Goal: Task Accomplishment & Management: Manage account settings

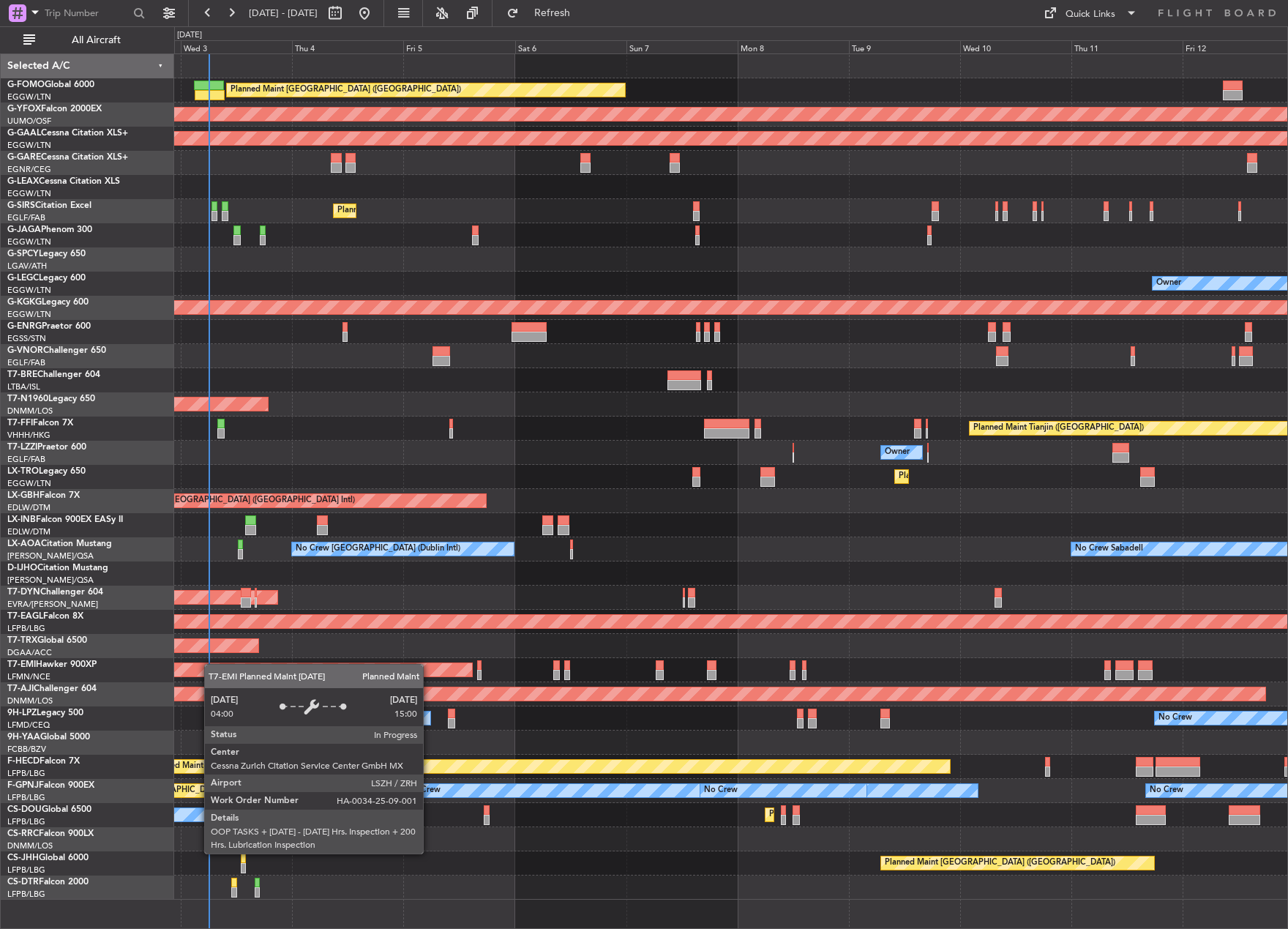
click at [188, 671] on div "Planned Maint [GEOGRAPHIC_DATA] ([GEOGRAPHIC_DATA]) AOG Maint Ostafyevo Planned…" at bounding box center [730, 477] width 1113 height 846
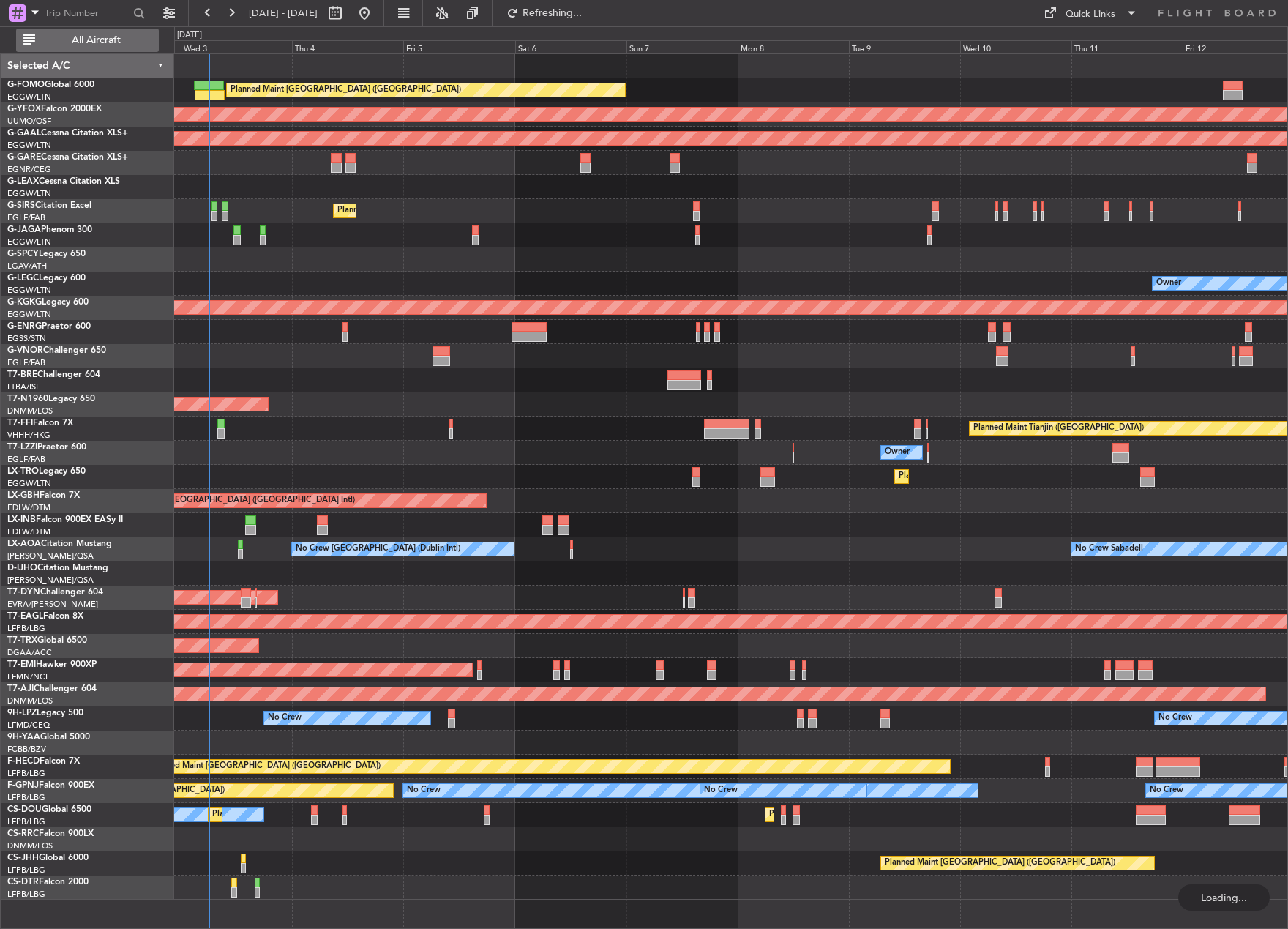
click at [99, 30] on button "All Aircraft" at bounding box center [87, 40] width 143 height 23
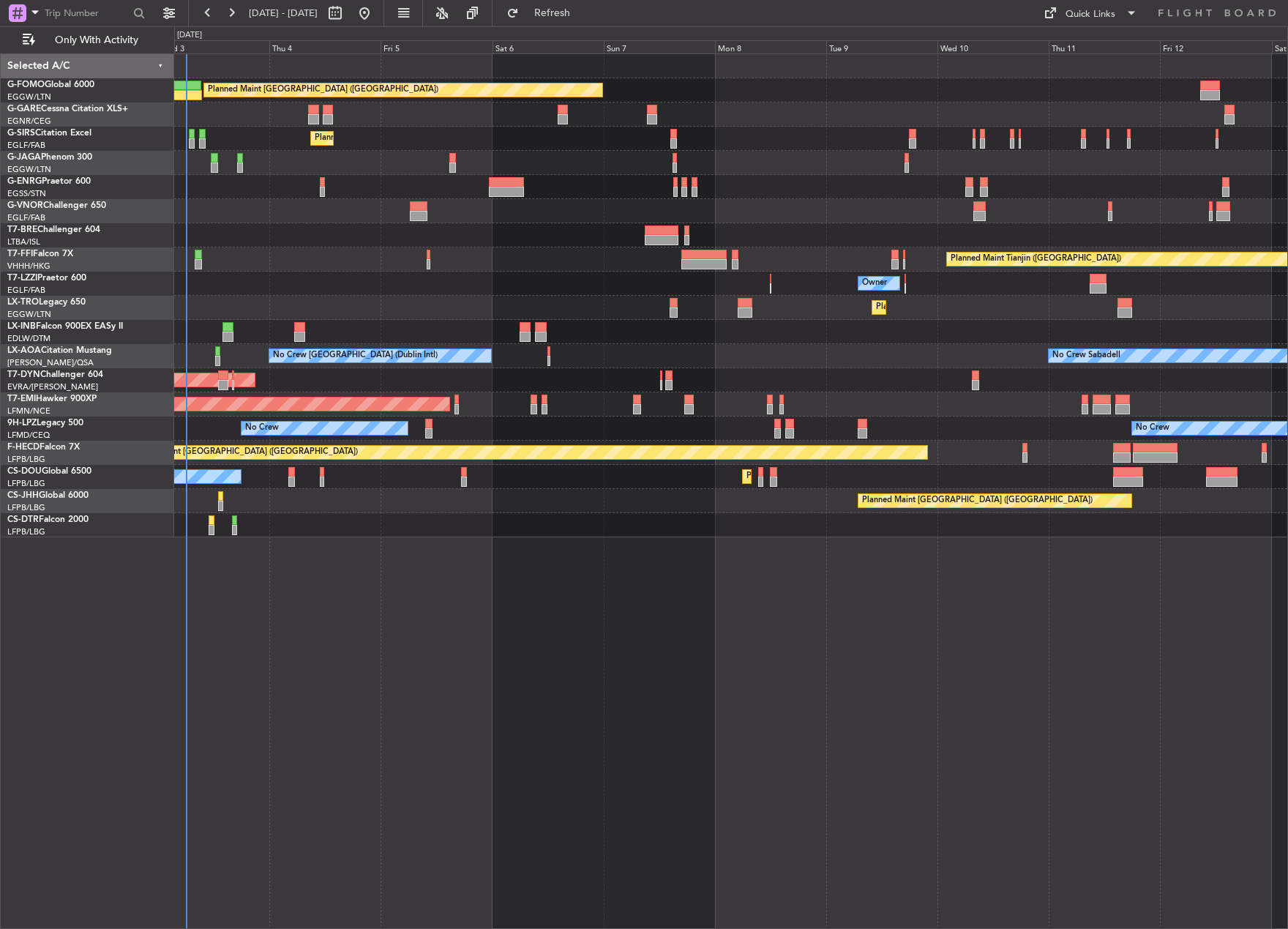
click at [423, 417] on div "Planned Maint London (Luton) Unplanned Maint Chester Planned Maint London (Farn…" at bounding box center [730, 295] width 1113 height 483
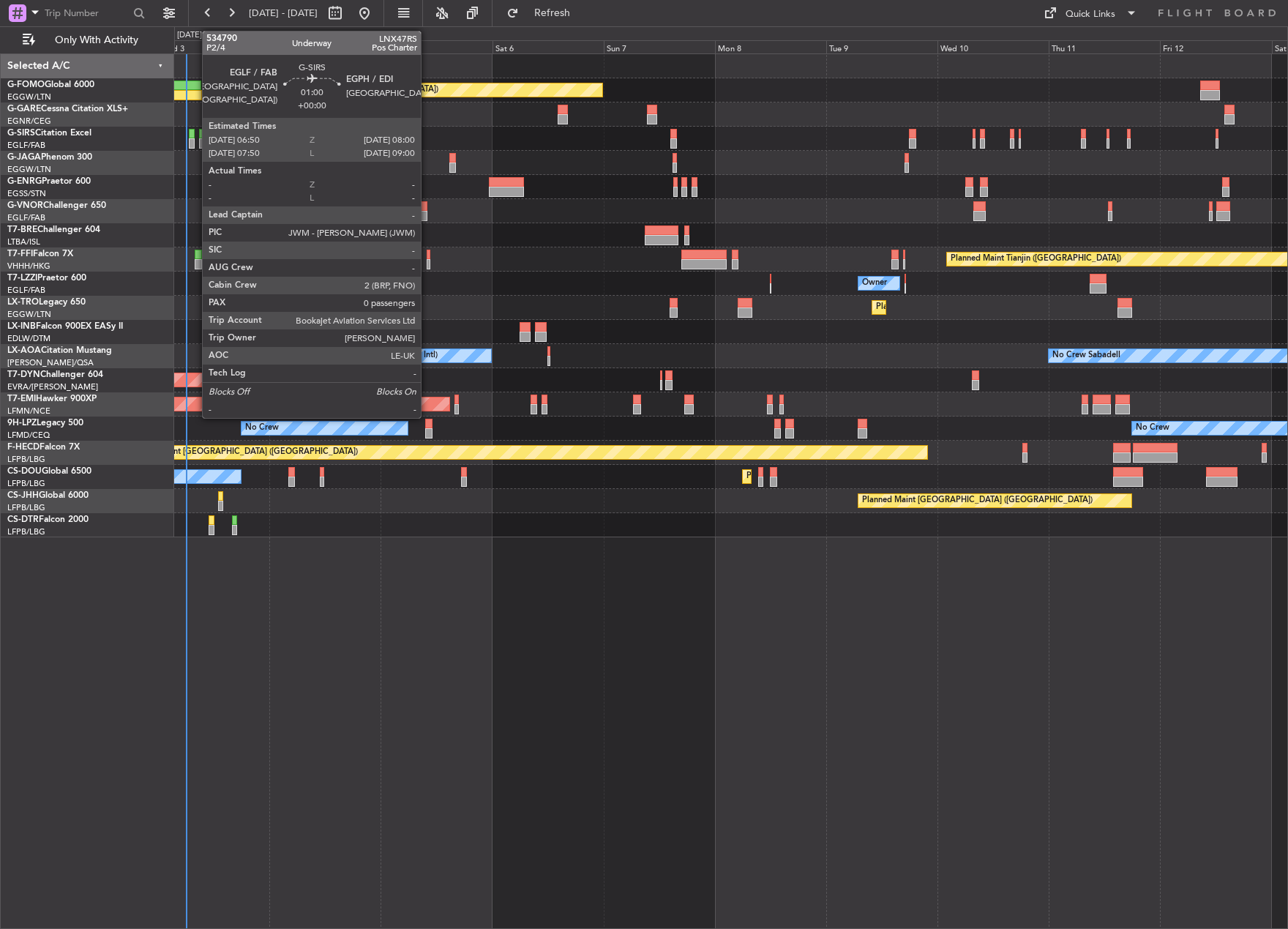
click at [195, 137] on div at bounding box center [192, 134] width 6 height 10
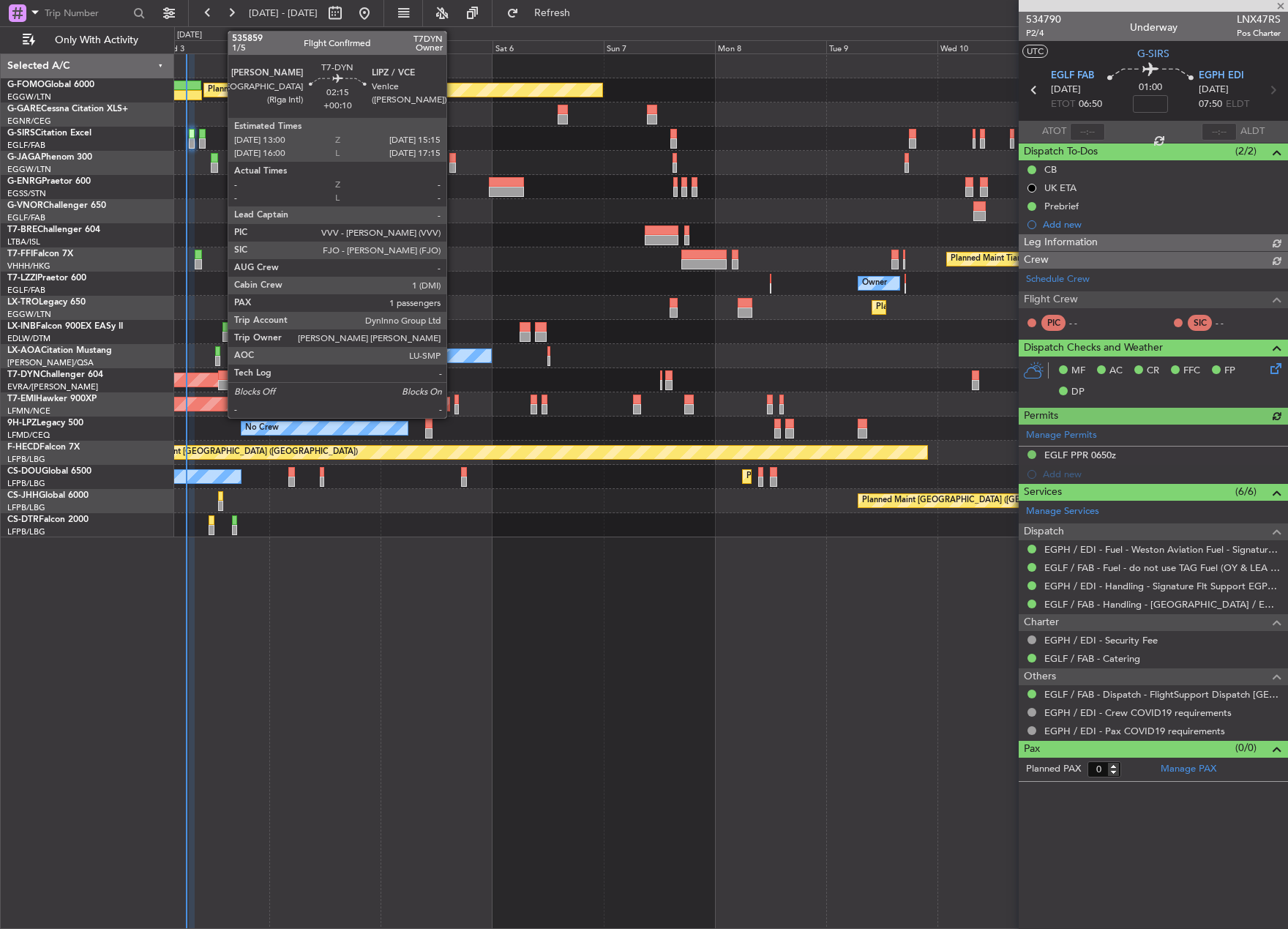
click at [220, 377] on div at bounding box center [223, 375] width 11 height 10
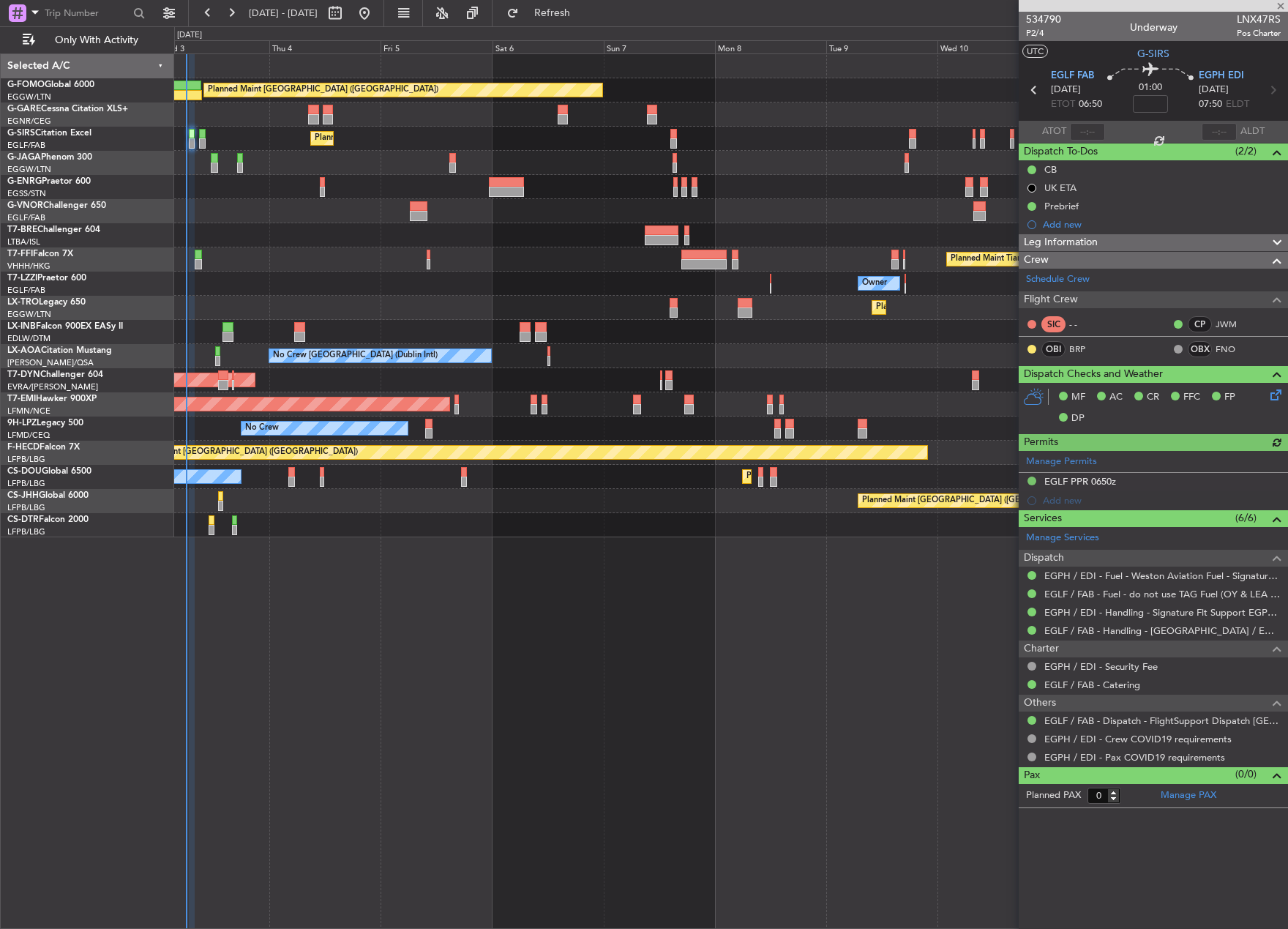
type input "+00:10"
type input "1"
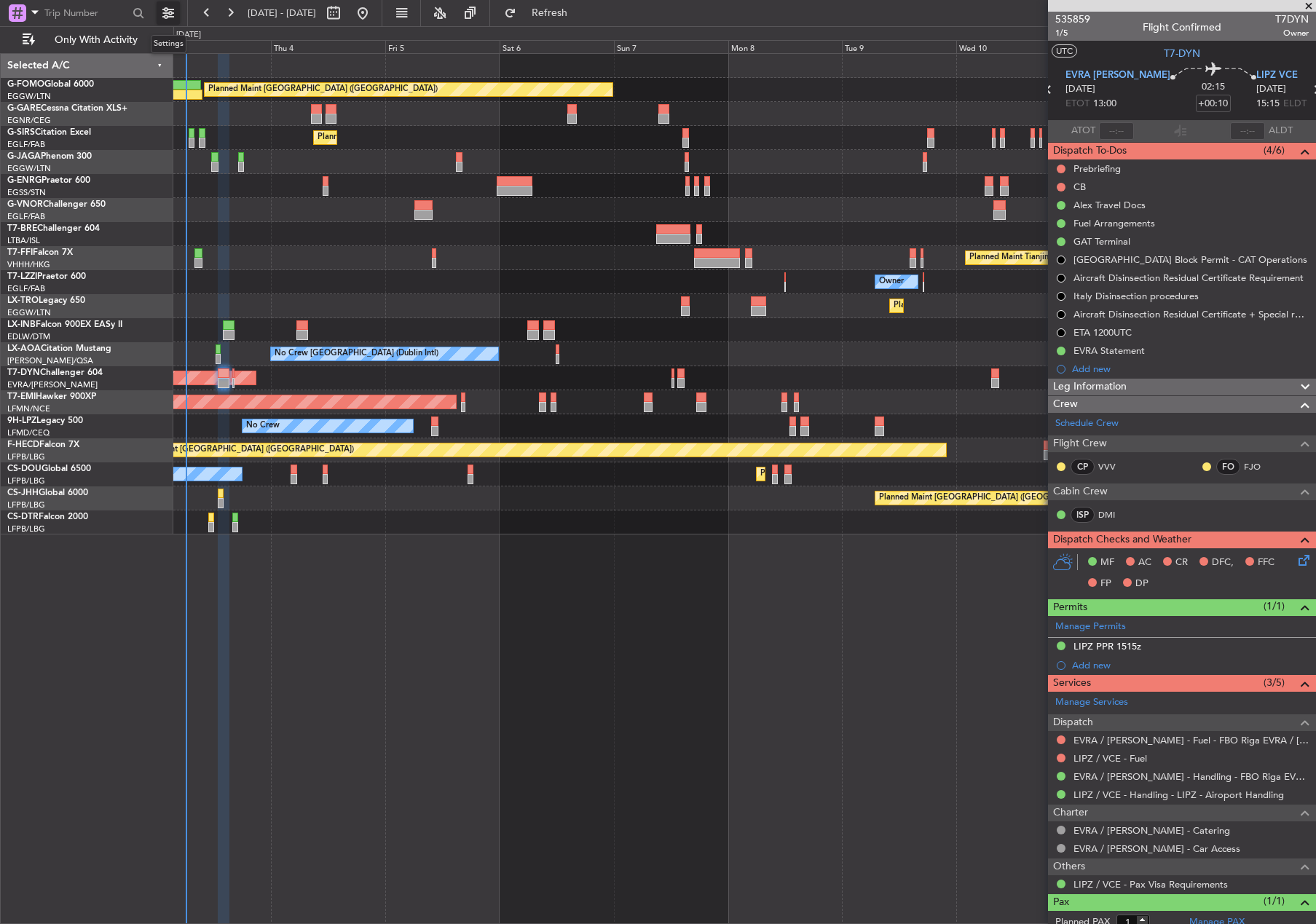
click at [169, 12] on button at bounding box center [168, 13] width 23 height 23
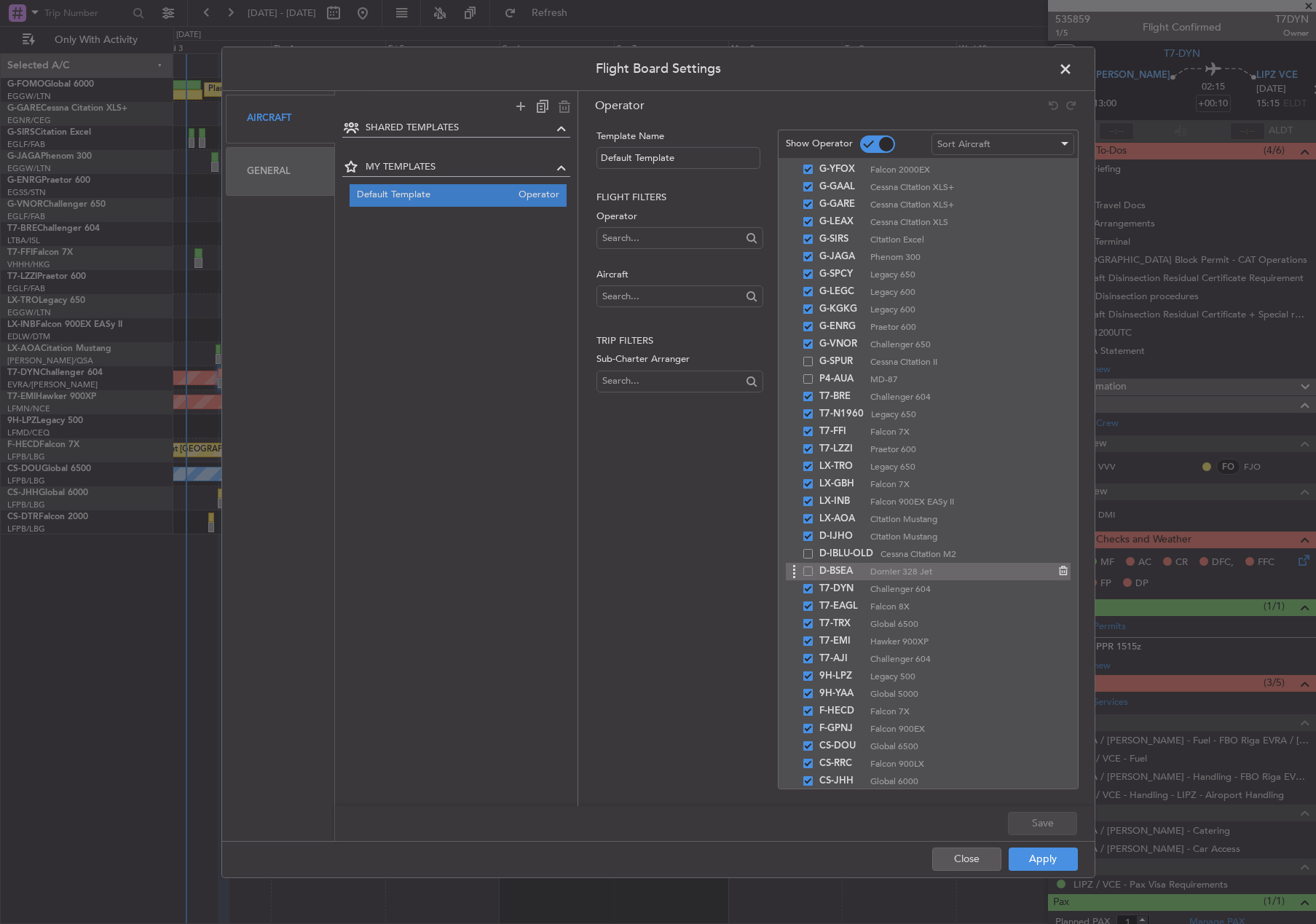
scroll to position [124, 0]
click at [1073, 71] on span at bounding box center [1073, 71] width 0 height 29
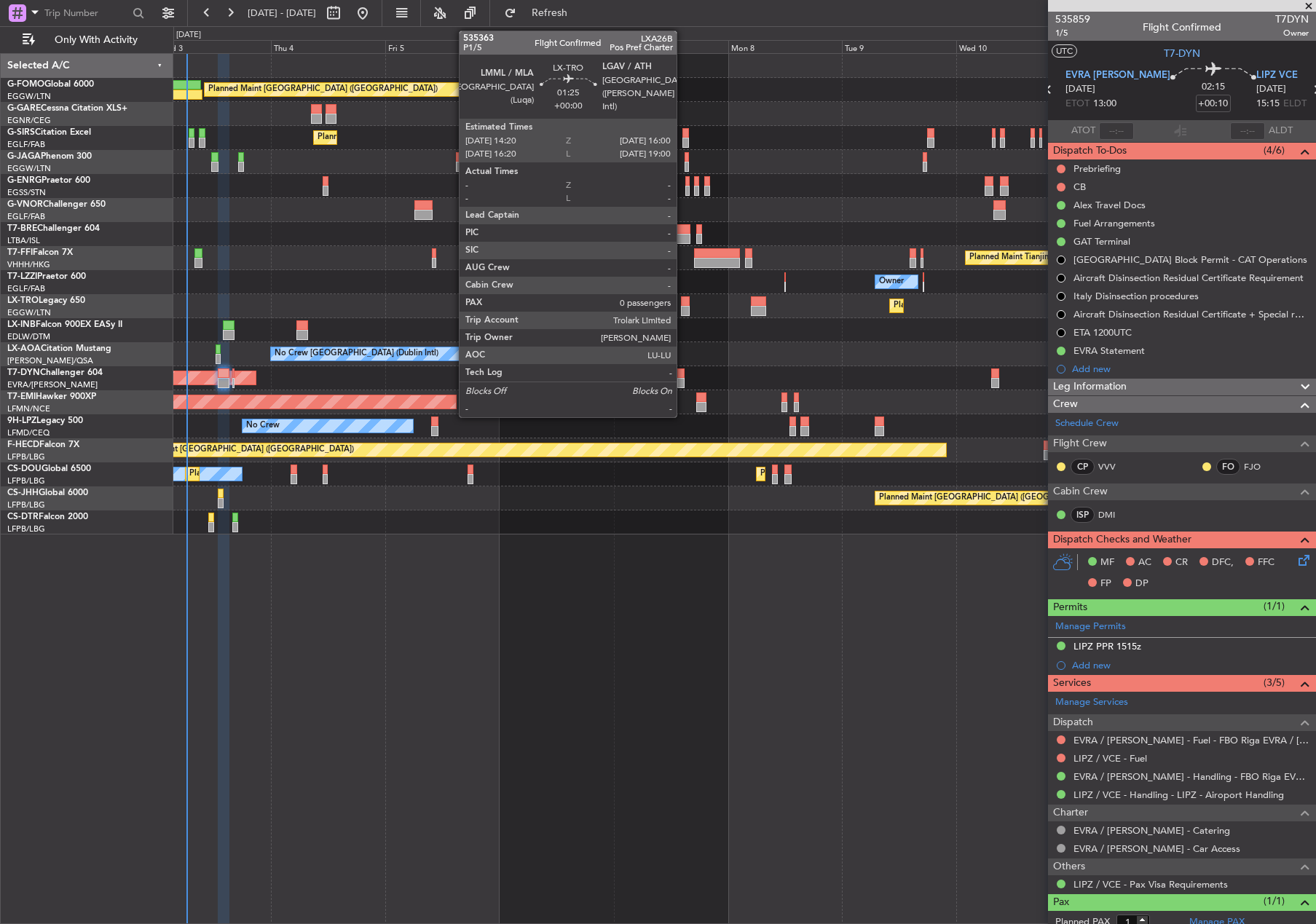
click at [684, 308] on div at bounding box center [685, 311] width 8 height 10
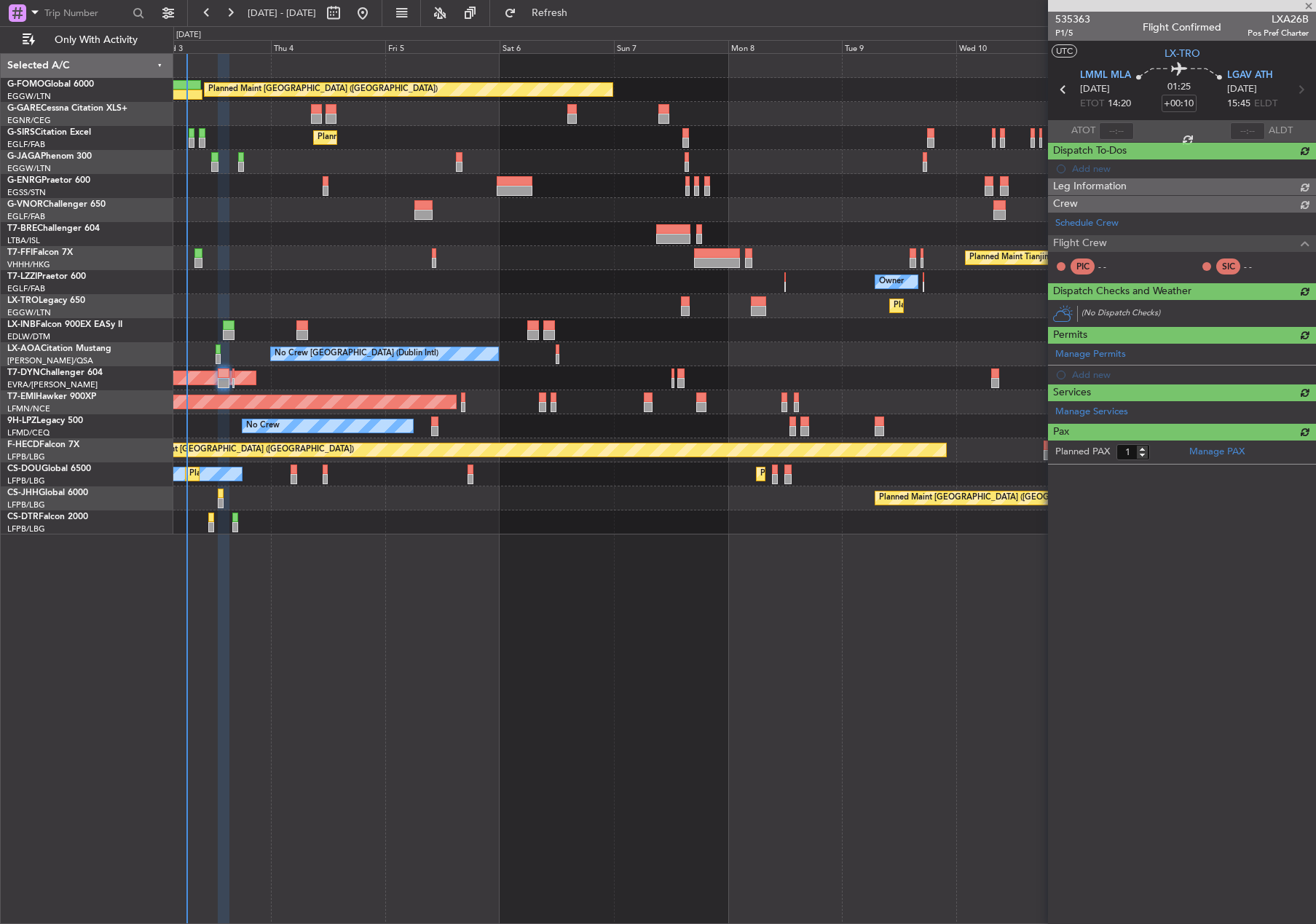
type input "0"
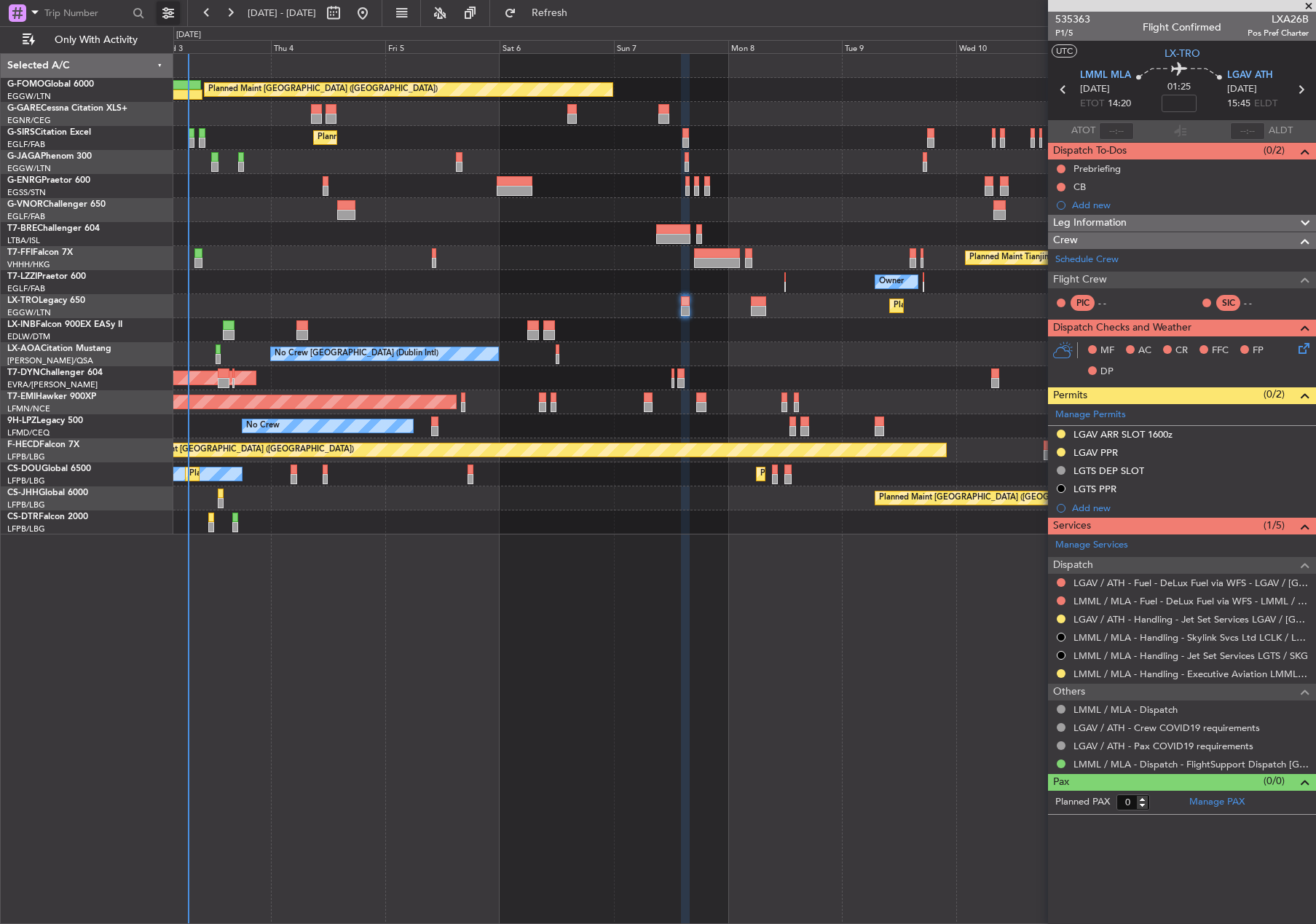
click at [164, 16] on button at bounding box center [168, 13] width 23 height 23
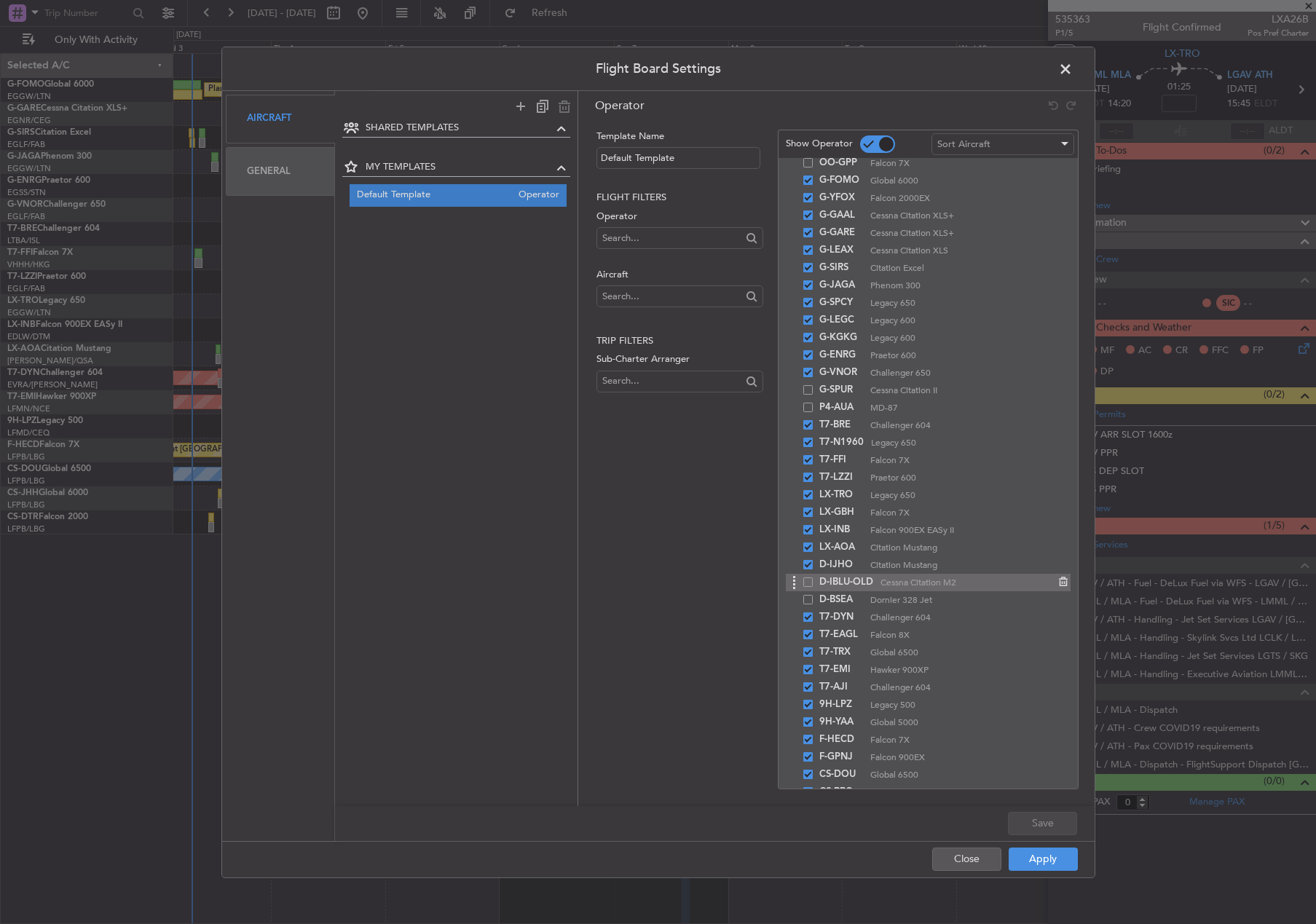
scroll to position [73, 0]
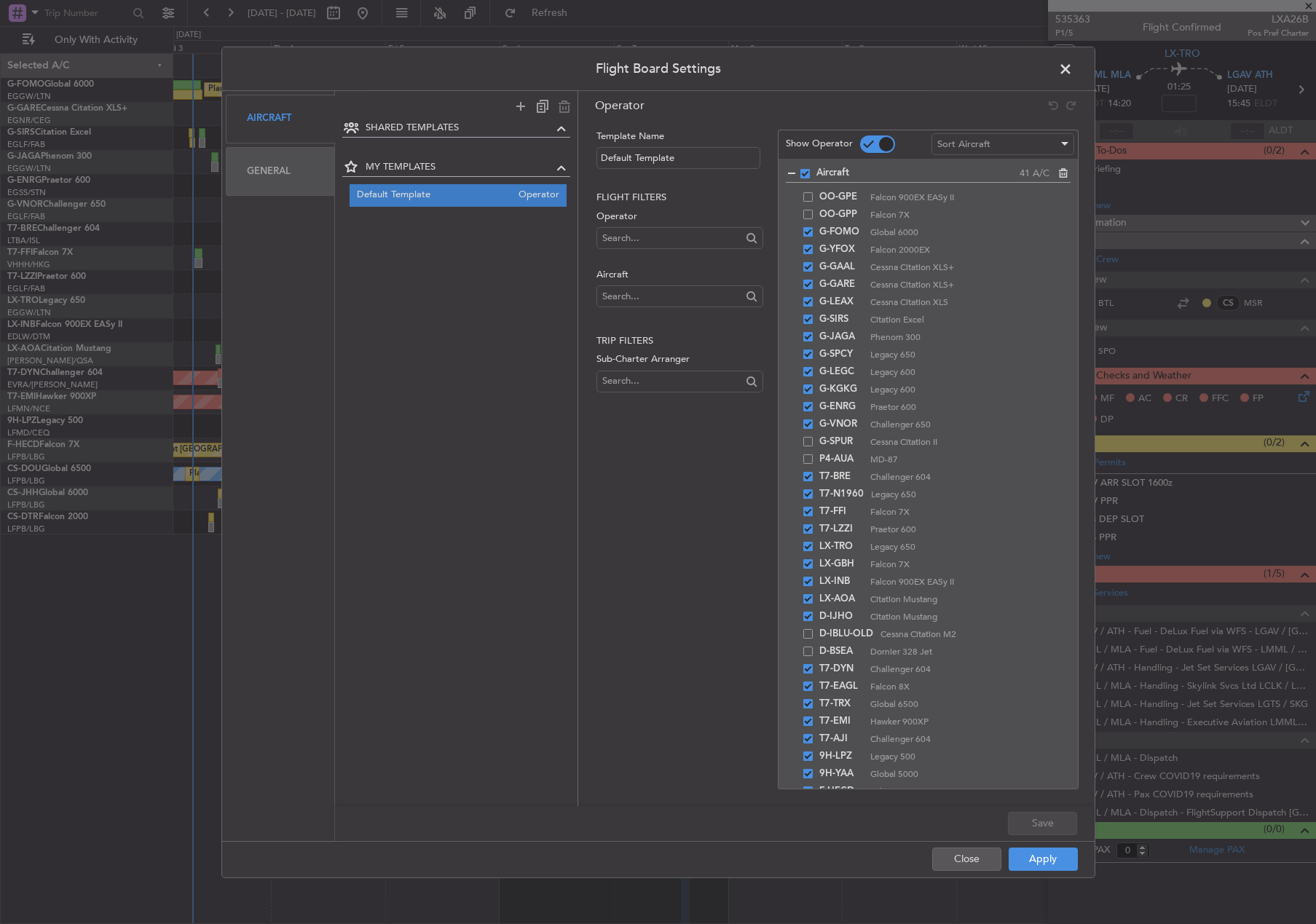
click at [1073, 65] on span at bounding box center [1073, 71] width 0 height 29
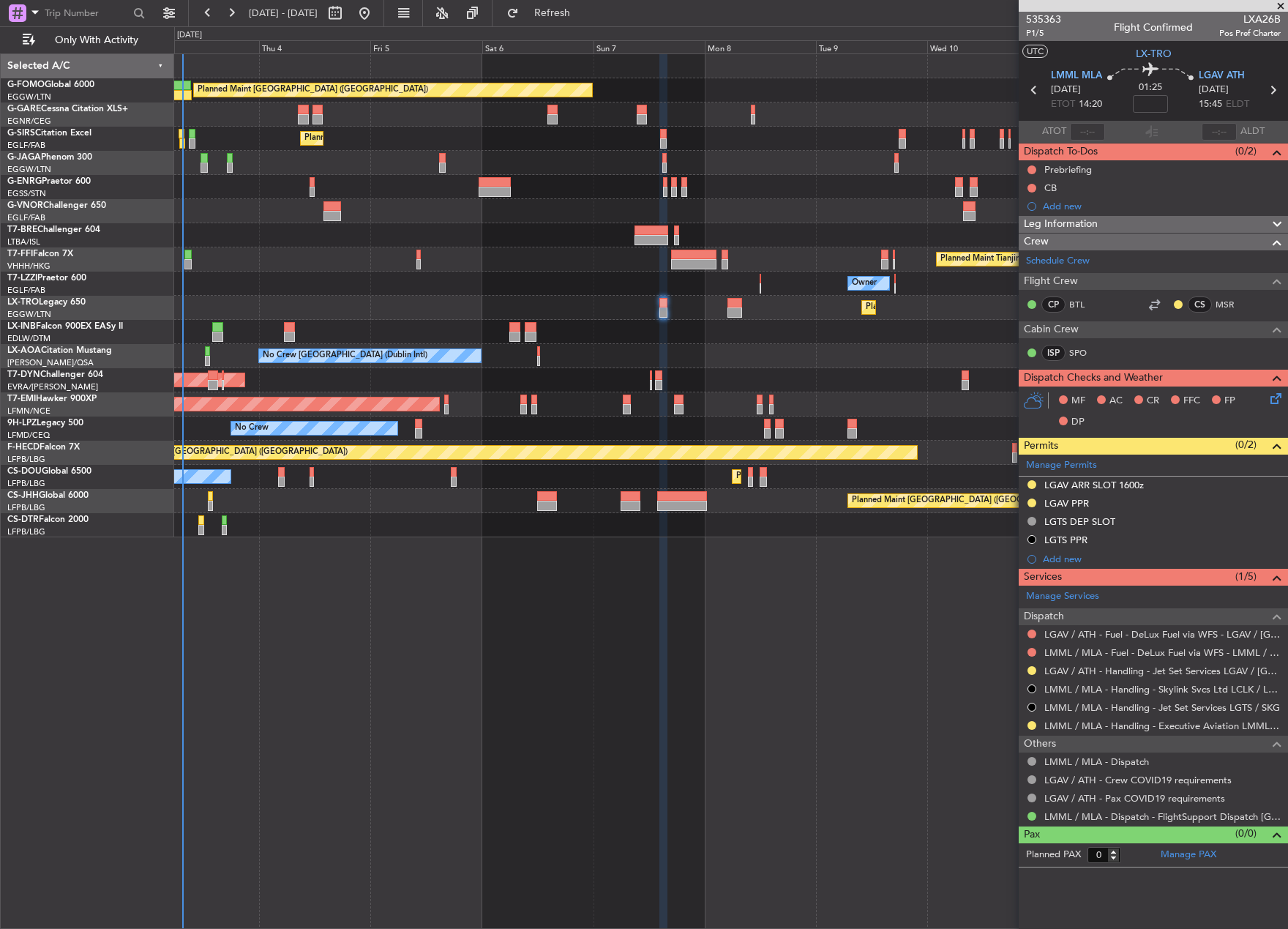
click at [385, 277] on div "Owner" at bounding box center [730, 284] width 1113 height 24
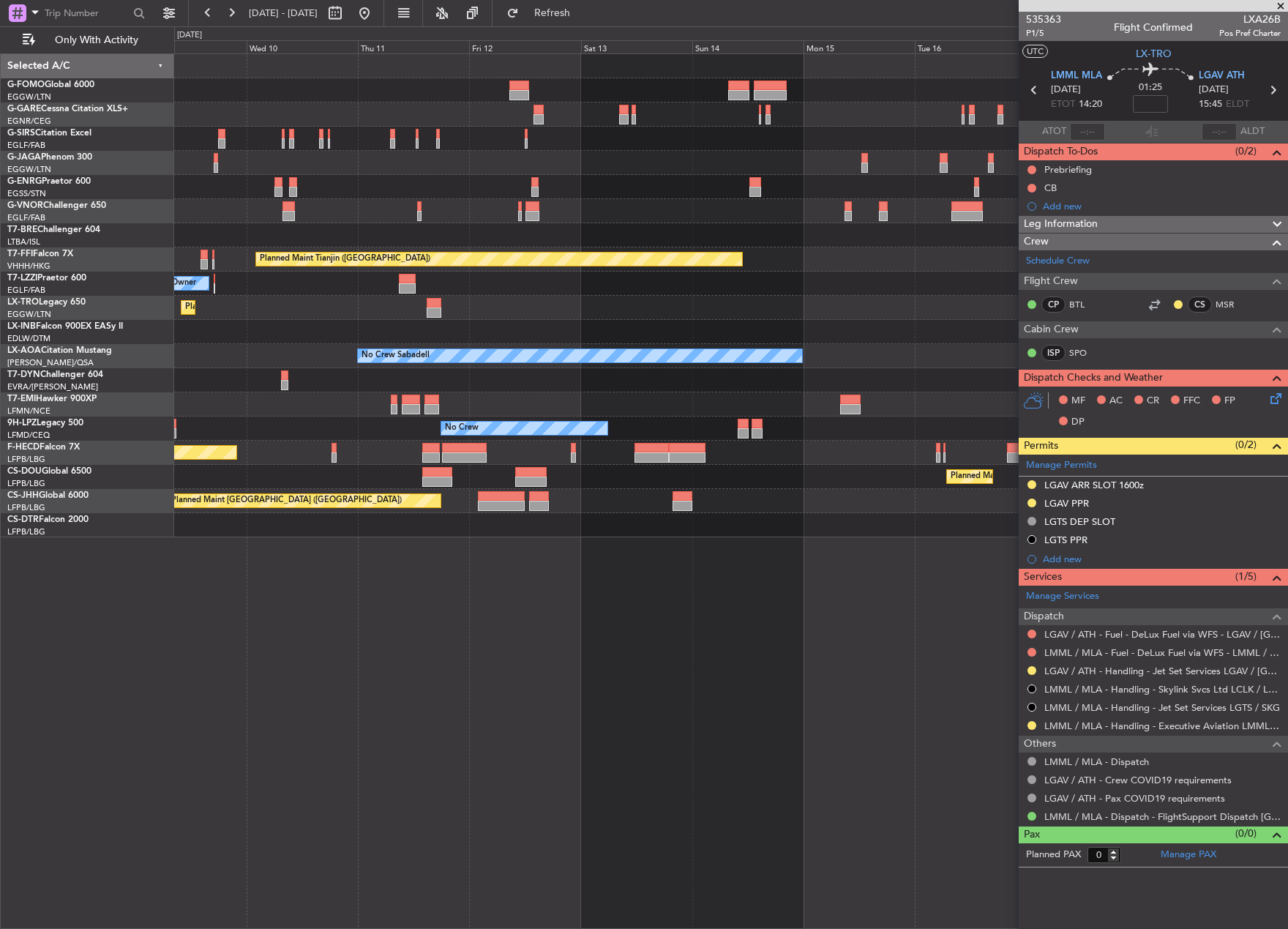
click at [162, 349] on div "Planned Maint [GEOGRAPHIC_DATA] ([GEOGRAPHIC_DATA]) Planned Maint Tianjin ([GEO…" at bounding box center [644, 478] width 1288 height 903
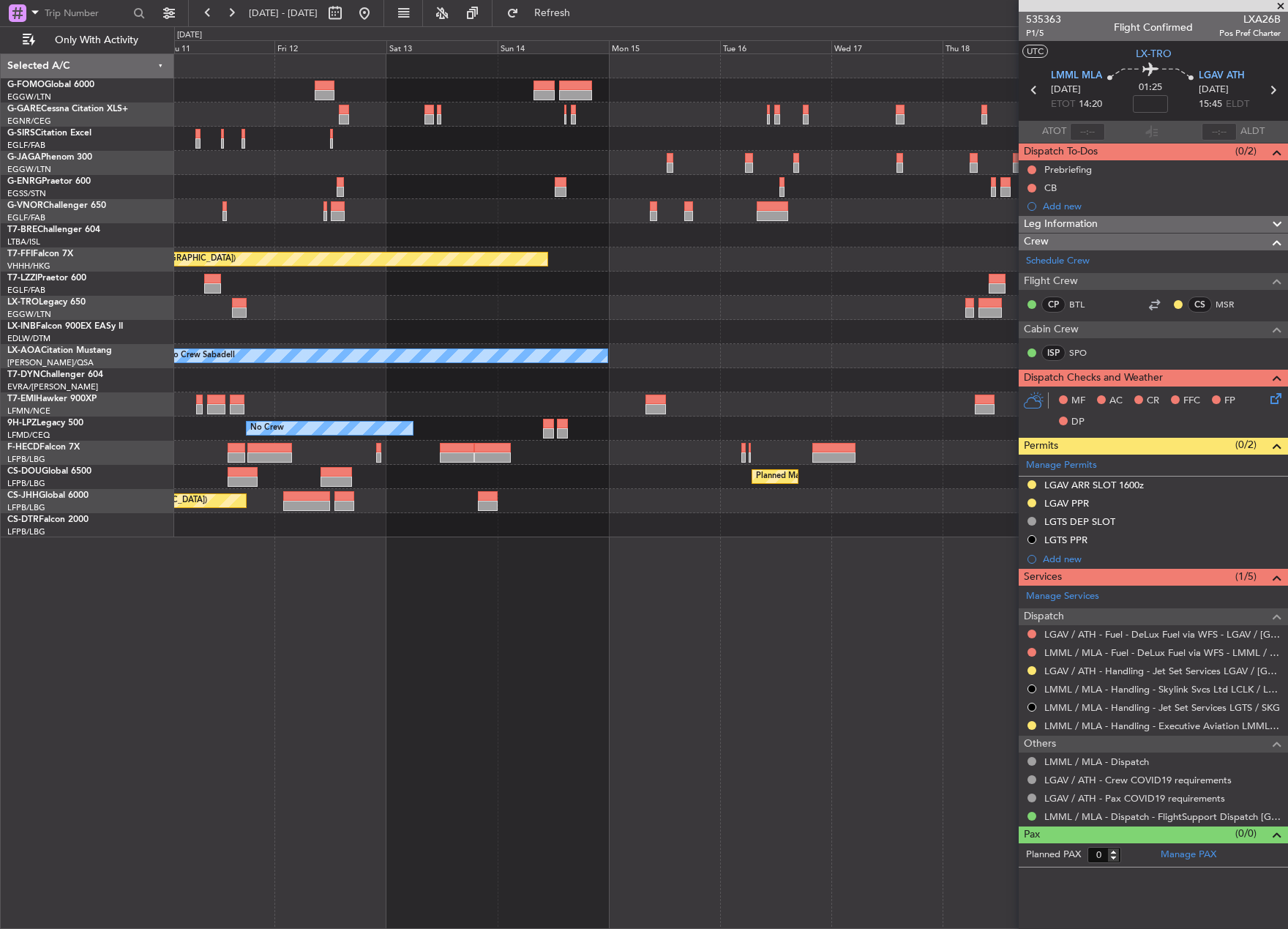
click at [230, 364] on div "Planned Maint Tianjin ([GEOGRAPHIC_DATA]) Owner Planned [GEOGRAPHIC_DATA] No Cr…" at bounding box center [730, 295] width 1113 height 483
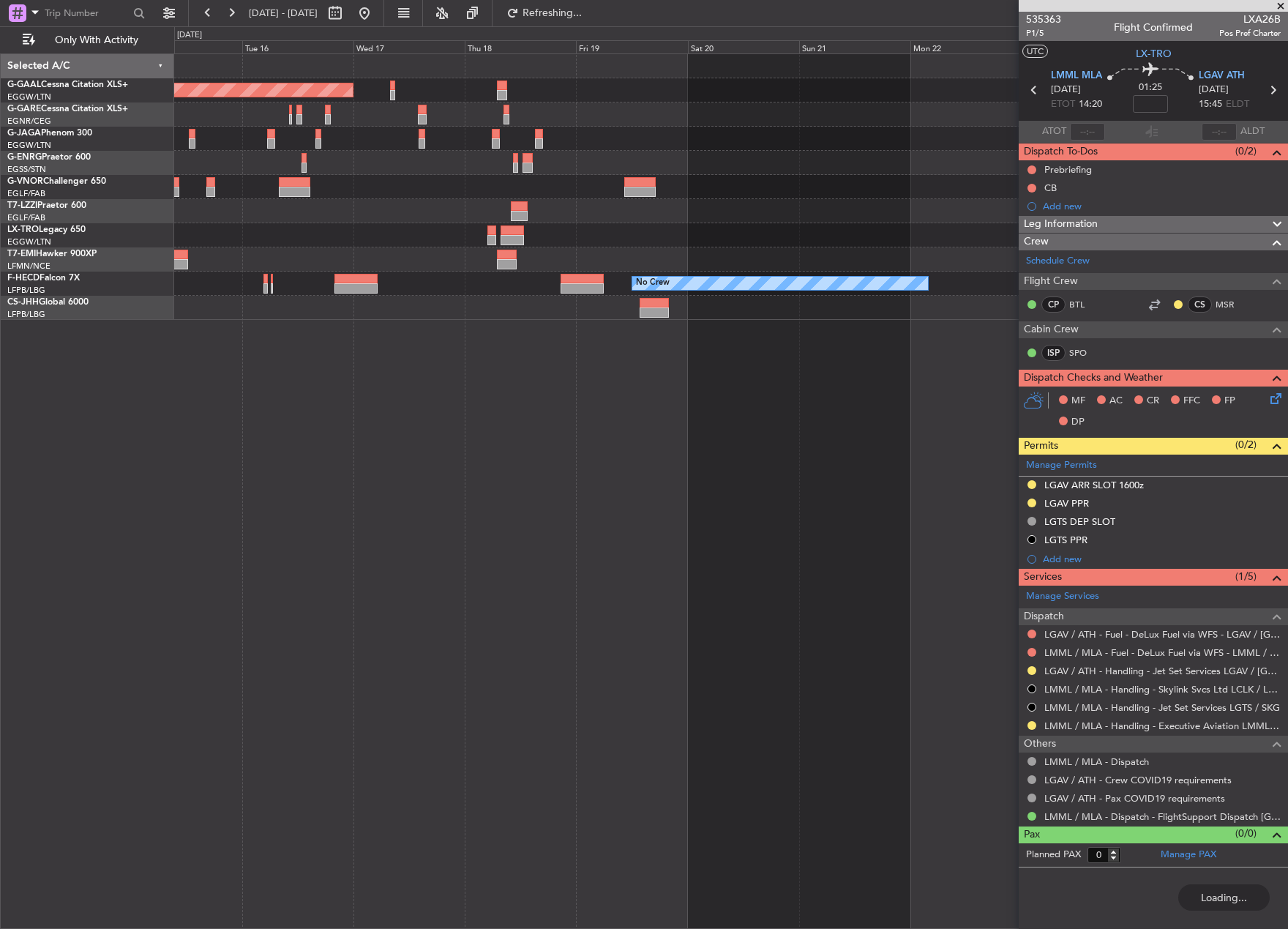
click at [137, 346] on div "Planned Maint Dusseldorf No Crew Selected A/C G-GAAL Cessna Citation XLS+ EGGW/…" at bounding box center [644, 478] width 1288 height 903
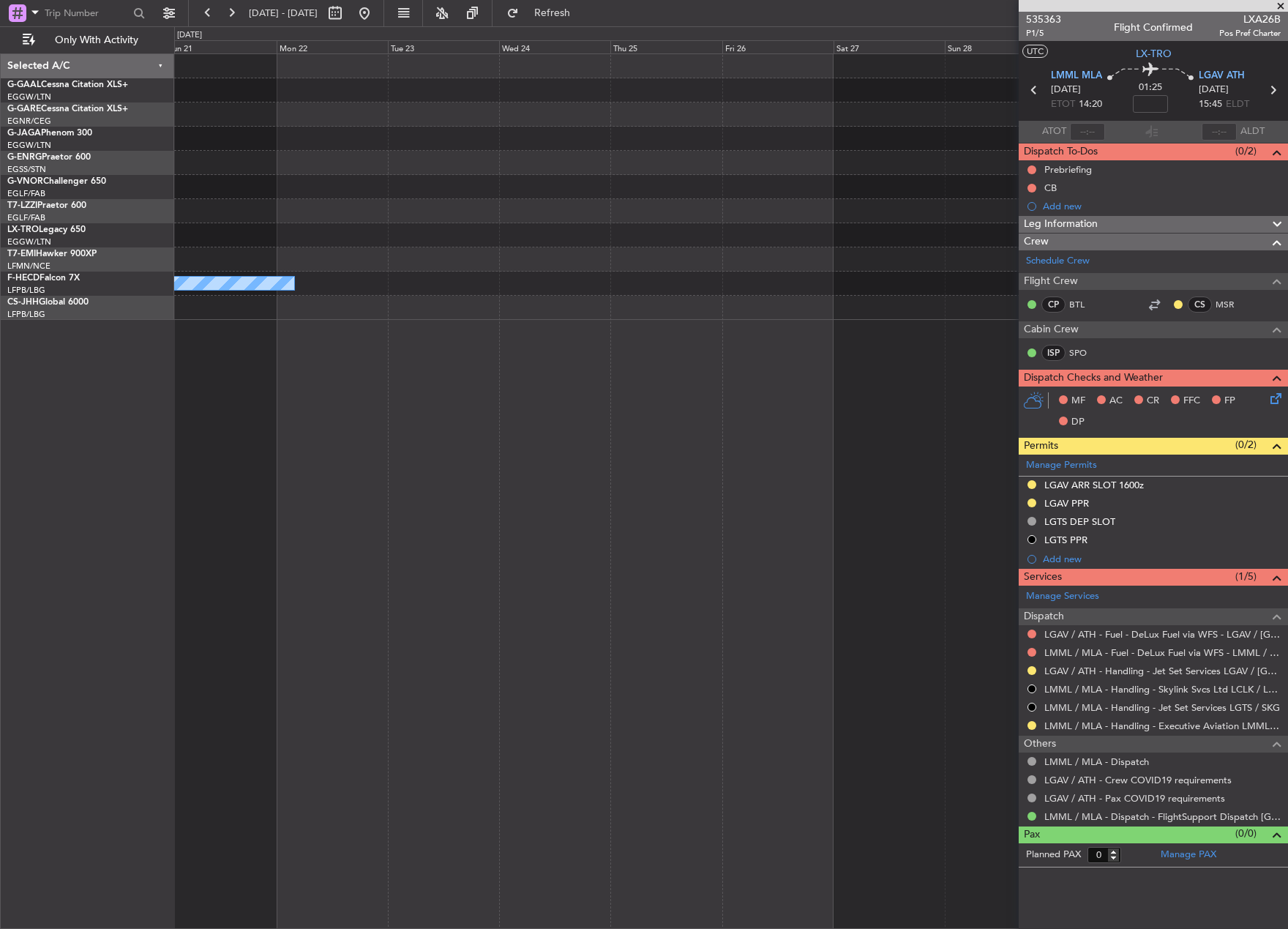
click at [174, 359] on div "No Crew Selected A/C G-GAAL Cessna Citation XLS+ EGGW/LTN [GEOGRAPHIC_DATA] ([G…" at bounding box center [644, 478] width 1288 height 903
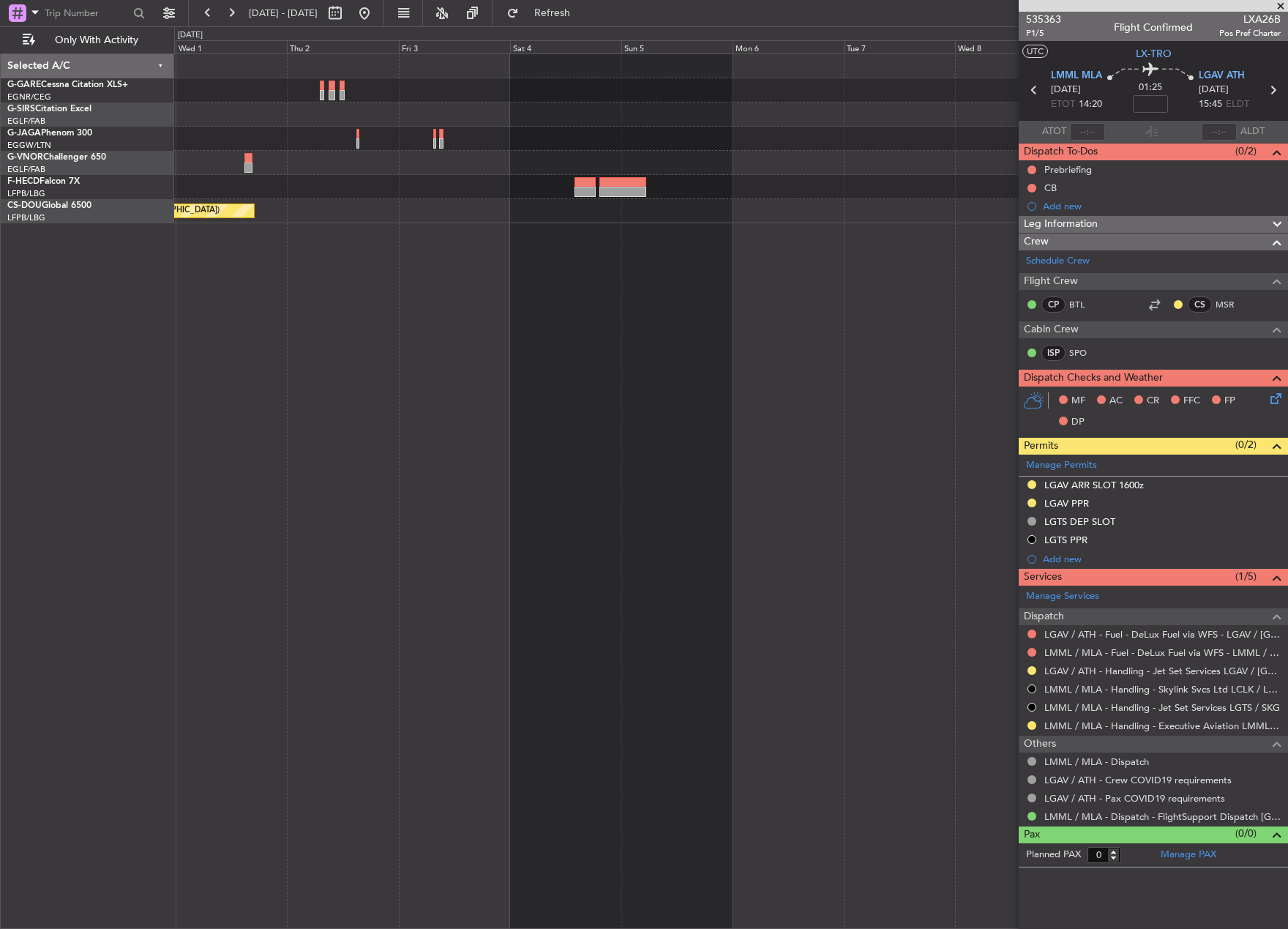
click at [0, 490] on html "[DATE] - [DATE] Refresh Quick Links Only With Activity Planned Maint [GEOGRAPHI…" at bounding box center [644, 464] width 1288 height 929
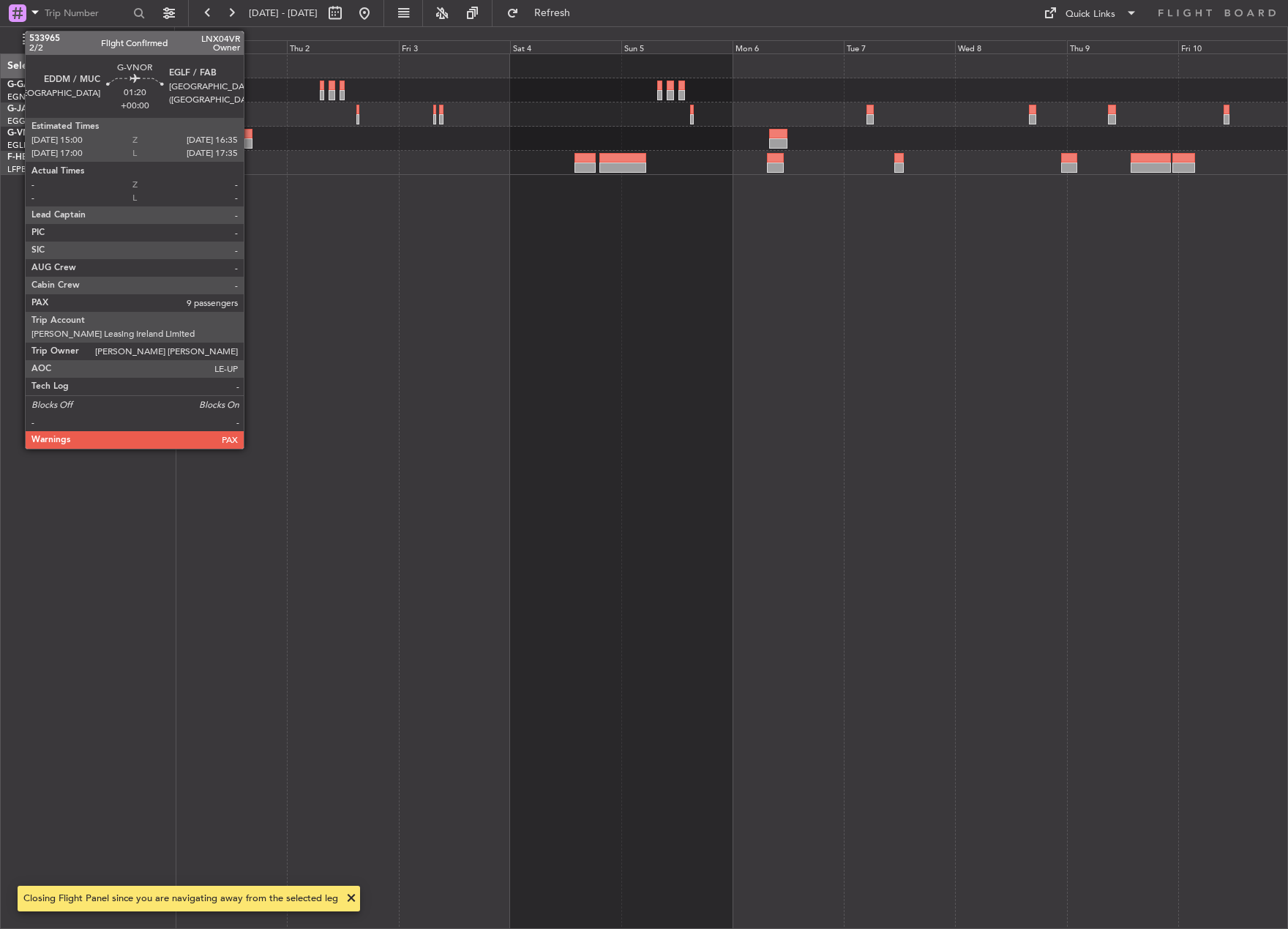
click at [250, 138] on div at bounding box center [248, 143] width 8 height 10
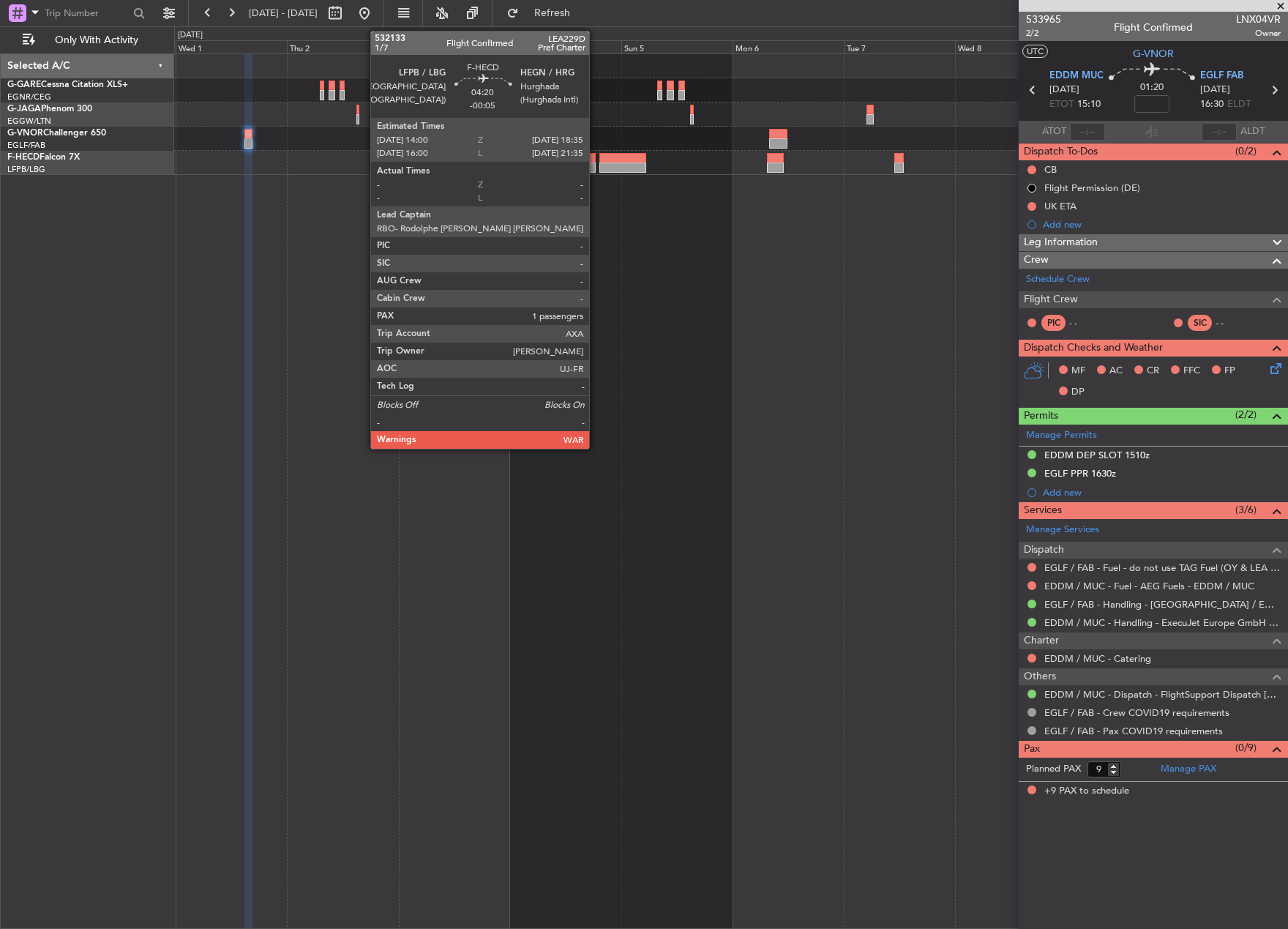
click at [596, 155] on div at bounding box center [585, 158] width 22 height 10
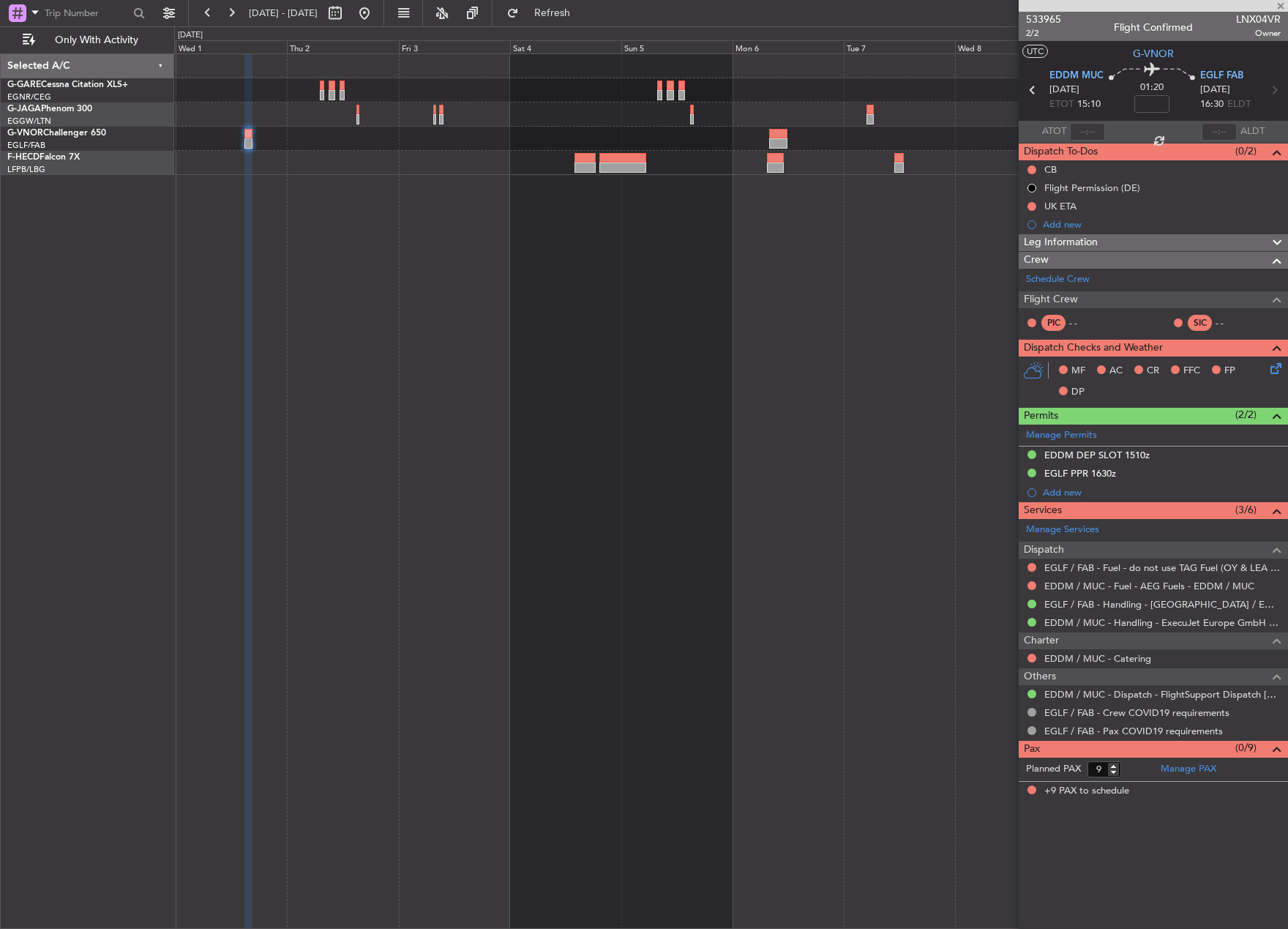
type input "-00:05"
type input "1"
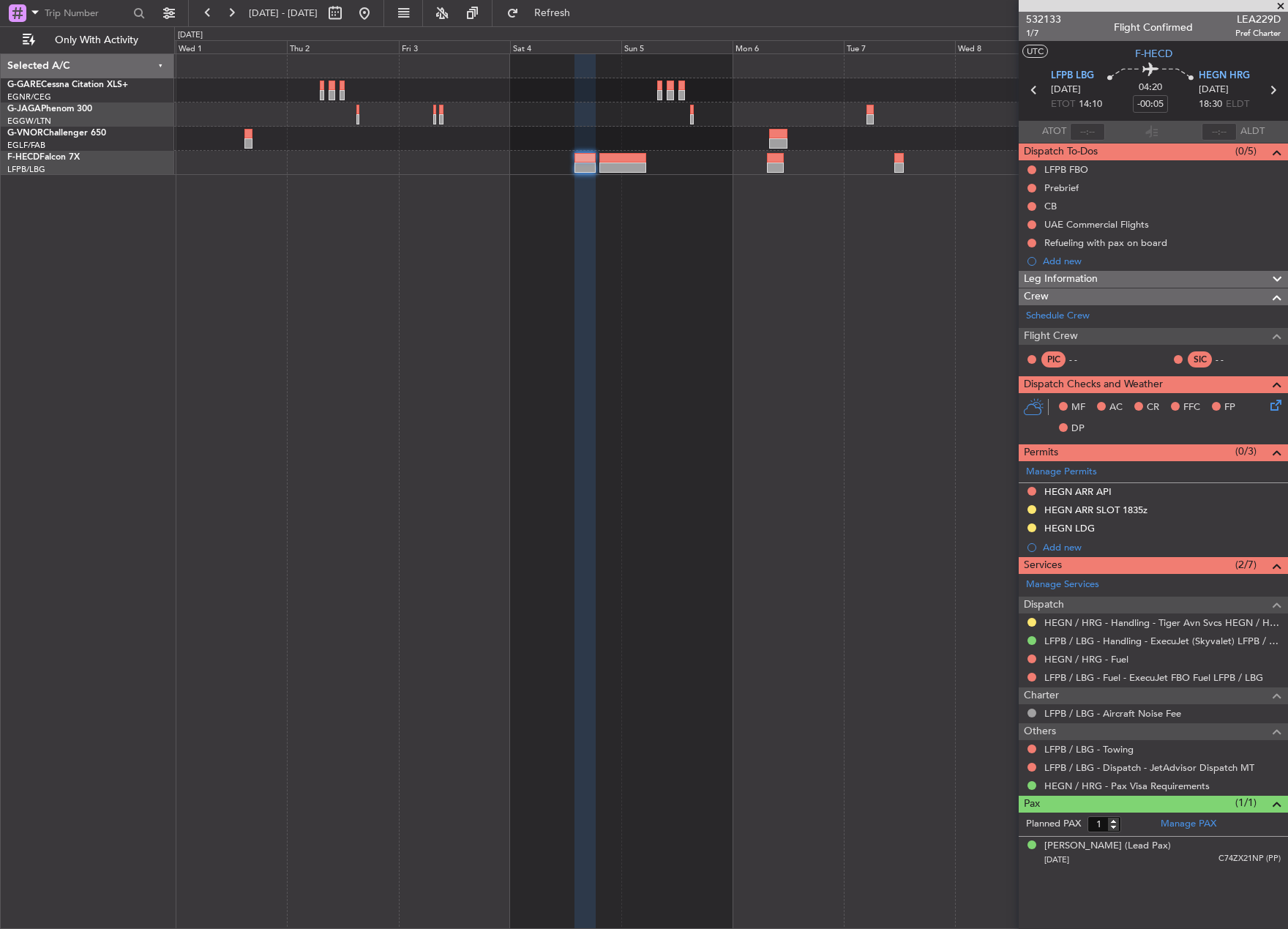
click at [618, 182] on div at bounding box center [731, 491] width 1114 height 876
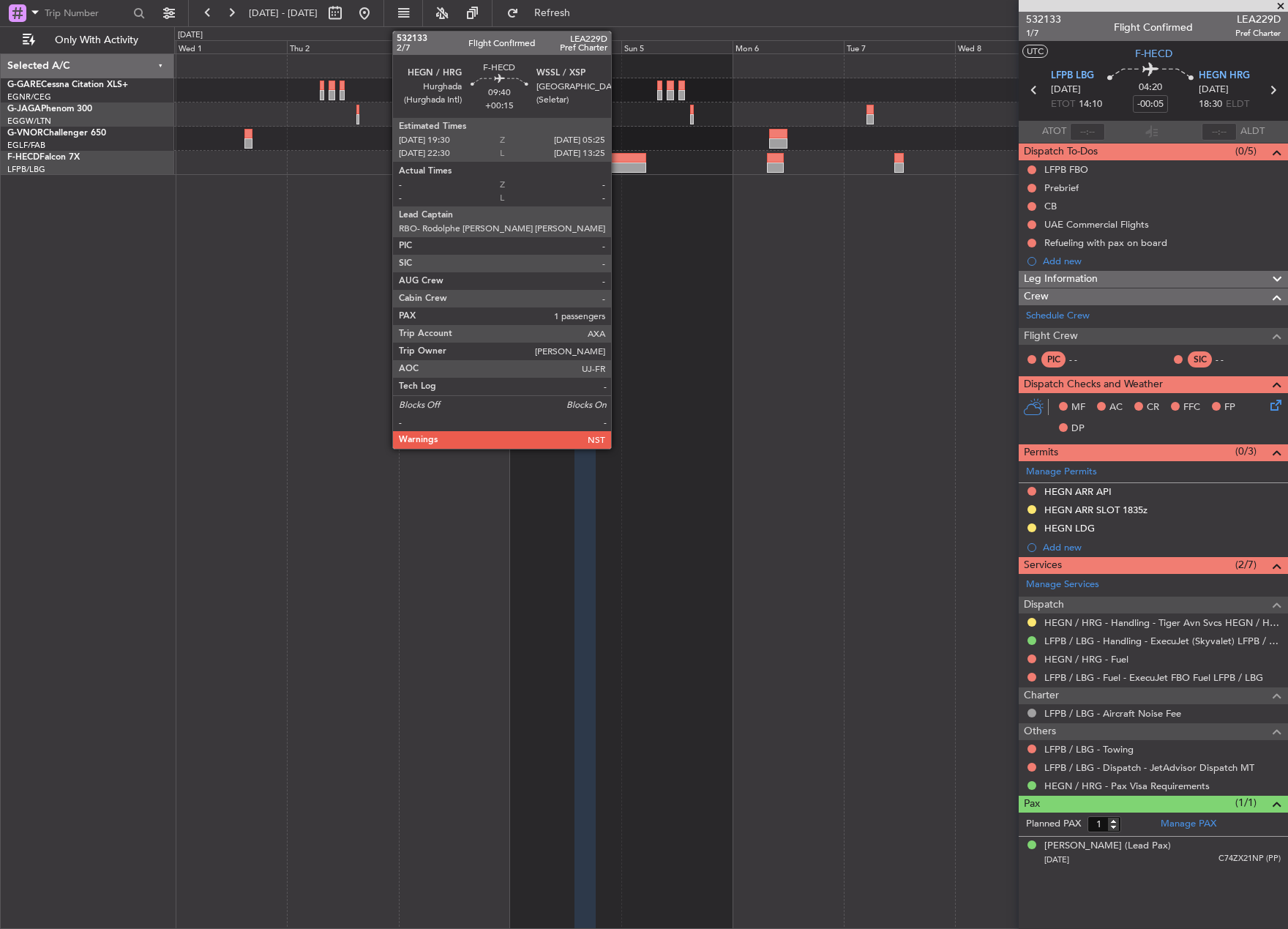
click at [619, 168] on div at bounding box center [622, 168] width 46 height 10
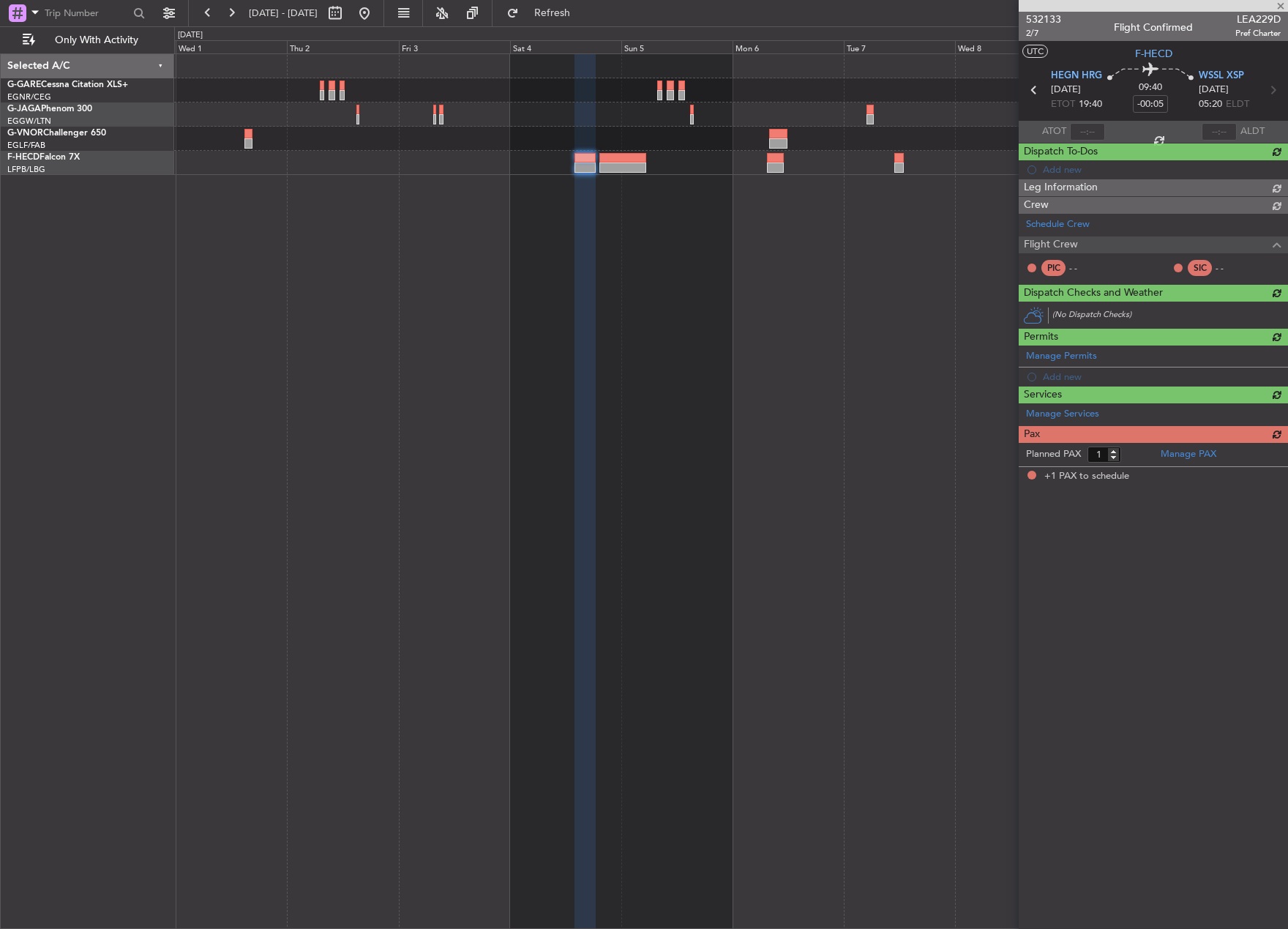
type input "+00:15"
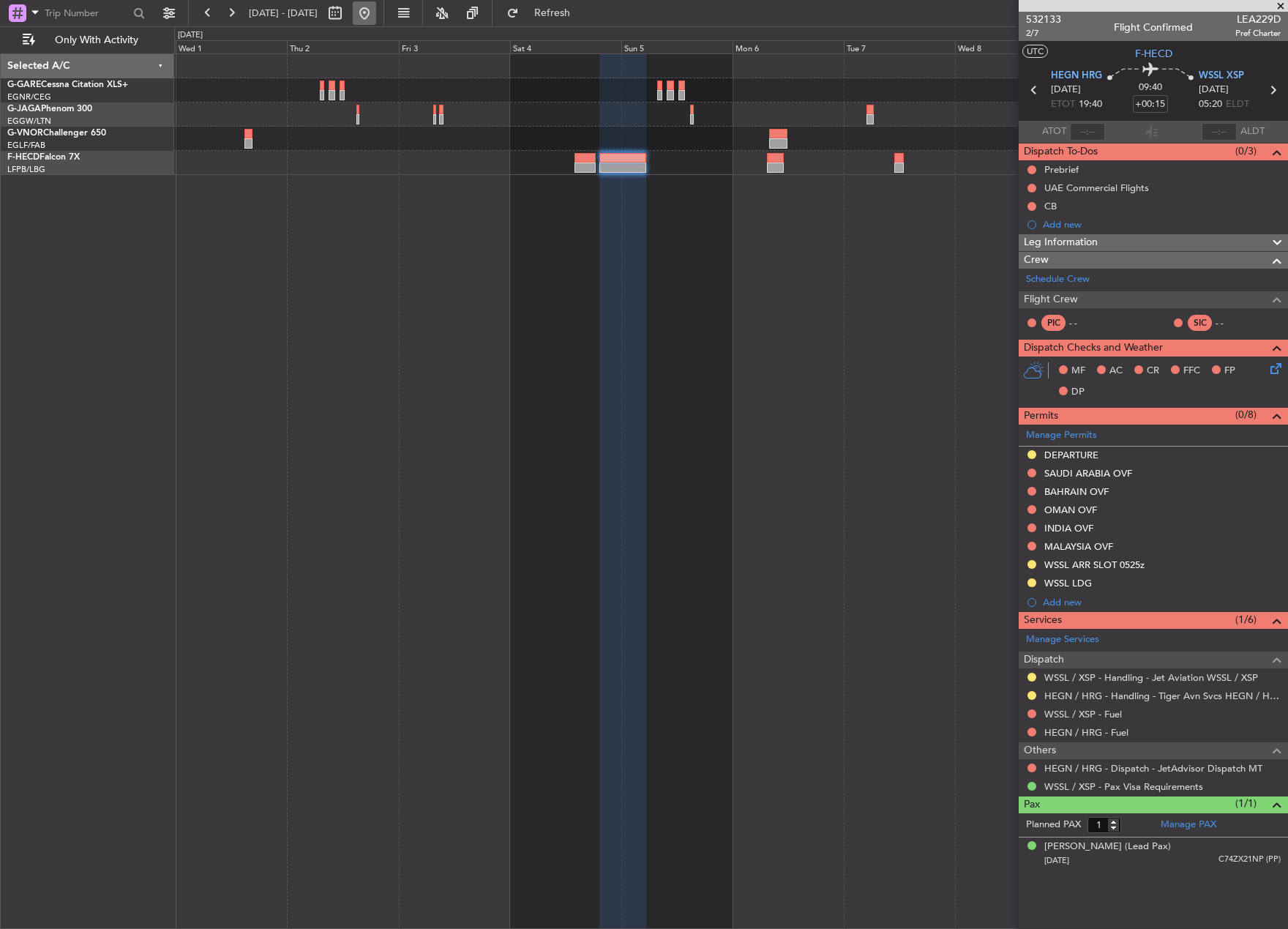
click at [376, 16] on button at bounding box center [364, 13] width 23 height 23
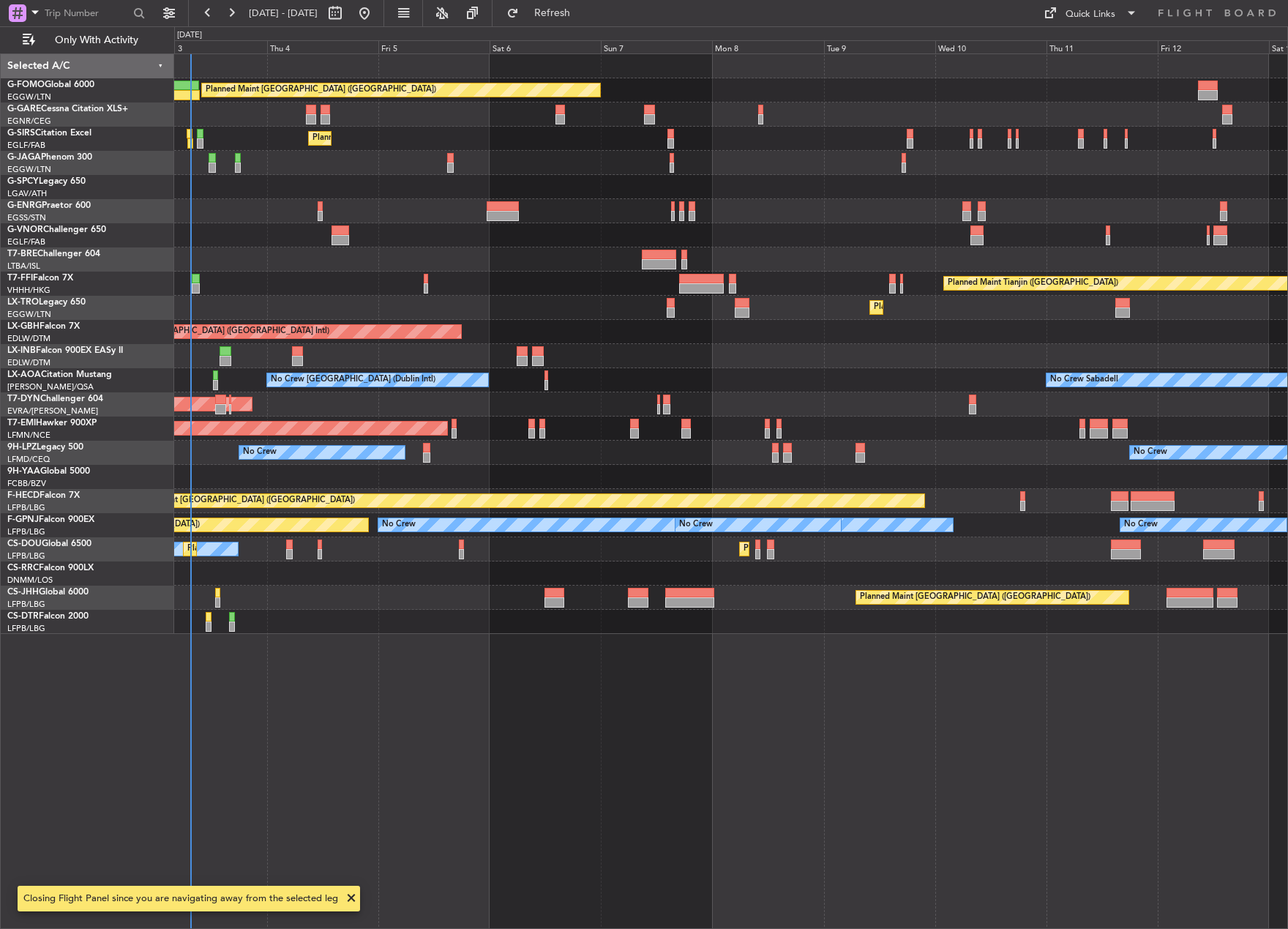
click at [279, 618] on div "Planned Maint [GEOGRAPHIC_DATA] ([GEOGRAPHIC_DATA]) Unplanned Maint [PERSON_NAM…" at bounding box center [731, 491] width 1114 height 876
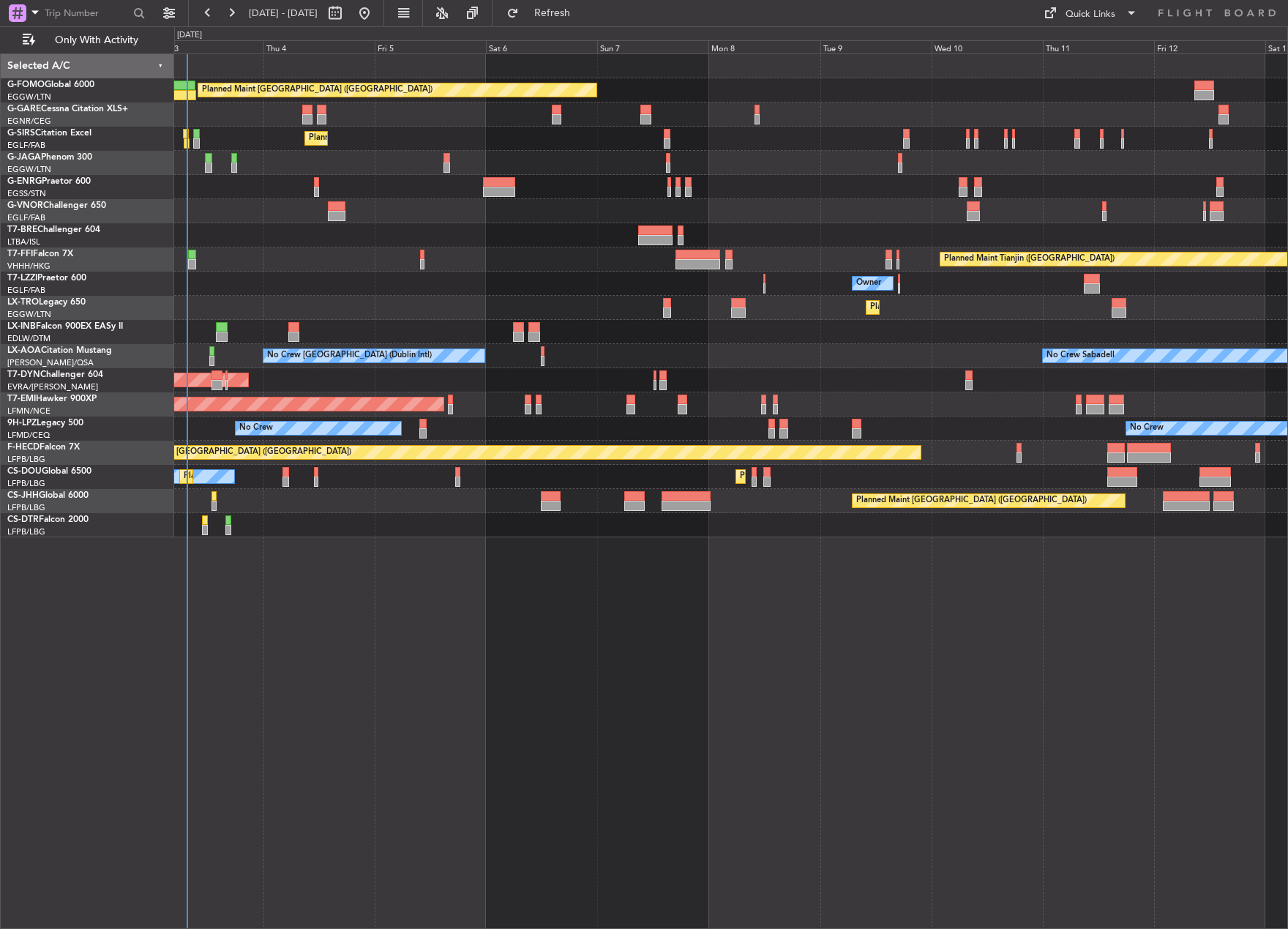
click at [117, 327] on div "Planned Maint [GEOGRAPHIC_DATA] ([GEOGRAPHIC_DATA]) Unplanned Maint [PERSON_NAM…" at bounding box center [644, 478] width 1288 height 903
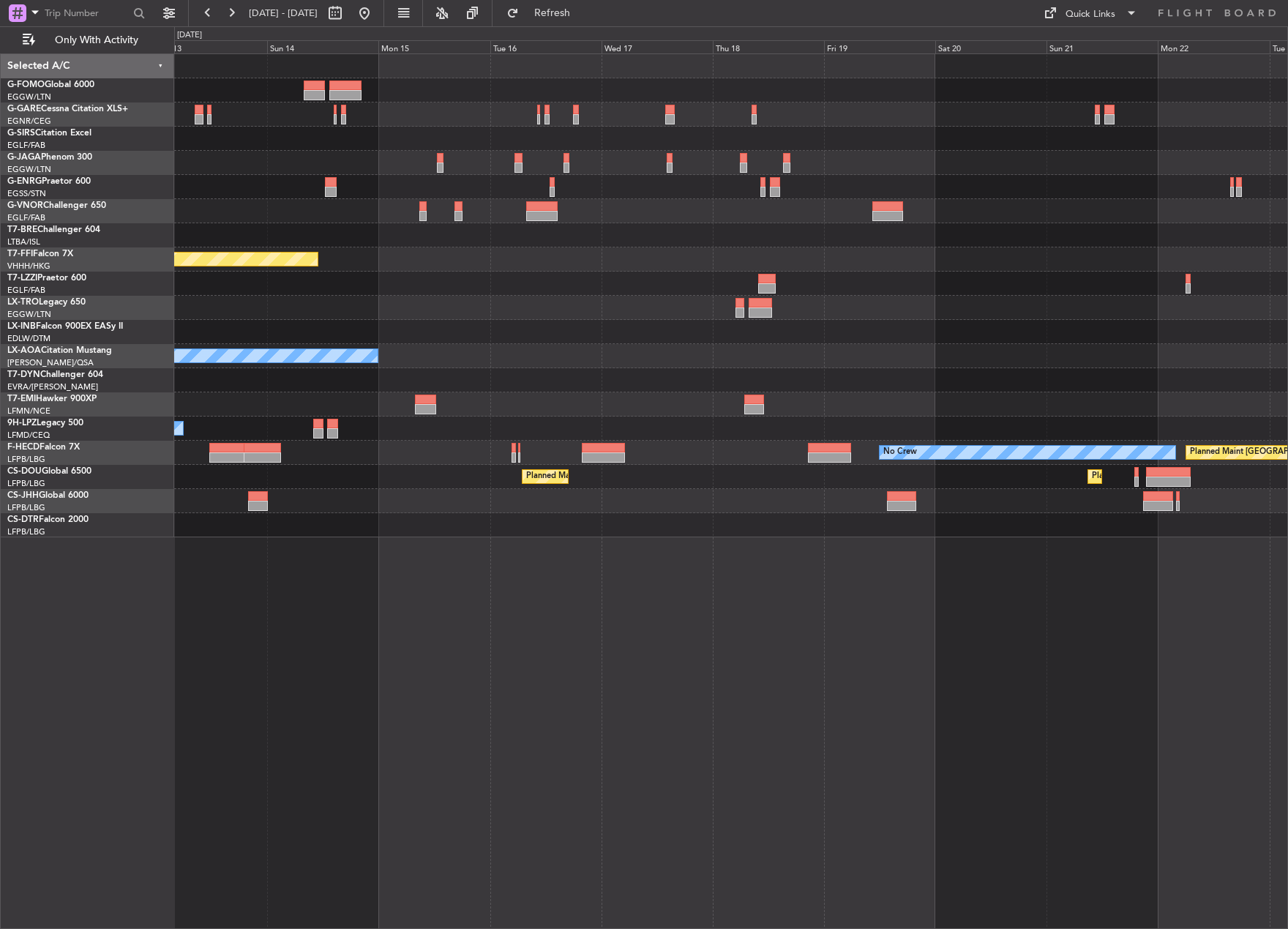
click at [197, 367] on div "Planned Maint [GEOGRAPHIC_DATA] ([GEOGRAPHIC_DATA]) Planned Maint Tianjin ([GEO…" at bounding box center [730, 295] width 1113 height 483
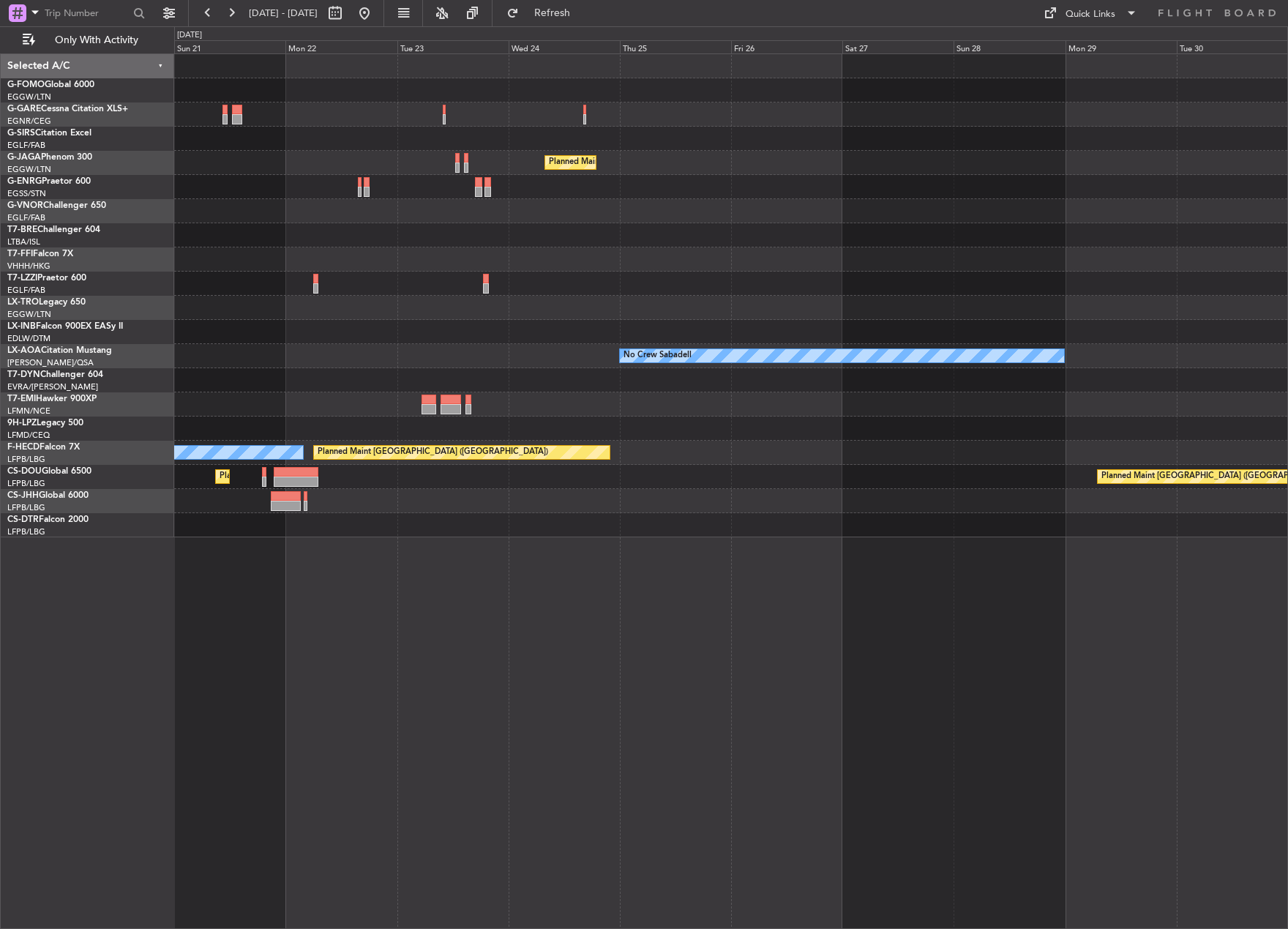
click at [148, 335] on div "Planned Maint [GEOGRAPHIC_DATA] ([GEOGRAPHIC_DATA]) No Crew Sabadell No Crew Pl…" at bounding box center [644, 478] width 1288 height 903
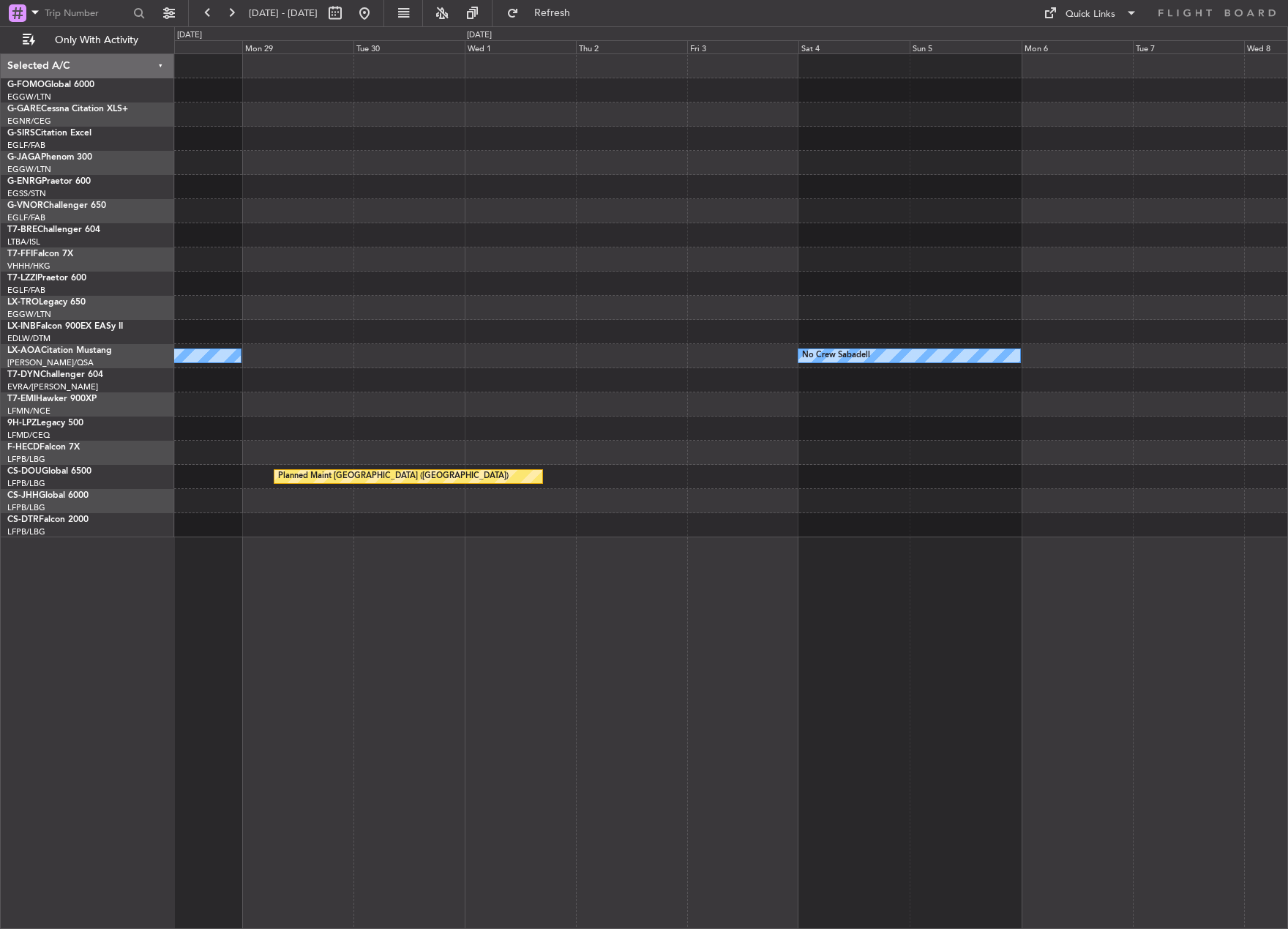
click at [69, 334] on div "Planned Maint Geneva (Cointrin) No Crew Sabadell No Crew Sabadell Planned Maint…" at bounding box center [644, 478] width 1288 height 903
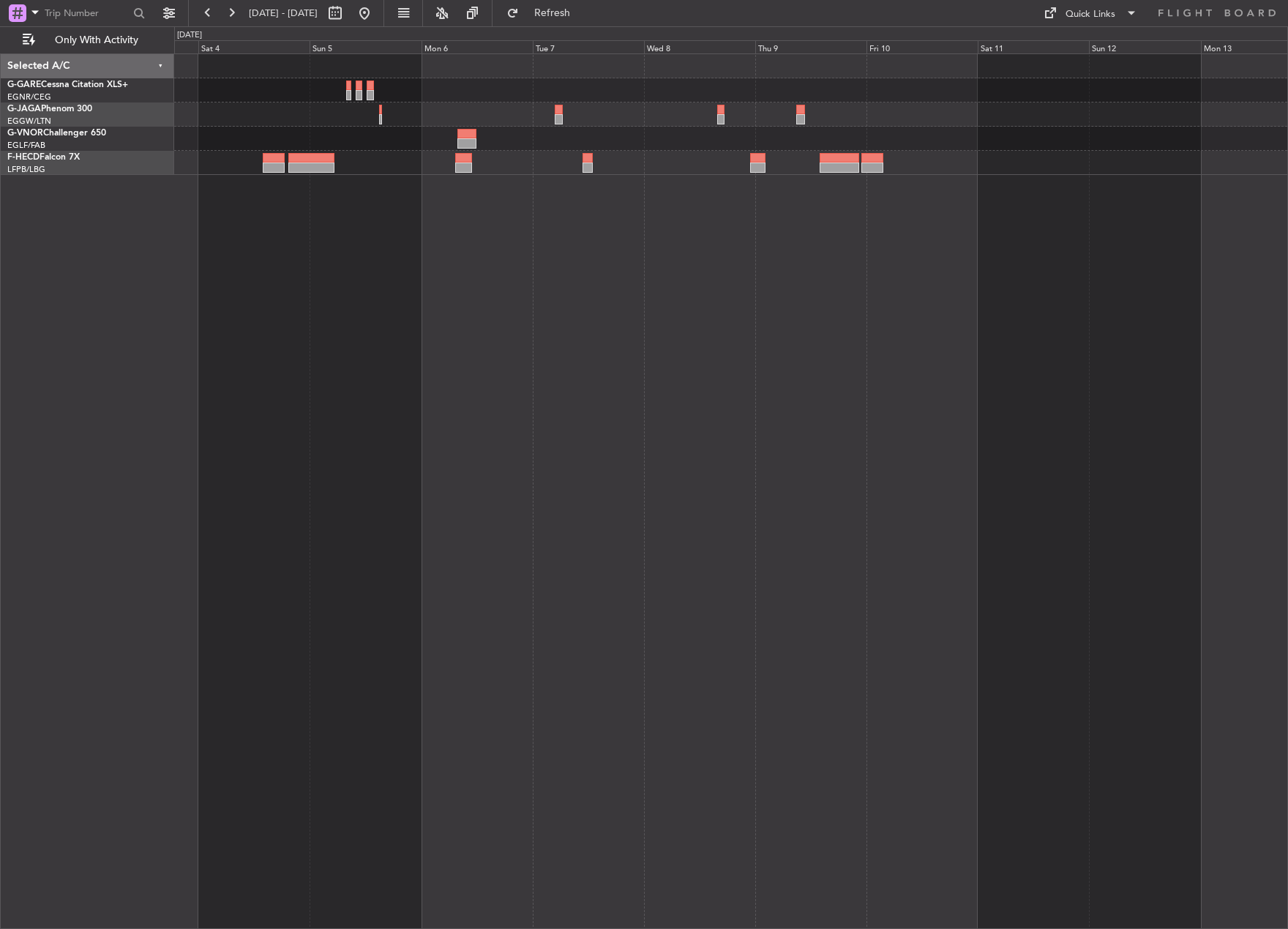
click at [970, 303] on div at bounding box center [731, 491] width 1114 height 876
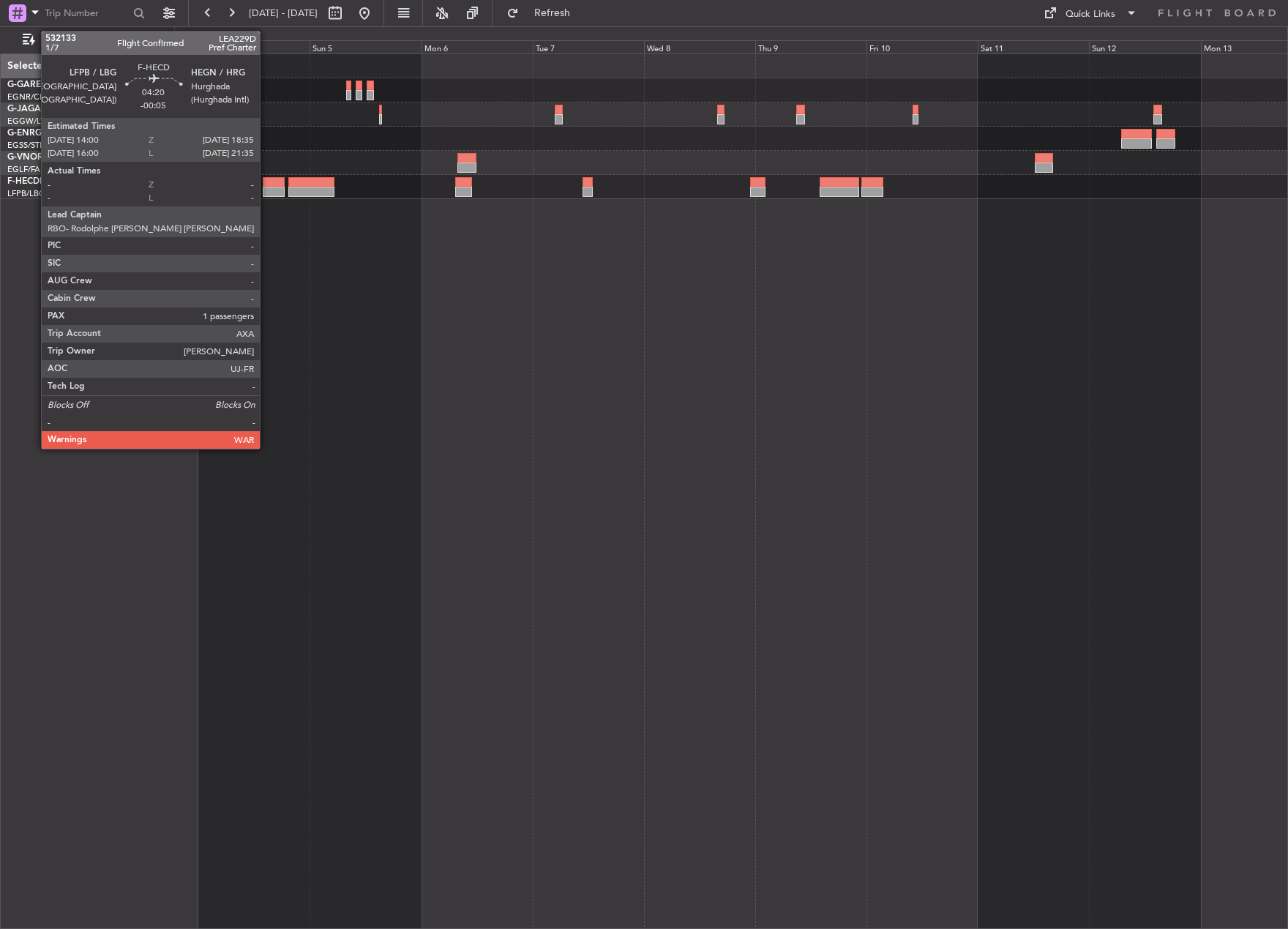
click at [267, 181] on div at bounding box center [273, 182] width 22 height 10
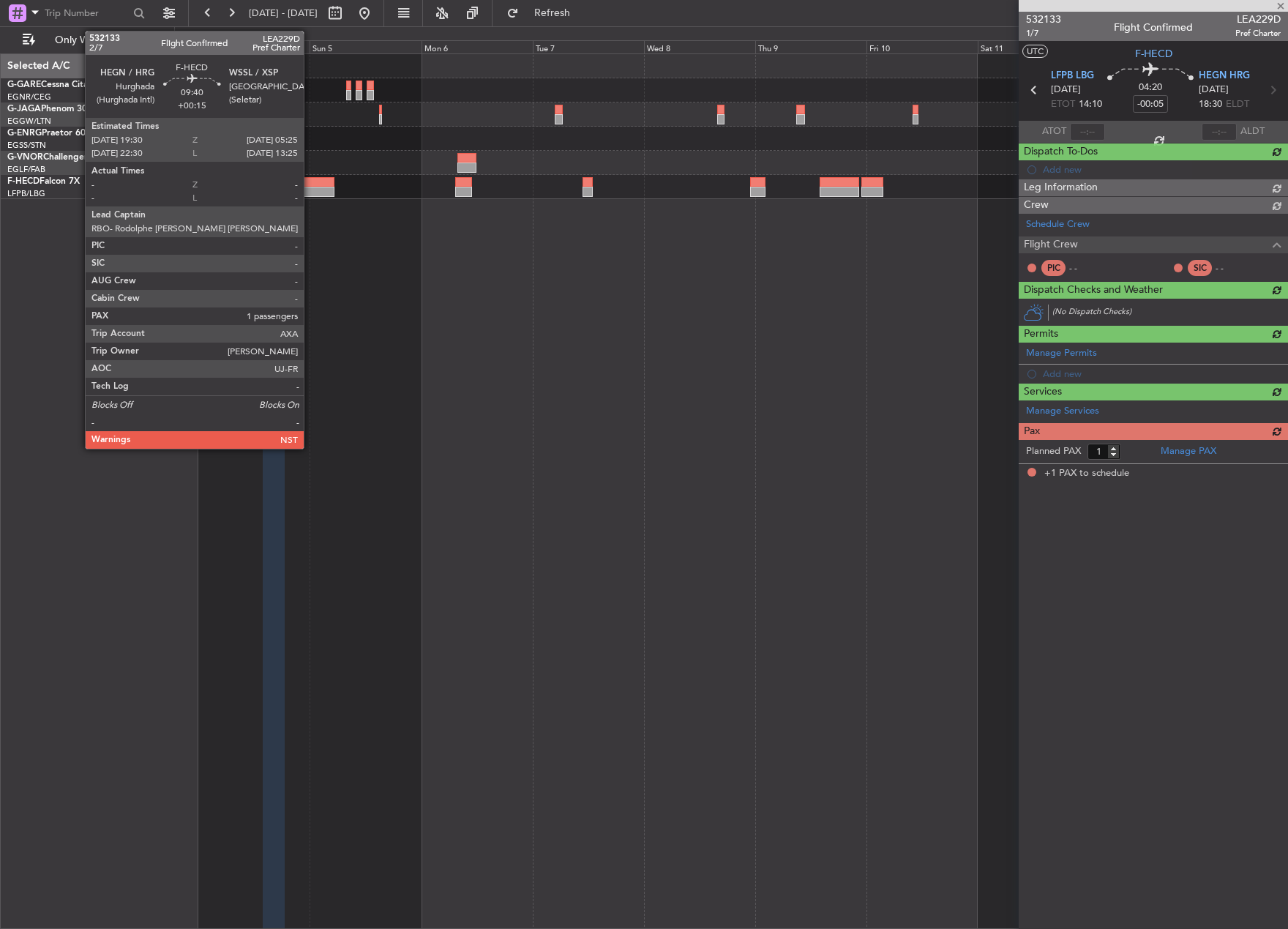
click at [310, 184] on div at bounding box center [311, 182] width 46 height 10
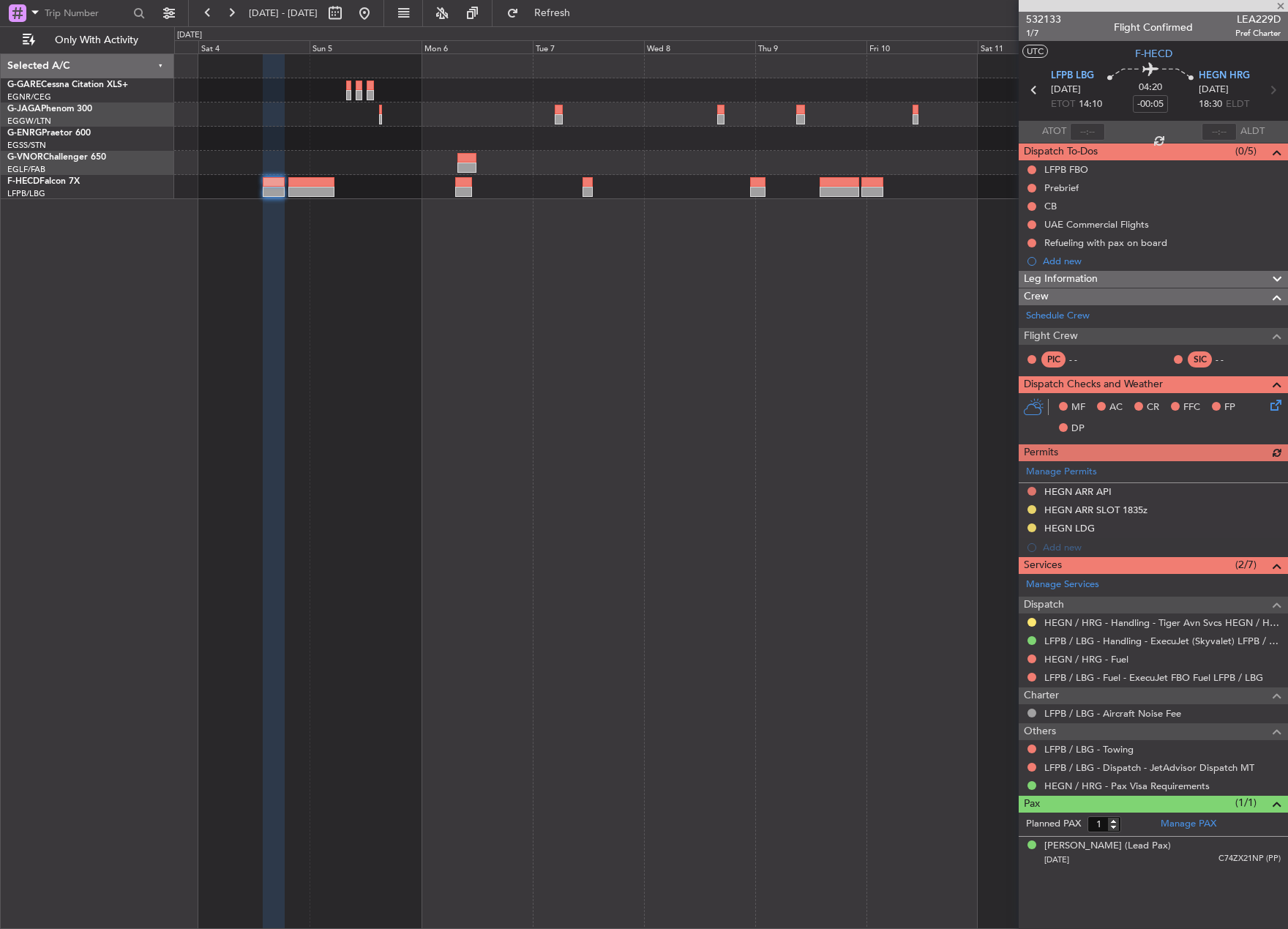
type input "+00:15"
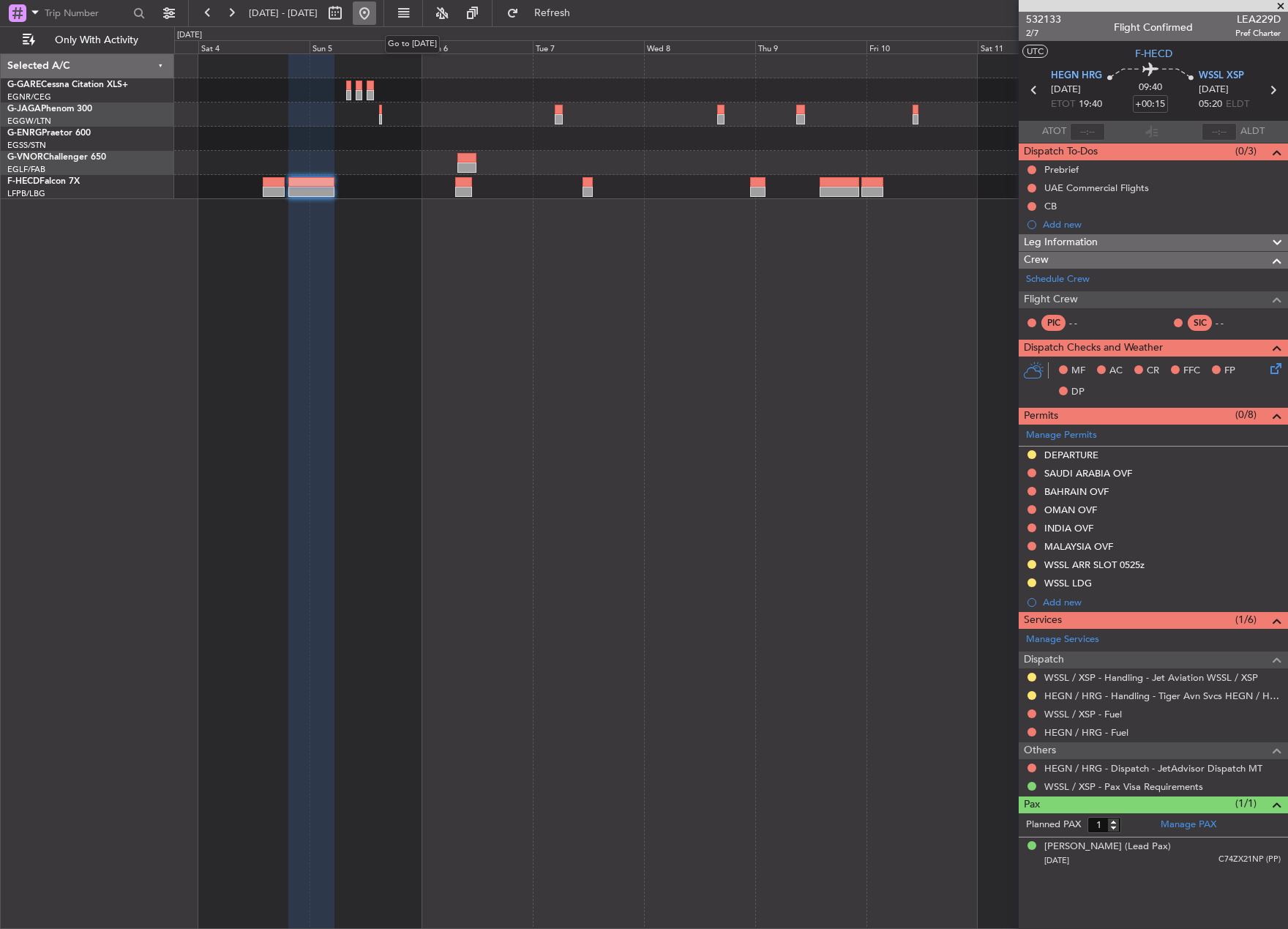
click at [376, 11] on button at bounding box center [364, 13] width 23 height 23
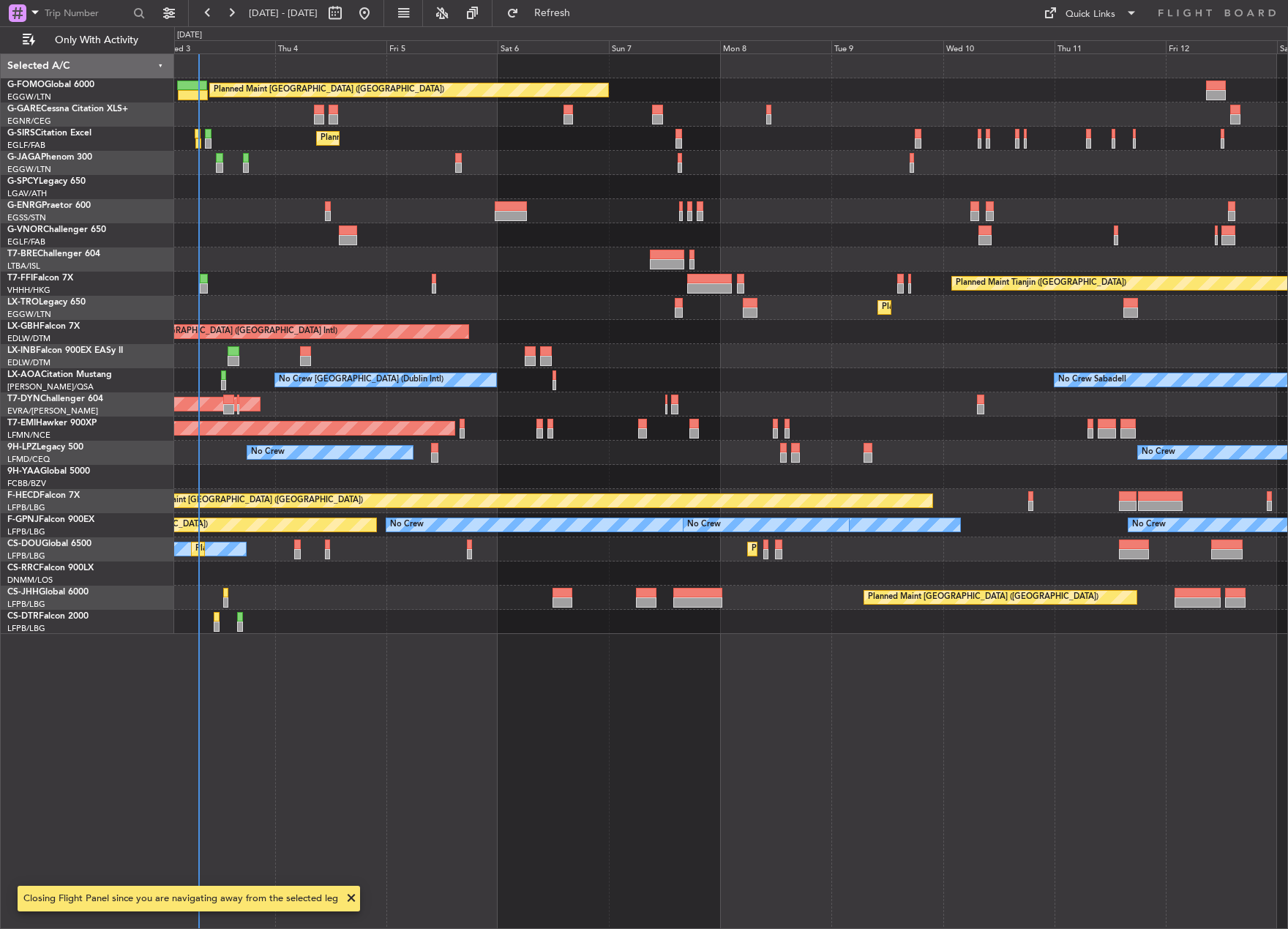
click at [165, 827] on div "Planned Maint [GEOGRAPHIC_DATA] ([GEOGRAPHIC_DATA]) Unplanned Maint [PERSON_NAM…" at bounding box center [644, 478] width 1288 height 903
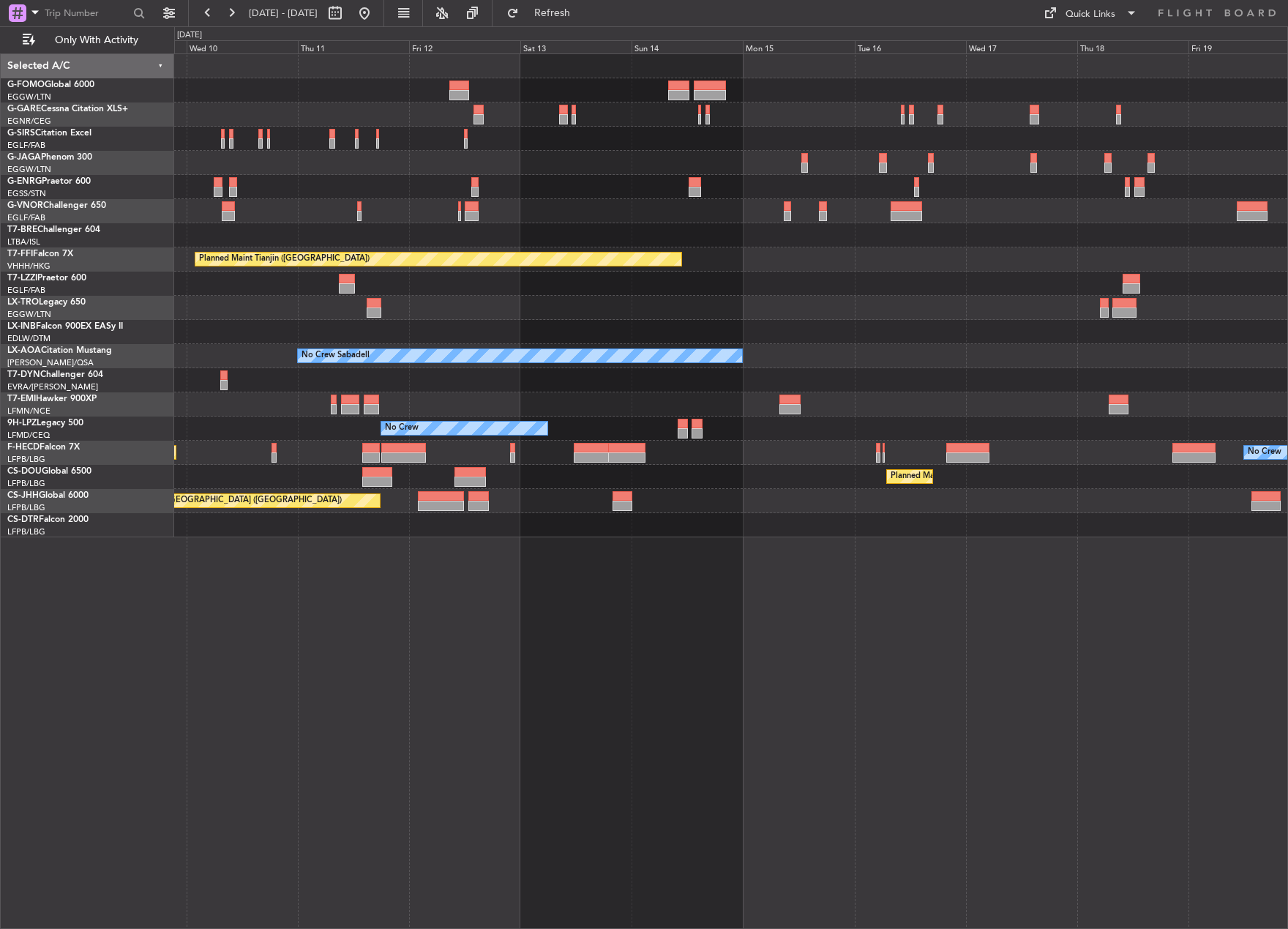
click at [168, 635] on div "Planned Maint Tianjin ([GEOGRAPHIC_DATA]) Owner Planned [GEOGRAPHIC_DATA] No Cr…" at bounding box center [644, 478] width 1288 height 903
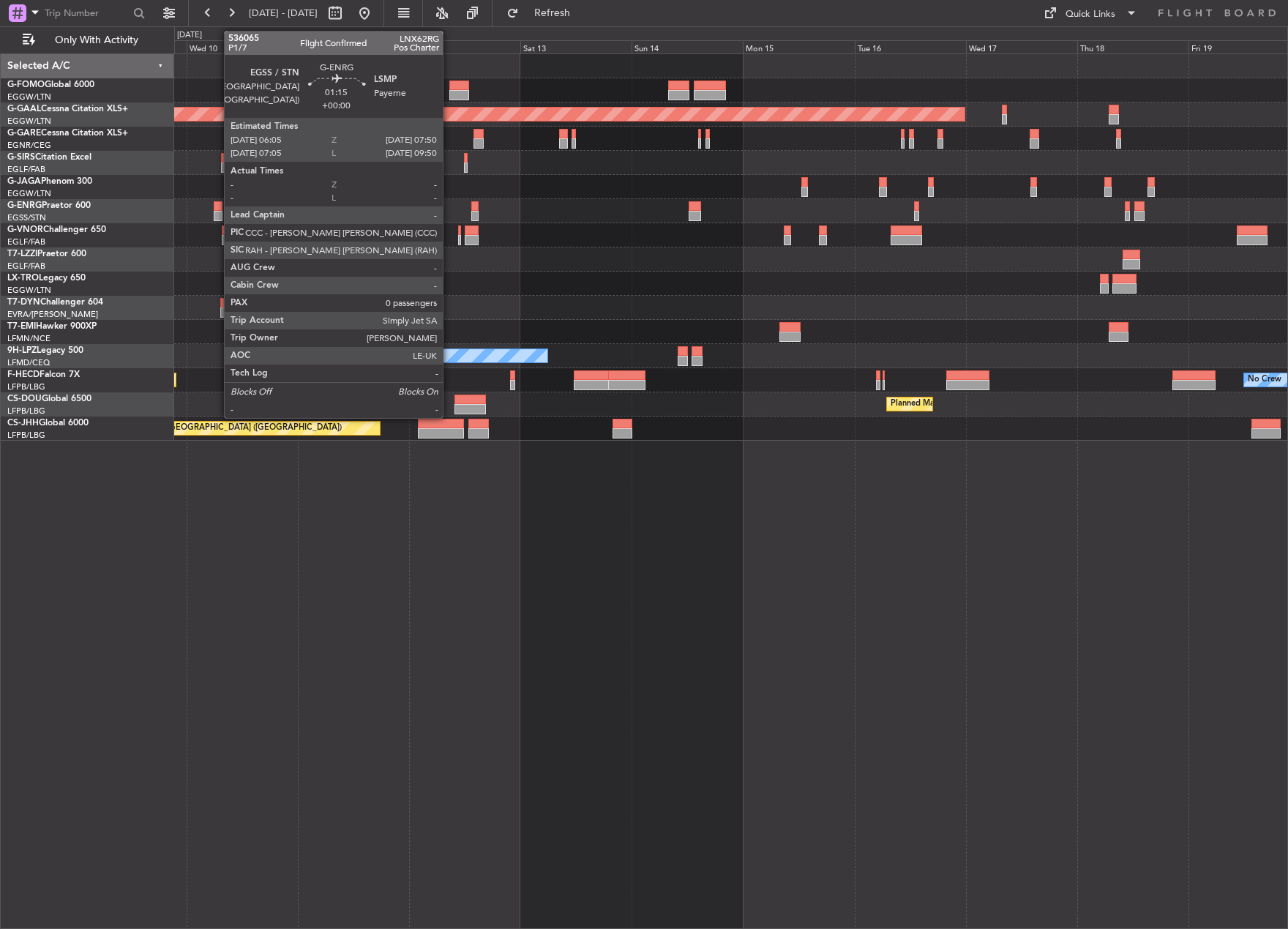
click at [217, 212] on div at bounding box center [218, 216] width 9 height 10
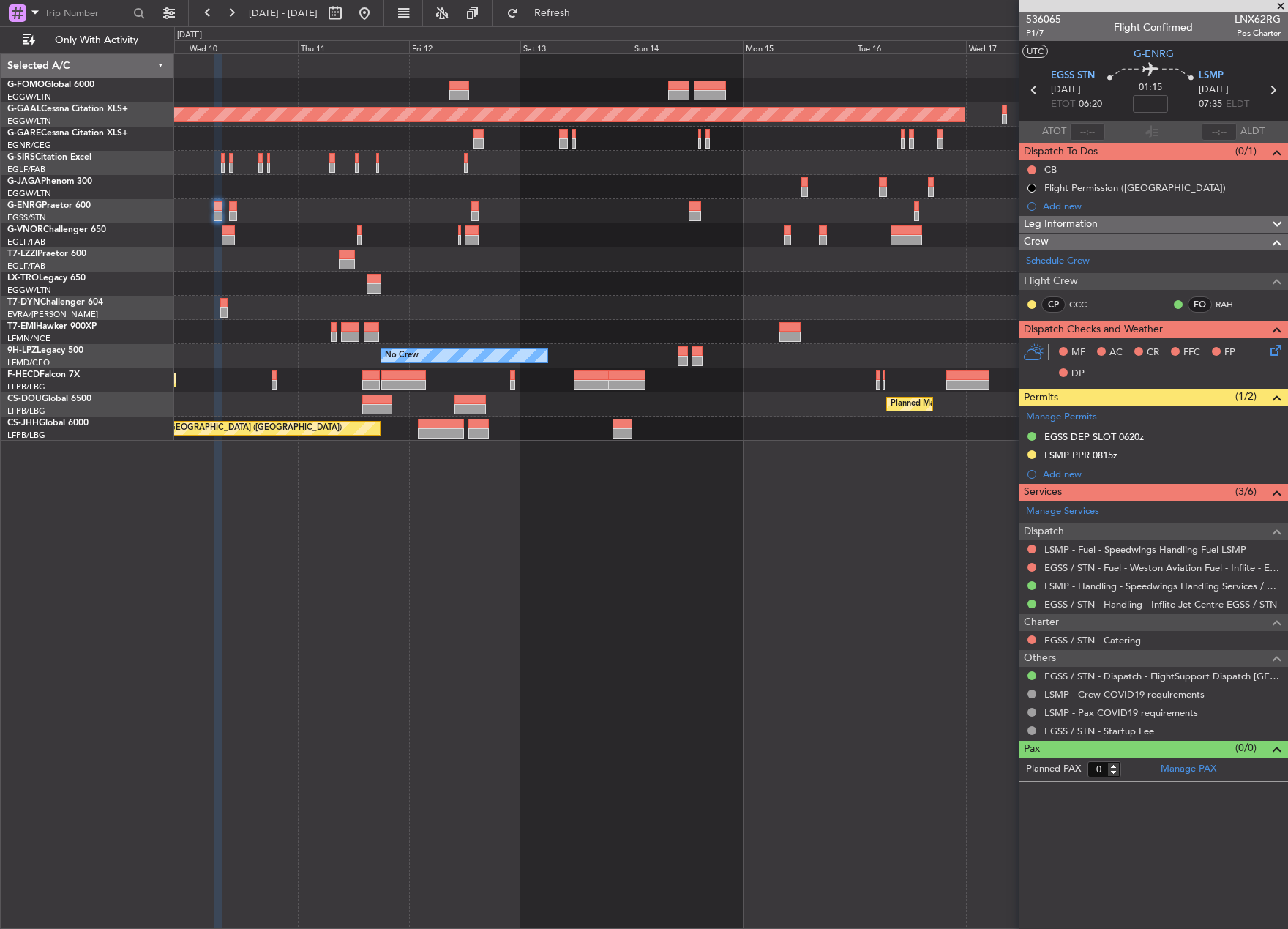
click at [1062, 453] on div "LSMP PPR 0815z" at bounding box center [1081, 454] width 73 height 13
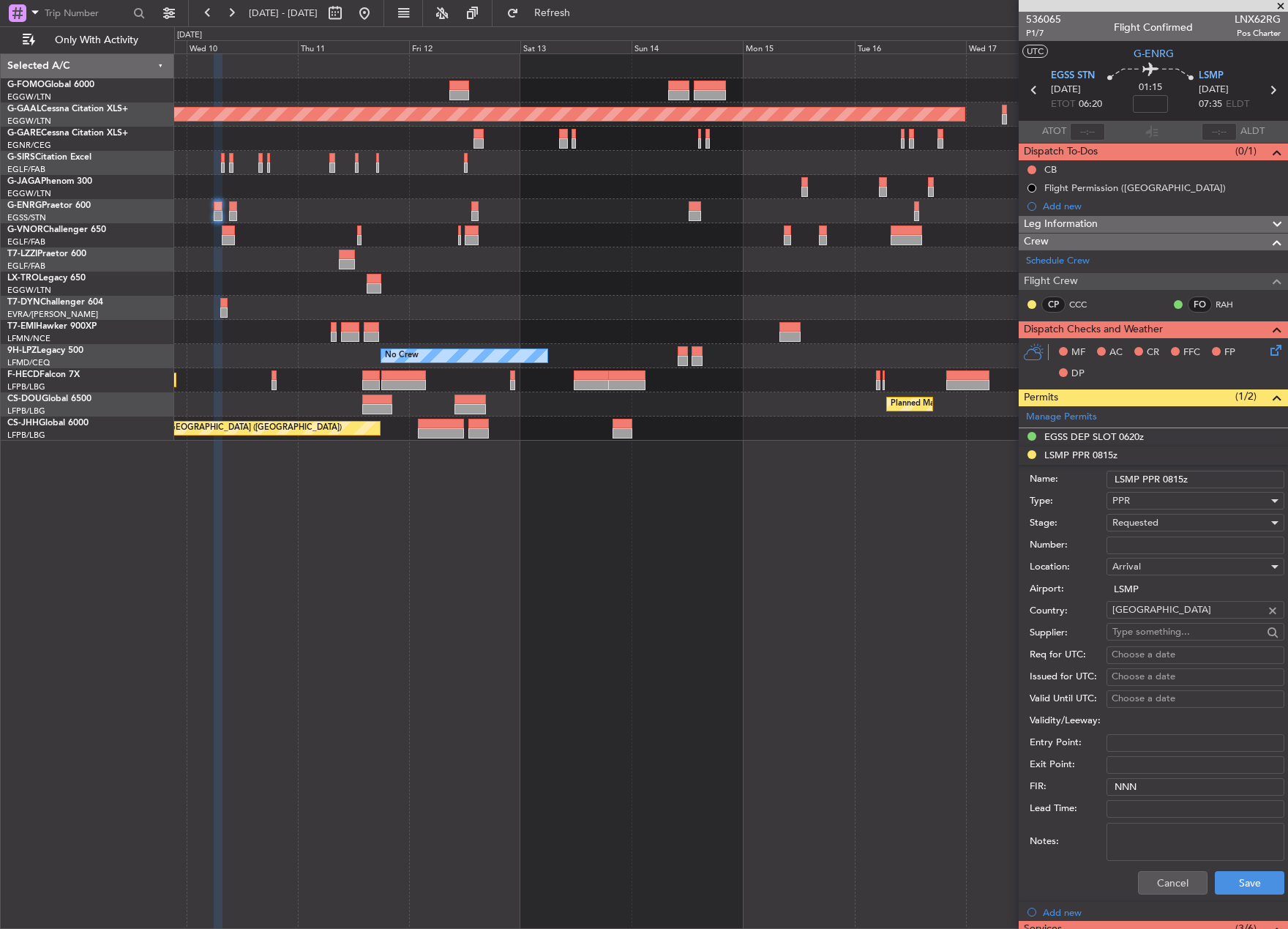
paste input "PAYVIP51820A"
type input "PAYVIP51820A"
click at [1166, 523] on div "Requested" at bounding box center [1190, 523] width 156 height 22
click at [1190, 637] on span "Received OK" at bounding box center [1190, 634] width 153 height 22
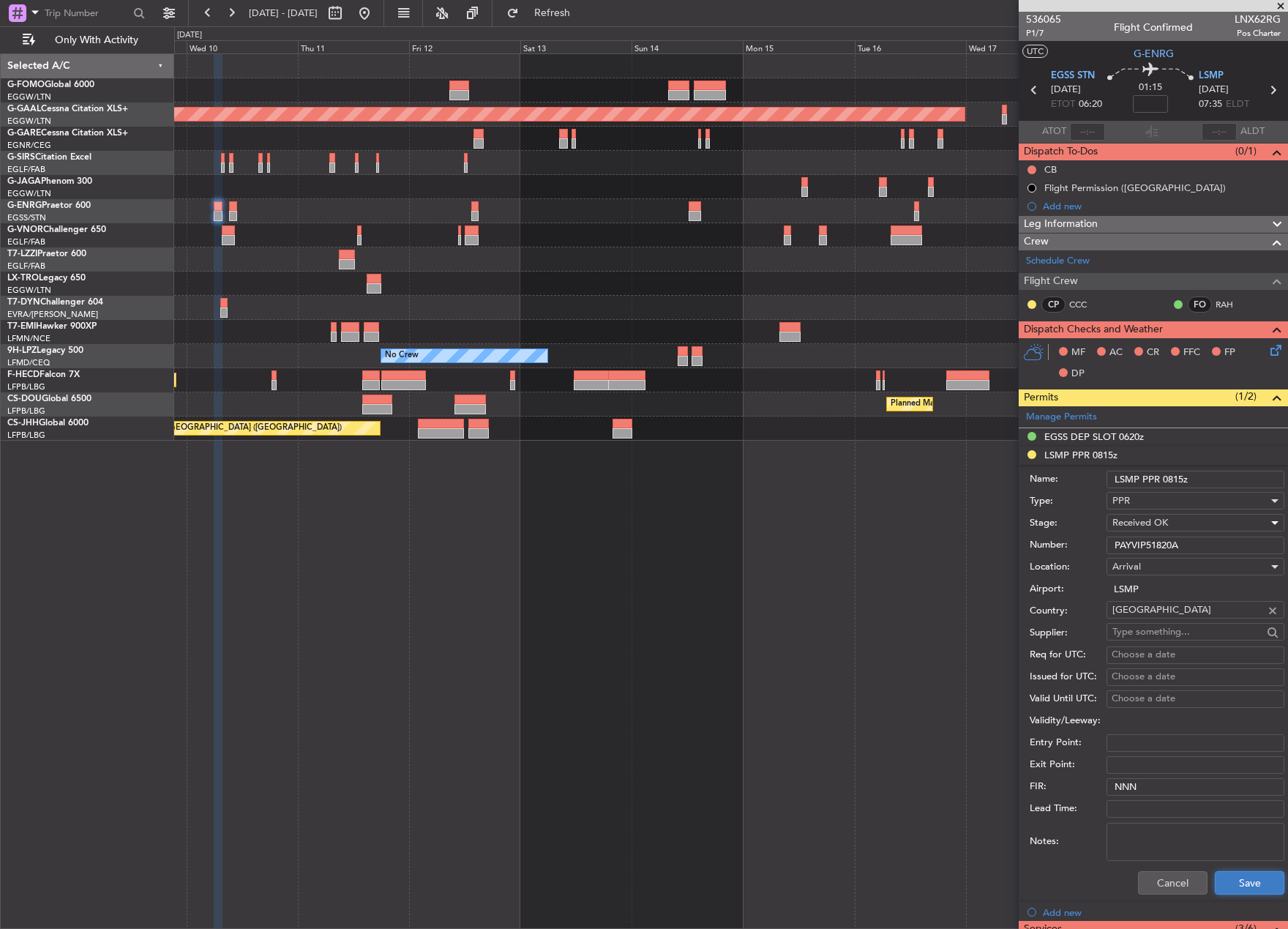
click at [1226, 885] on button "Save" at bounding box center [1249, 883] width 69 height 23
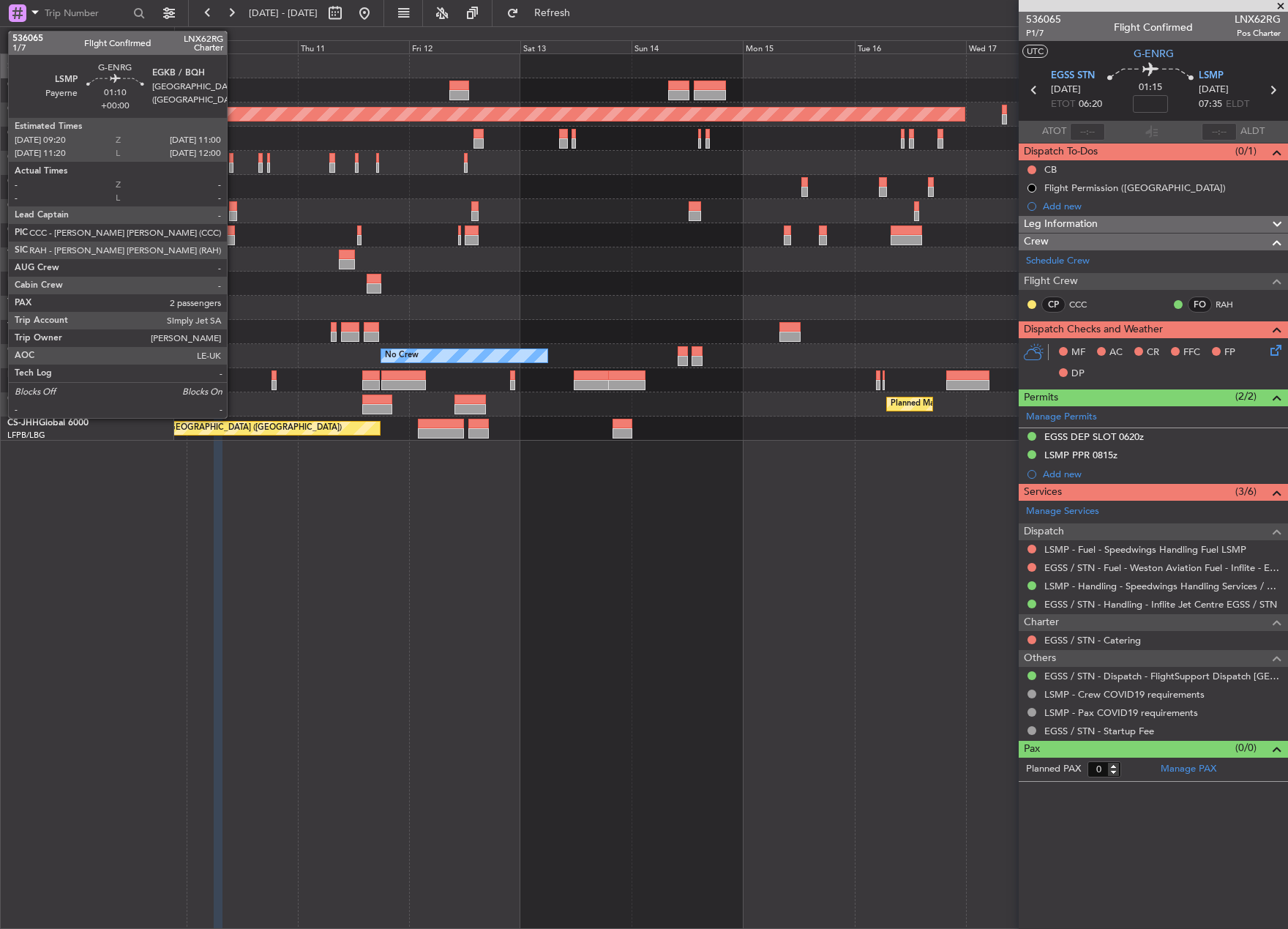
click at [233, 208] on div at bounding box center [233, 206] width 8 height 10
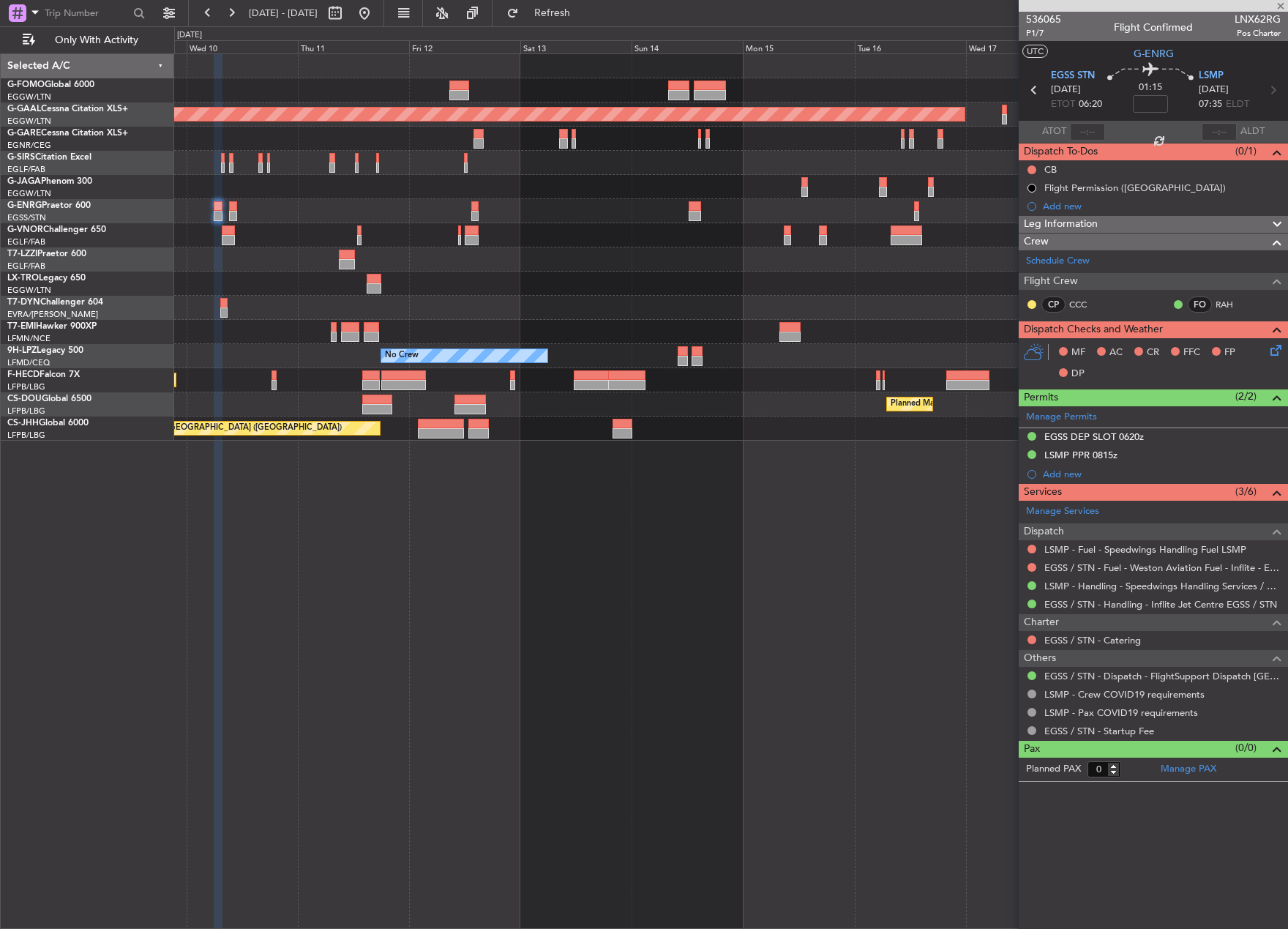
type input "2"
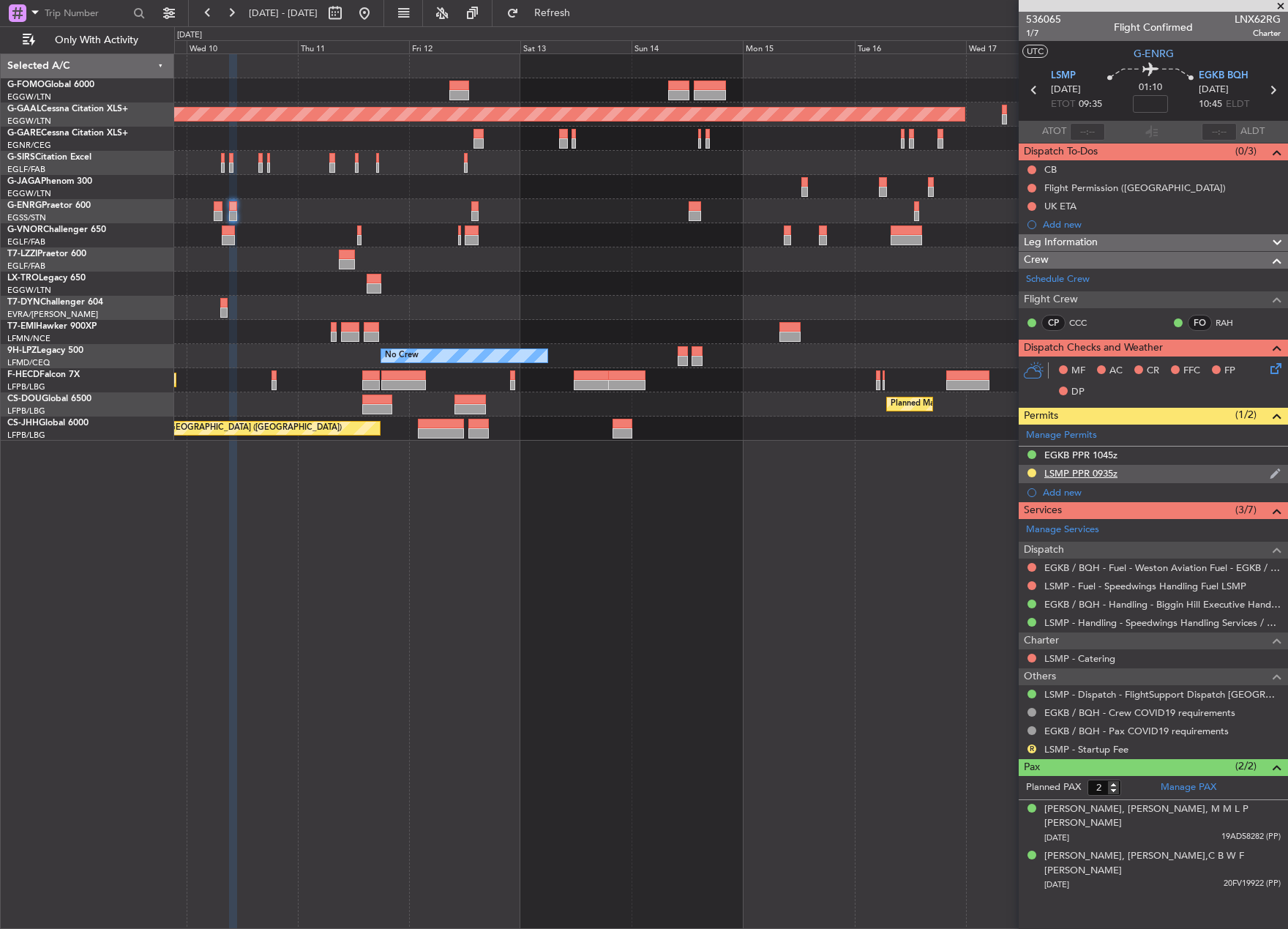
click at [1119, 475] on div "LSMP PPR 0935z" at bounding box center [1153, 475] width 269 height 18
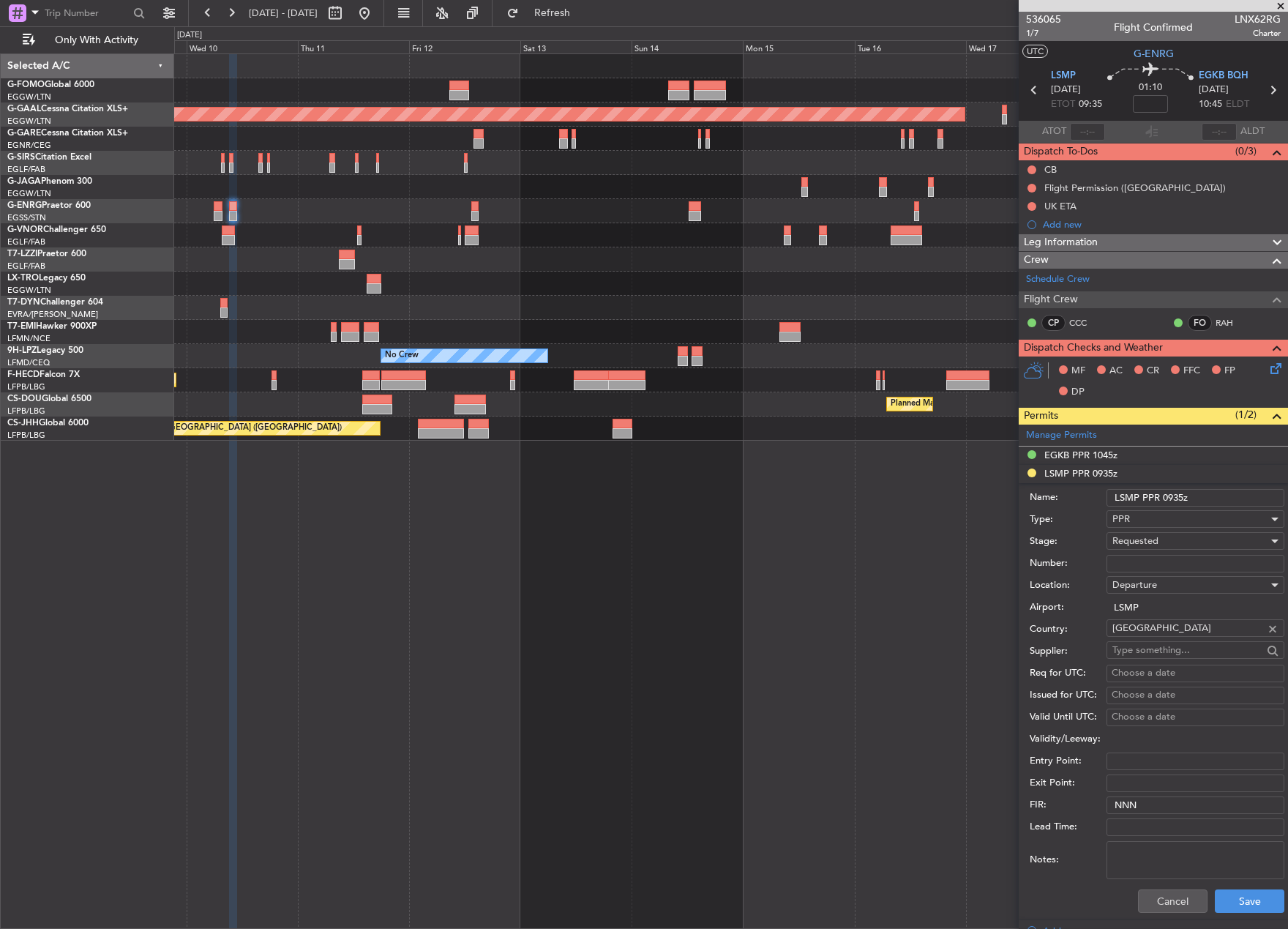
paste input "PAYVIP41864D"
type input "PAYVIP41864D"
click at [1166, 540] on div "Requested" at bounding box center [1190, 541] width 156 height 22
click at [1193, 655] on span "Received OK" at bounding box center [1190, 652] width 153 height 22
click at [1230, 896] on button "Save" at bounding box center [1249, 901] width 69 height 23
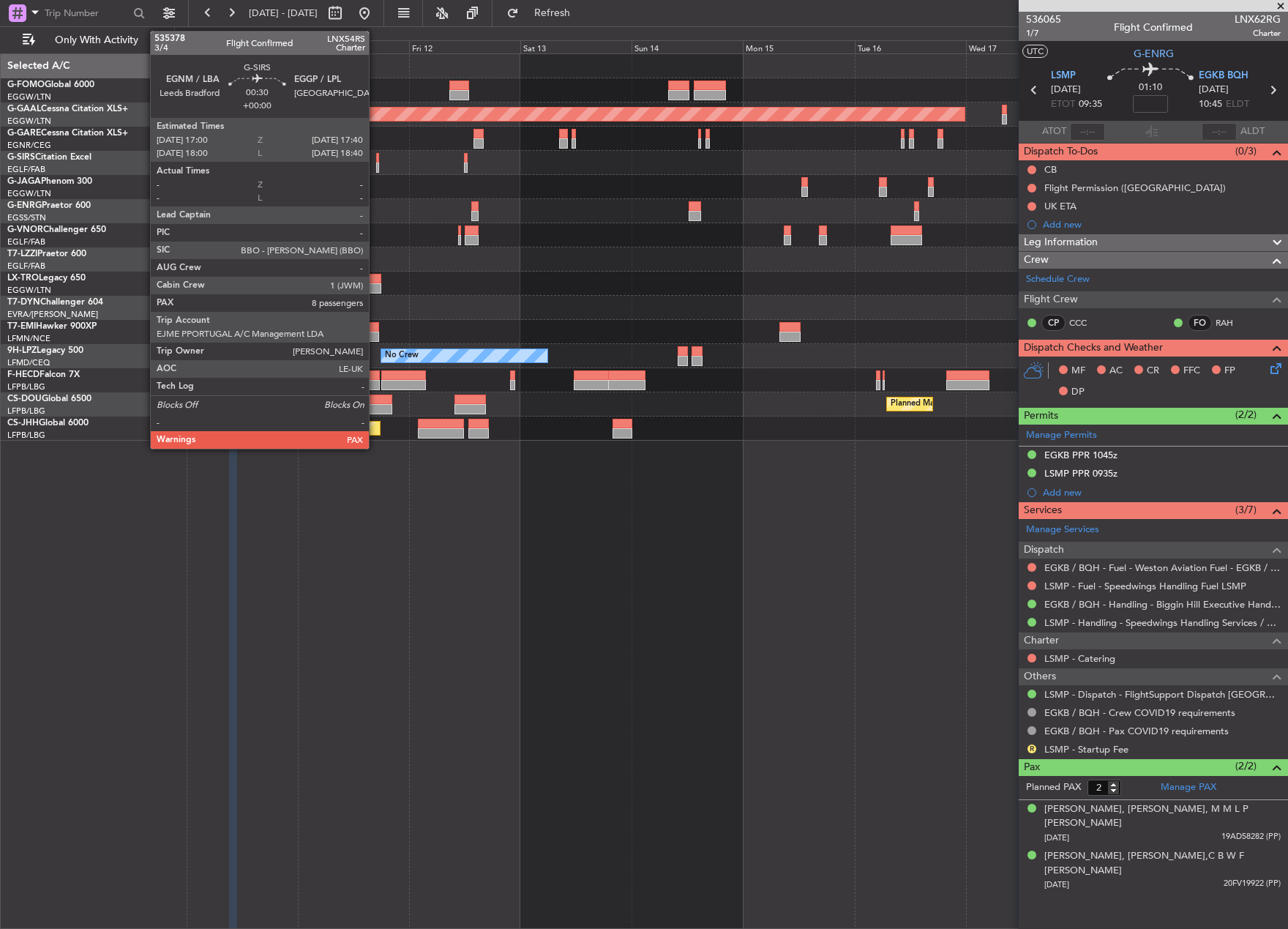
click at [376, 162] on div at bounding box center [378, 158] width 3 height 10
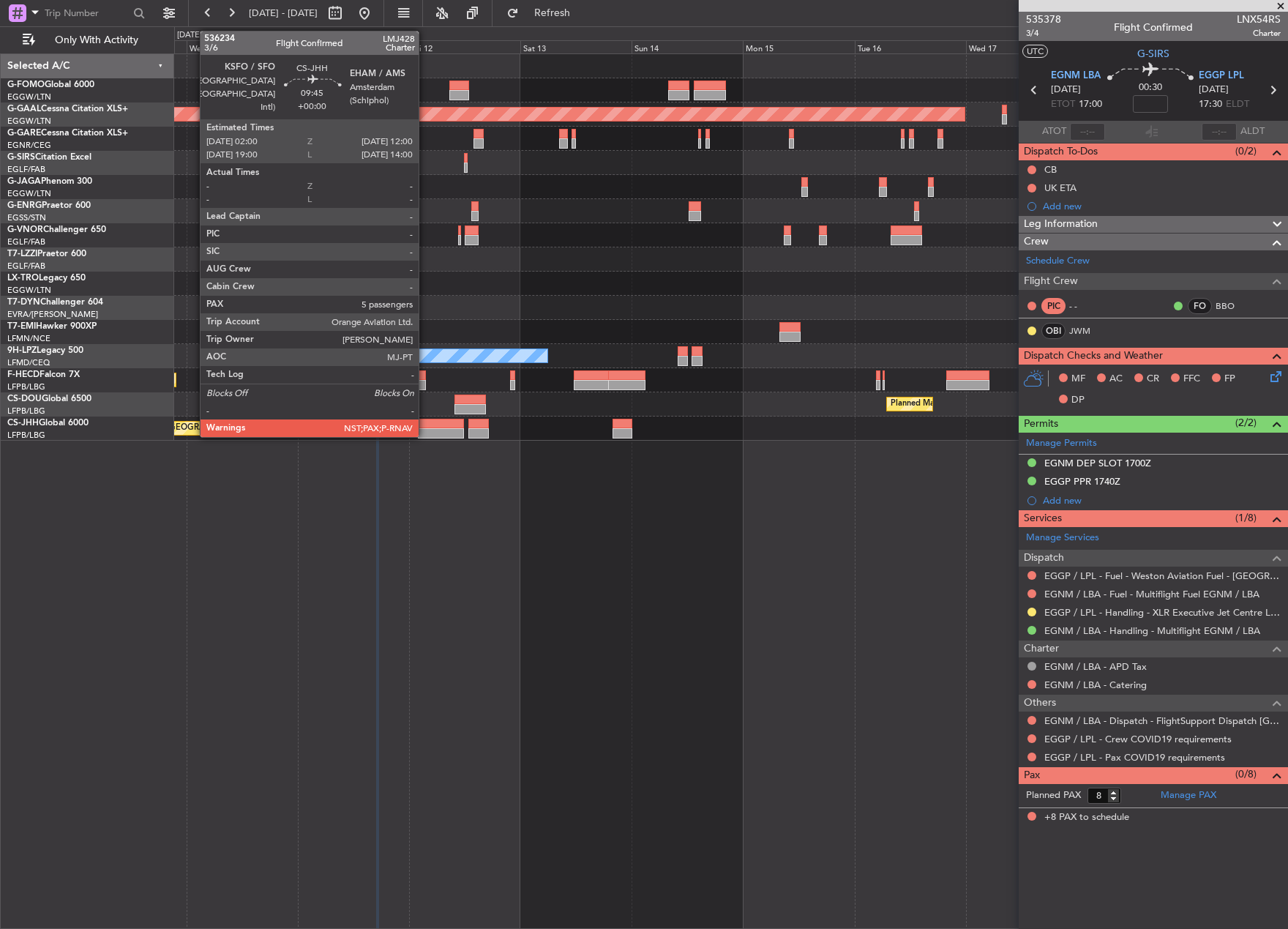
click at [425, 421] on div at bounding box center [441, 424] width 47 height 10
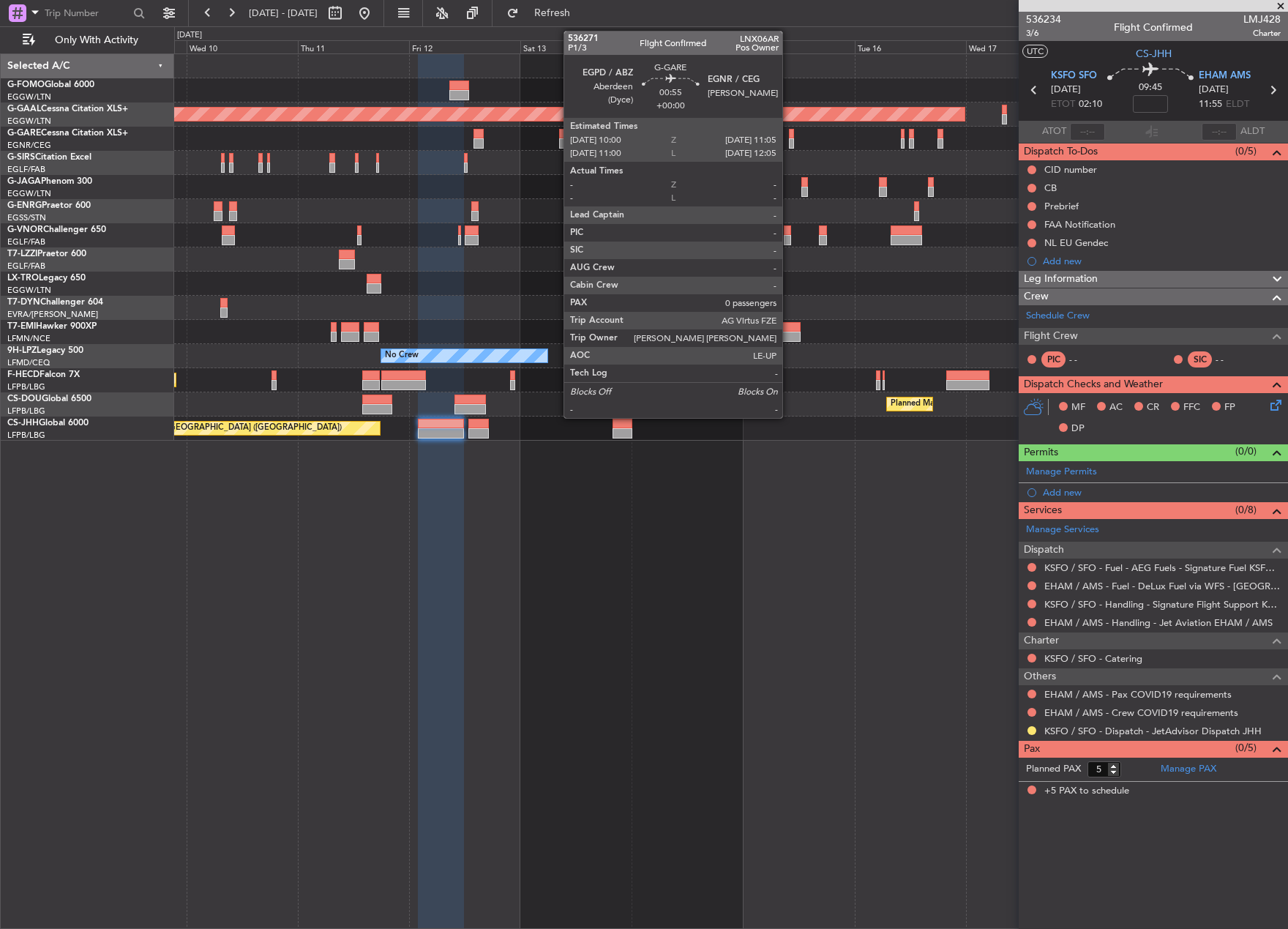
click at [789, 135] on div at bounding box center [791, 134] width 5 height 10
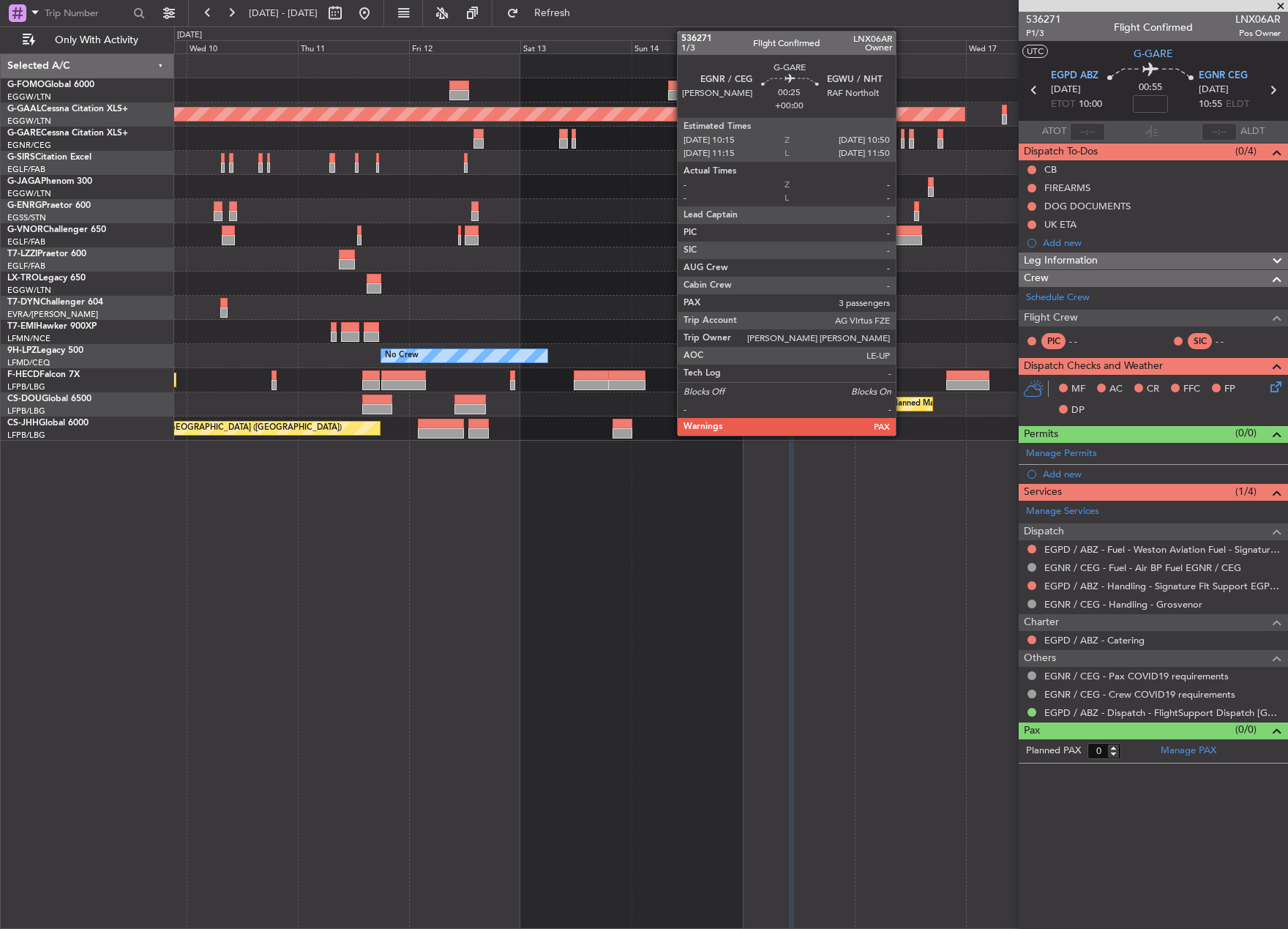
click at [903, 141] on div at bounding box center [903, 143] width 3 height 10
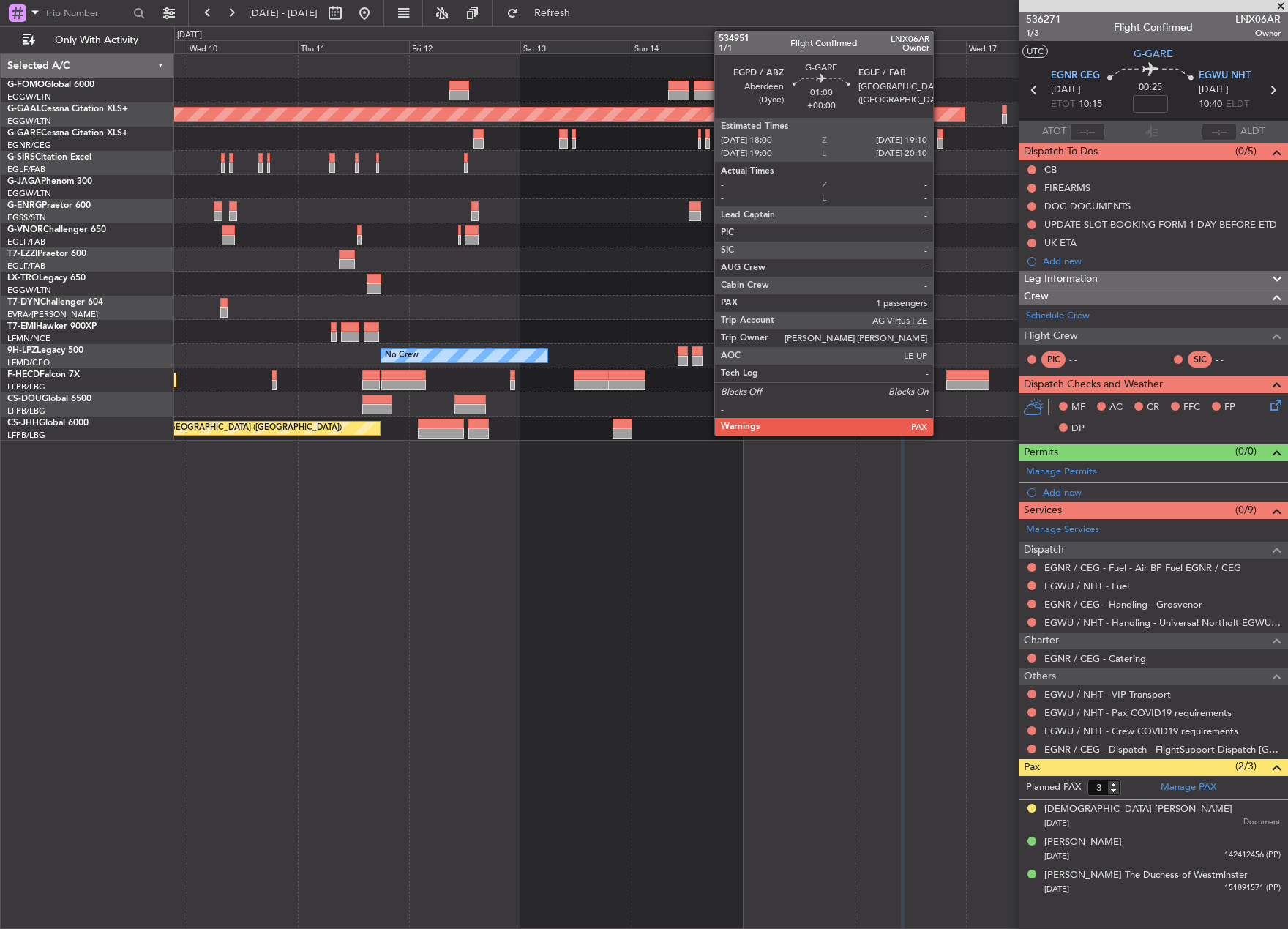
click at [940, 141] on div at bounding box center [940, 143] width 6 height 10
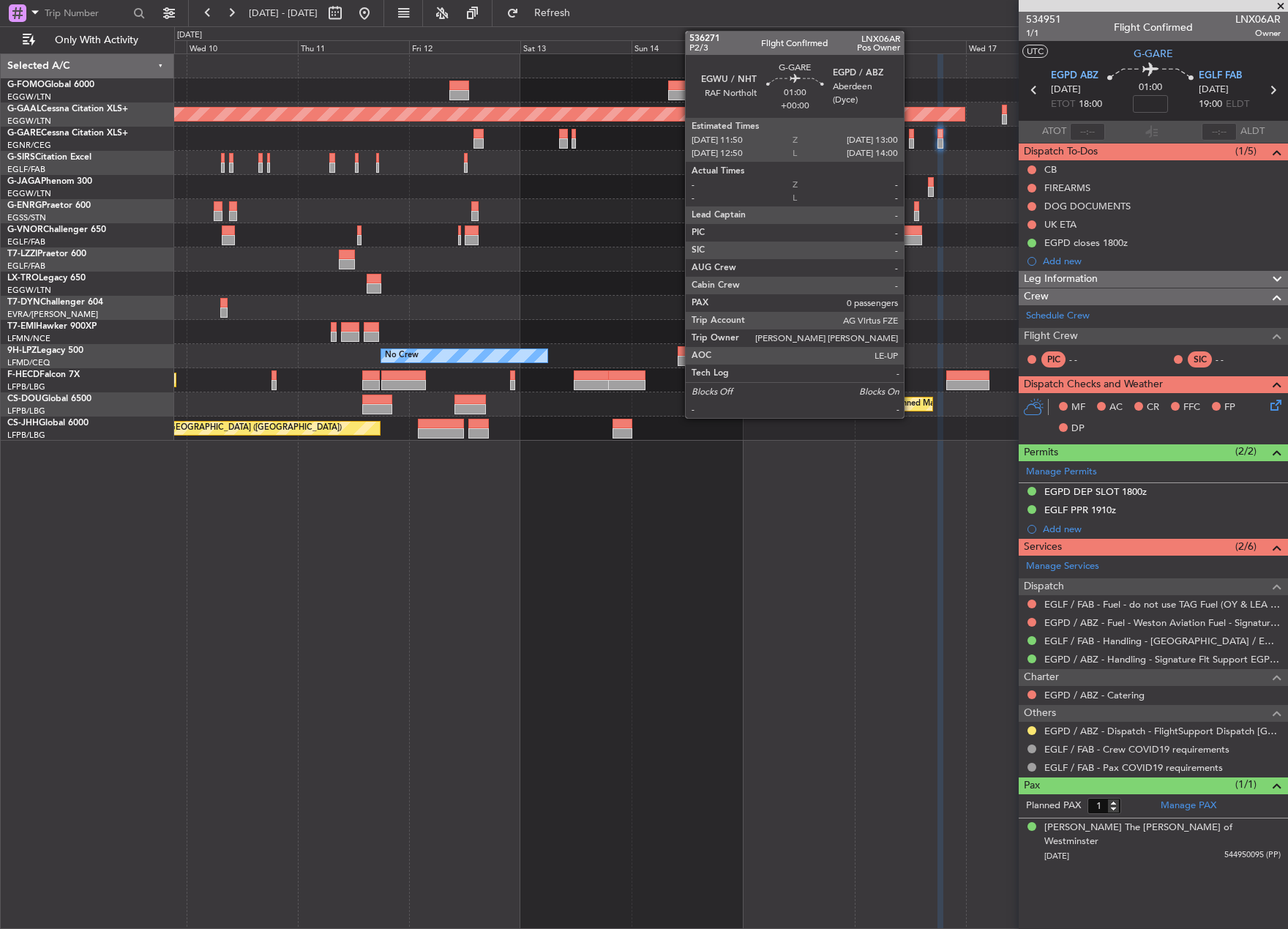
click at [910, 141] on div at bounding box center [911, 143] width 6 height 10
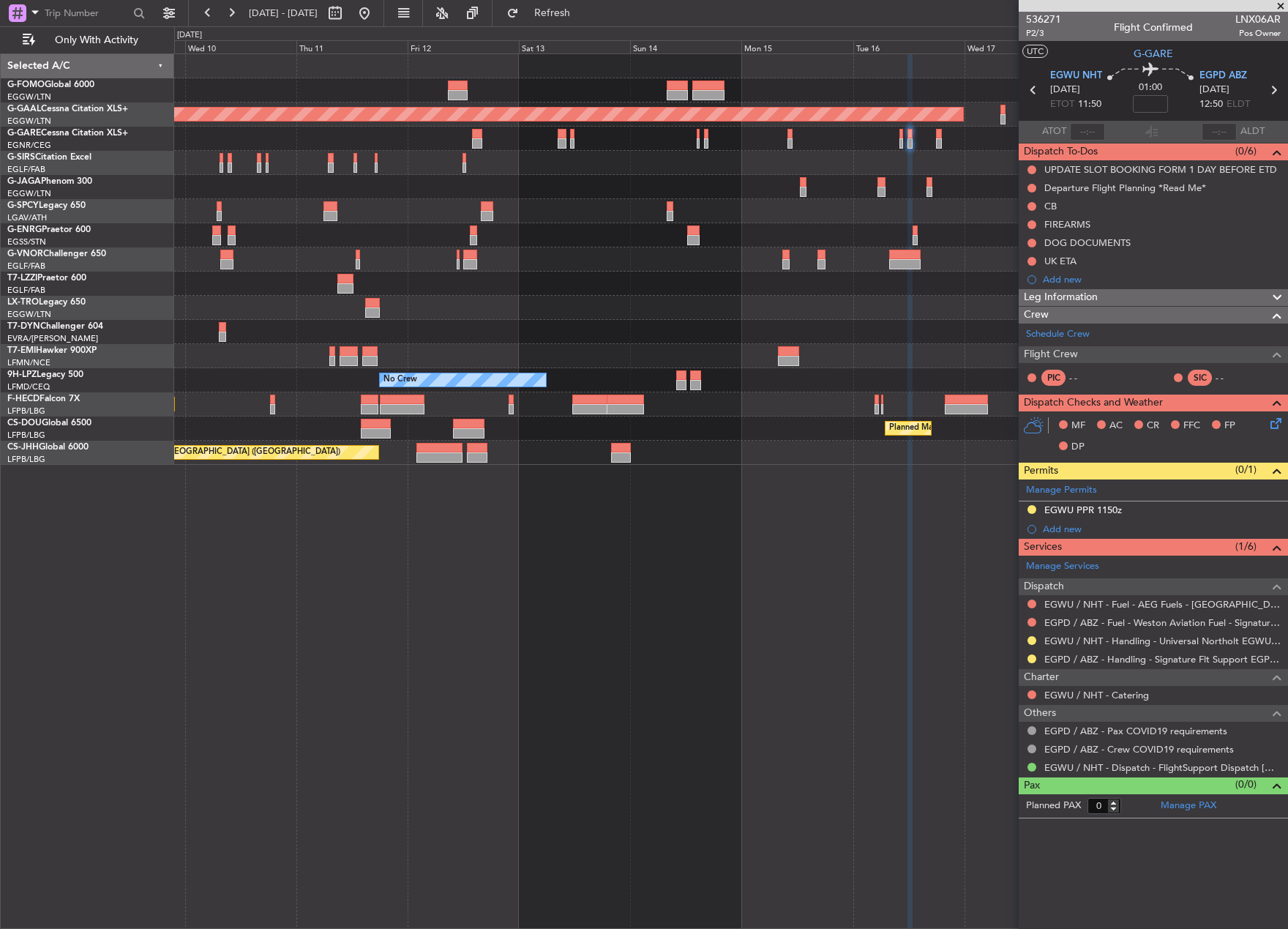
click at [555, 434] on div "Planned Maint Dusseldorf Owner Planned [GEOGRAPHIC_DATA] No Crew Planned Maint …" at bounding box center [730, 259] width 1113 height 411
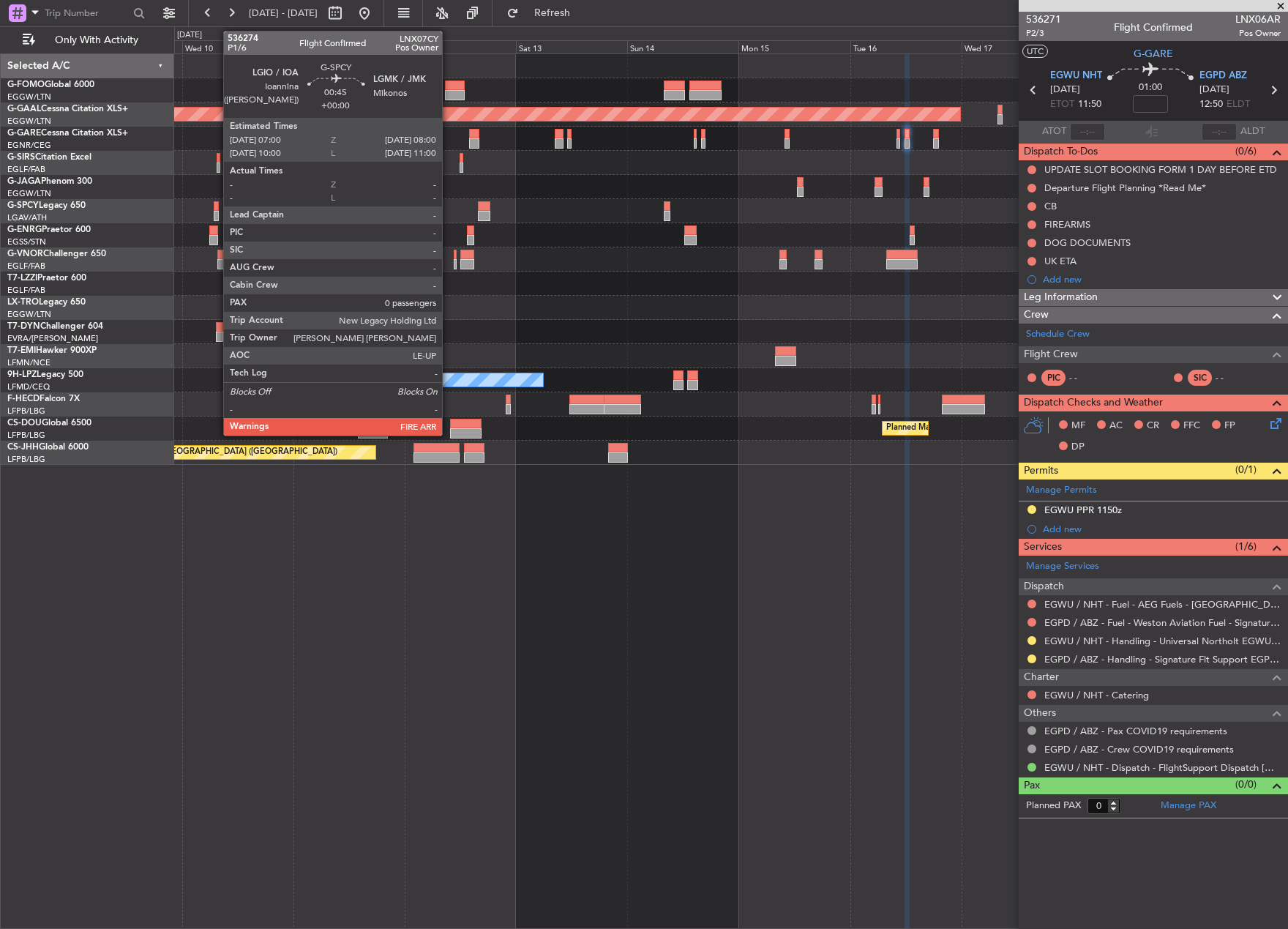
click at [218, 213] on div at bounding box center [216, 216] width 5 height 10
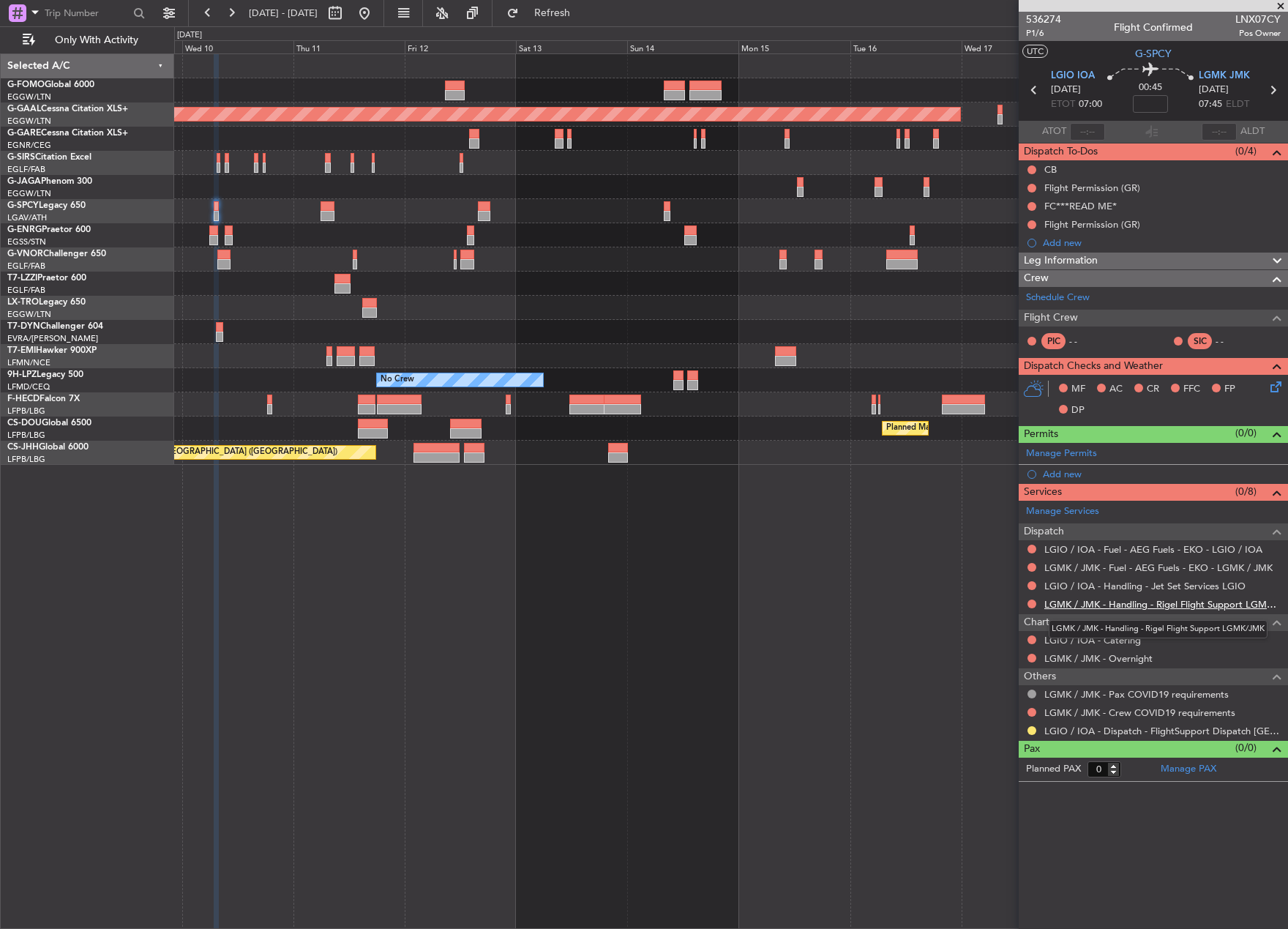
click at [1067, 600] on link "LGMK / JMK - Handling - Rigel Flight Support LGMK/JMK" at bounding box center [1163, 604] width 237 height 13
click at [1093, 603] on link "LGMK / JMK - Handling - Rigel Flight Support LGMK/JMK" at bounding box center [1163, 604] width 237 height 13
click at [1085, 589] on link "LGIO / IOA - Handling - Jet Set Services LGIO" at bounding box center [1145, 585] width 201 height 13
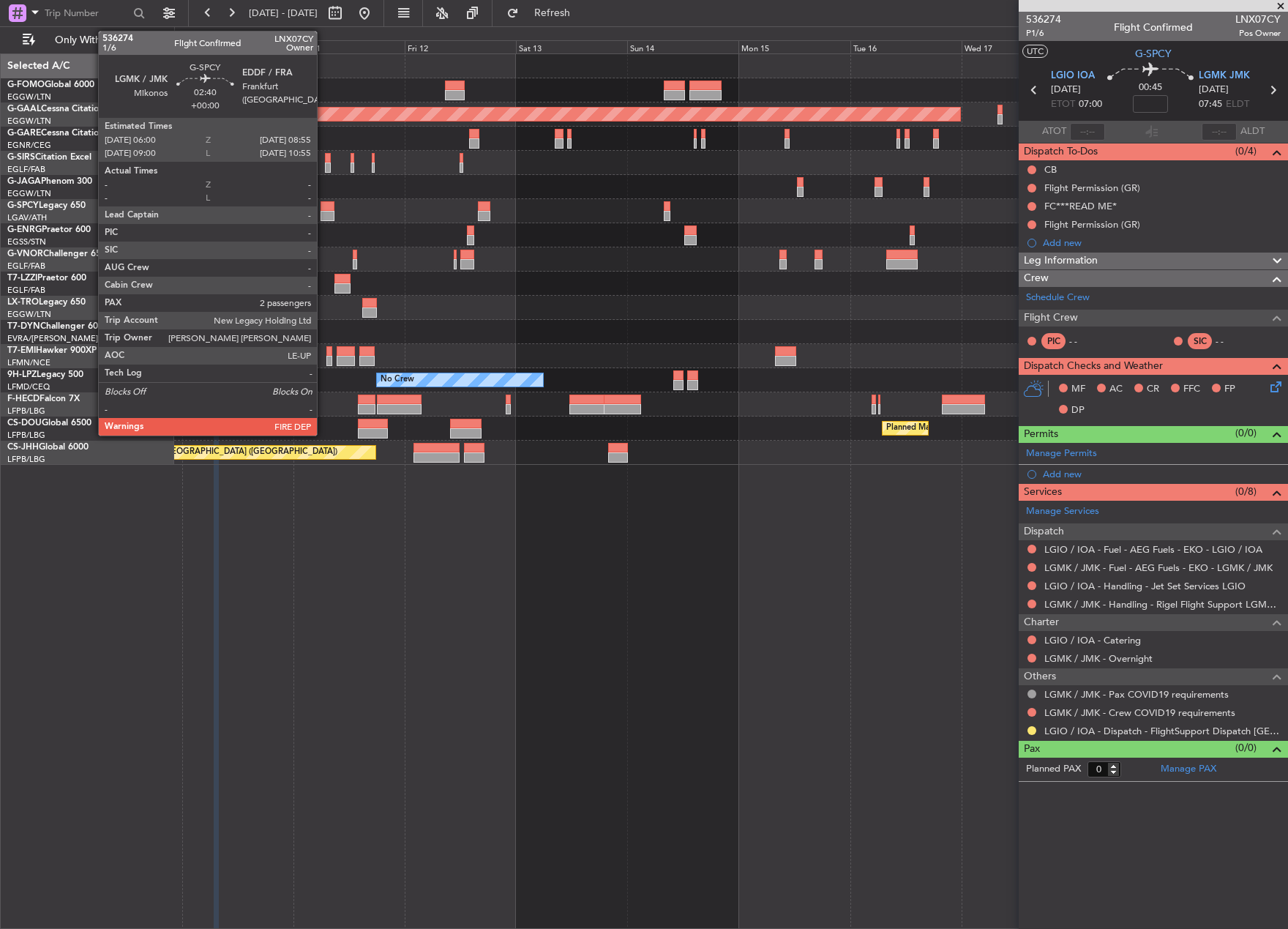
click at [323, 212] on div at bounding box center [328, 216] width 14 height 10
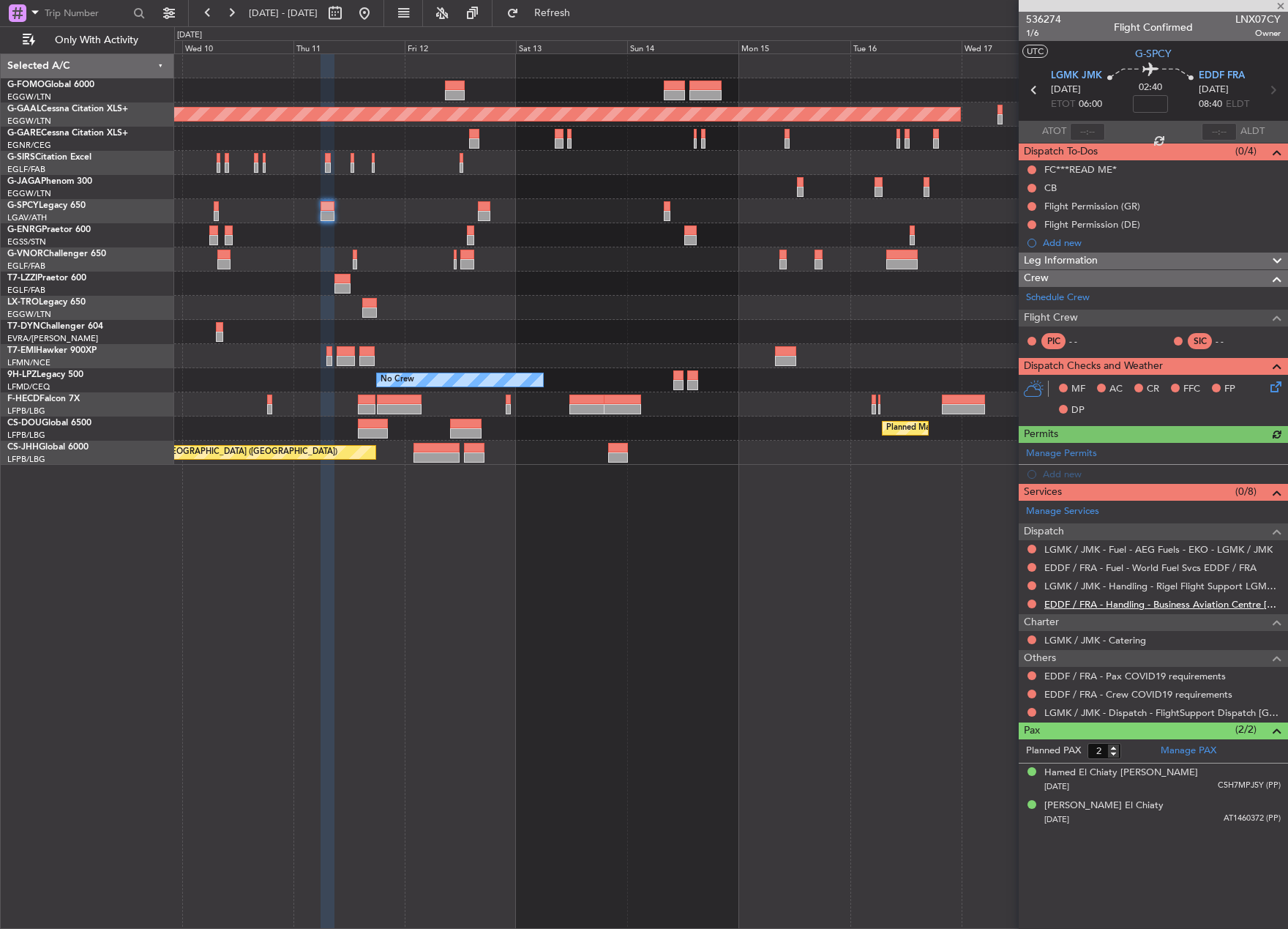
click at [1100, 606] on link "EDDF / FRA - Handling - Business Aviation Centre [GEOGRAPHIC_DATA] ([PERSON_NAM…" at bounding box center [1163, 604] width 237 height 13
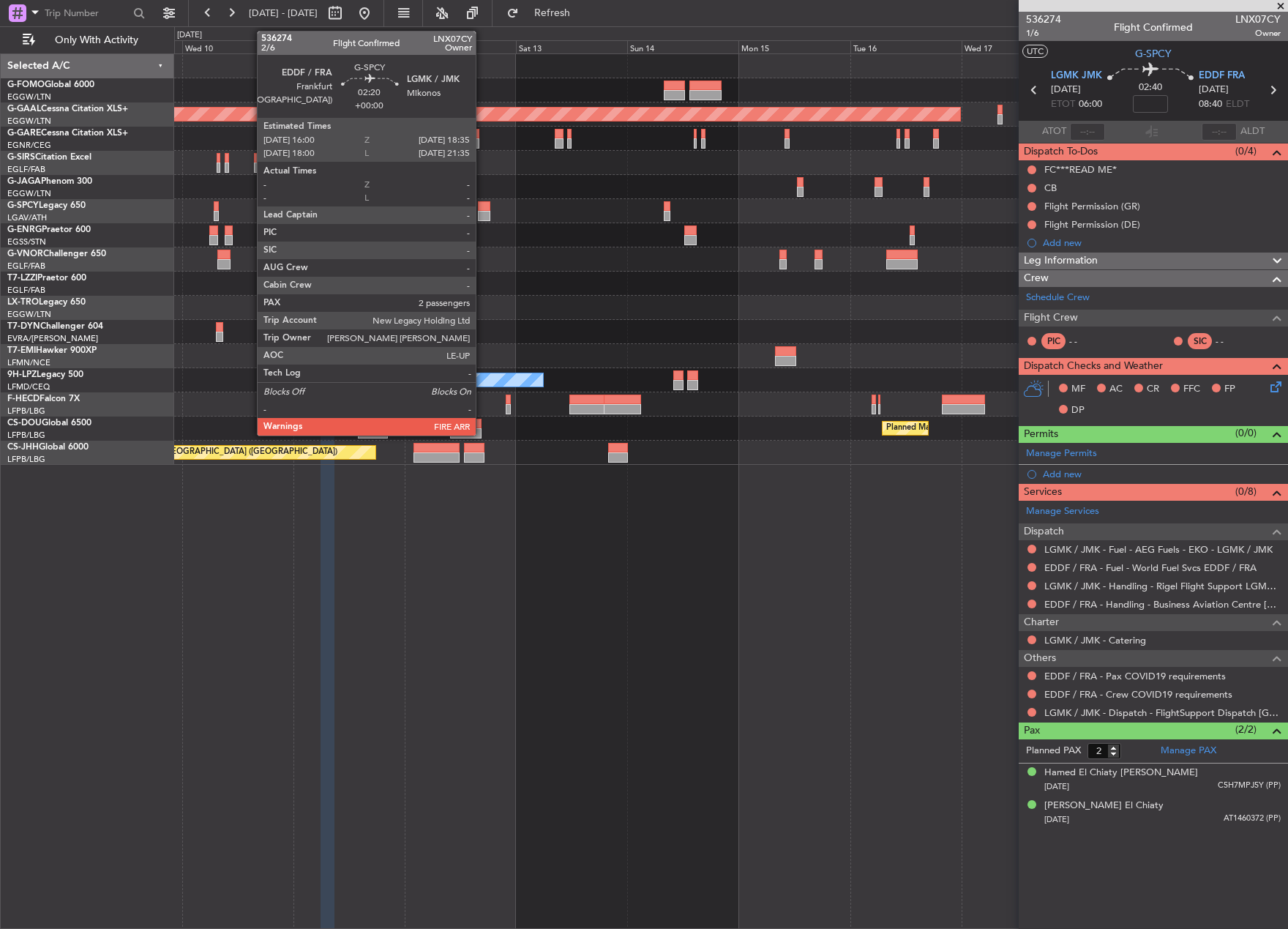
click at [483, 213] on div at bounding box center [484, 216] width 13 height 10
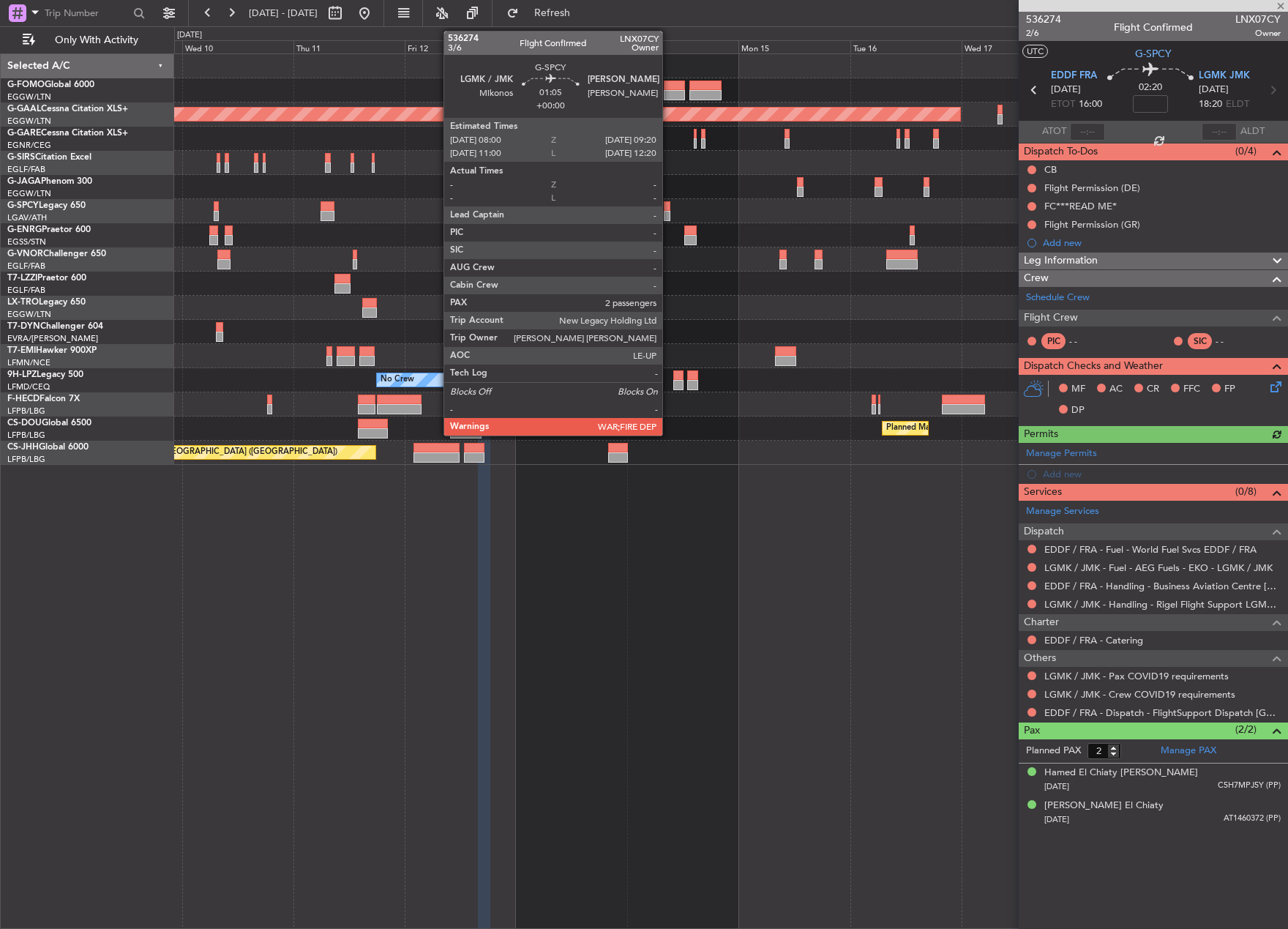
click at [669, 212] on div at bounding box center [667, 216] width 7 height 10
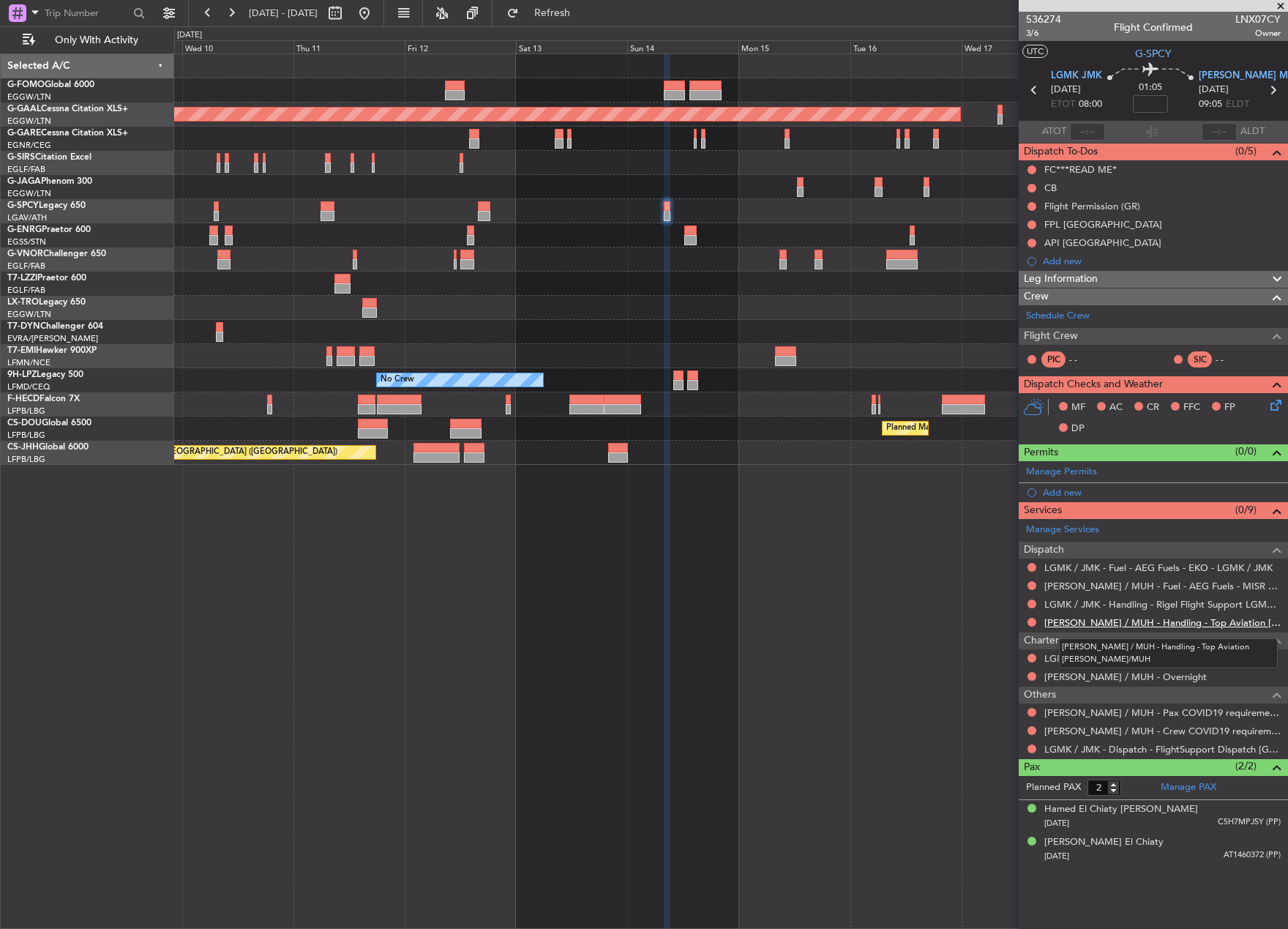
click at [1083, 626] on link "[PERSON_NAME] / MUH - Handling - Top Aviation [PERSON_NAME]/MUH" at bounding box center [1163, 622] width 237 height 13
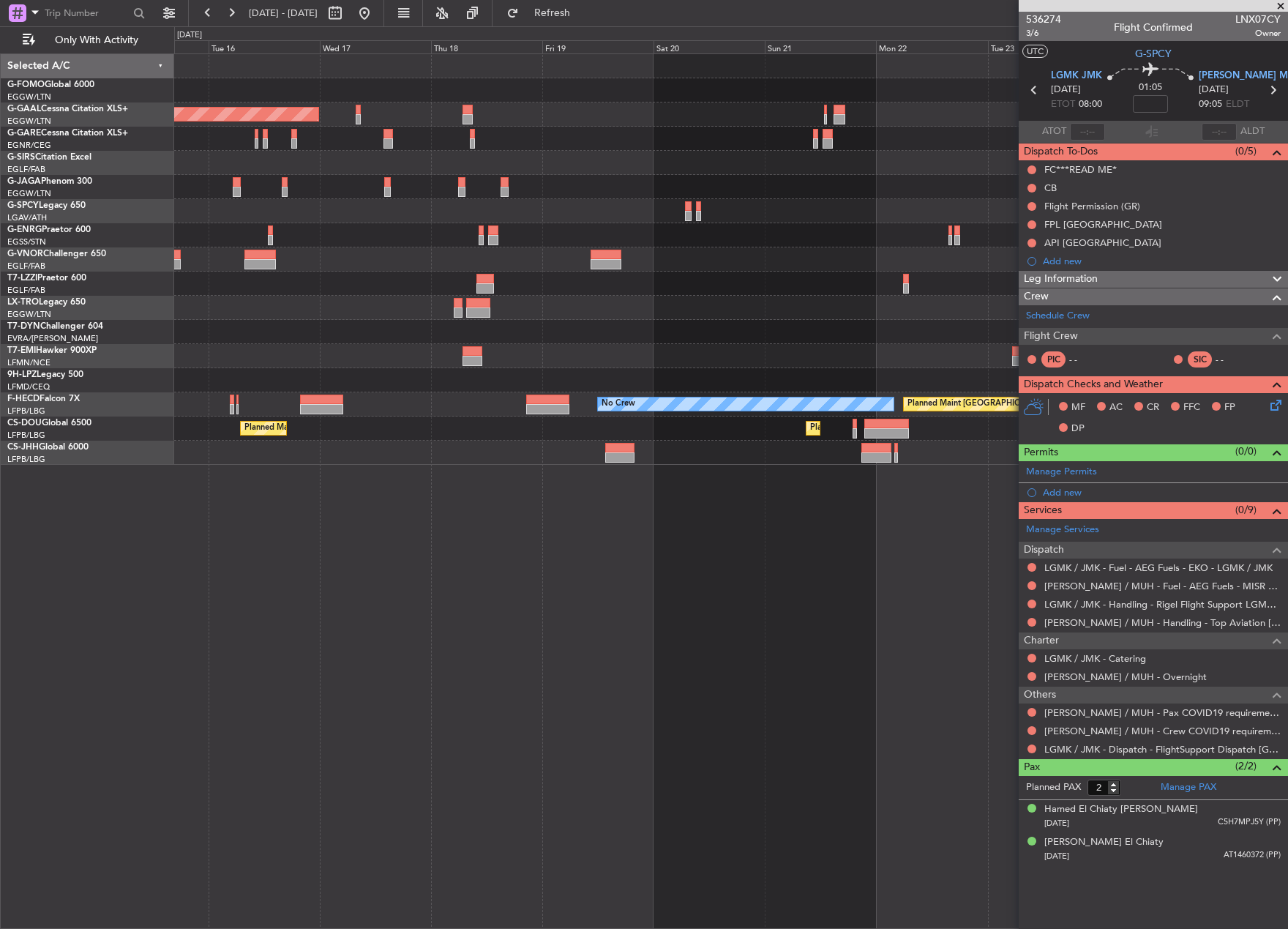
click at [189, 448] on div "Planned Maint Dusseldorf Planned Maint [GEOGRAPHIC_DATA] ([GEOGRAPHIC_DATA]) No…" at bounding box center [730, 259] width 1113 height 411
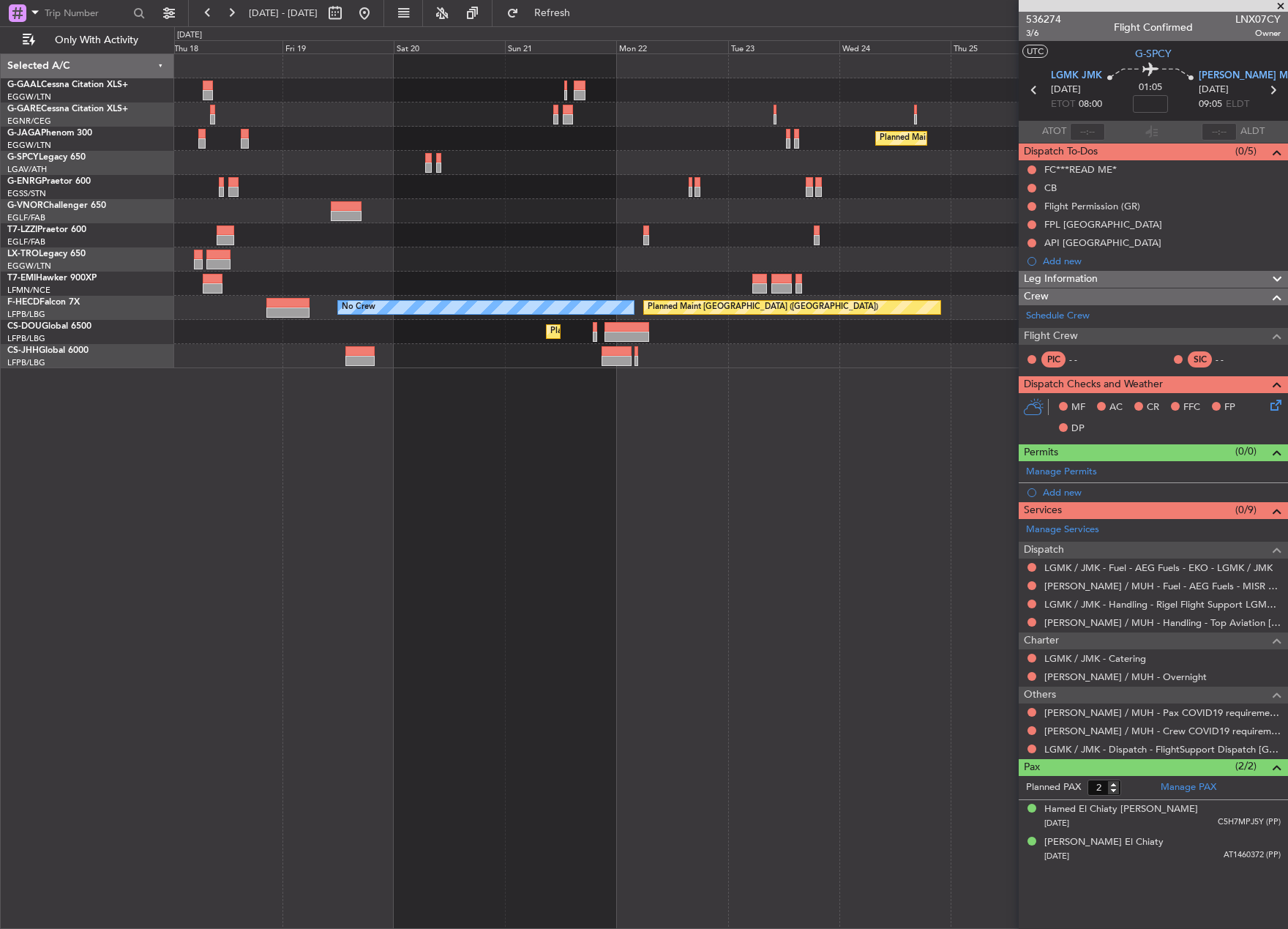
click at [539, 289] on div "Planned Maint Dusseldorf Planned Maint [GEOGRAPHIC_DATA] ([GEOGRAPHIC_DATA]) Pl…" at bounding box center [730, 211] width 1113 height 314
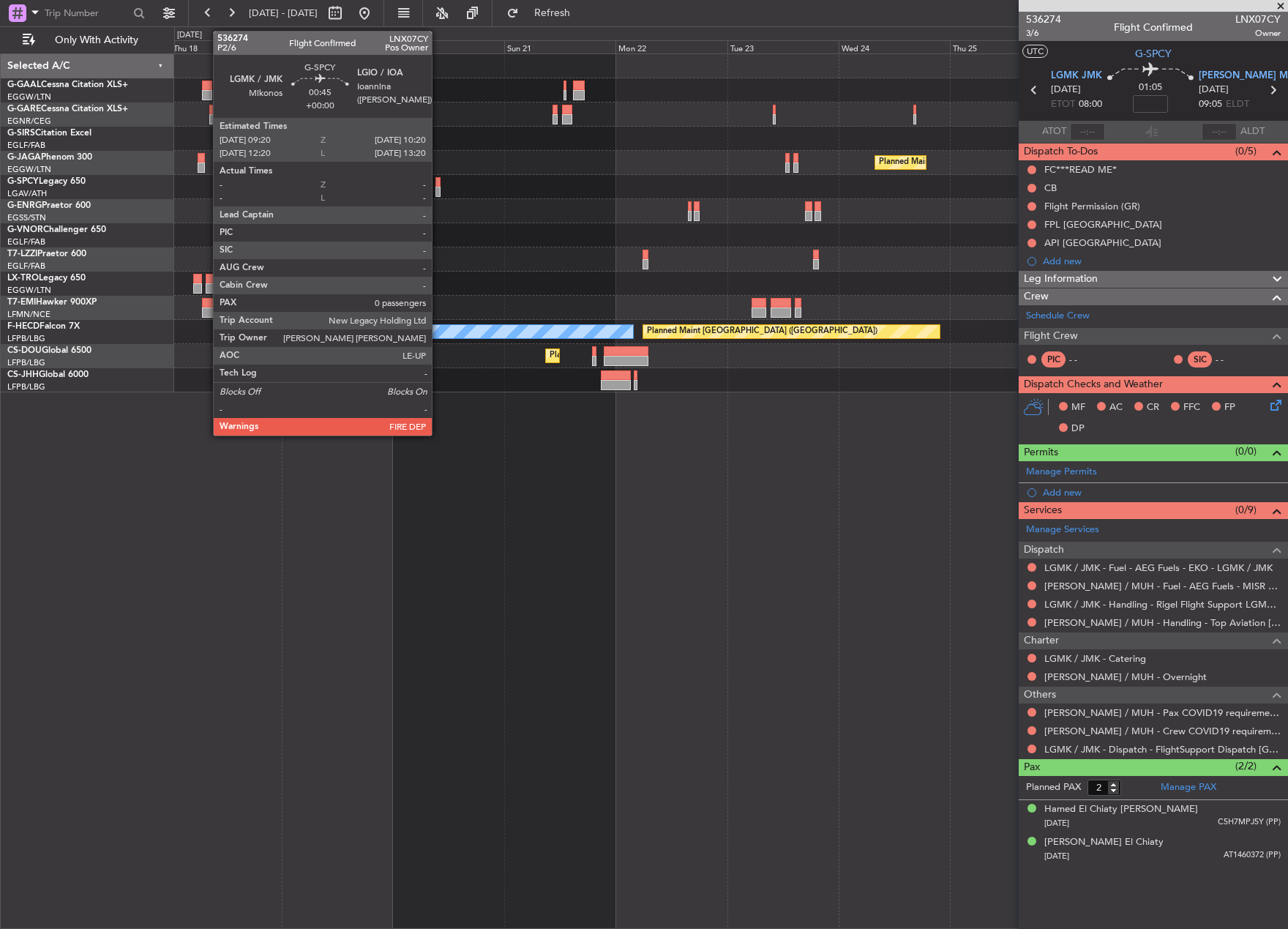
click at [439, 187] on div at bounding box center [438, 192] width 5 height 10
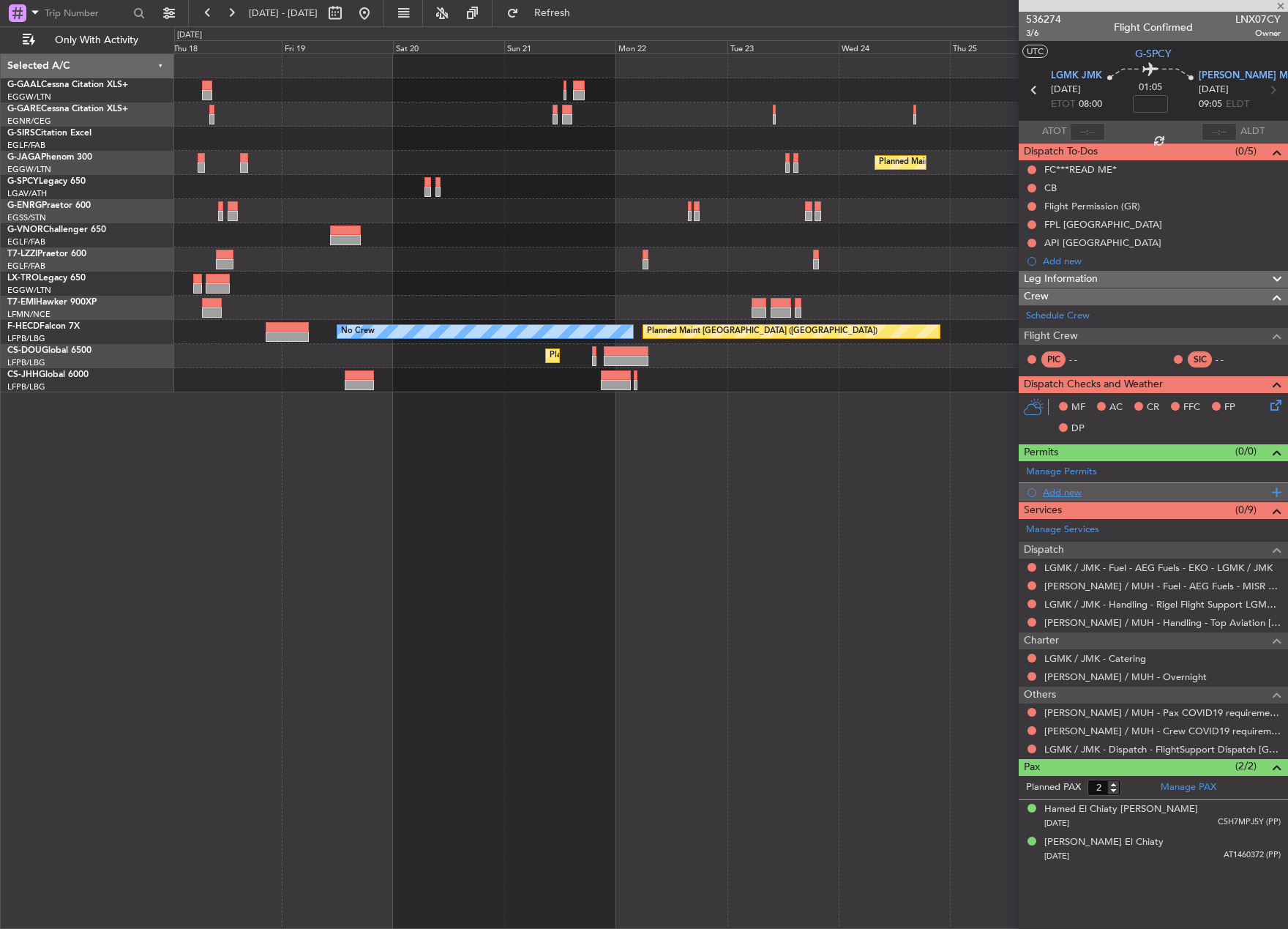
type input "0"
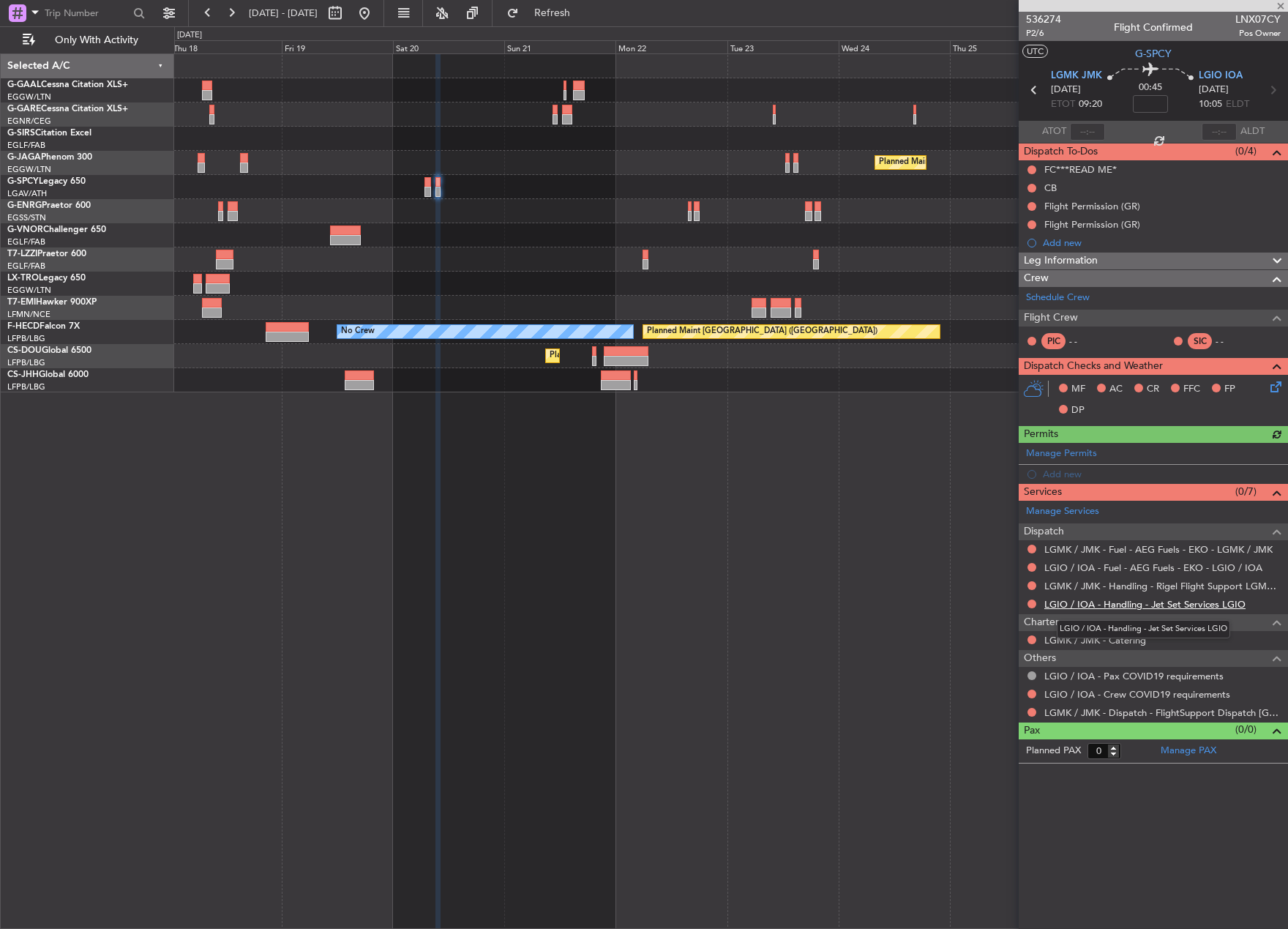
click at [1085, 601] on link "LGIO / IOA - Handling - Jet Set Services LGIO" at bounding box center [1145, 604] width 201 height 13
click at [1065, 477] on div "Add new" at bounding box center [1161, 474] width 238 height 13
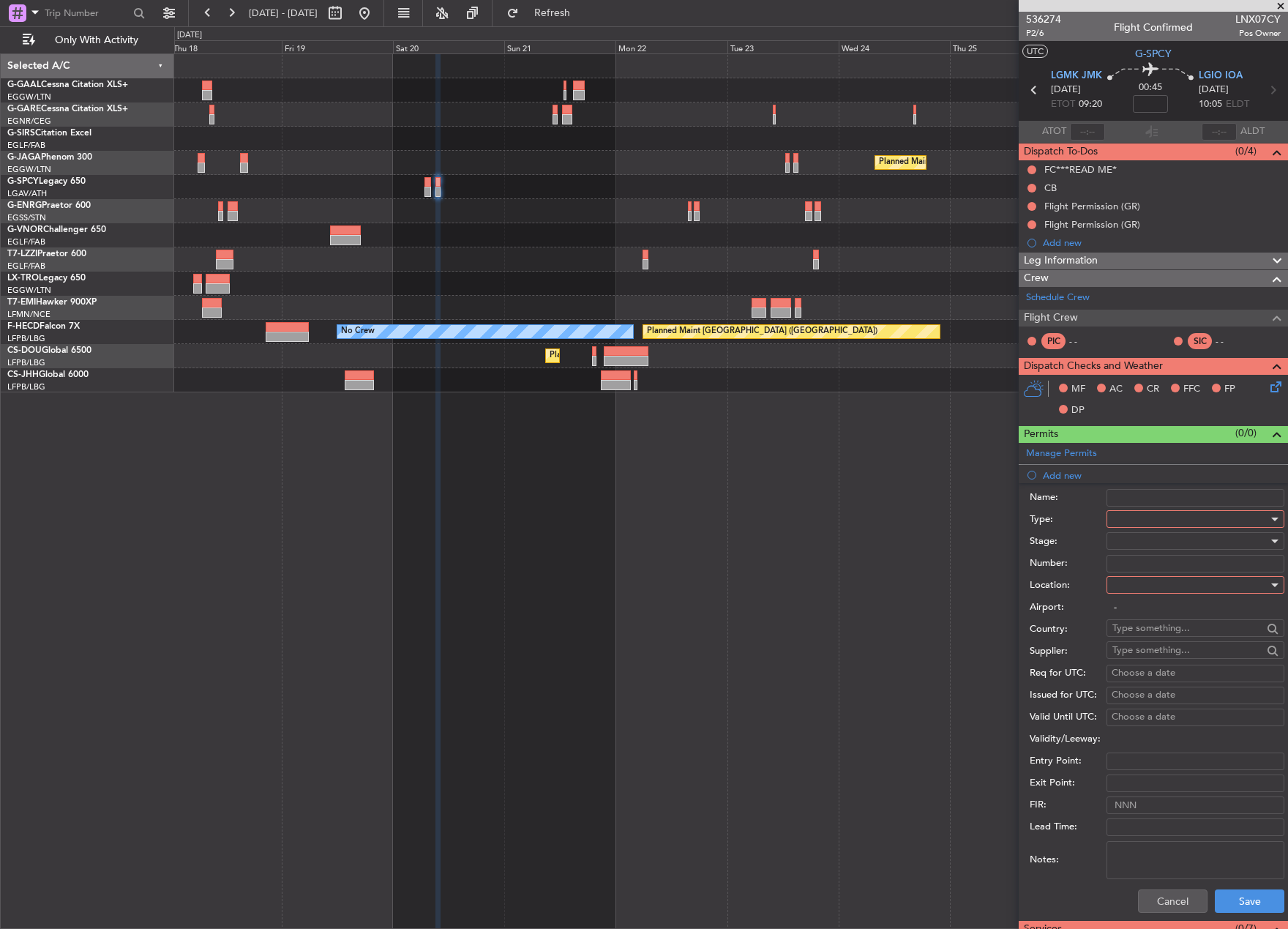
click at [1146, 519] on div at bounding box center [1190, 519] width 156 height 22
click at [1188, 591] on span "PPR" at bounding box center [1190, 591] width 153 height 22
click at [1232, 906] on button "Save" at bounding box center [1249, 901] width 69 height 23
click at [1190, 539] on div at bounding box center [1190, 541] width 156 height 22
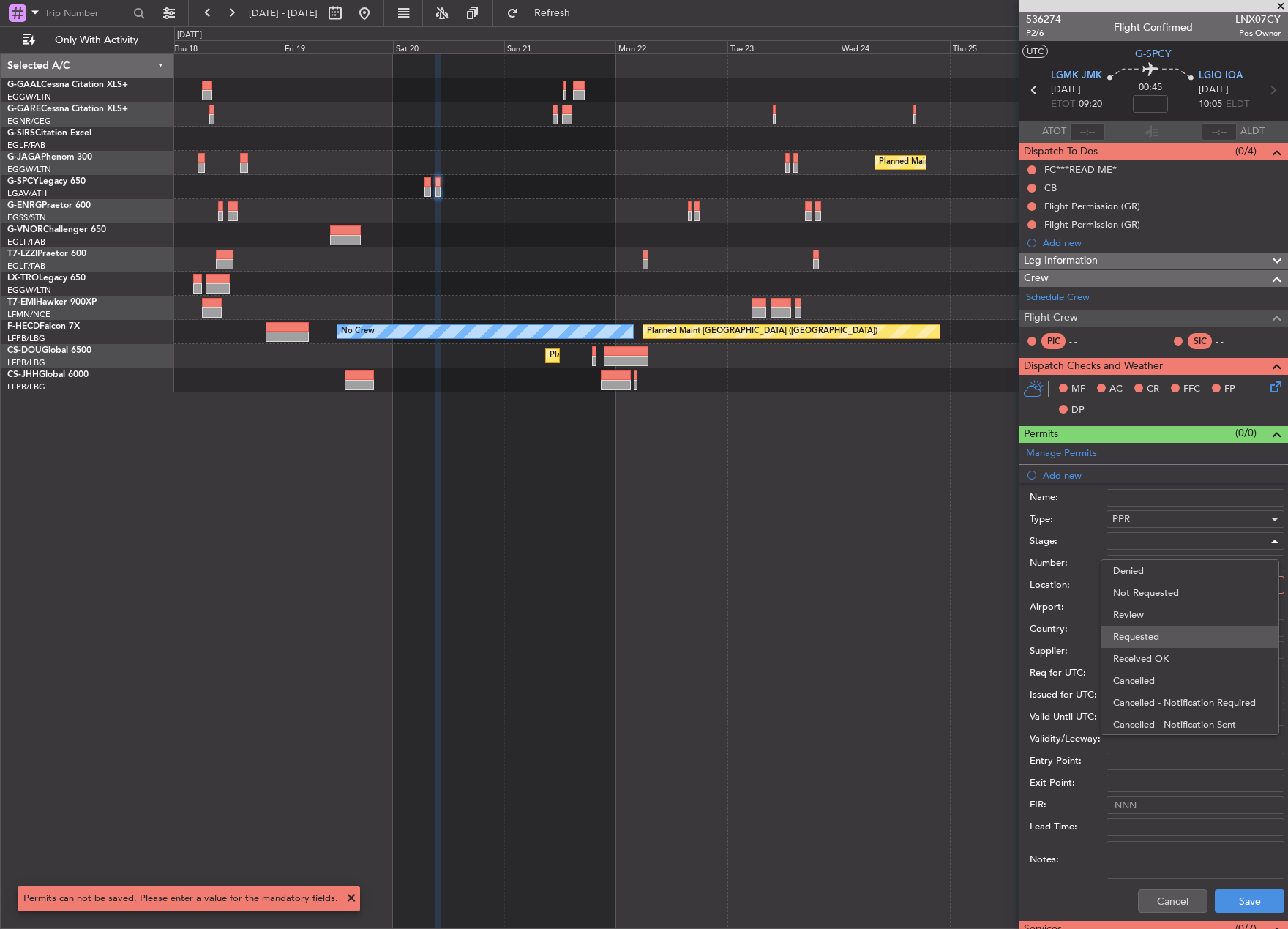
click at [1195, 639] on span "Requested" at bounding box center [1190, 637] width 153 height 22
click at [1156, 585] on div at bounding box center [1190, 585] width 156 height 22
click at [1179, 616] on span "Departure" at bounding box center [1190, 615] width 153 height 22
type input "LGMK / JMK"
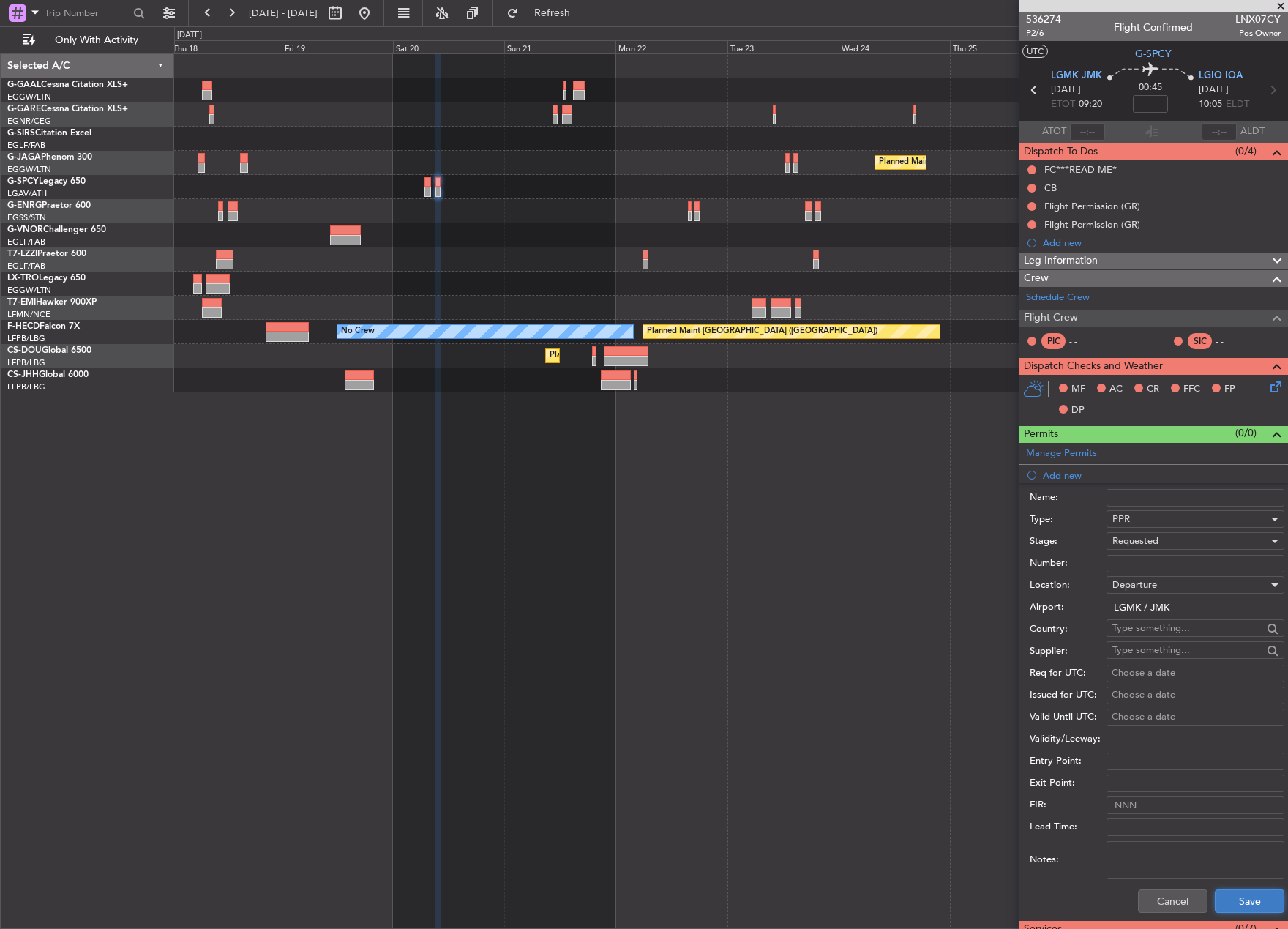
click at [1234, 891] on button "Save" at bounding box center [1249, 901] width 69 height 23
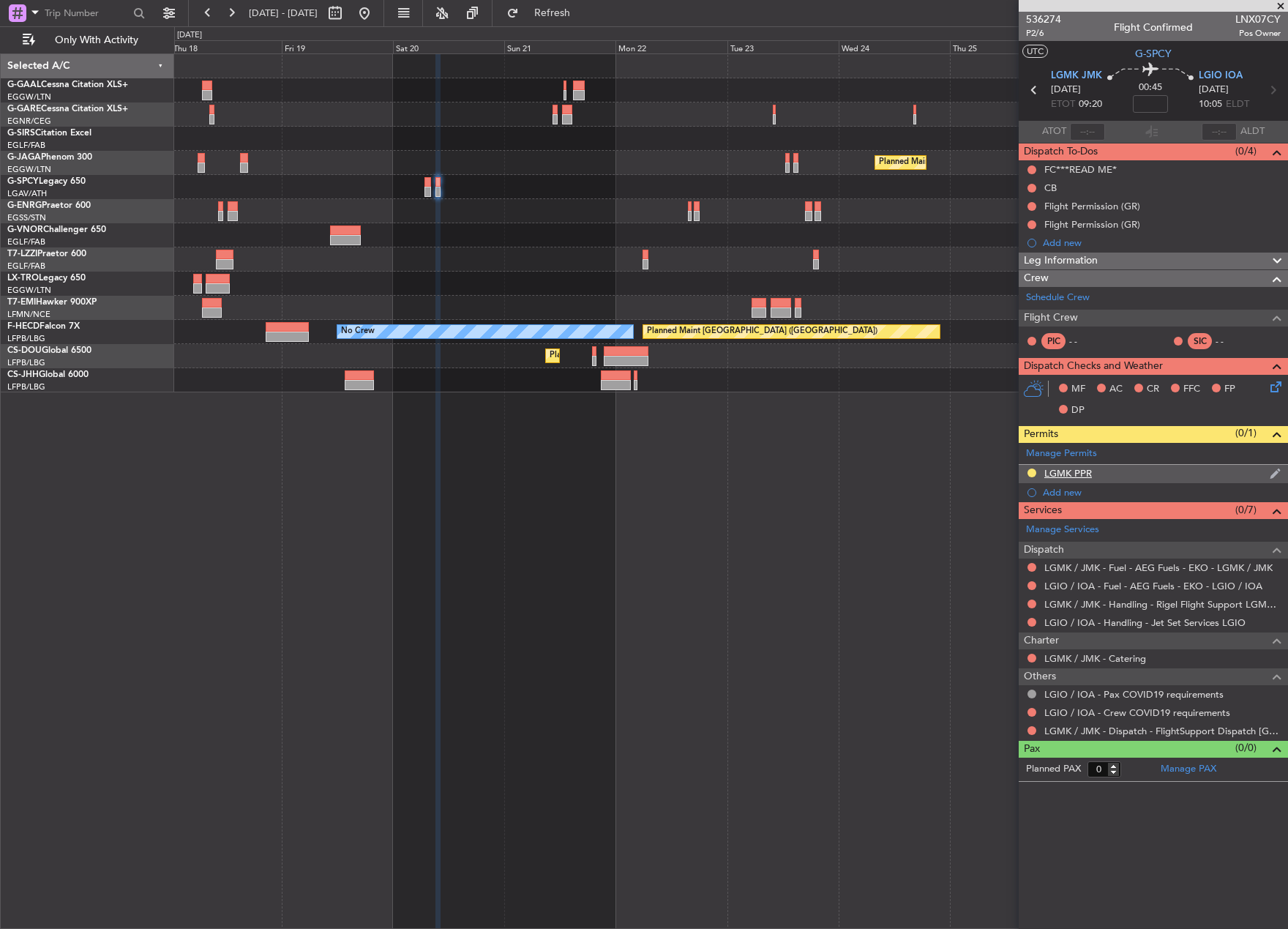
click at [1080, 471] on div "LGMK PPR" at bounding box center [1068, 473] width 48 height 13
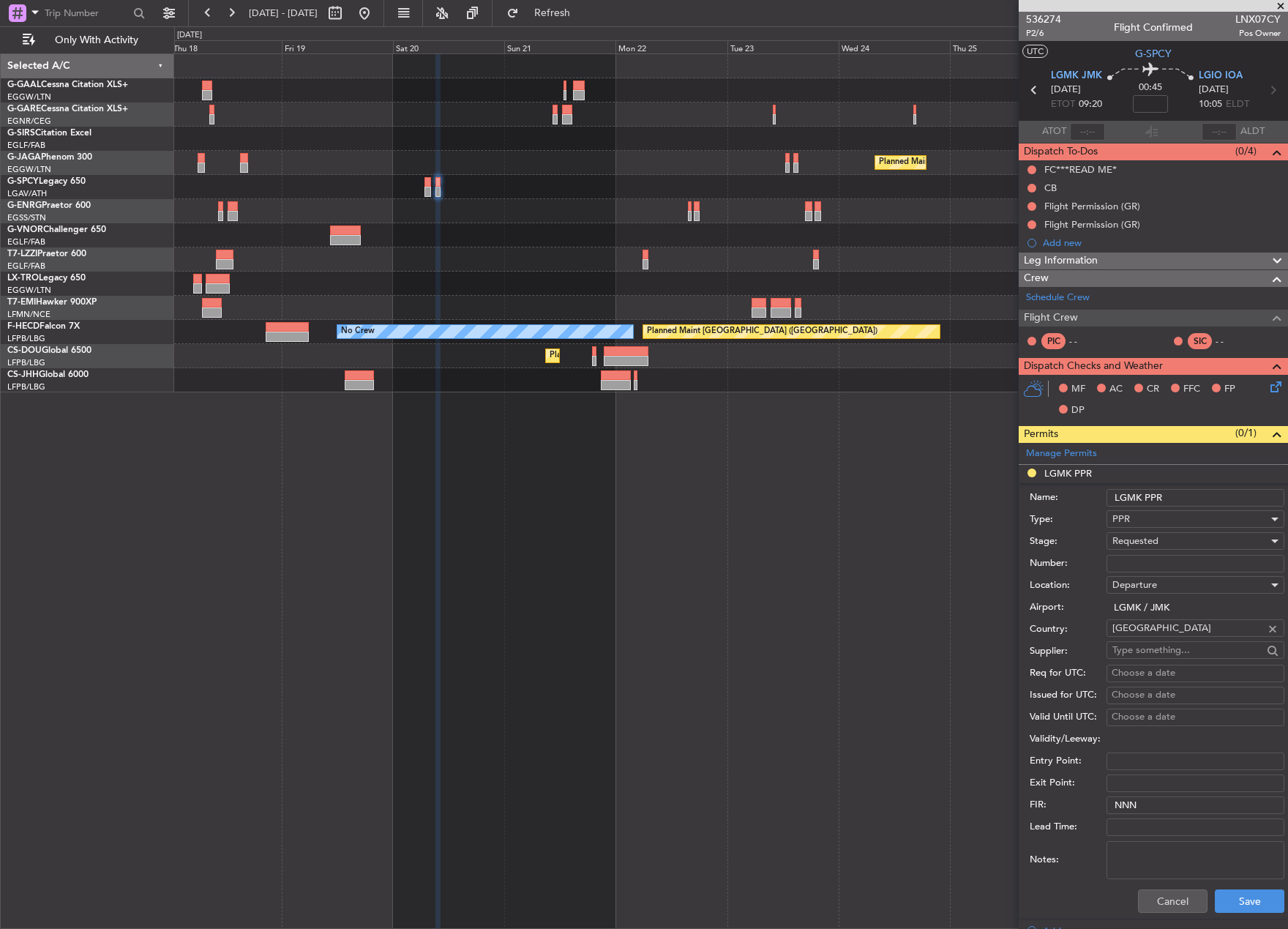
click at [1184, 492] on input "LGMK PPR" at bounding box center [1195, 497] width 178 height 18
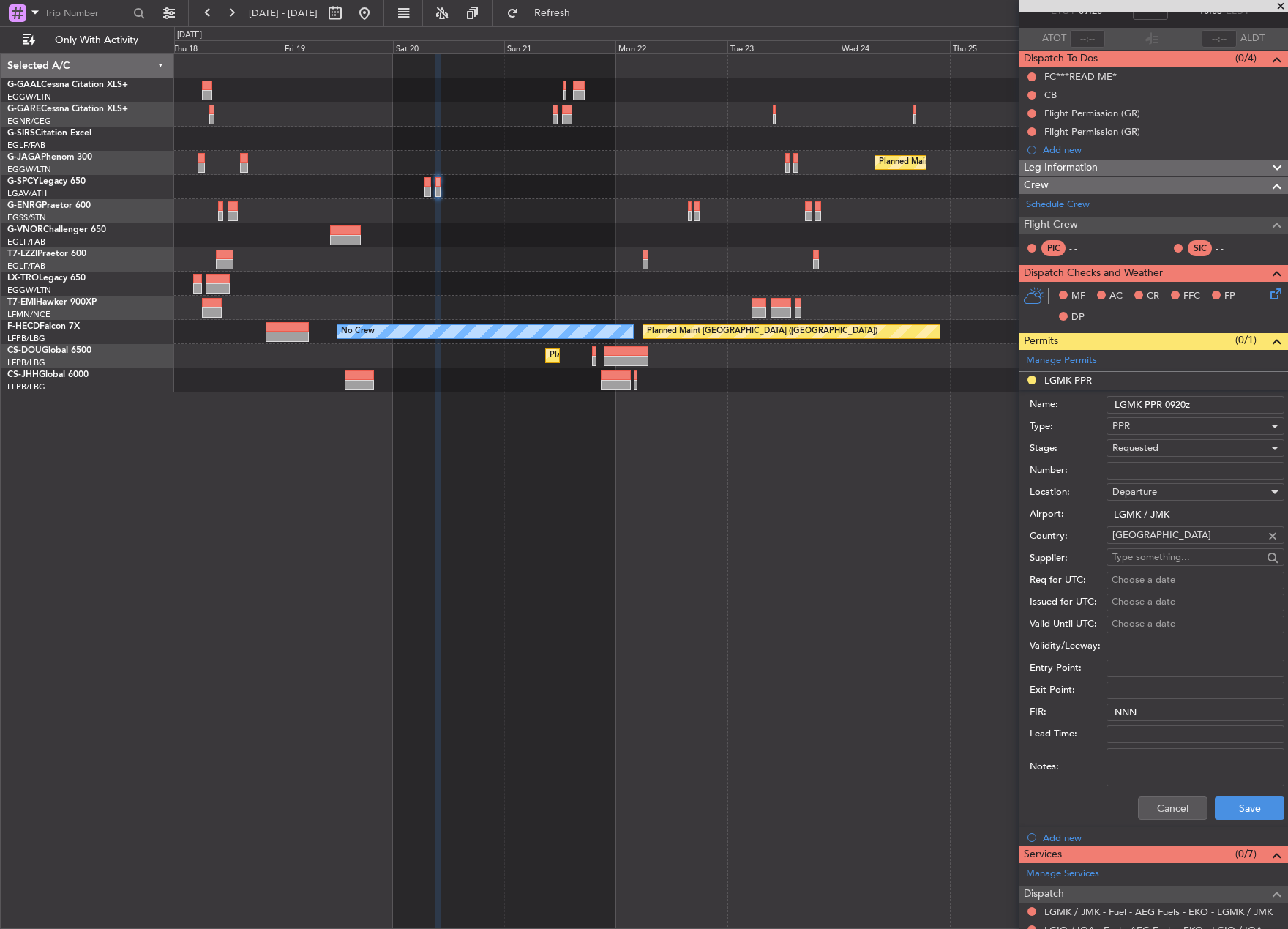
scroll to position [147, 0]
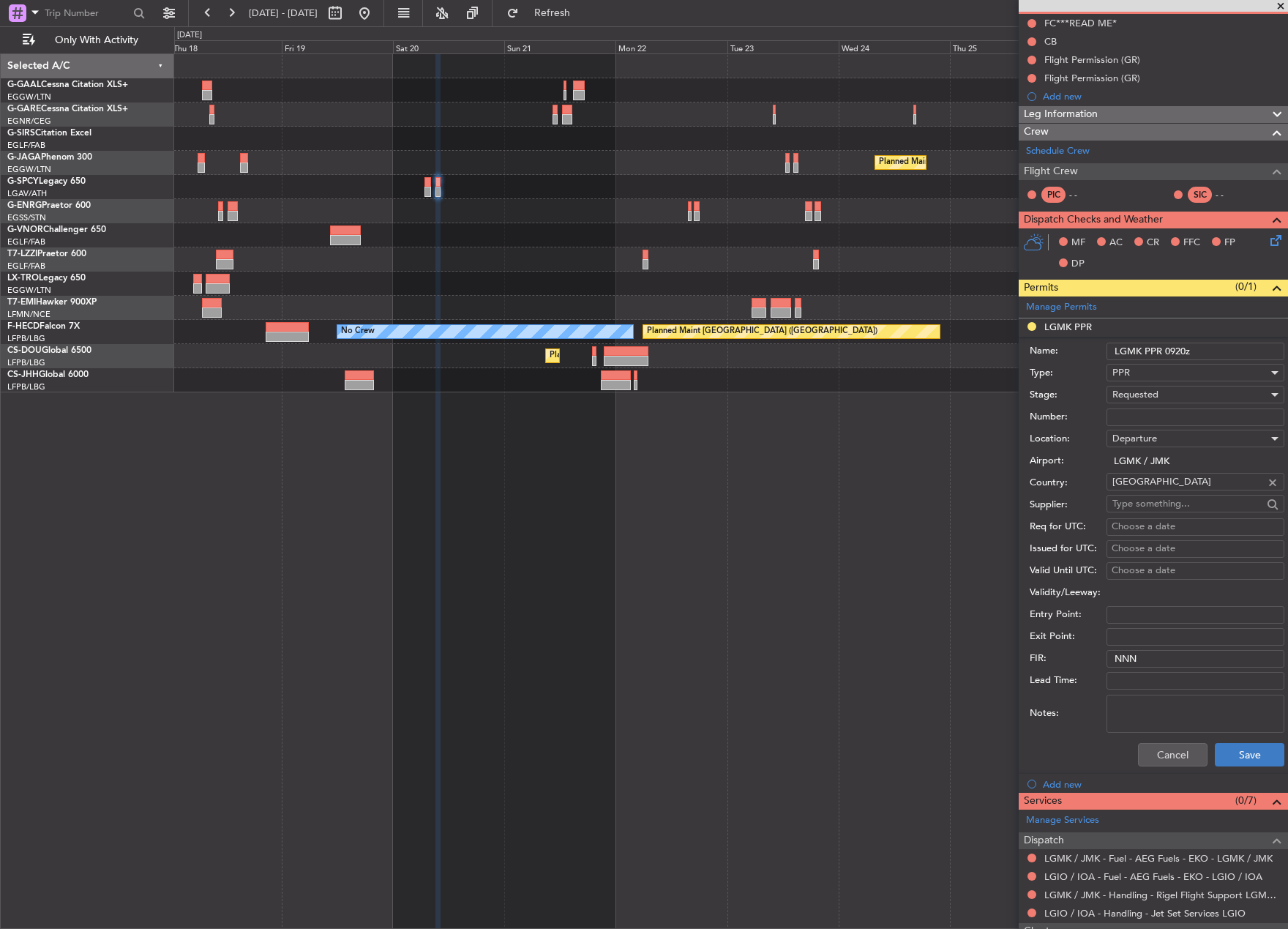
type input "LGMK PPR 0920z"
click at [1244, 753] on button "Save" at bounding box center [1249, 755] width 69 height 23
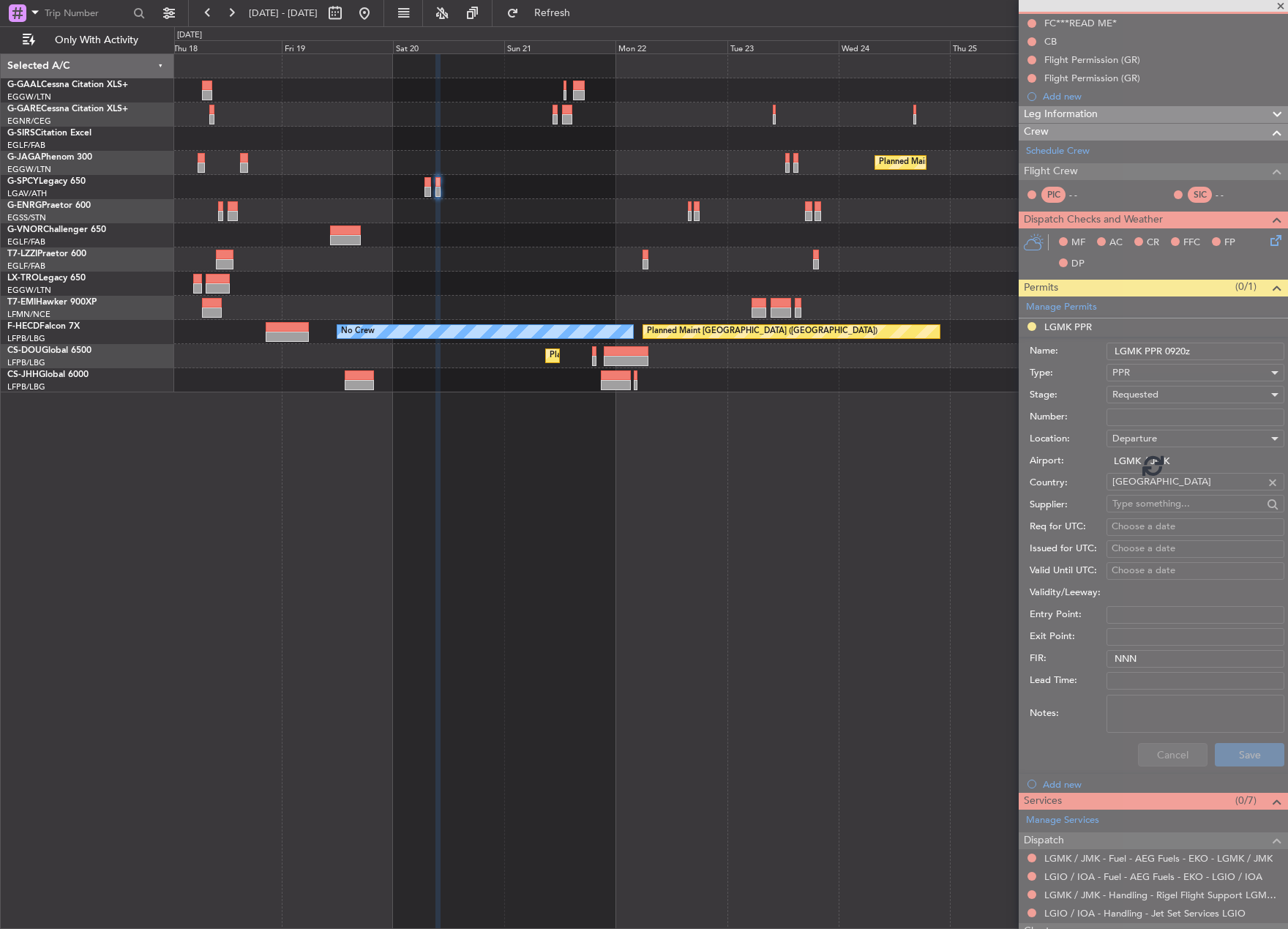
scroll to position [0, 0]
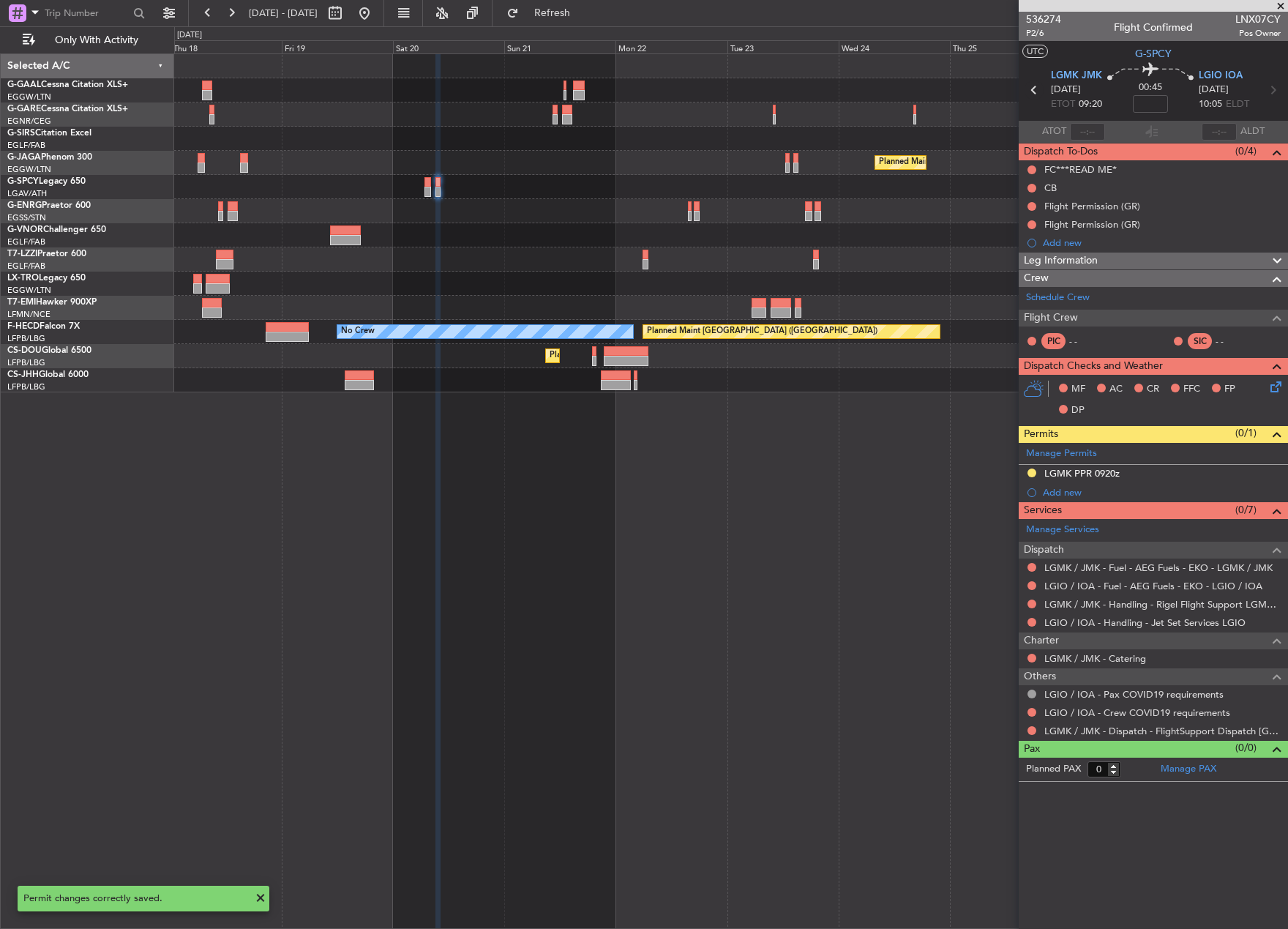
click at [1033, 92] on icon at bounding box center [1034, 90] width 19 height 19
type input "2"
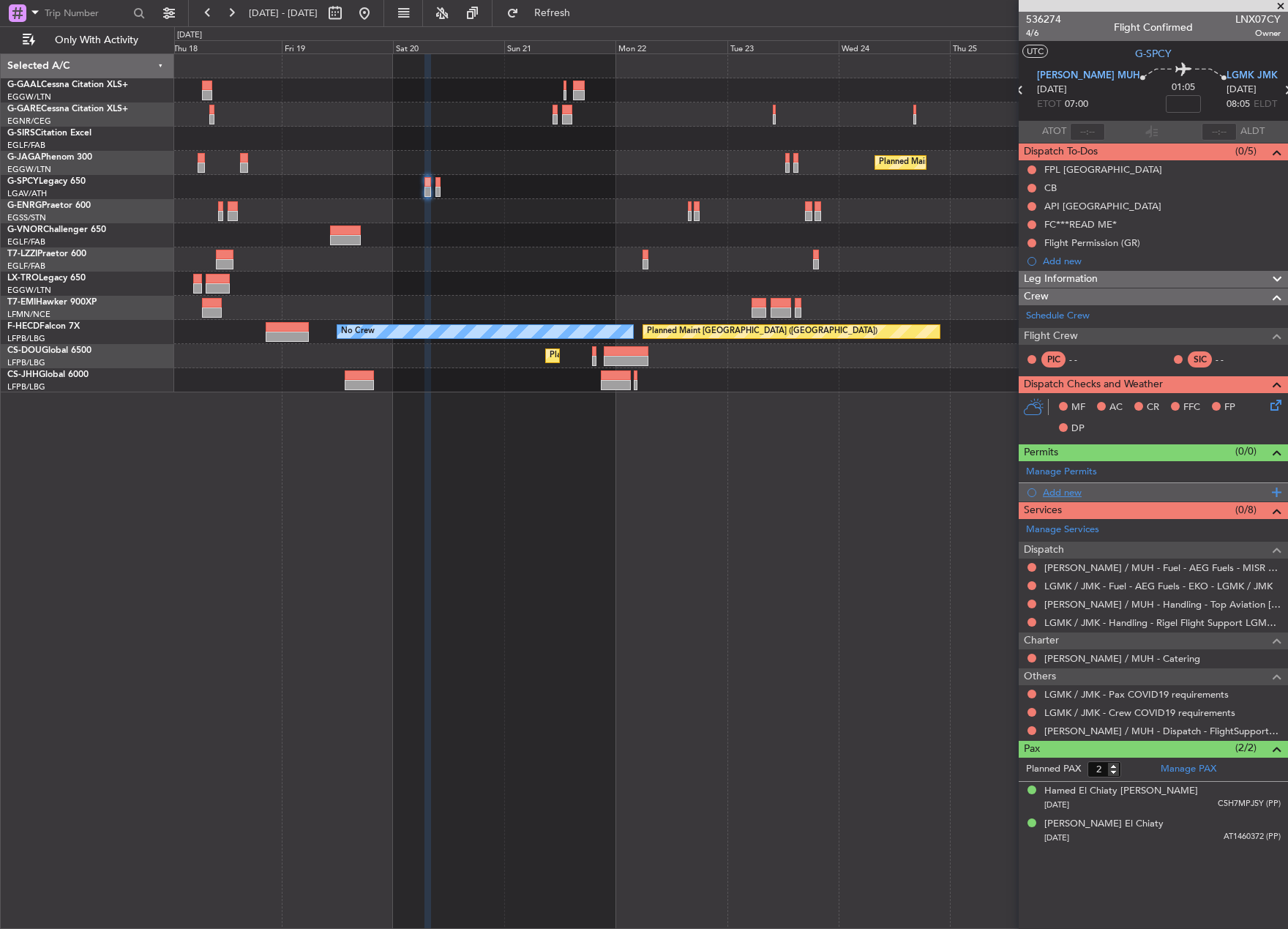
click at [1087, 487] on div "Add new" at bounding box center [1155, 492] width 225 height 13
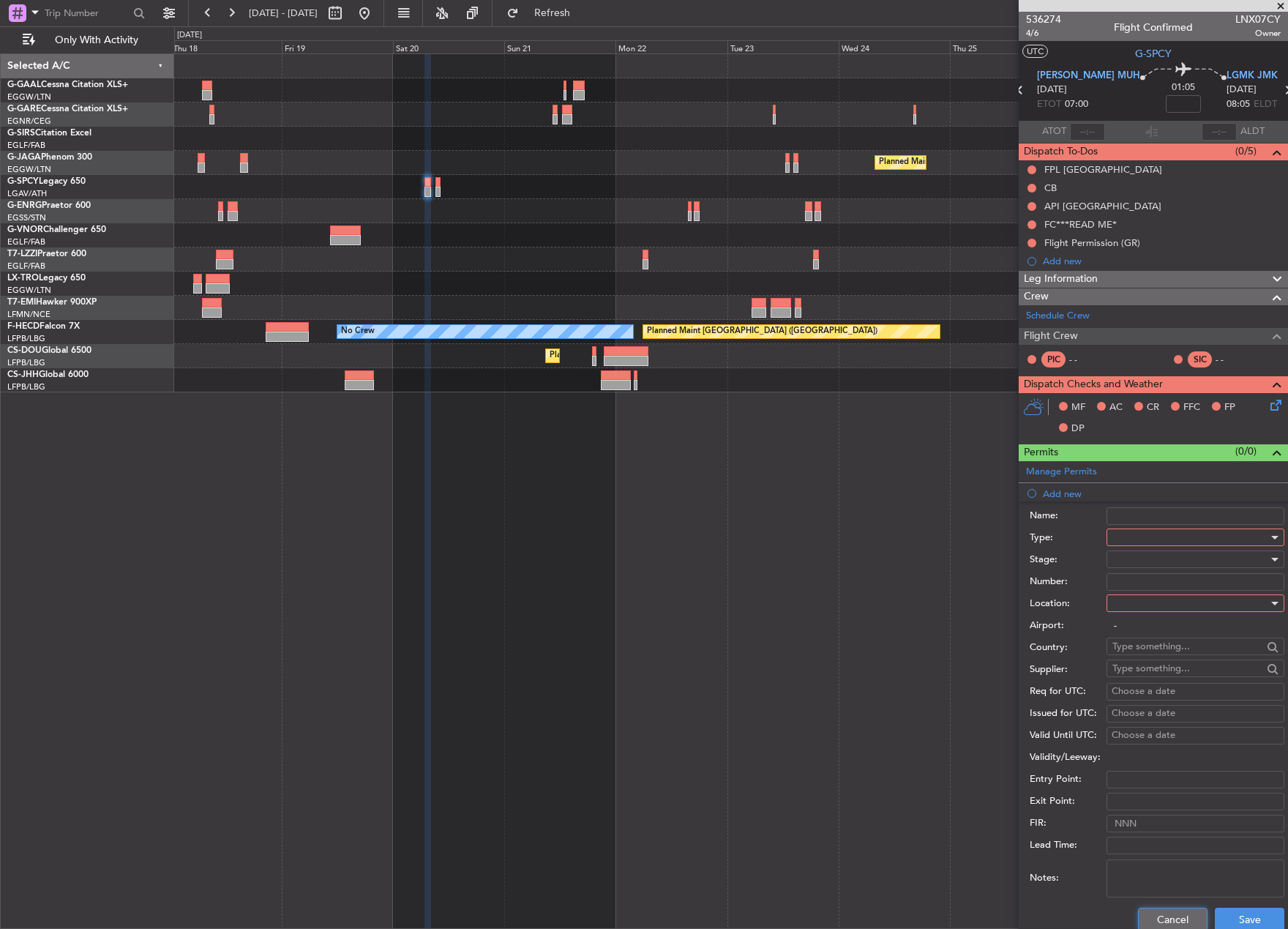
click at [1144, 913] on button "Cancel" at bounding box center [1172, 920] width 69 height 23
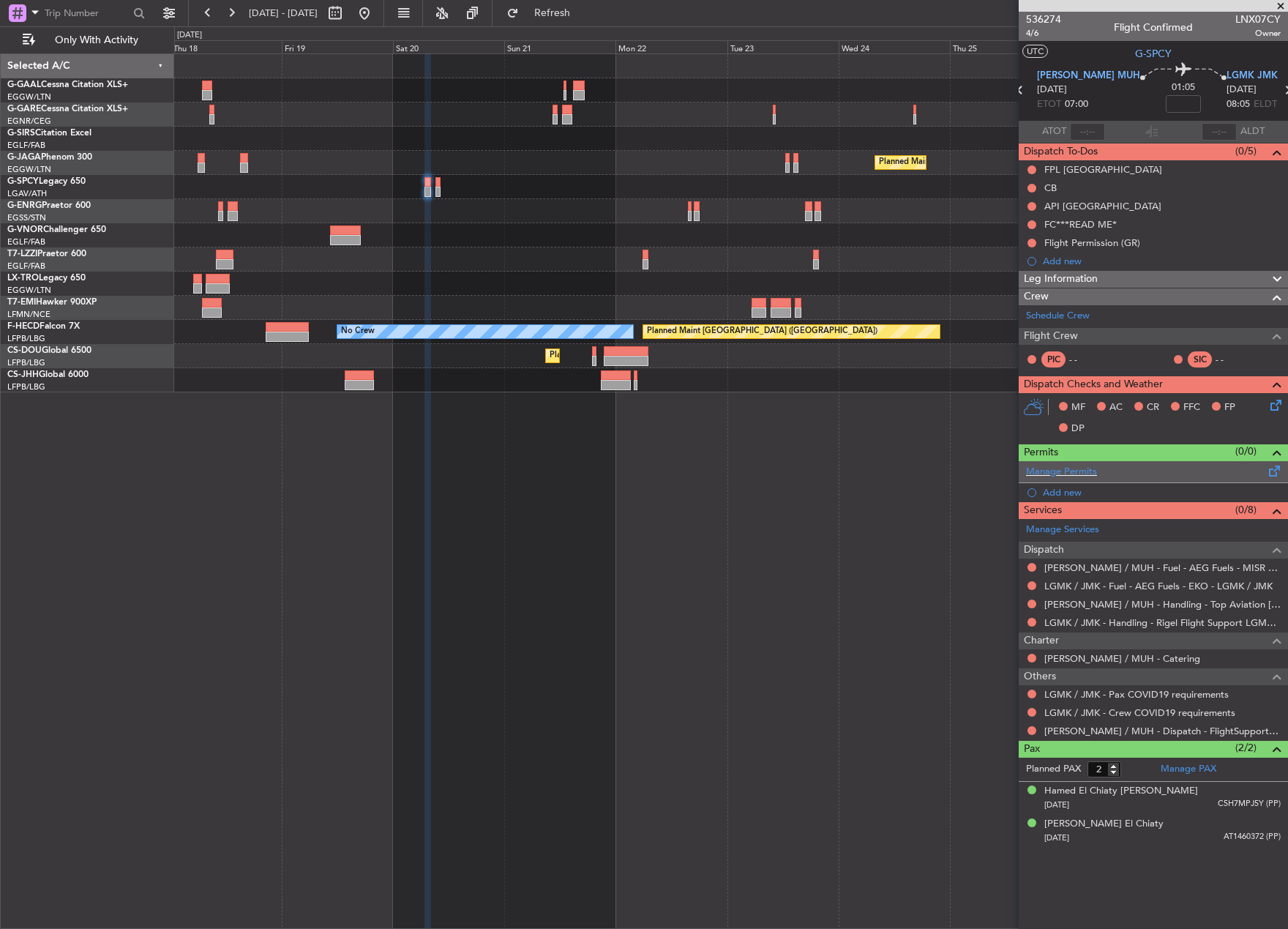
click at [1103, 473] on div "Manage Permits" at bounding box center [1153, 472] width 269 height 22
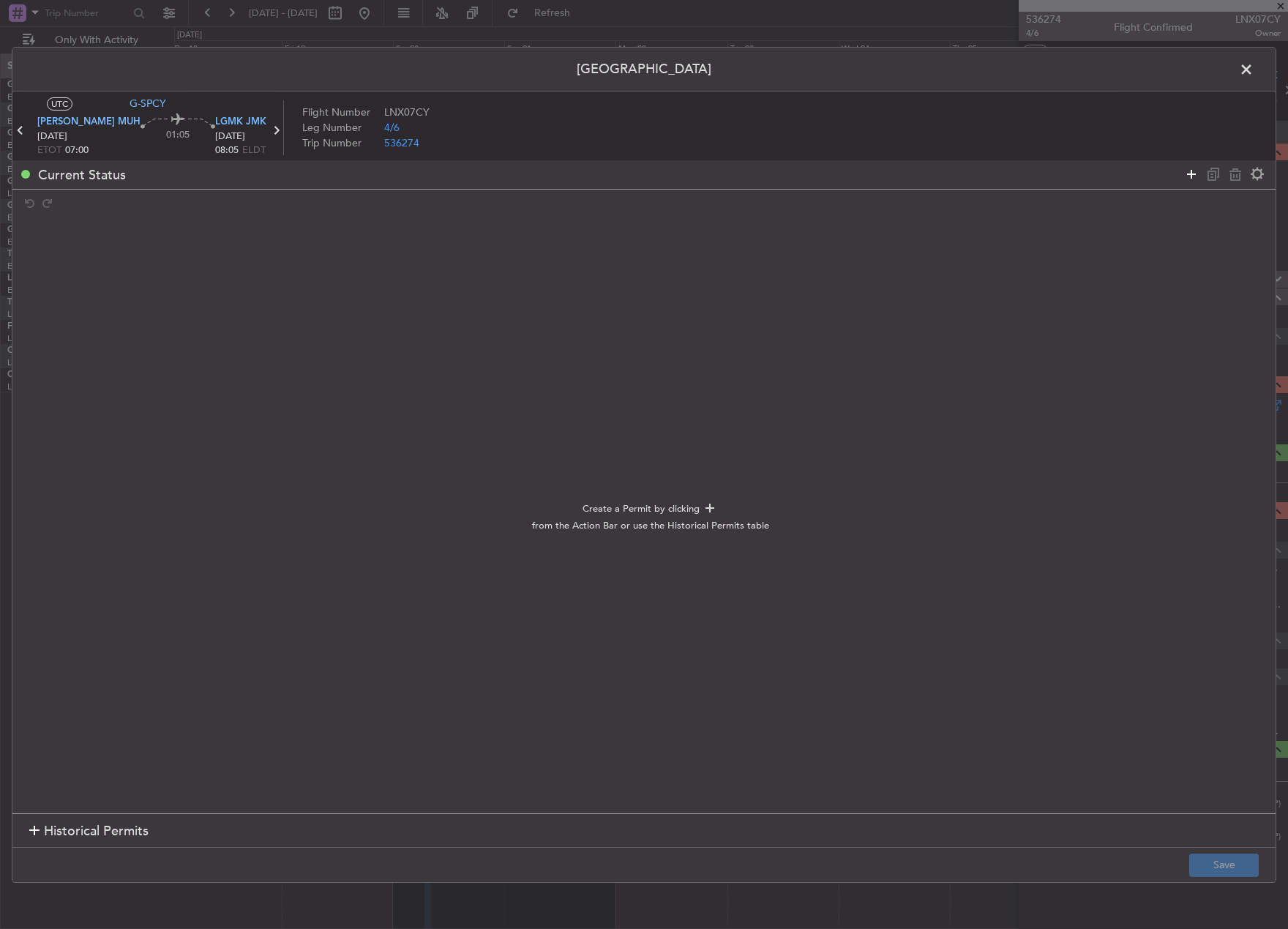
click at [1193, 176] on icon at bounding box center [1191, 173] width 18 height 18
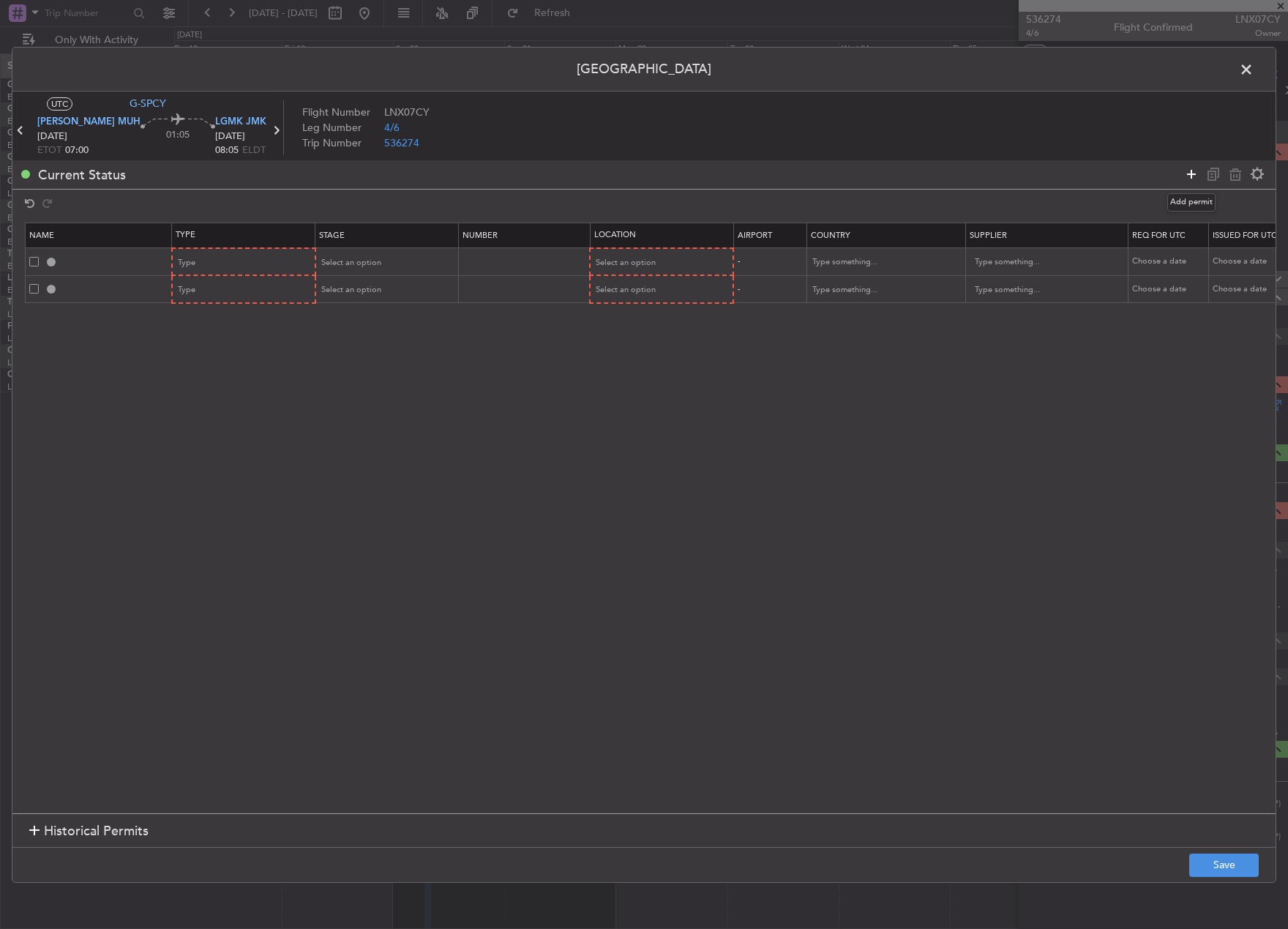
click at [1193, 176] on icon at bounding box center [1191, 173] width 18 height 18
click at [278, 261] on div "Type" at bounding box center [239, 263] width 122 height 22
drag, startPoint x: 228, startPoint y: 404, endPoint x: 227, endPoint y: 391, distance: 13.0
click at [227, 404] on span "PPR" at bounding box center [244, 408] width 130 height 22
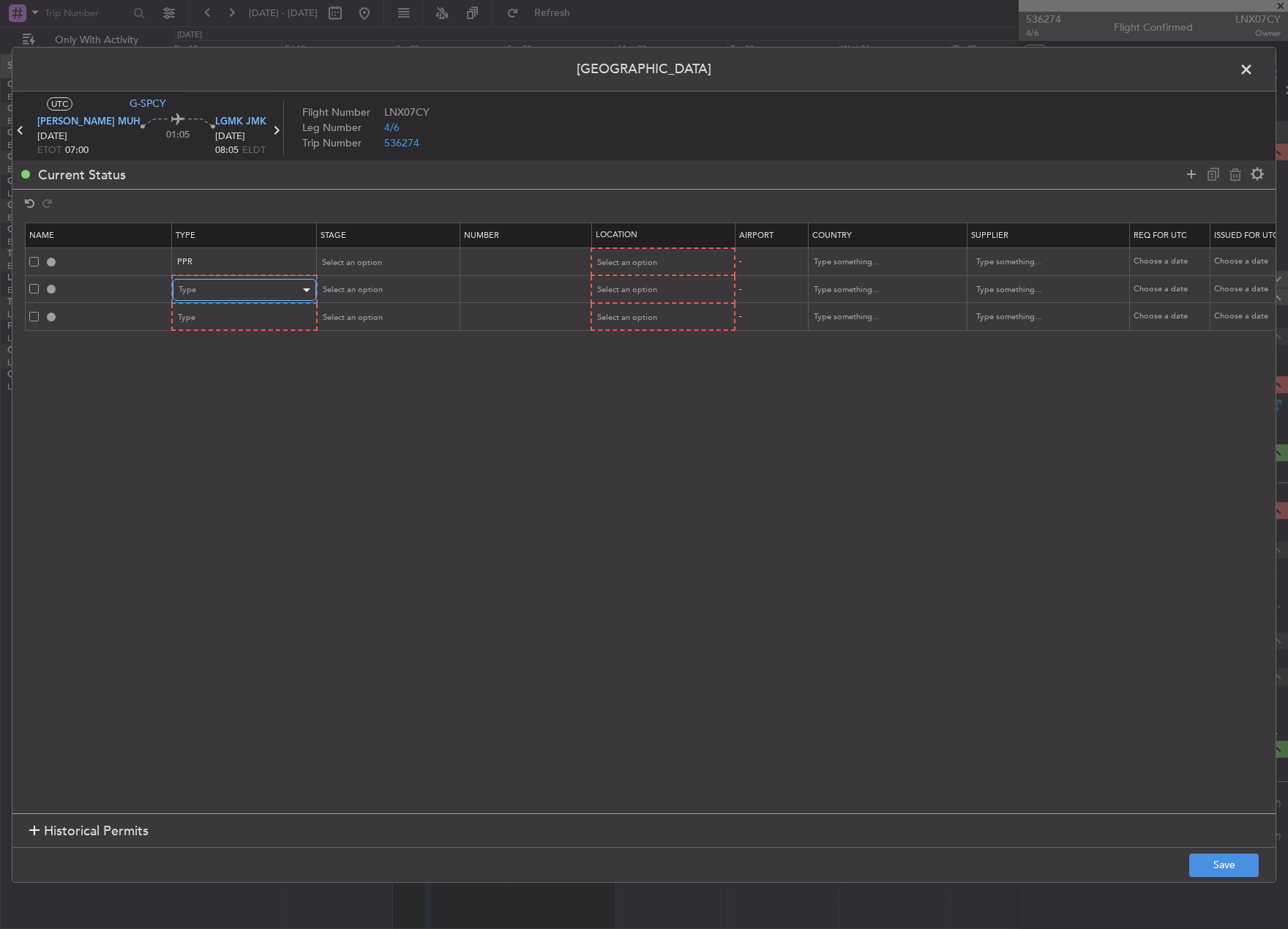
click at [243, 286] on div "Type" at bounding box center [239, 290] width 122 height 22
click at [233, 358] on span "API" at bounding box center [244, 364] width 130 height 22
click at [230, 316] on div "Type" at bounding box center [239, 318] width 122 height 22
click at [262, 466] on span "Landing" at bounding box center [244, 476] width 130 height 22
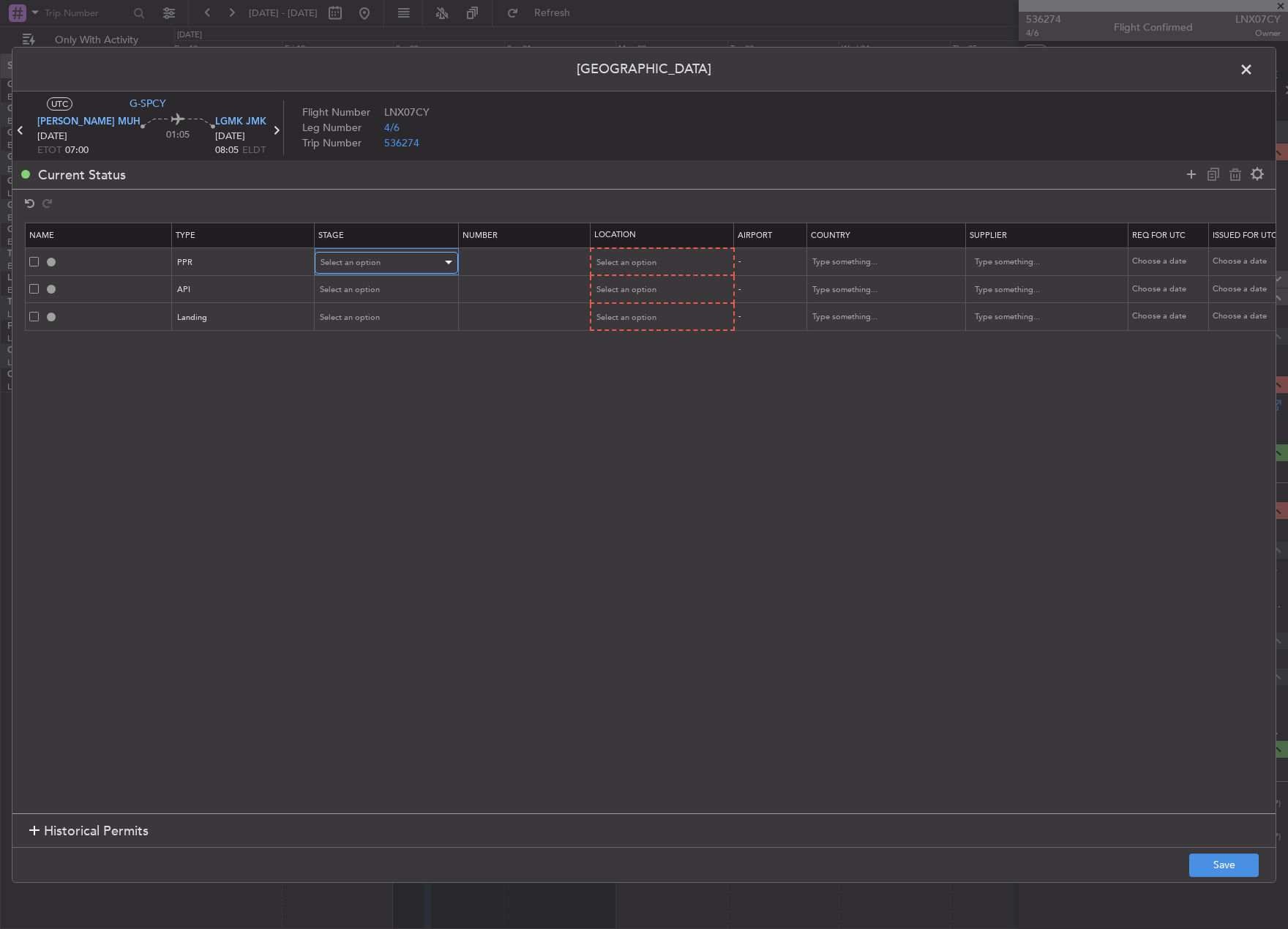
click at [375, 265] on span "Select an option" at bounding box center [351, 262] width 60 height 11
click at [373, 319] on span "Not Requested" at bounding box center [386, 314] width 130 height 22
click at [369, 288] on span "Select an option" at bounding box center [351, 289] width 60 height 11
click at [388, 344] on span "Not Requested" at bounding box center [386, 343] width 130 height 22
click at [379, 328] on div "Select an option" at bounding box center [382, 318] width 122 height 22
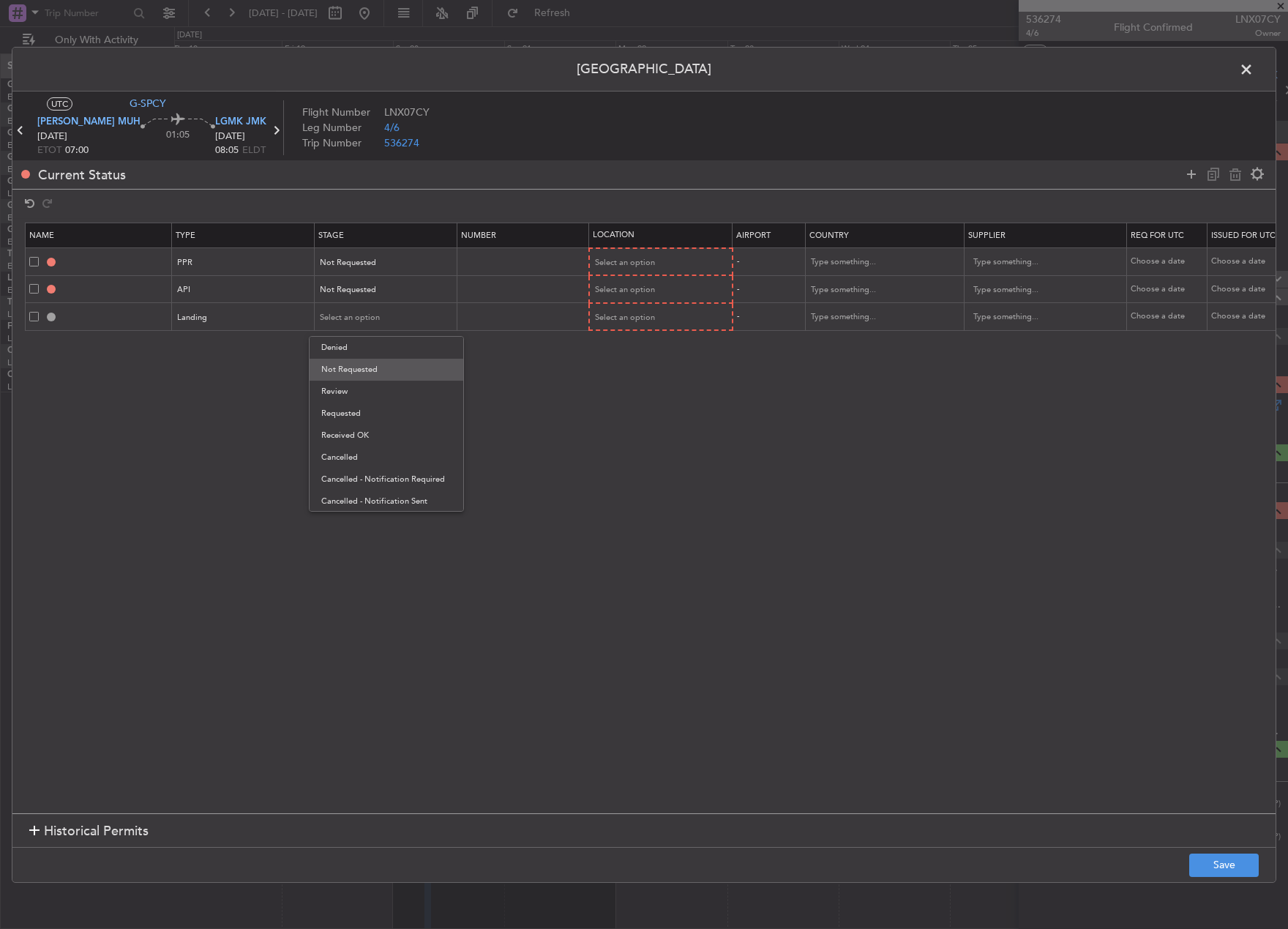
click at [390, 374] on span "Not Requested" at bounding box center [386, 369] width 130 height 22
click at [648, 260] on span "Select an option" at bounding box center [626, 262] width 60 height 11
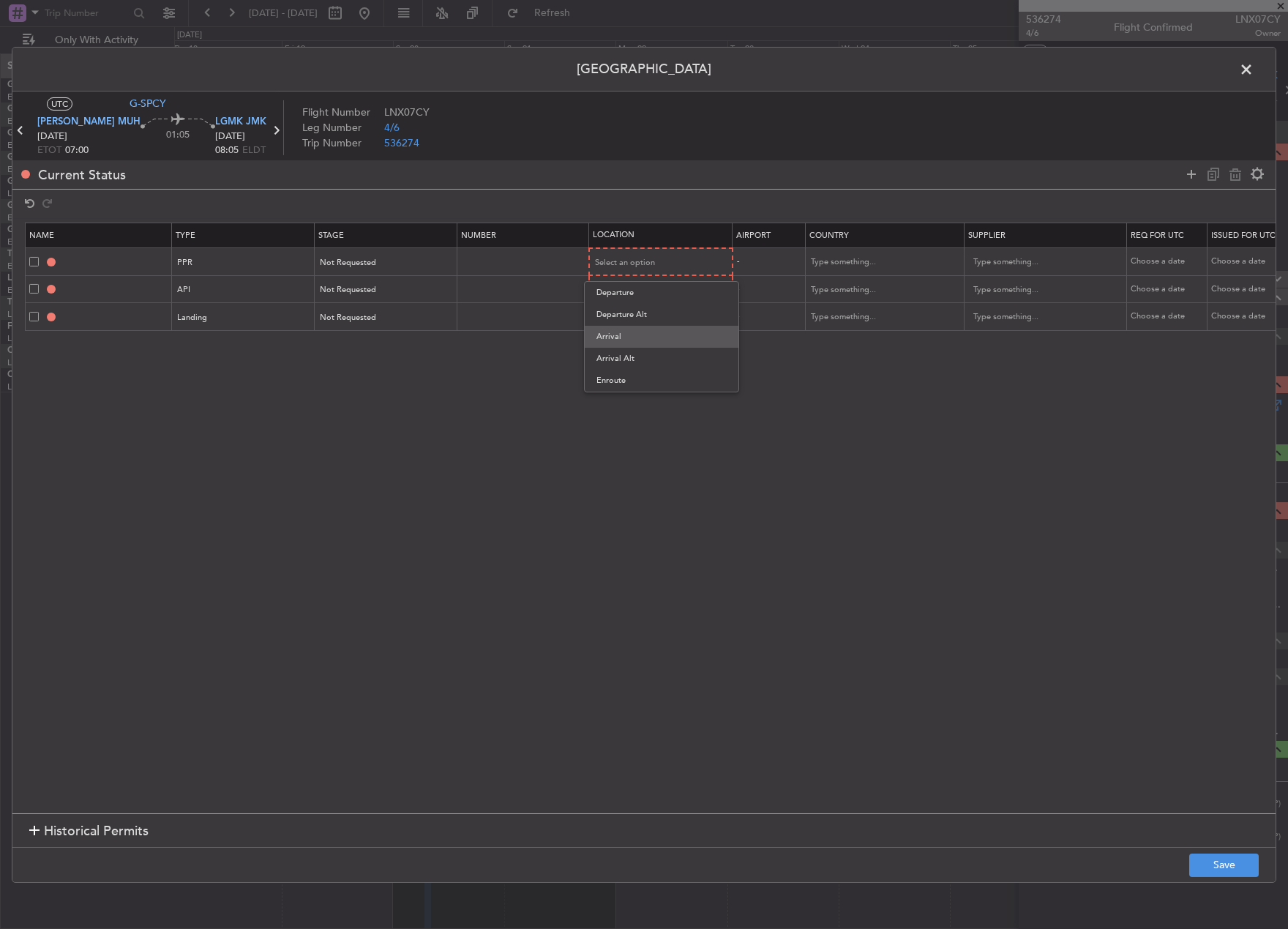
click at [663, 326] on span "Arrival" at bounding box center [662, 337] width 130 height 22
click at [658, 291] on div "Select an option" at bounding box center [657, 290] width 122 height 22
click at [667, 321] on span "Departure" at bounding box center [662, 320] width 130 height 22
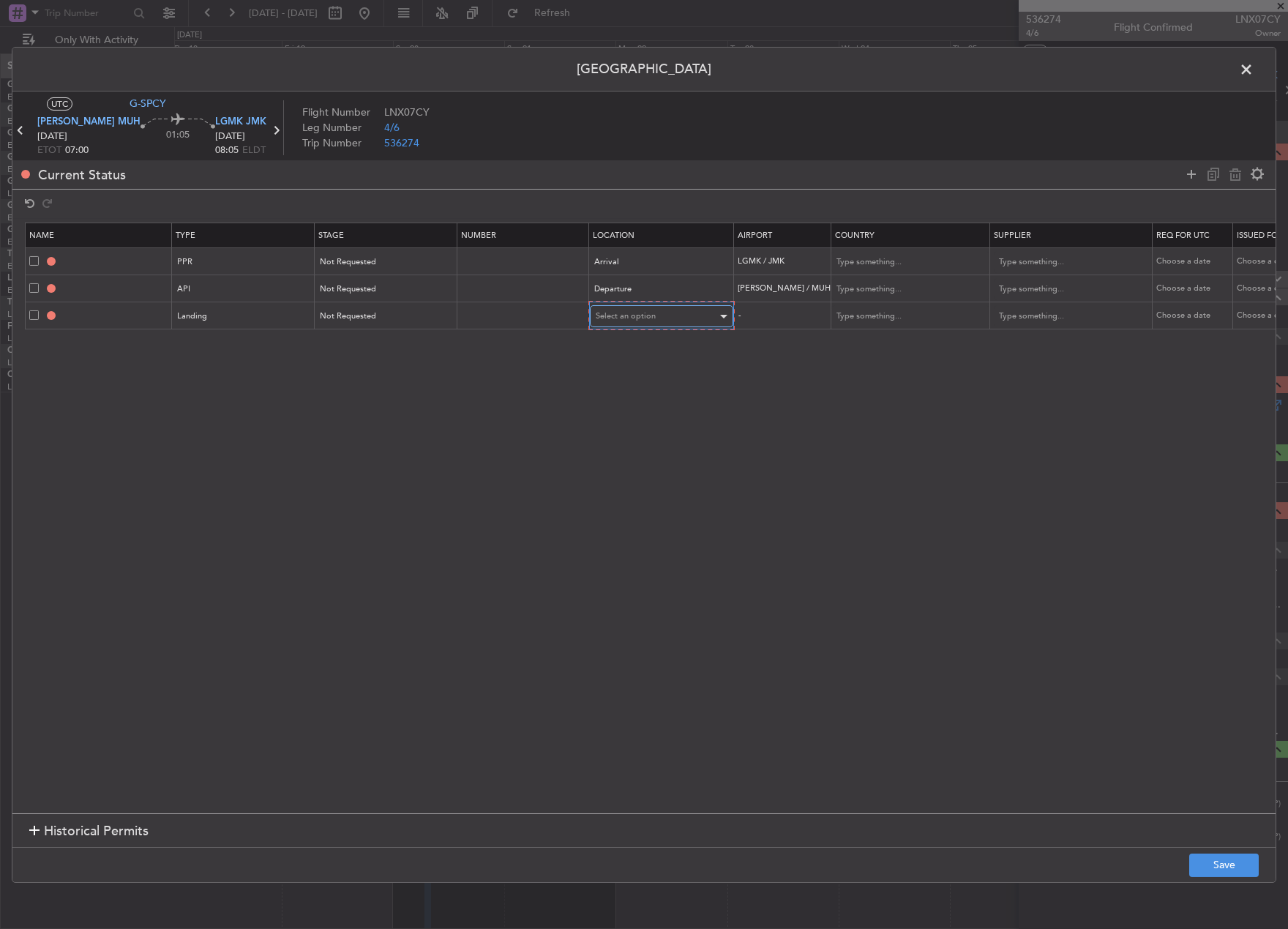
click at [666, 318] on div "Select an option" at bounding box center [657, 316] width 122 height 22
click at [659, 345] on span "Departure" at bounding box center [662, 347] width 130 height 22
click at [459, 375] on section "Name Type Stage Number Location Airport Country Supplier Req For Utc Issued For…" at bounding box center [644, 516] width 1263 height 595
click at [1233, 857] on button "Save" at bounding box center [1224, 866] width 69 height 23
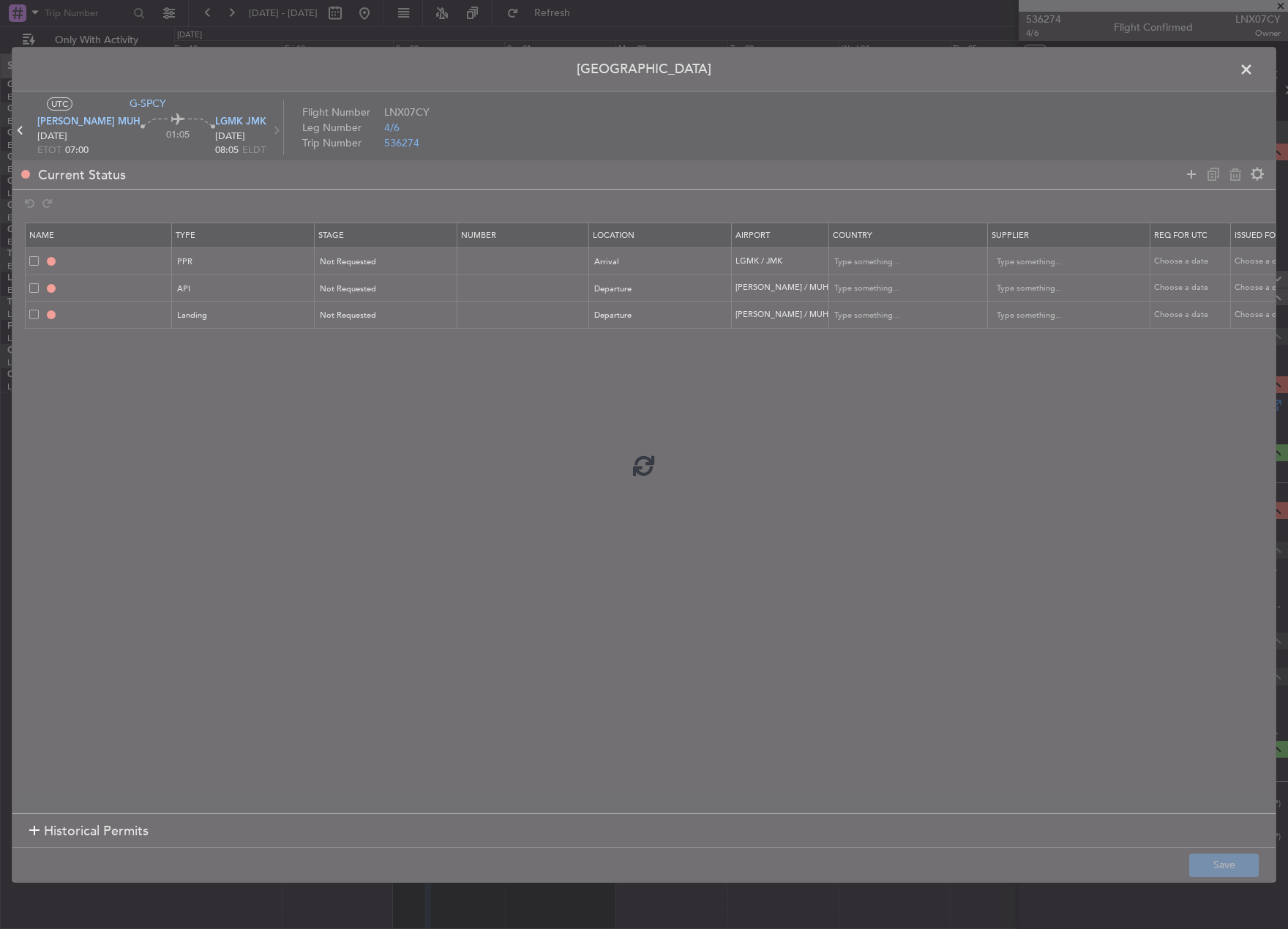
type input "LGMK PPR"
type input "[GEOGRAPHIC_DATA]"
type input "NNN"
type input "[PERSON_NAME] DEP API"
type input "[GEOGRAPHIC_DATA]"
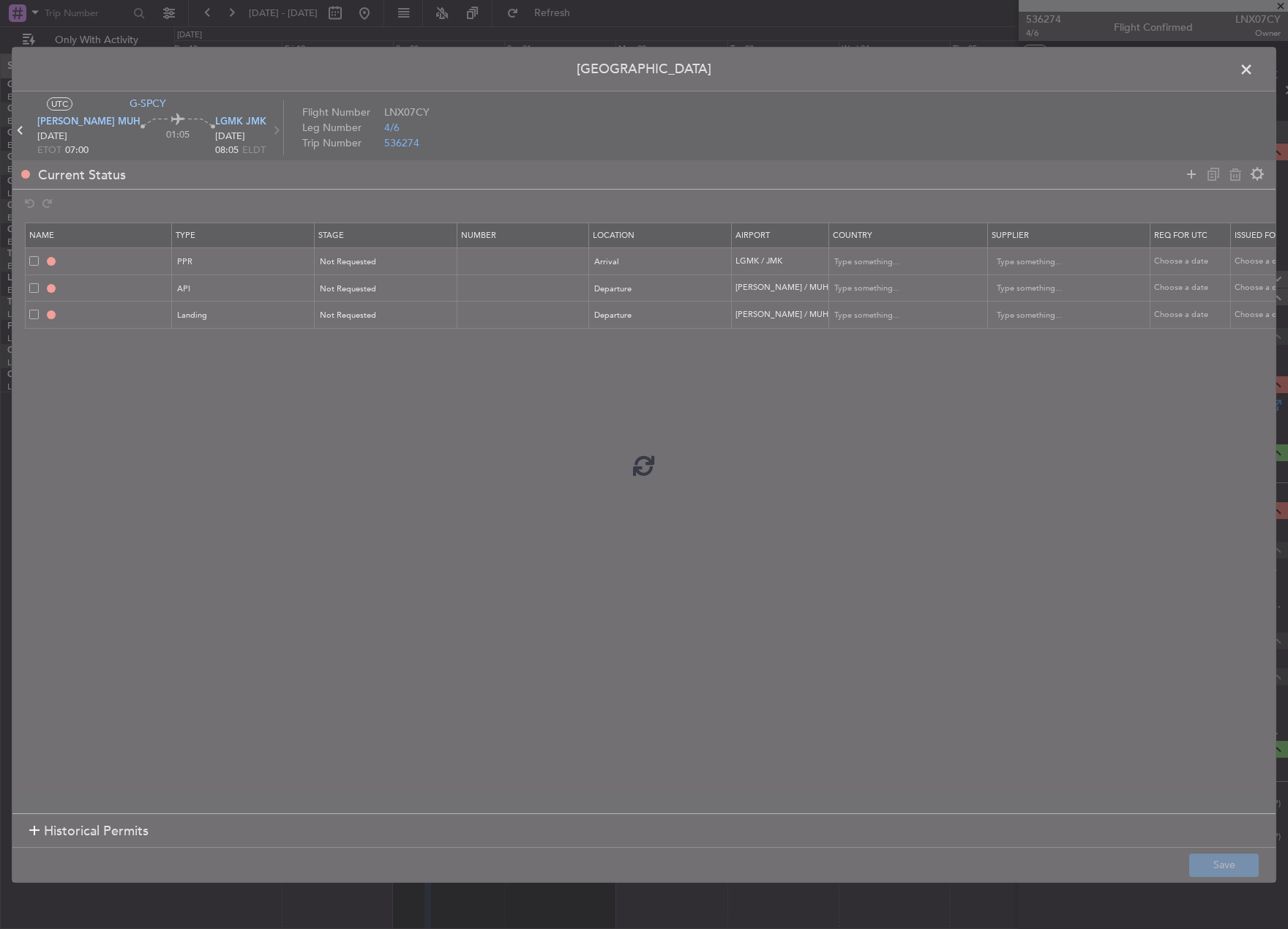
type input "NNN"
type input "[PERSON_NAME] LDG"
type input "[GEOGRAPHIC_DATA]"
type input "NNN"
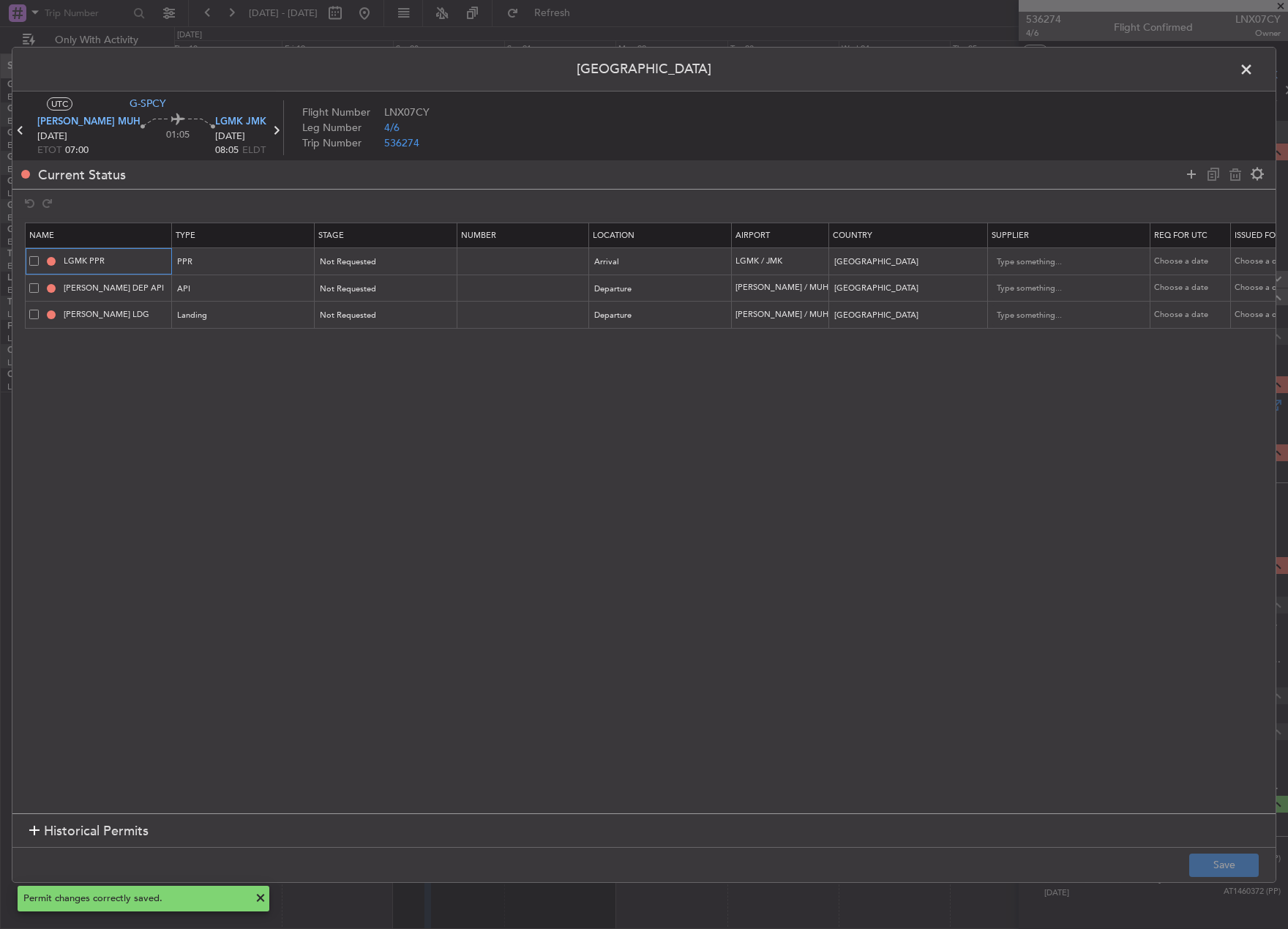
click at [123, 259] on input "LGMK PPR" at bounding box center [116, 261] width 110 height 13
type input "LGMK PPR 0700z"
click at [1252, 858] on button "Save" at bounding box center [1224, 866] width 69 height 23
click at [1254, 72] on span at bounding box center [1254, 72] width 0 height 29
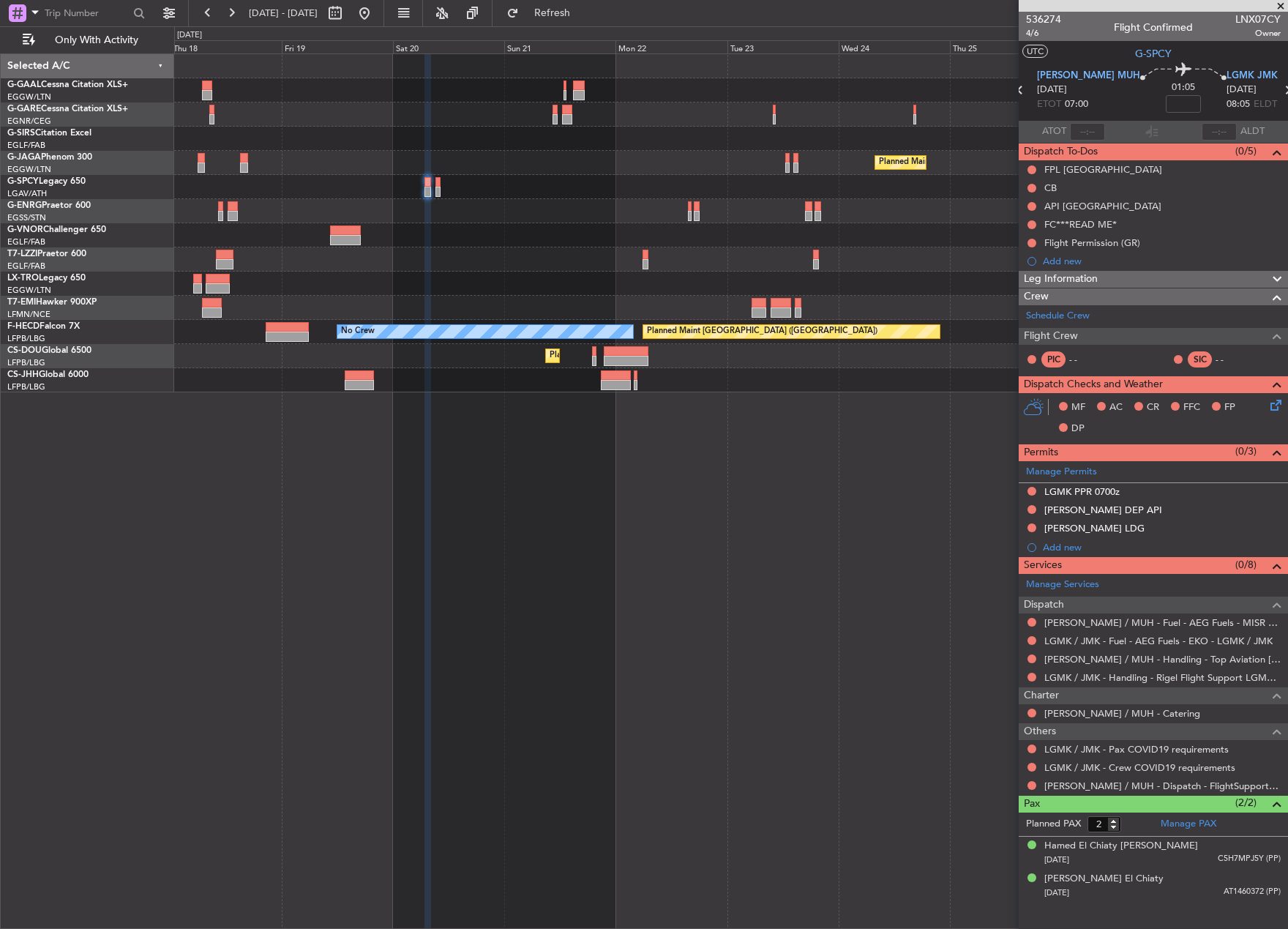
click at [1030, 88] on icon at bounding box center [1020, 90] width 19 height 19
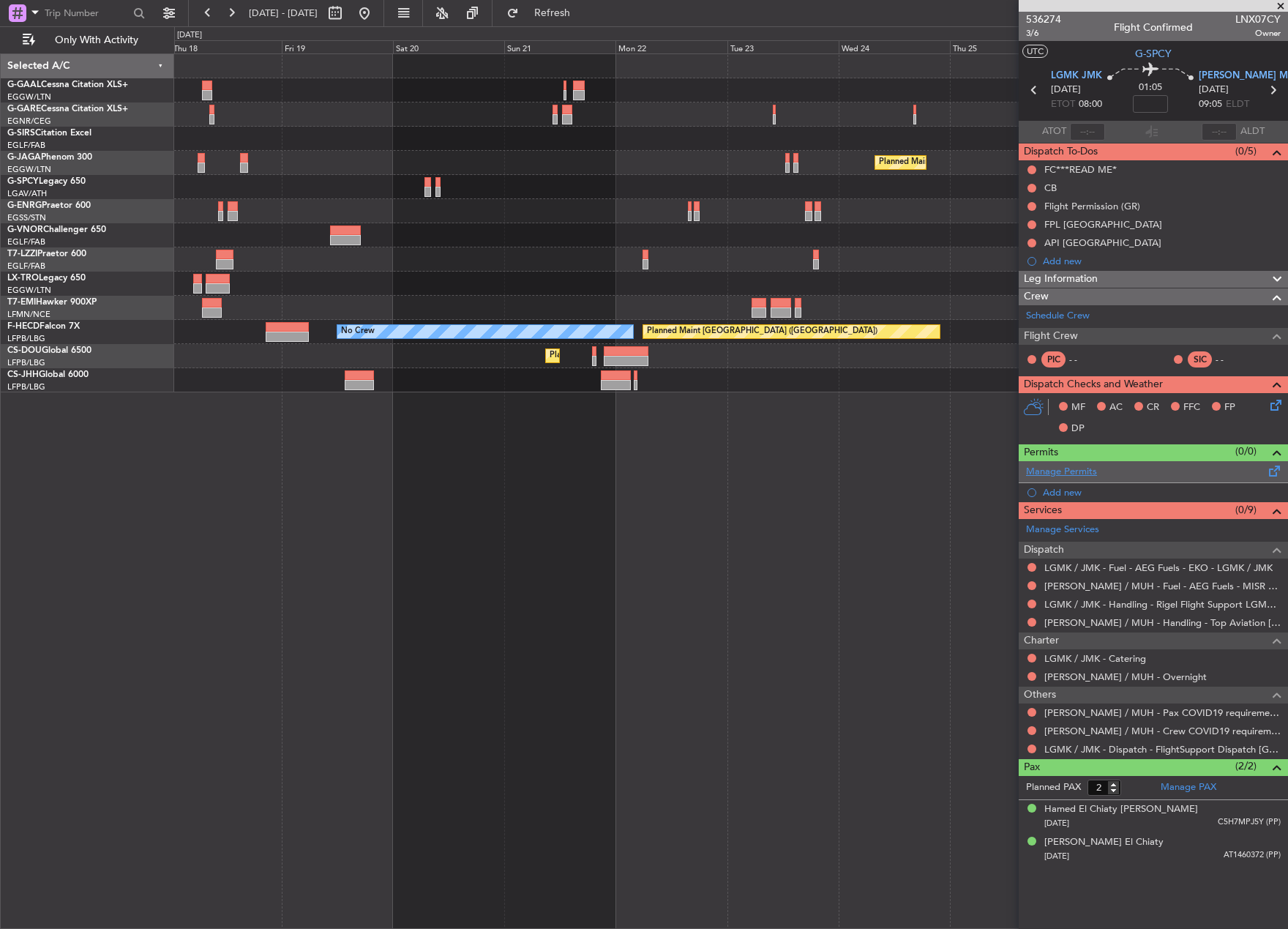
click at [1065, 473] on link "Manage Permits" at bounding box center [1061, 473] width 71 height 15
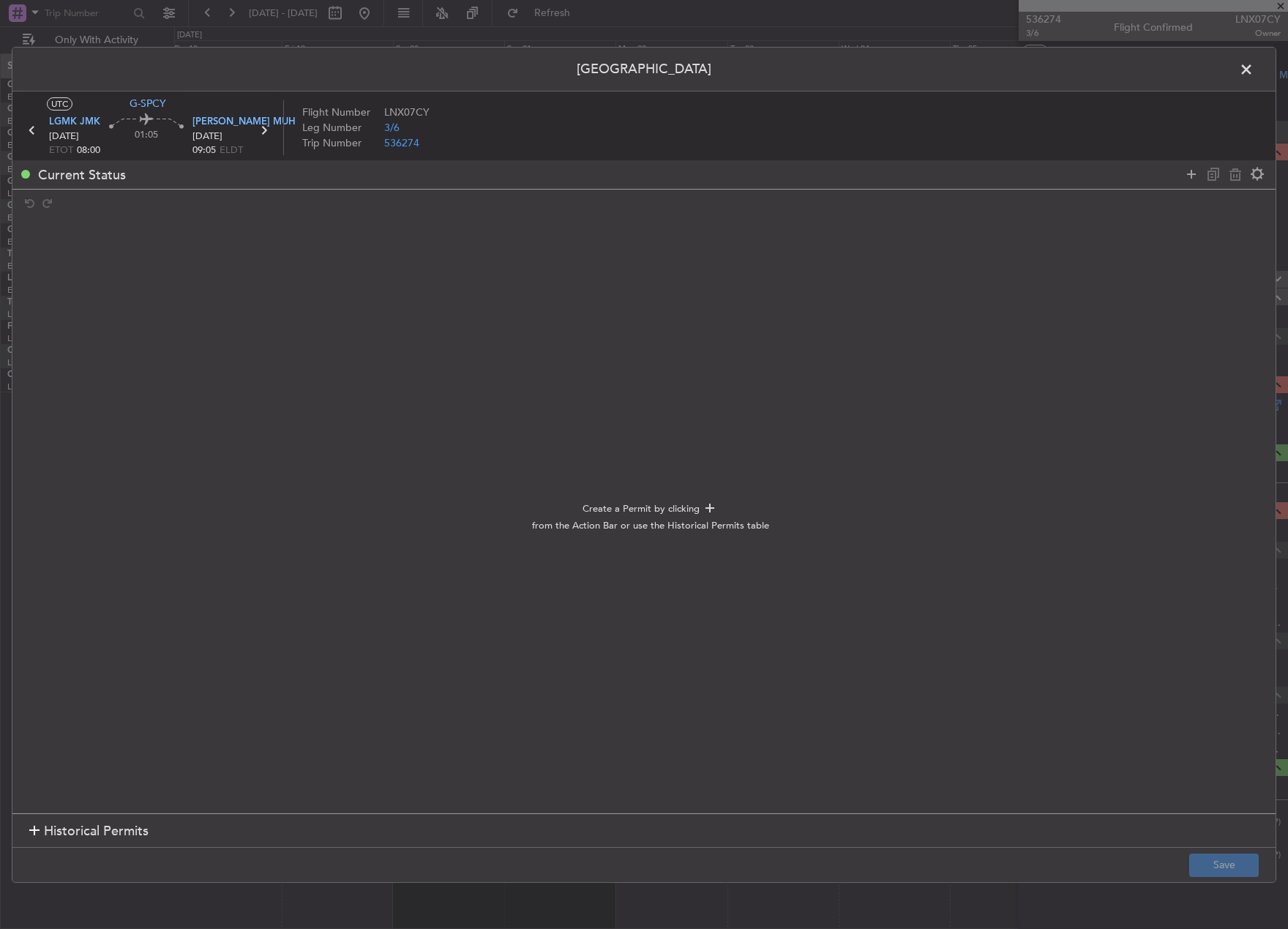
click at [1190, 175] on icon at bounding box center [1191, 173] width 18 height 18
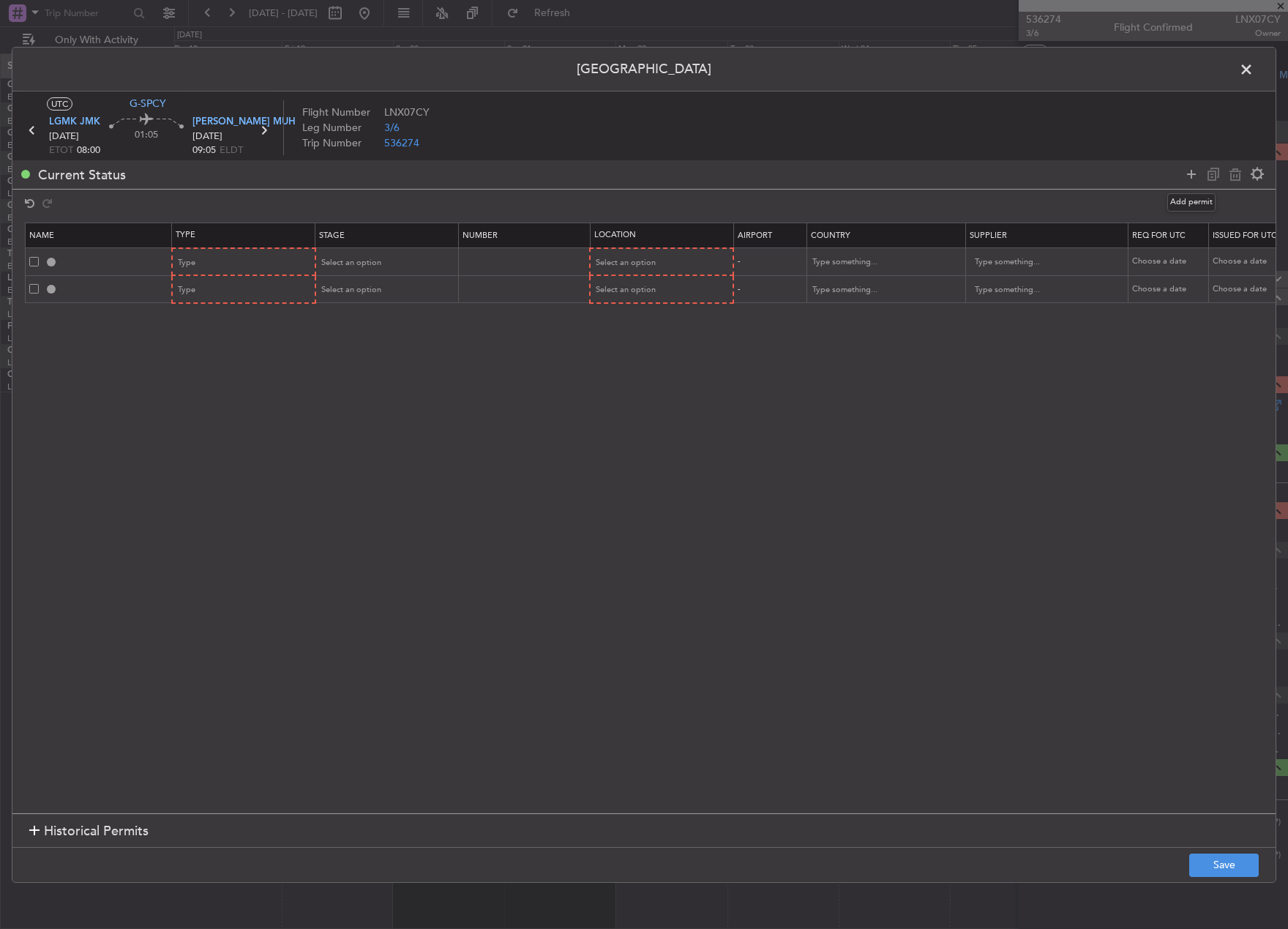
click at [1190, 175] on icon at bounding box center [1191, 173] width 18 height 18
click at [237, 258] on div "Type" at bounding box center [239, 263] width 122 height 22
click at [203, 336] on span "API" at bounding box center [244, 337] width 130 height 22
click at [229, 283] on div "Type" at bounding box center [239, 290] width 122 height 22
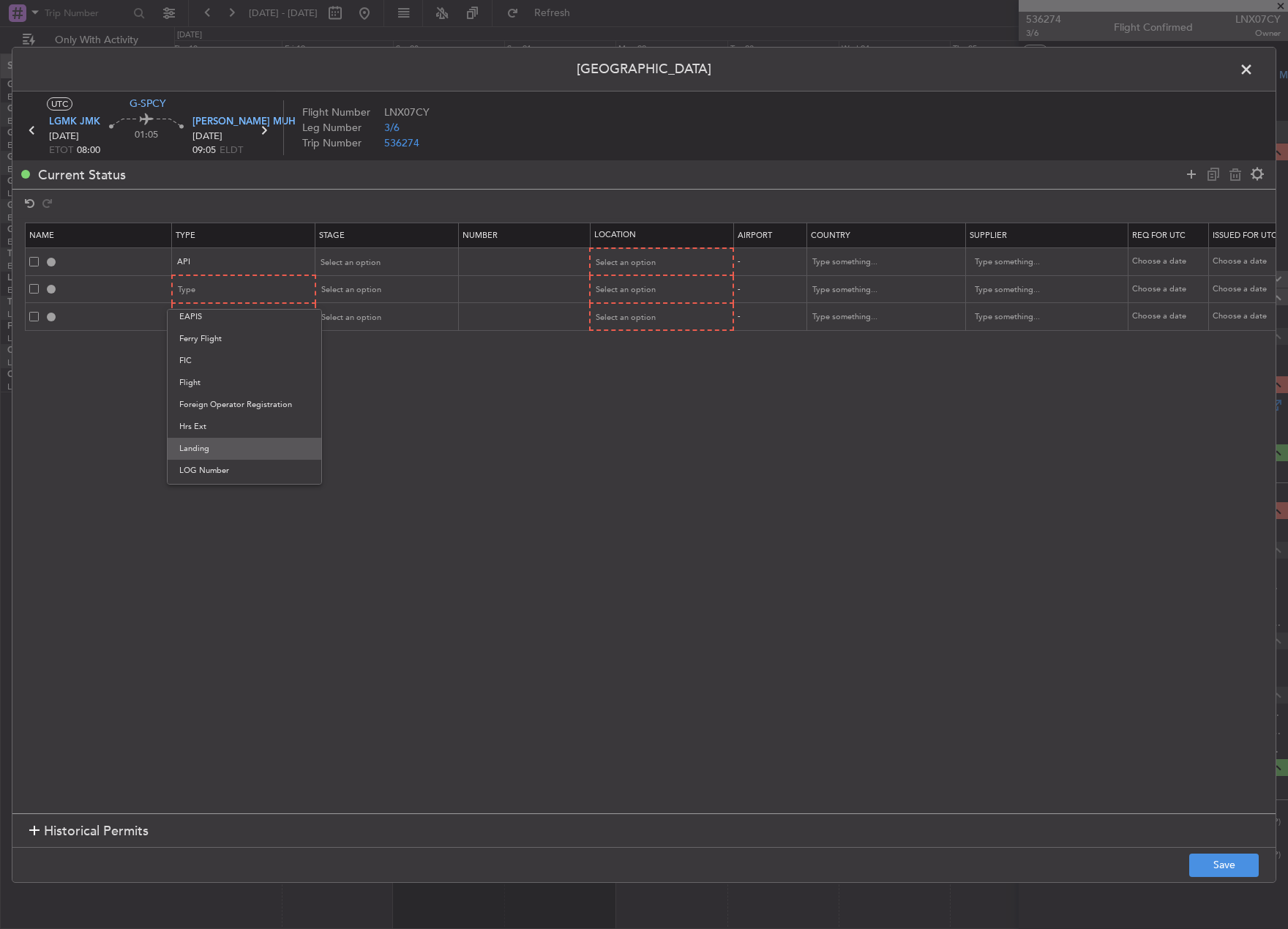
click at [279, 452] on span "Landing" at bounding box center [244, 449] width 130 height 22
click at [255, 315] on div "Type" at bounding box center [239, 318] width 122 height 22
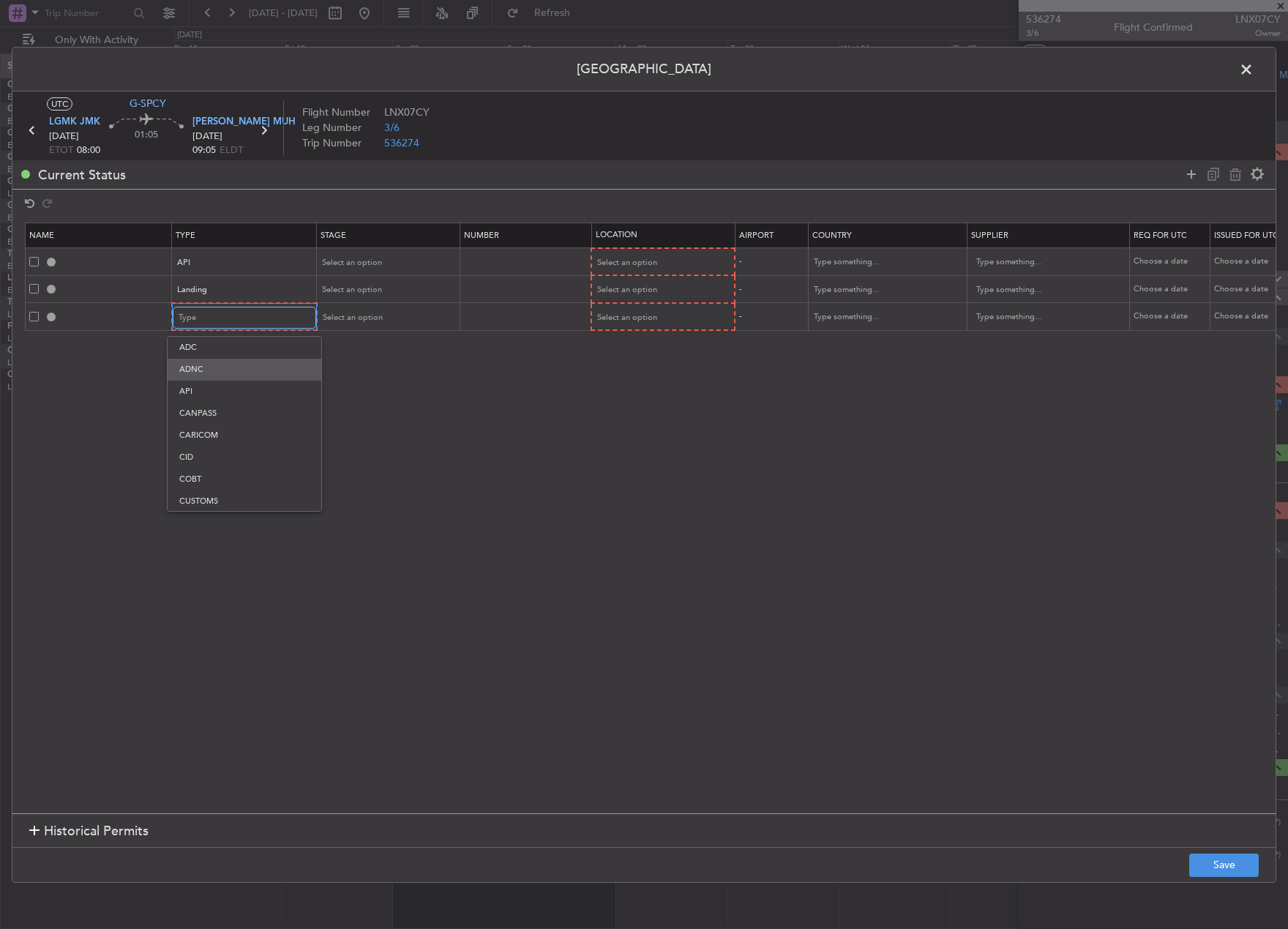
scroll to position [441, 0]
click at [255, 449] on span "Slot" at bounding box center [244, 456] width 130 height 22
click at [284, 312] on div "Slot" at bounding box center [238, 318] width 122 height 22
click at [261, 393] on span "PPR" at bounding box center [243, 390] width 130 height 22
click at [379, 316] on span "Select an option" at bounding box center [351, 317] width 60 height 11
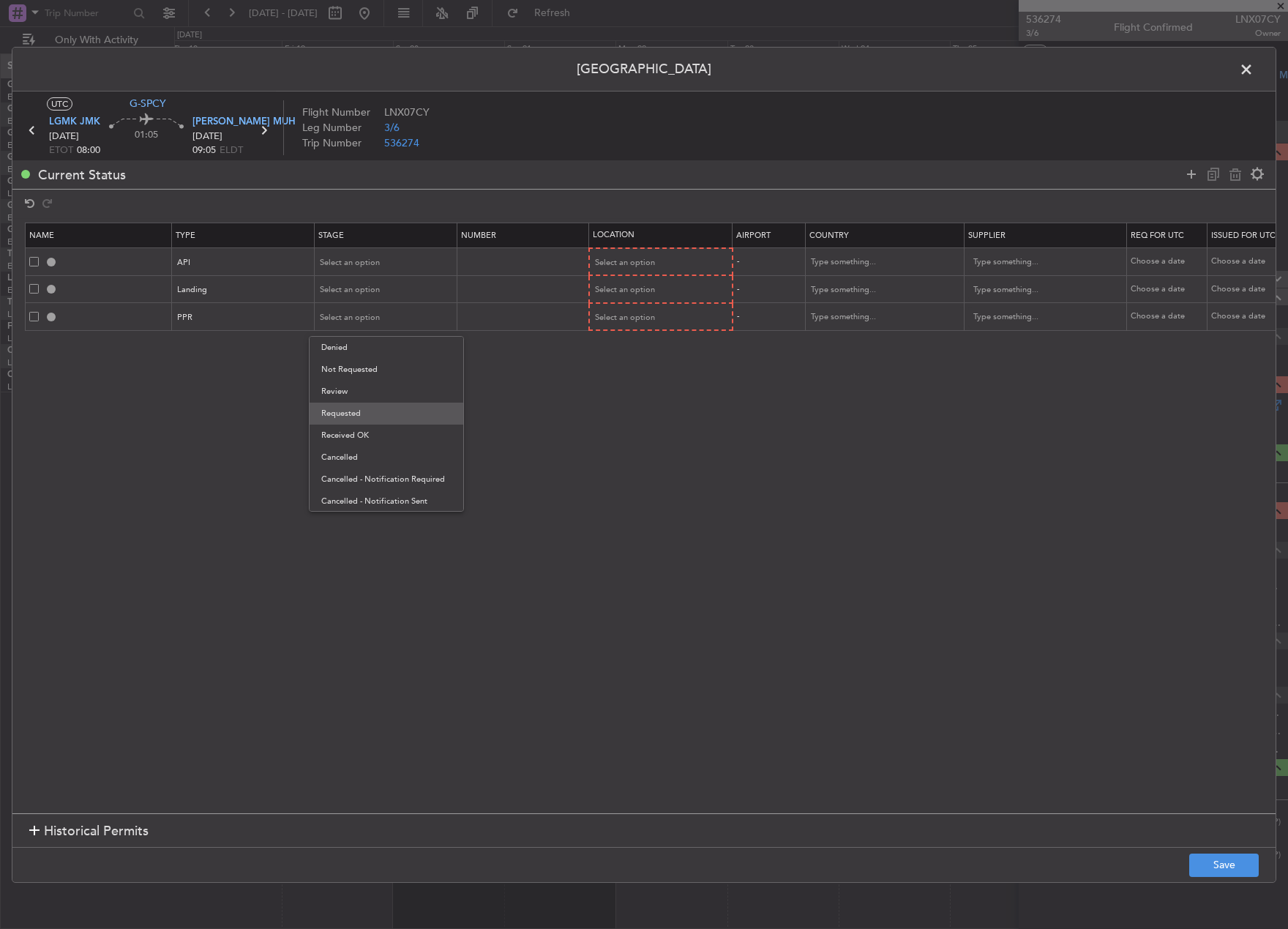
click at [388, 409] on span "Requested" at bounding box center [386, 414] width 130 height 22
click at [363, 267] on span "Select an option" at bounding box center [351, 262] width 60 height 11
click at [368, 306] on span "Not Requested" at bounding box center [386, 314] width 130 height 22
click at [366, 286] on span "Select an option" at bounding box center [351, 289] width 60 height 11
click at [375, 339] on span "Not Requested" at bounding box center [386, 343] width 130 height 22
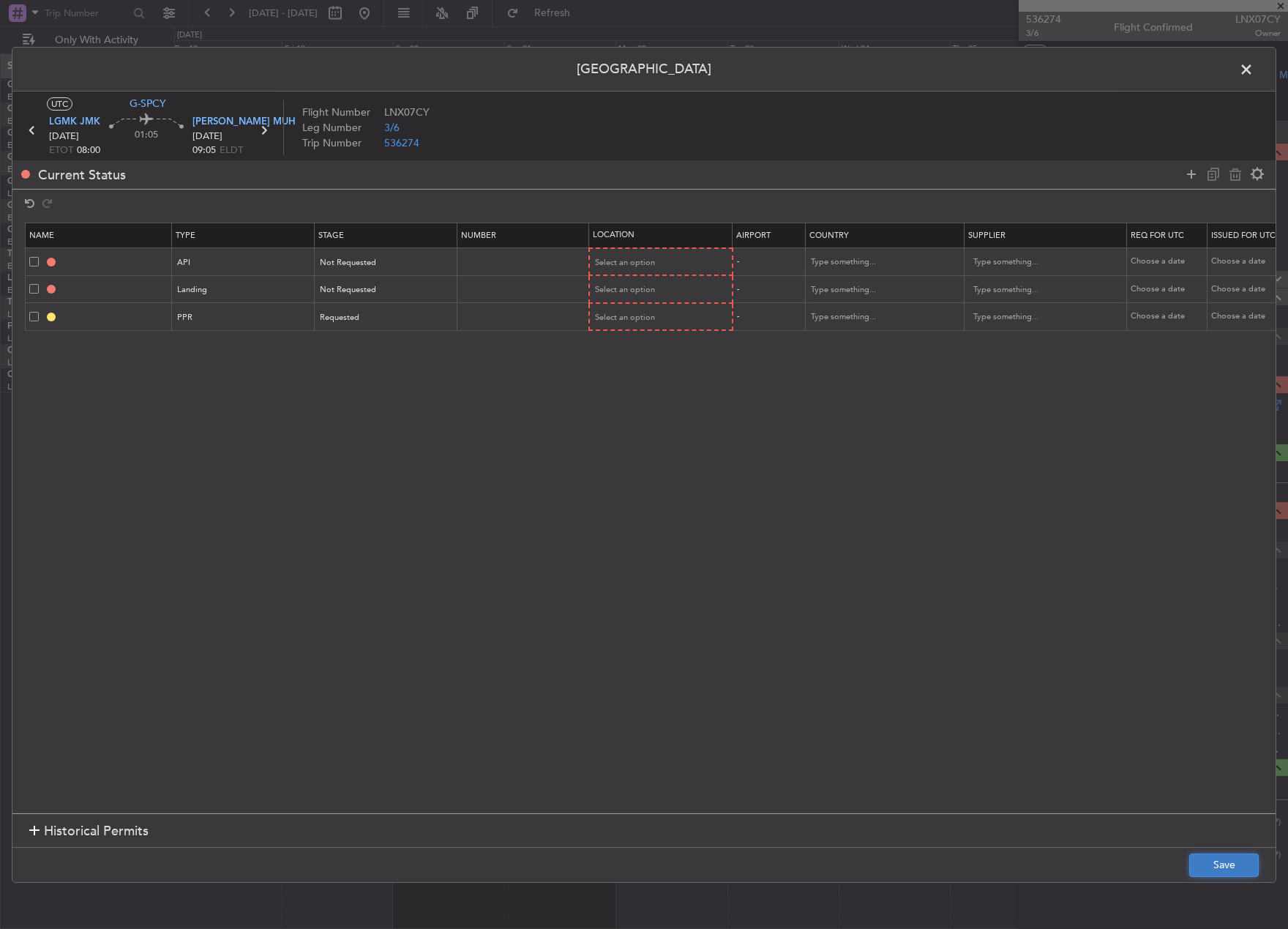
click at [1215, 862] on button "Save" at bounding box center [1224, 866] width 69 height 23
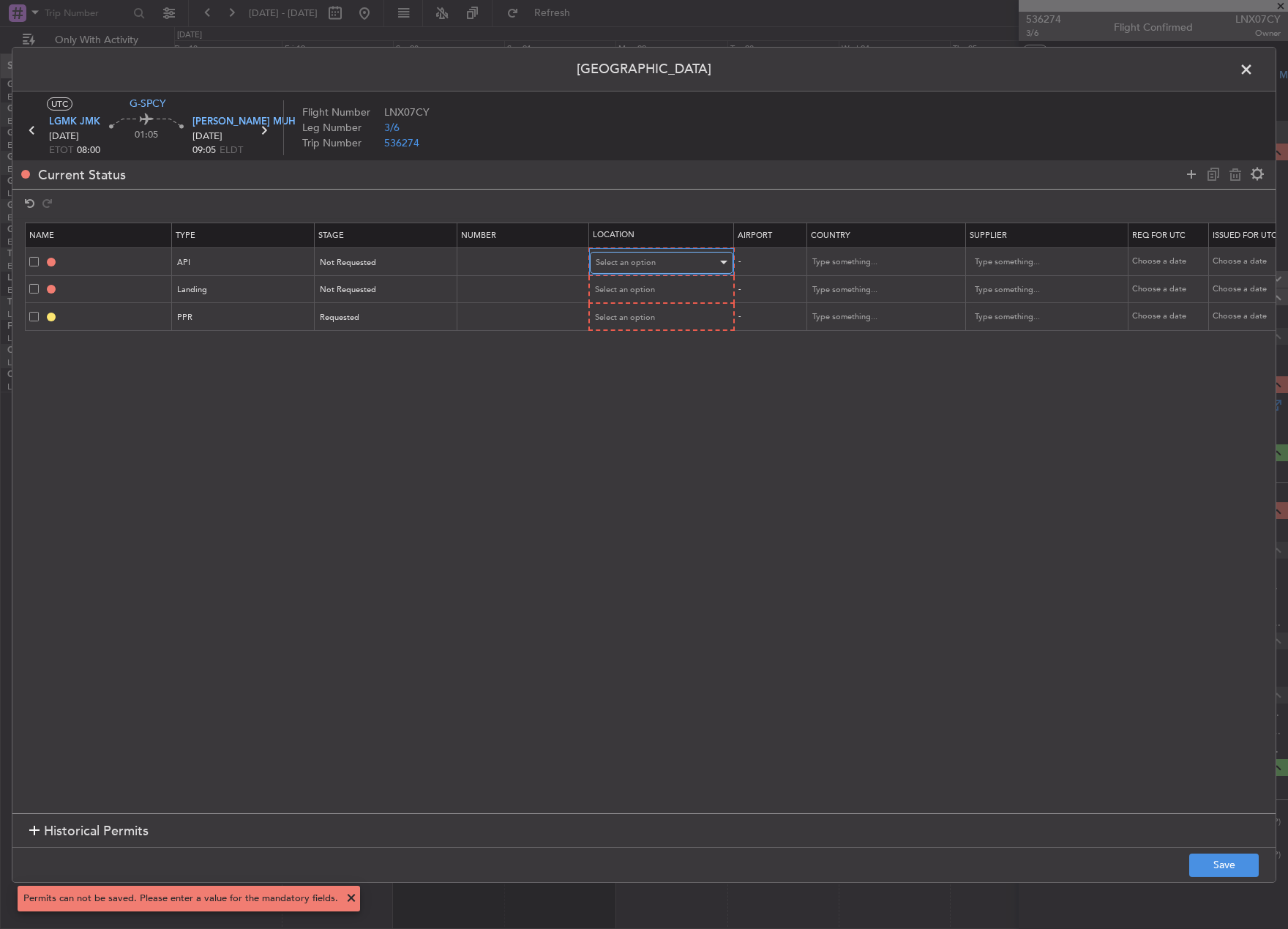
click at [633, 268] on div "Select an option" at bounding box center [657, 263] width 122 height 22
click at [638, 340] on span "Arrival" at bounding box center [662, 337] width 130 height 22
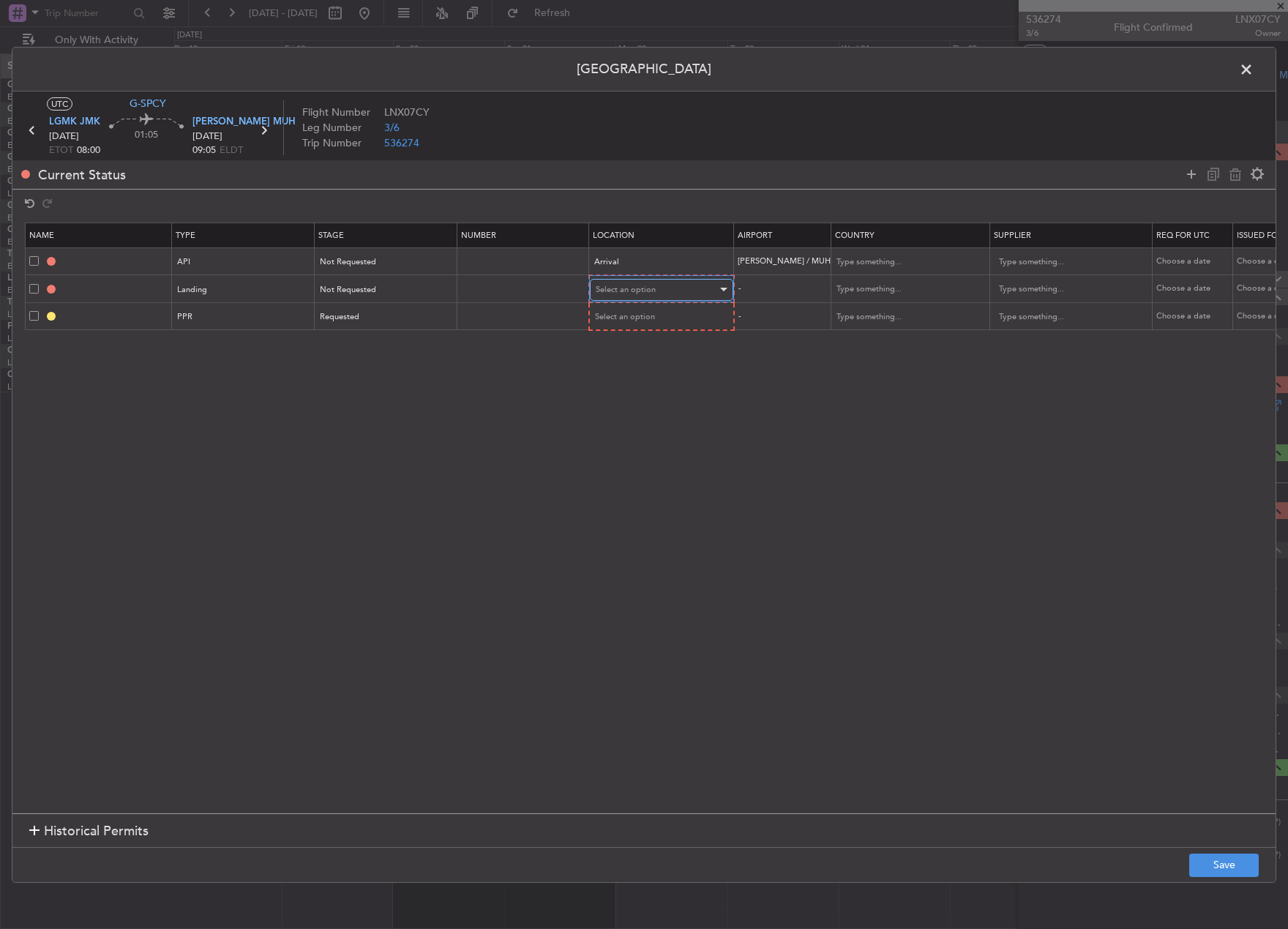
click at [629, 284] on span "Select an option" at bounding box center [626, 289] width 60 height 11
drag, startPoint x: 640, startPoint y: 366, endPoint x: 629, endPoint y: 327, distance: 40.5
click at [639, 366] on span "Arrival" at bounding box center [662, 364] width 130 height 22
click at [629, 321] on span "Select an option" at bounding box center [626, 315] width 60 height 11
click at [642, 347] on span "Departure" at bounding box center [662, 347] width 130 height 22
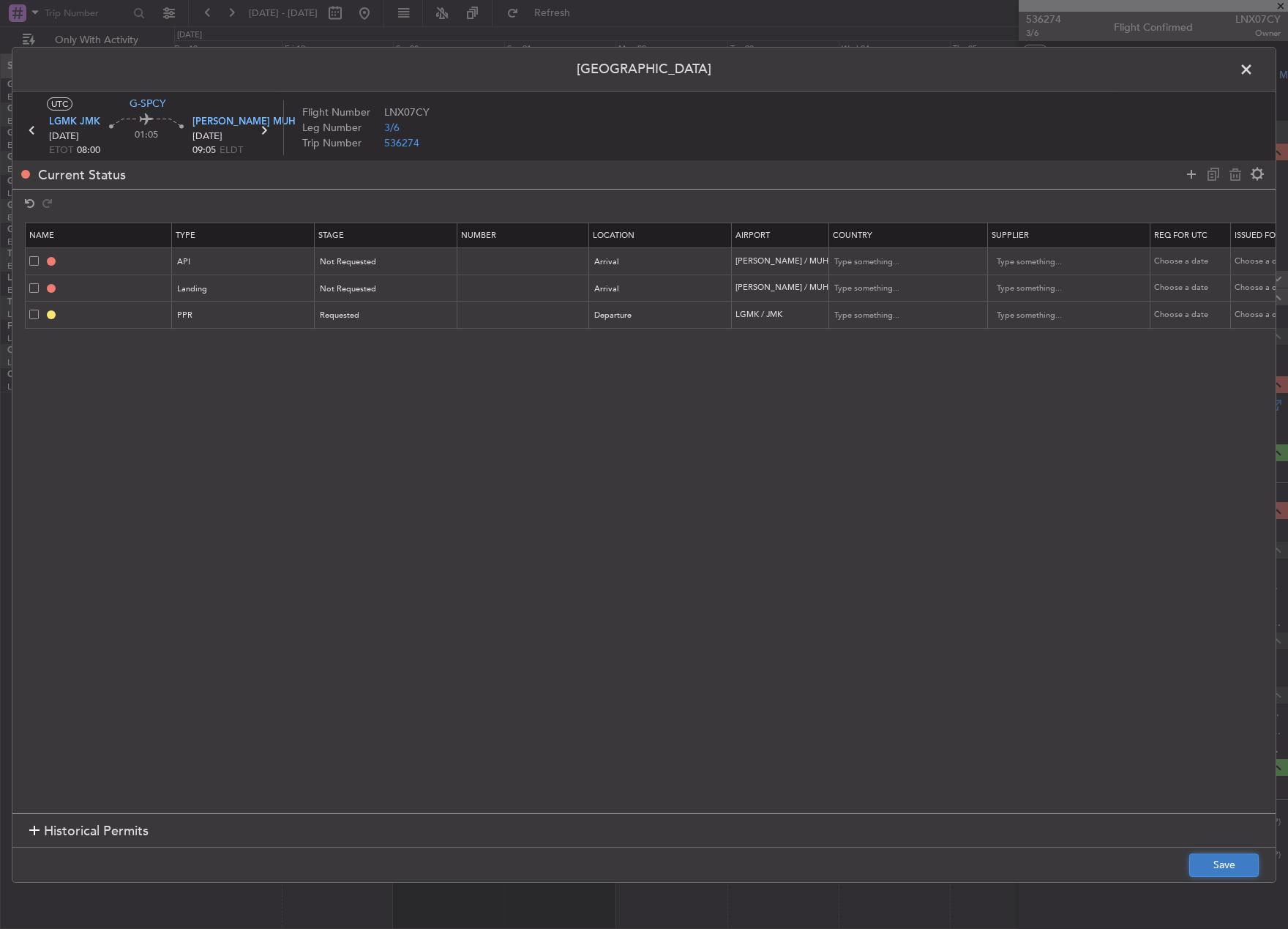
click at [1214, 863] on button "Save" at bounding box center [1224, 866] width 69 height 23
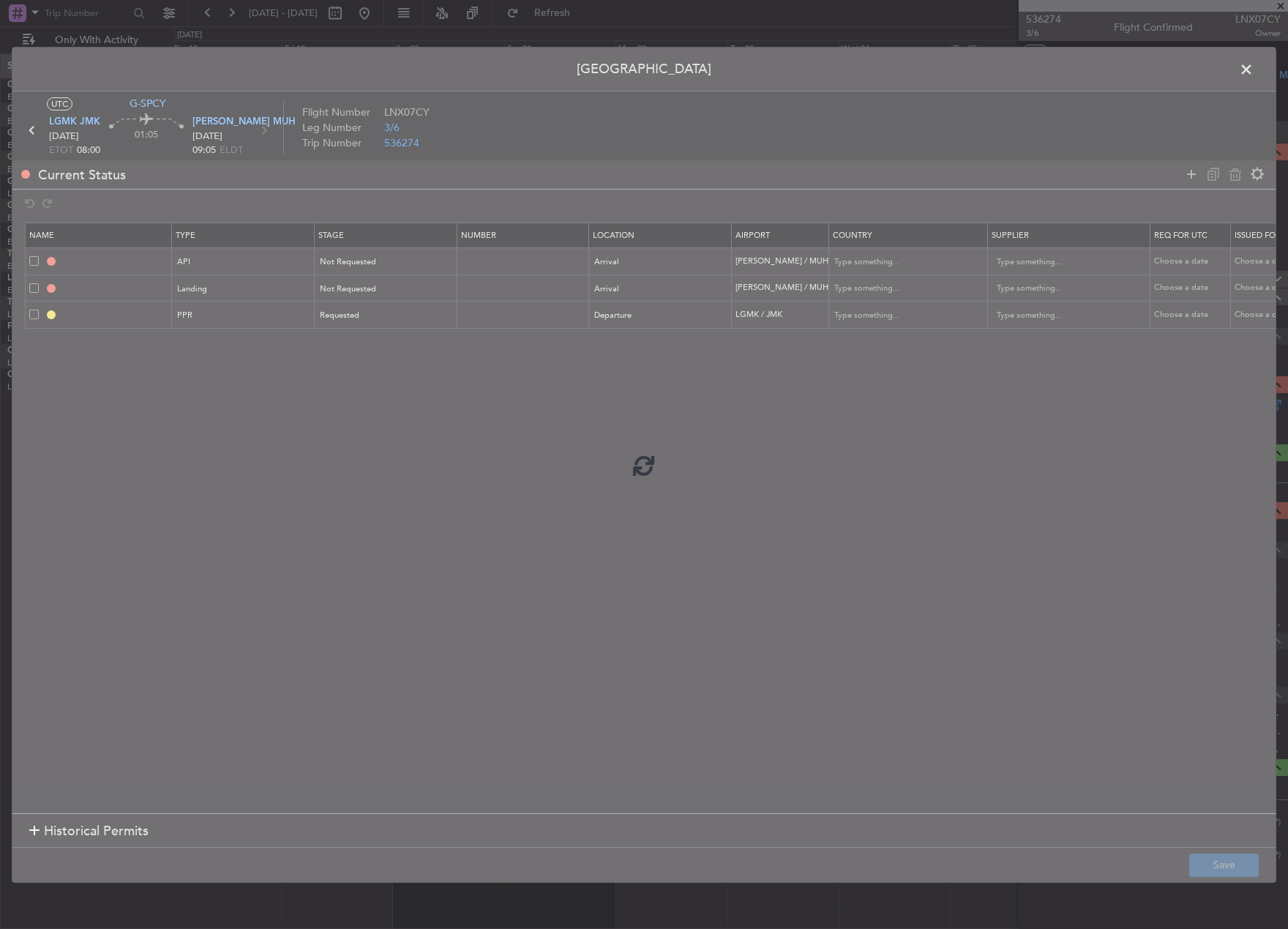
type input "HEMM ARR API"
type input "[GEOGRAPHIC_DATA]"
type input "NNN"
type input "[PERSON_NAME] LDG"
type input "[GEOGRAPHIC_DATA]"
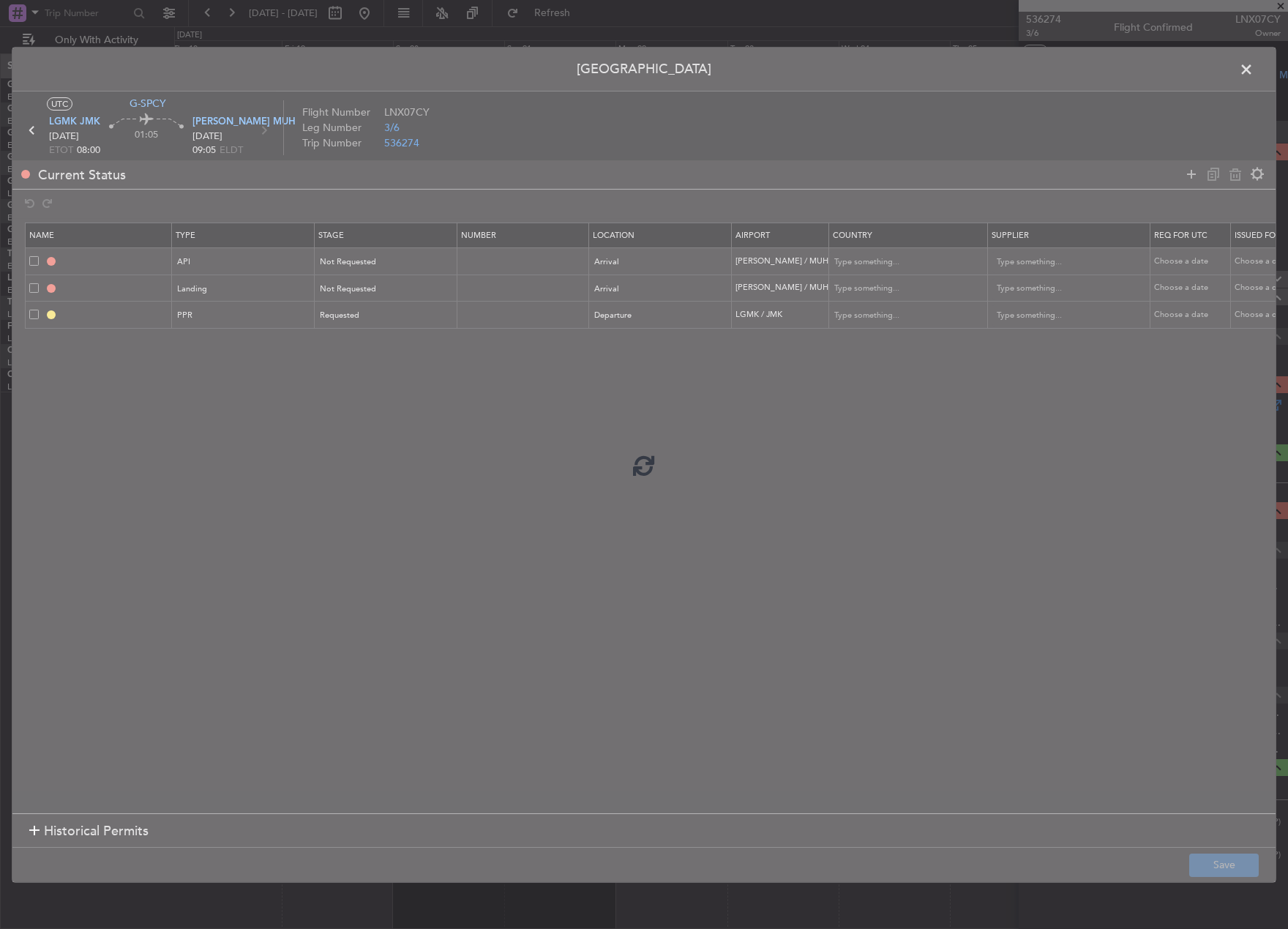
type input "NNN"
type input "LGMK PPR"
type input "[GEOGRAPHIC_DATA]"
type input "NNN"
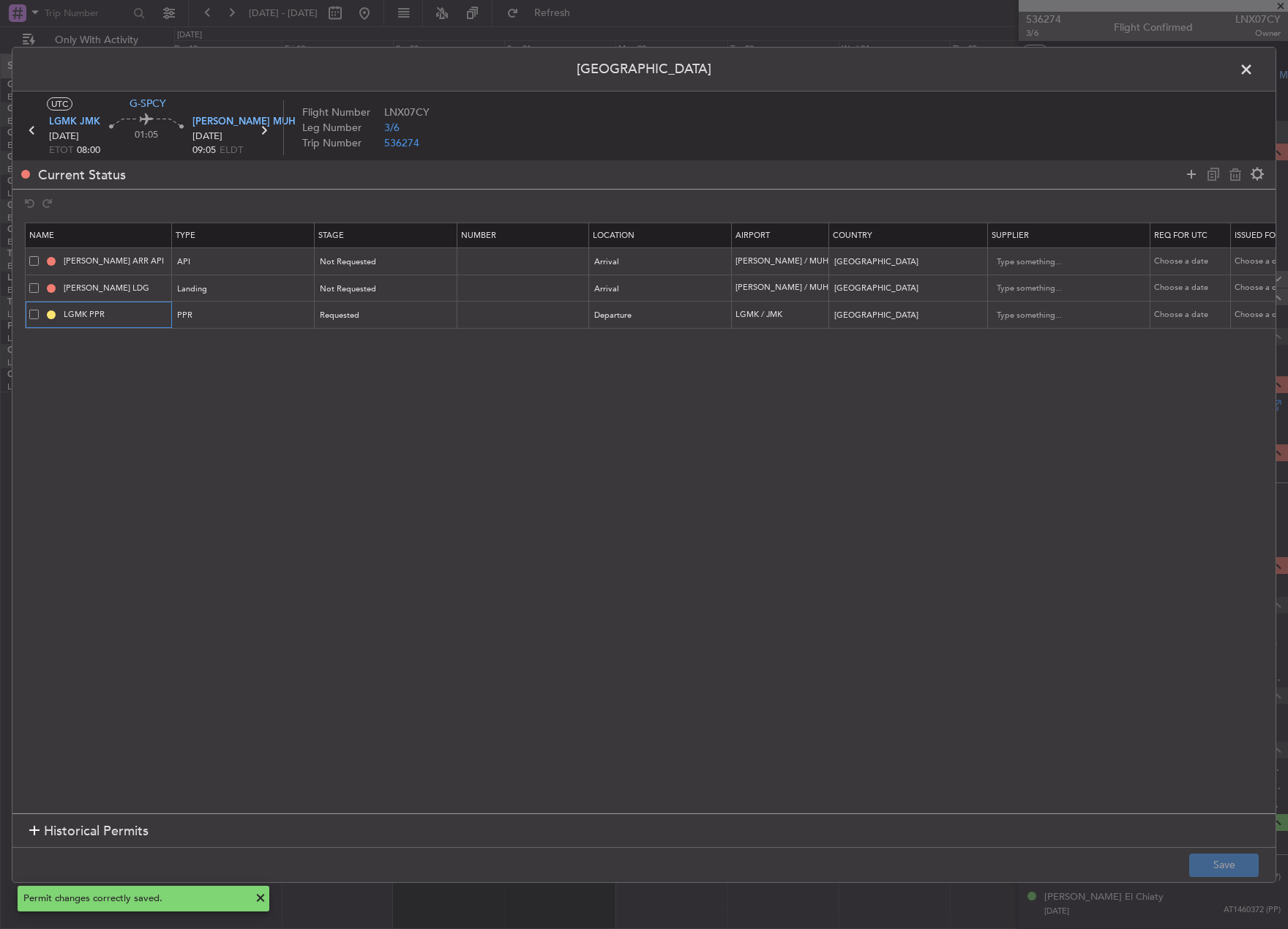
click at [141, 309] on input "LGMK PPR" at bounding box center [116, 314] width 110 height 13
type input "LGMK PPR 0800z"
click at [1218, 863] on button "Save" at bounding box center [1224, 866] width 69 height 23
click at [1254, 63] on span at bounding box center [1254, 72] width 0 height 29
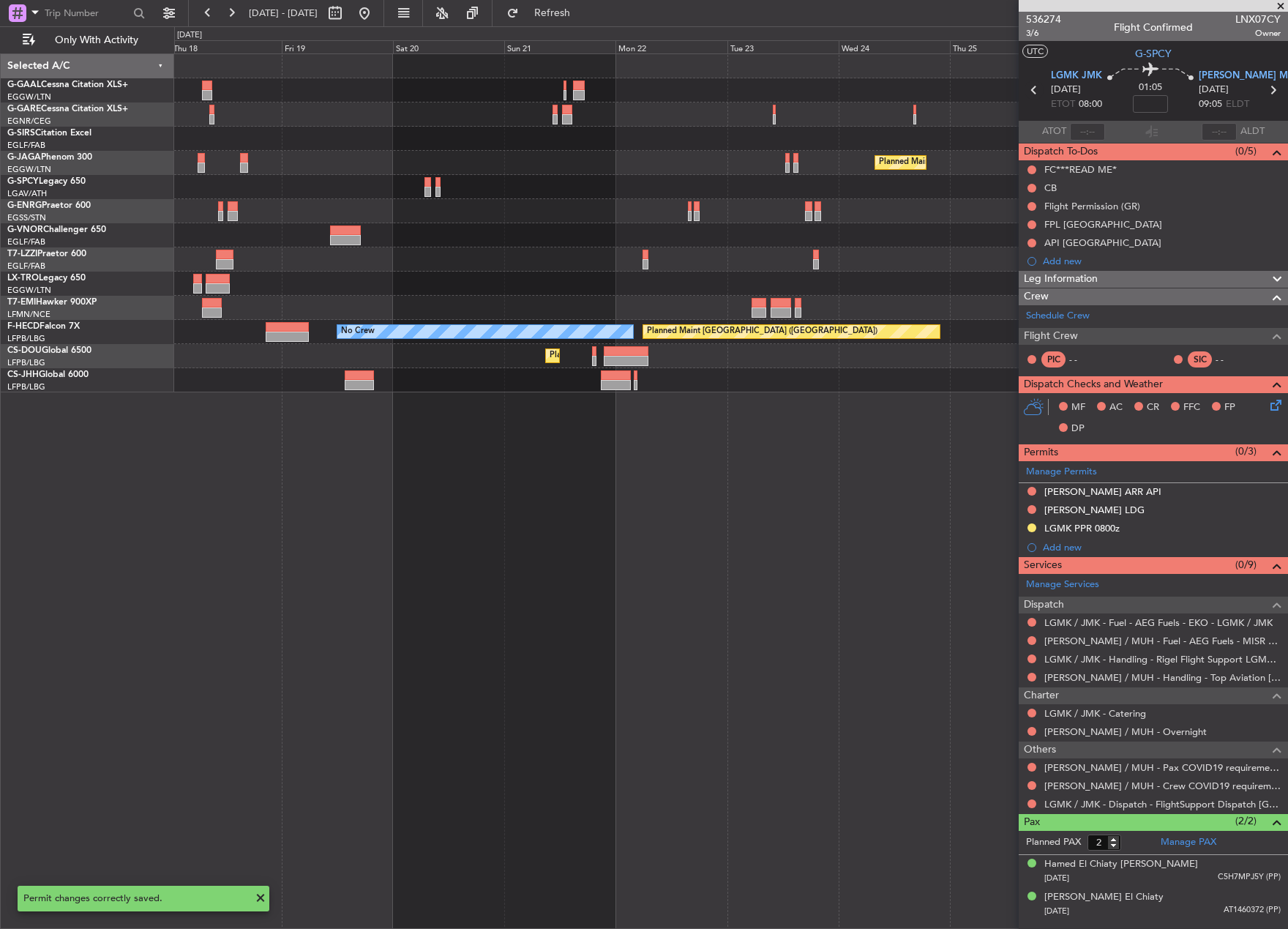
click at [1034, 85] on icon at bounding box center [1034, 90] width 19 height 19
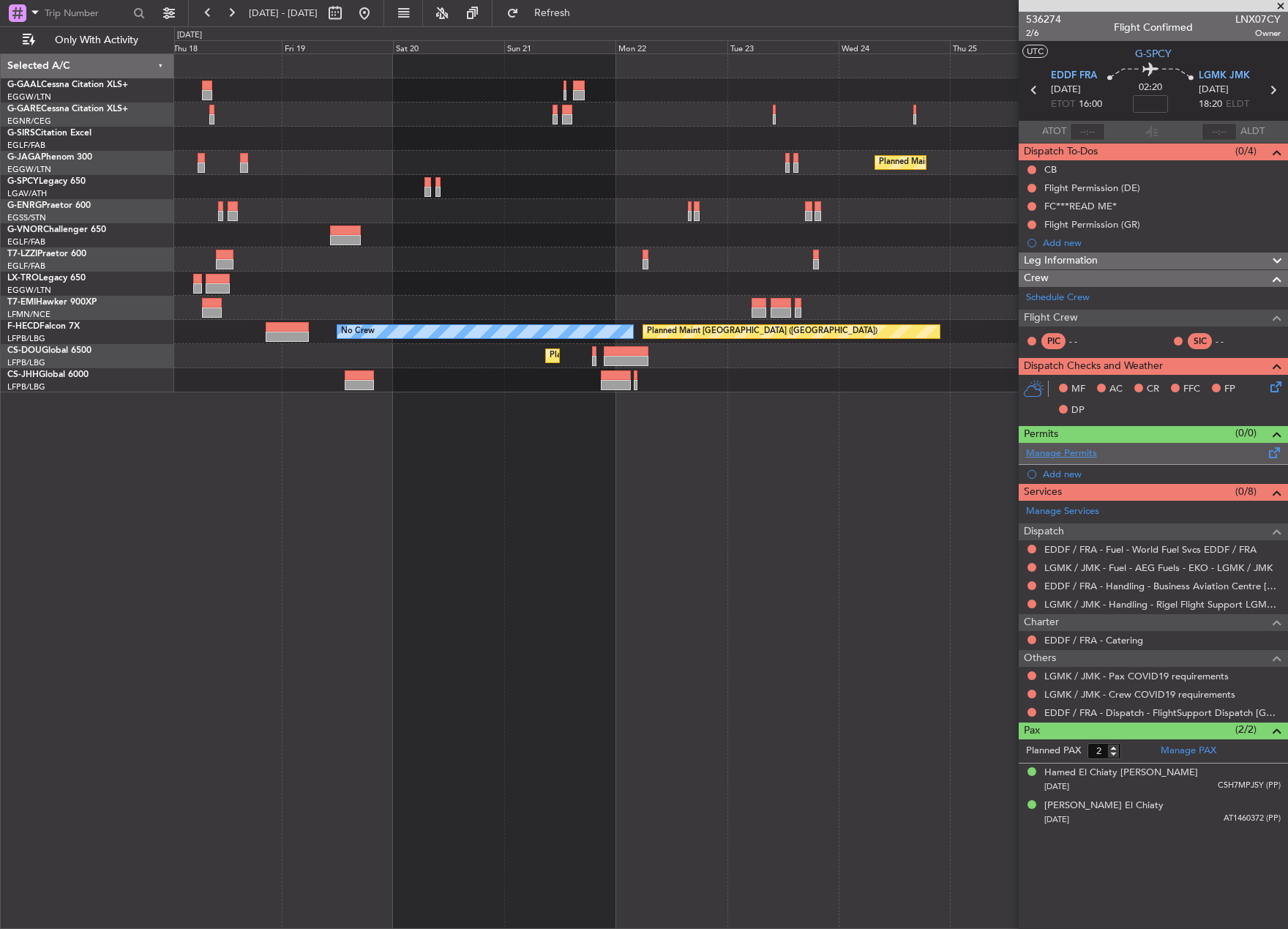
click at [1069, 452] on link "Manage Permits" at bounding box center [1061, 454] width 71 height 15
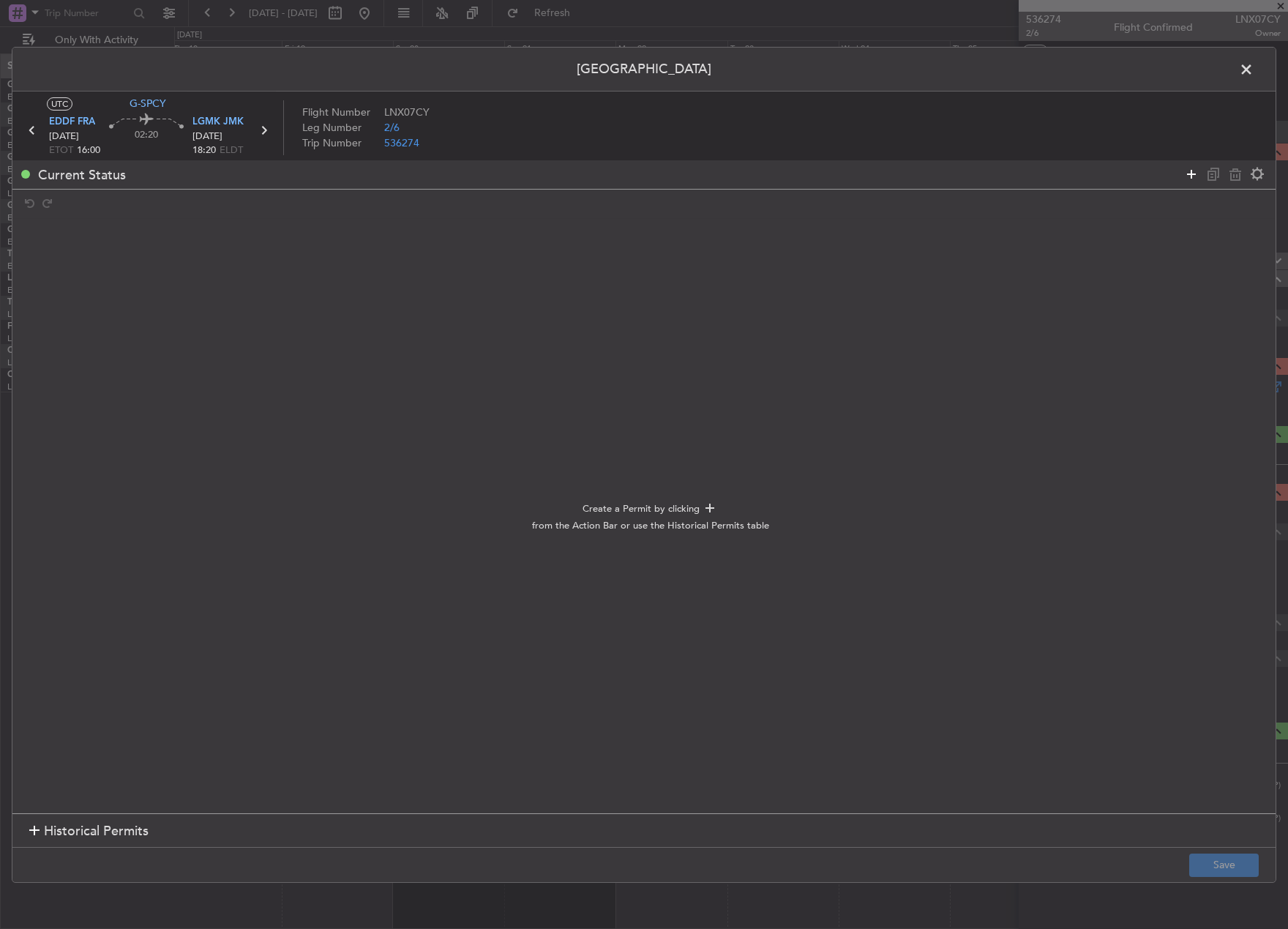
click at [1190, 172] on icon at bounding box center [1191, 173] width 18 height 18
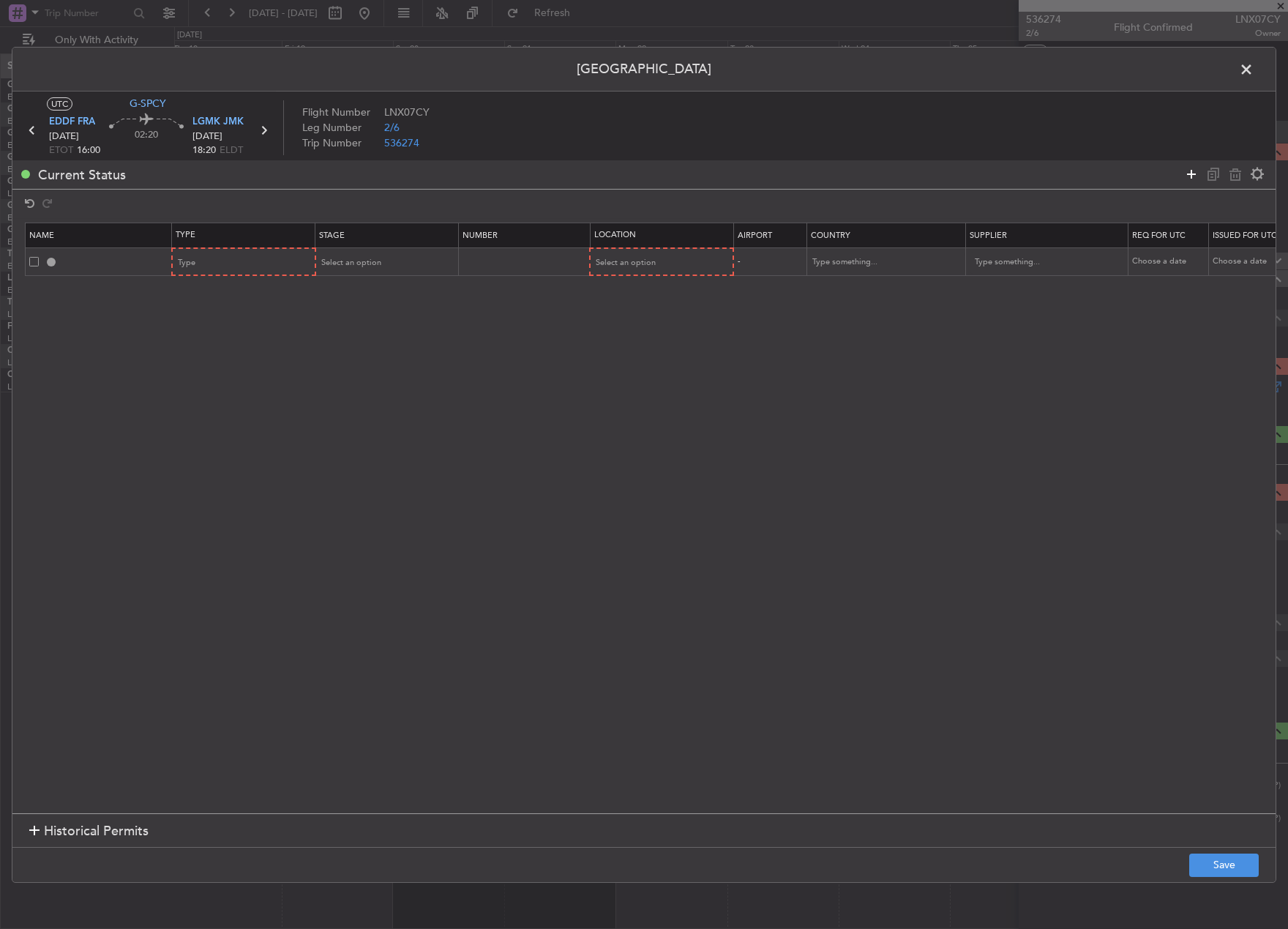
click at [1190, 172] on icon at bounding box center [1191, 173] width 18 height 18
click at [249, 259] on div "Type" at bounding box center [239, 263] width 122 height 22
click at [237, 405] on span "Slot" at bounding box center [244, 401] width 130 height 22
click at [240, 290] on div "Type" at bounding box center [239, 290] width 122 height 22
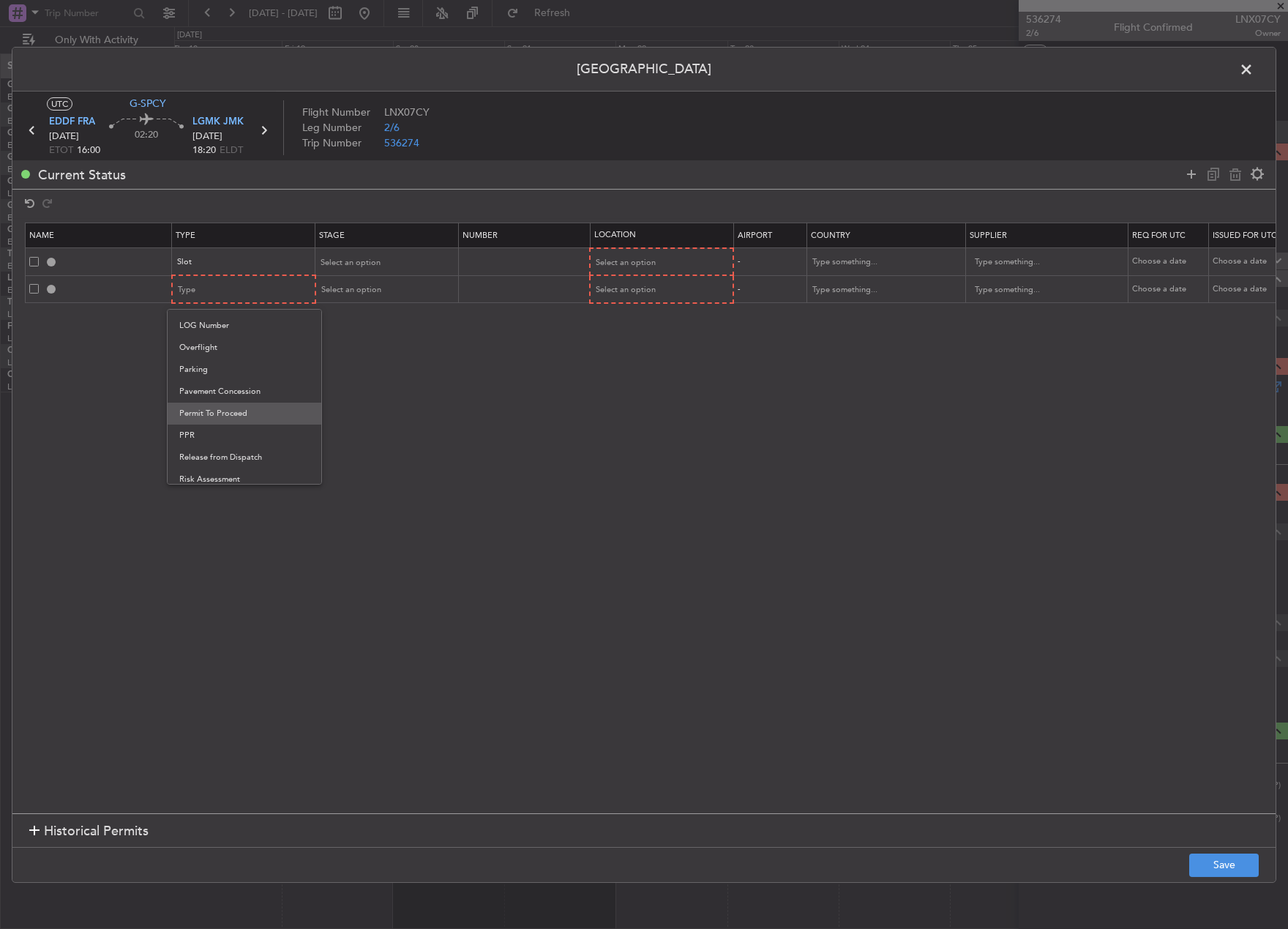
click at [225, 420] on div "ADC ADNC API CANPASS CARICOM CID COBT CUSTOMS Departure DOT Approval EAPIS Ferr…" at bounding box center [244, 397] width 155 height 176
drag, startPoint x: 225, startPoint y: 420, endPoint x: 189, endPoint y: 436, distance: 39.4
click at [189, 436] on span "PPR" at bounding box center [244, 435] width 130 height 22
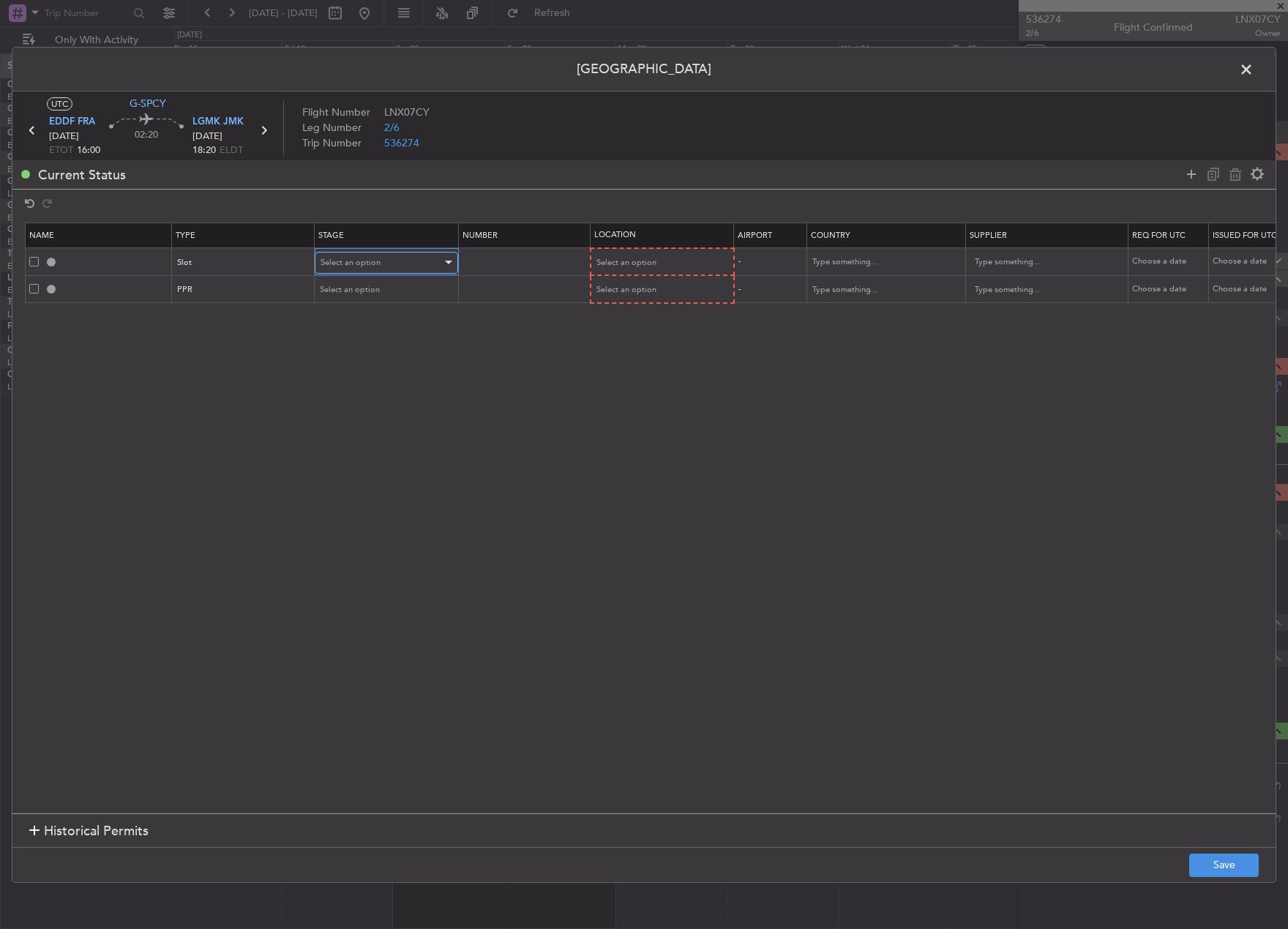
click at [398, 253] on div "Select an option" at bounding box center [382, 263] width 122 height 22
click at [368, 355] on span "Requested" at bounding box center [386, 359] width 130 height 22
click at [365, 286] on span "Select an option" at bounding box center [351, 289] width 60 height 11
click at [379, 387] on span "Requested" at bounding box center [386, 386] width 130 height 22
click at [642, 259] on span "Select an option" at bounding box center [626, 262] width 60 height 11
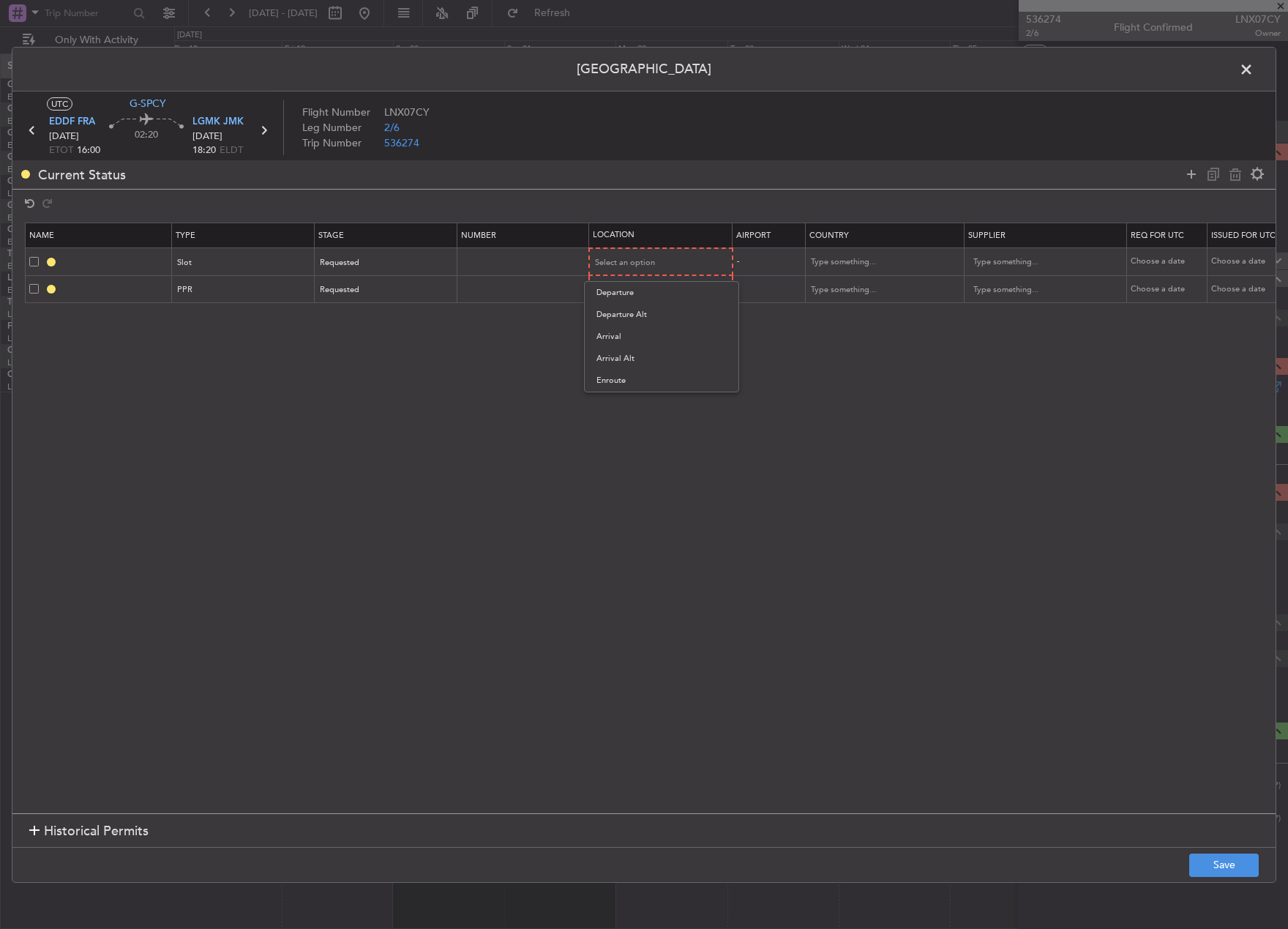
click at [666, 287] on span "Departure" at bounding box center [662, 293] width 130 height 22
click at [659, 283] on div "Select an option" at bounding box center [657, 290] width 122 height 22
click at [655, 369] on span "Arrival" at bounding box center [662, 364] width 130 height 22
click at [1227, 857] on button "Save" at bounding box center [1224, 866] width 69 height 23
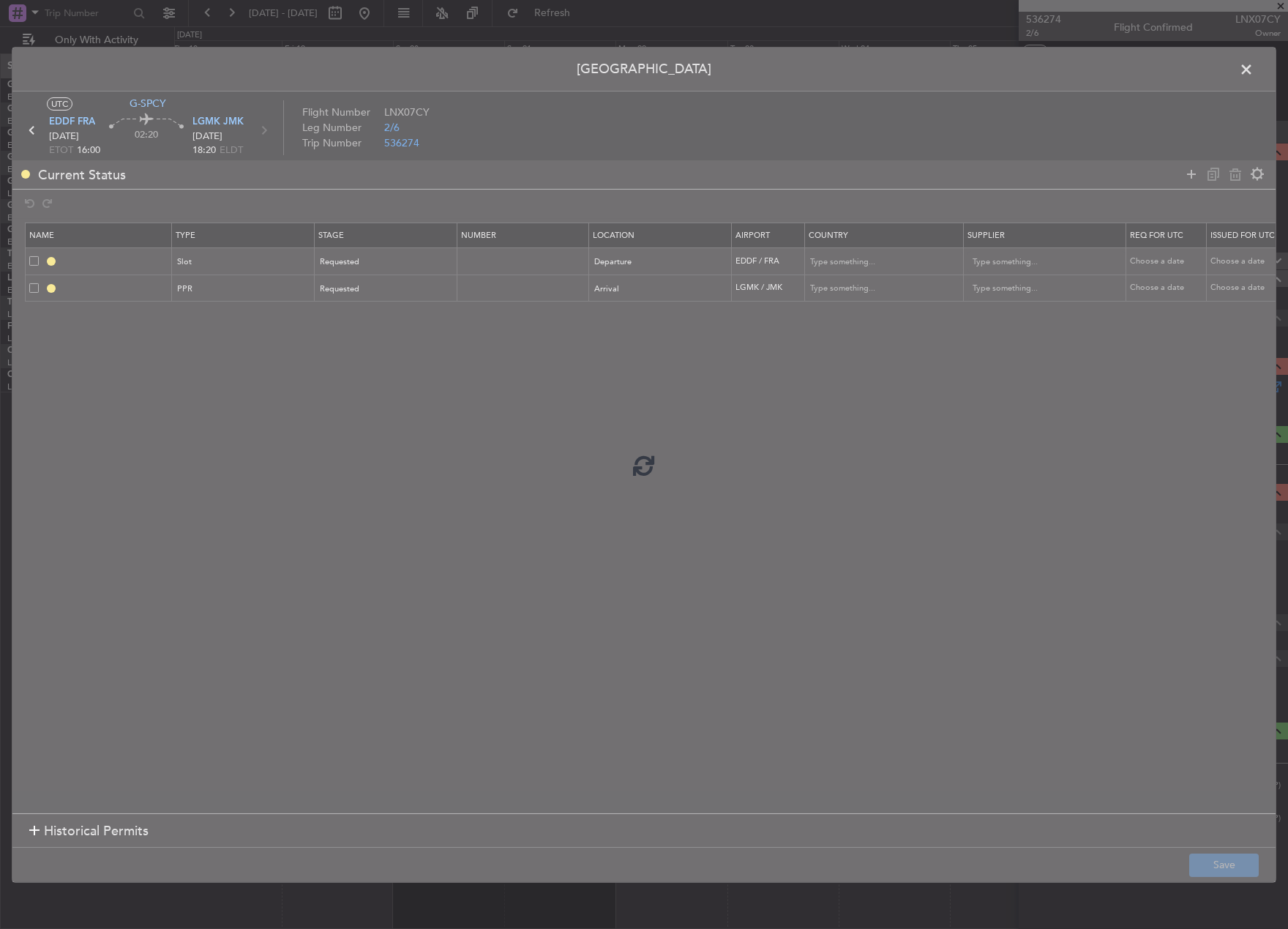
type input "EDDF DEP SLOT"
type input "Germany"
type input "NNN"
type input "LGMK PPR"
type input "[GEOGRAPHIC_DATA]"
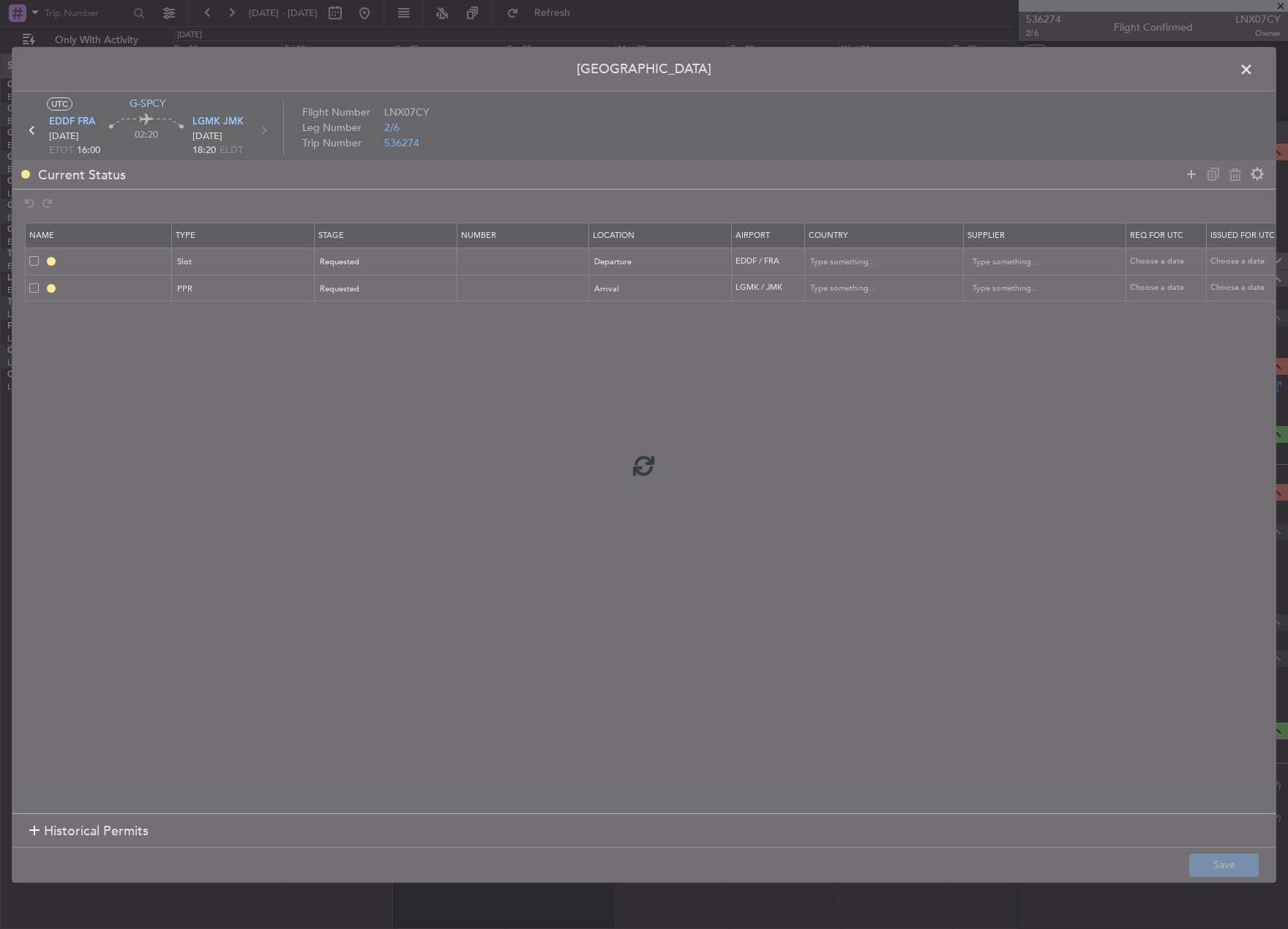
type input "NNN"
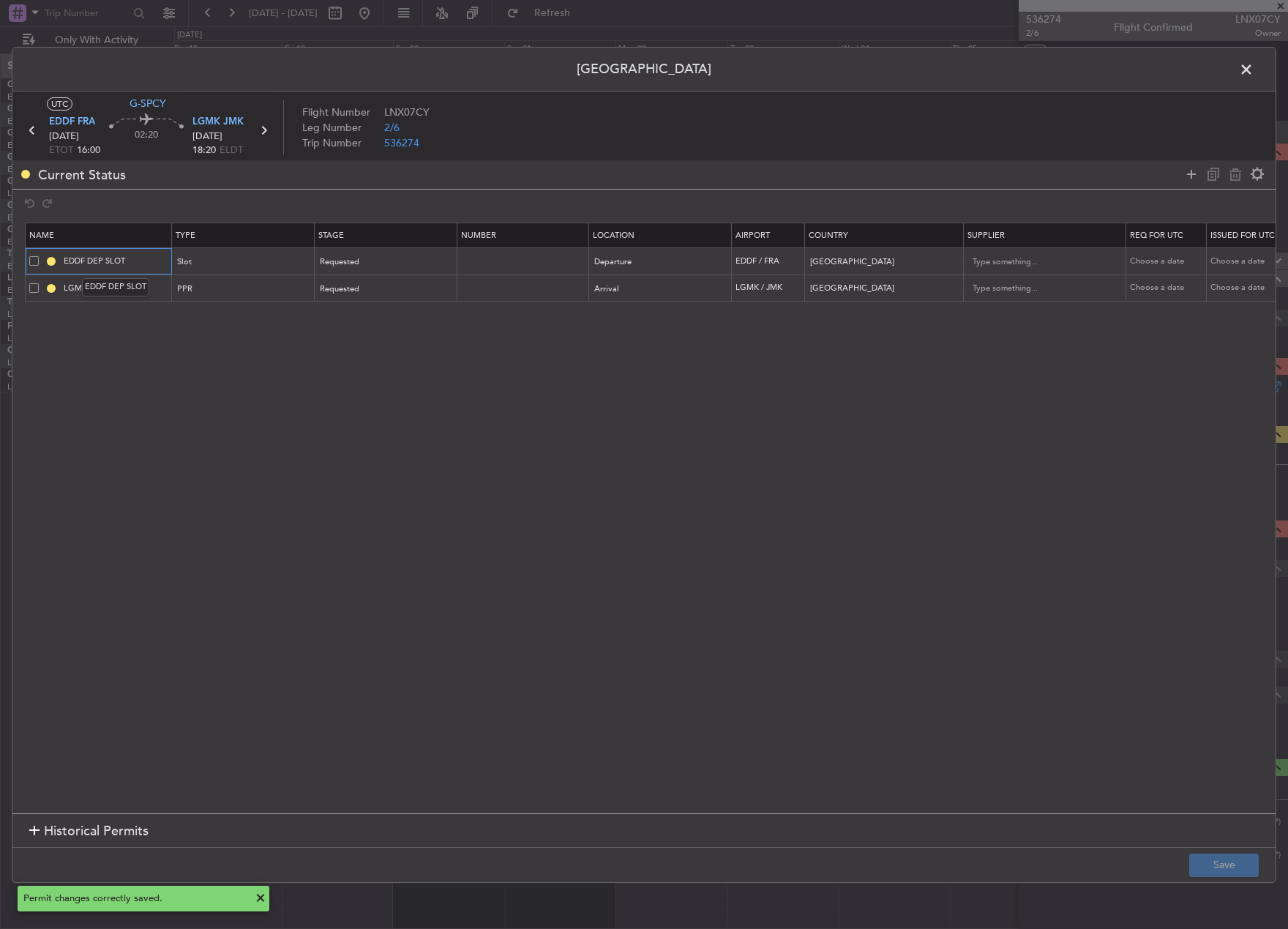
click at [151, 257] on input "EDDF DEP SLOT" at bounding box center [116, 261] width 110 height 13
type input "EDDF DEP SLOT 1600z"
click at [153, 286] on input "LGMK PPR" at bounding box center [116, 288] width 110 height 13
type input "LGMK PPR 1835z"
click at [1245, 864] on button "Save" at bounding box center [1224, 866] width 69 height 23
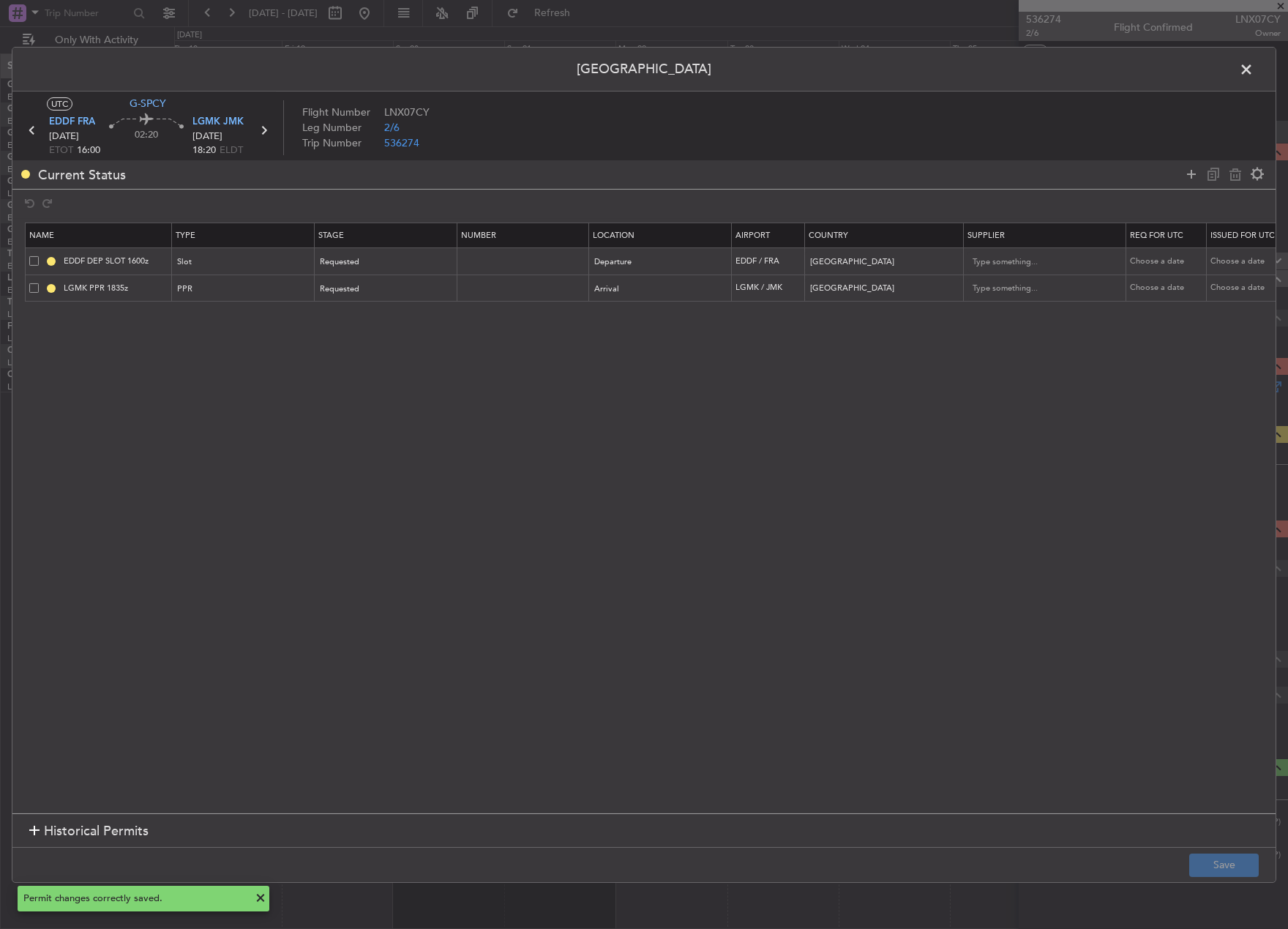
click at [1254, 69] on span at bounding box center [1254, 72] width 0 height 29
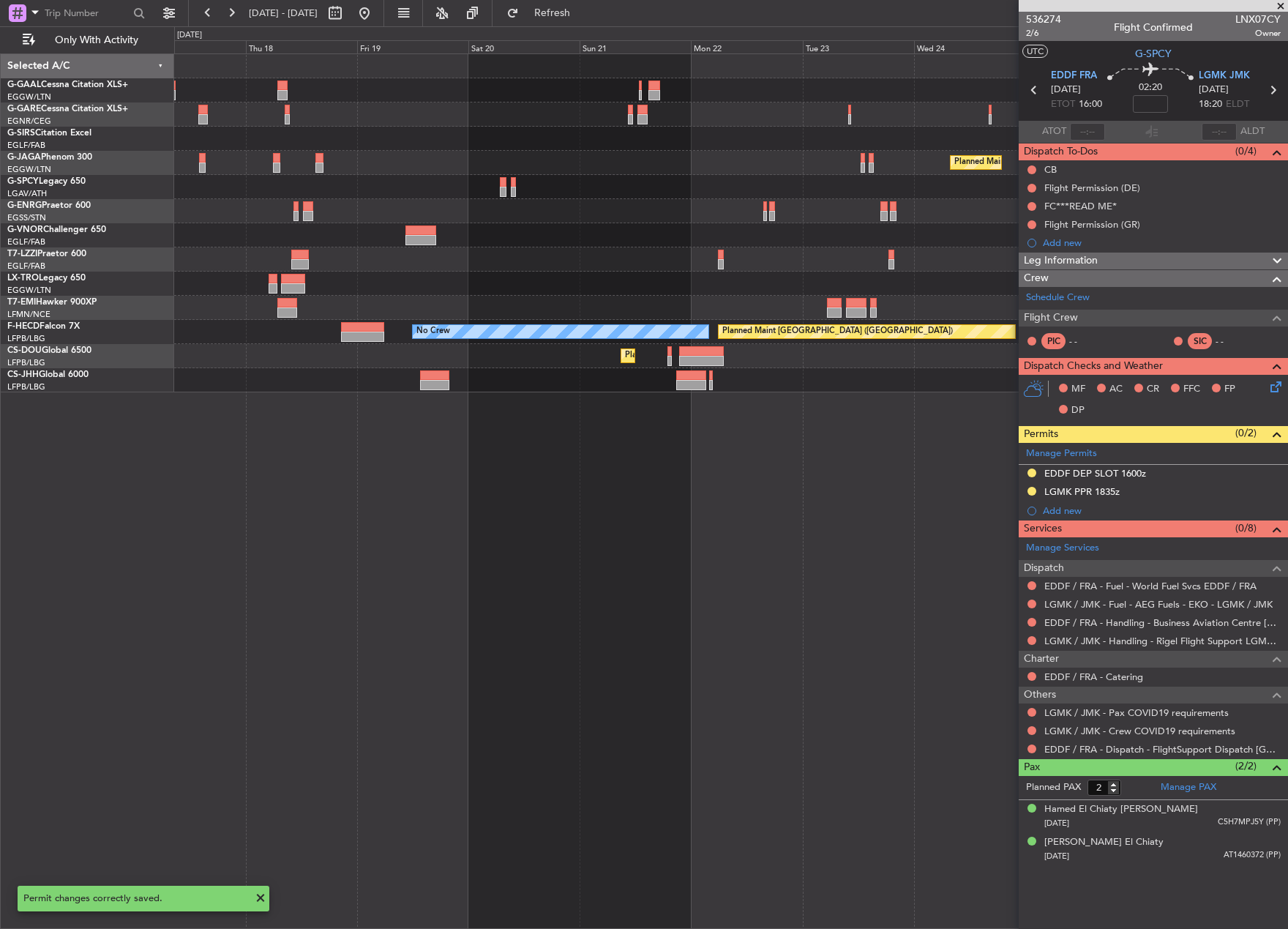
click at [886, 491] on div "Planned Maint Dusseldorf Planned Maint [GEOGRAPHIC_DATA] ([GEOGRAPHIC_DATA]) Pl…" at bounding box center [731, 491] width 1114 height 876
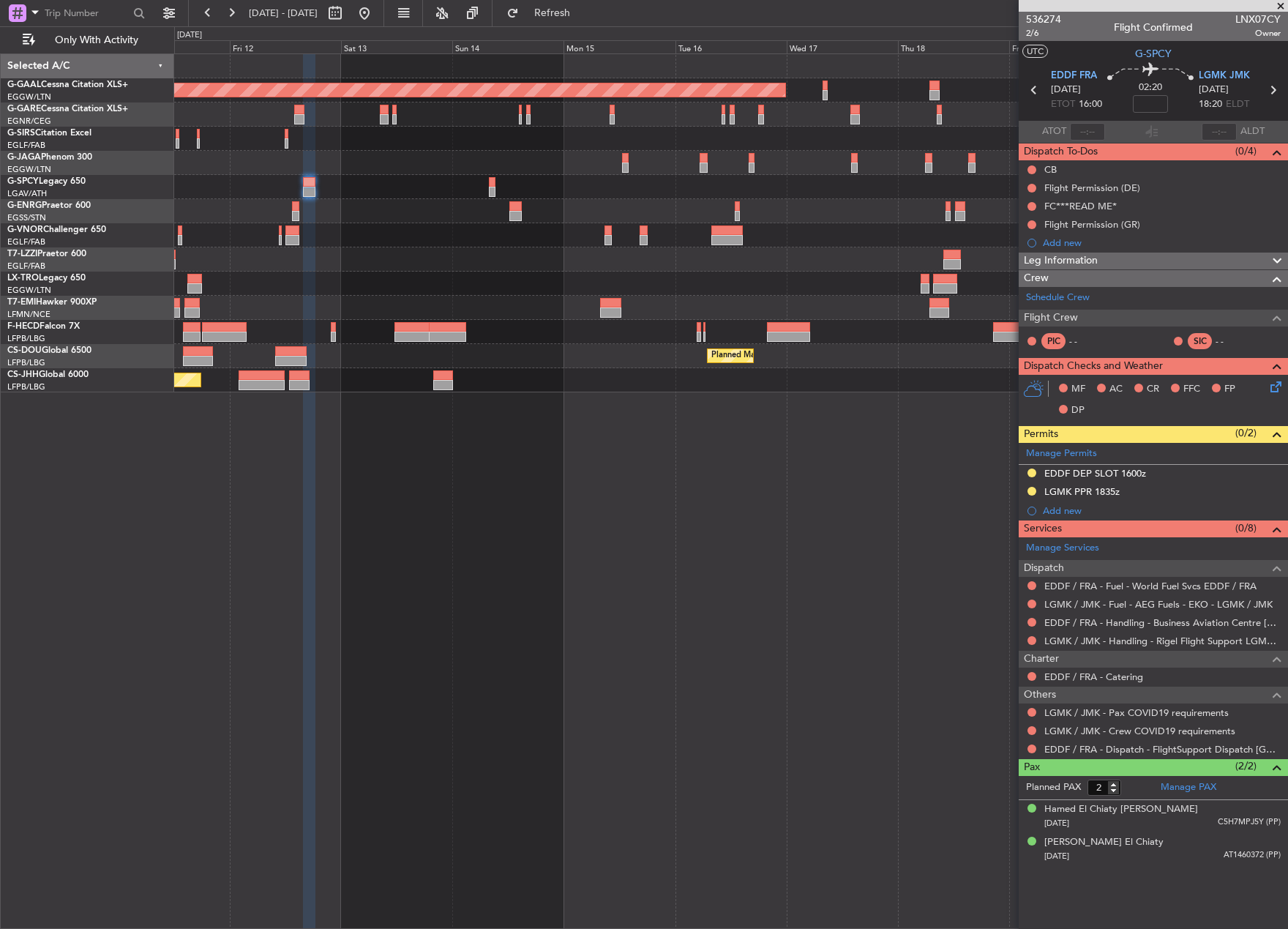
click at [778, 516] on div "Planned Maint Dusseldorf Owner Planned Maint Dusseldorf No Crew Planned Maint P…" at bounding box center [731, 491] width 1114 height 876
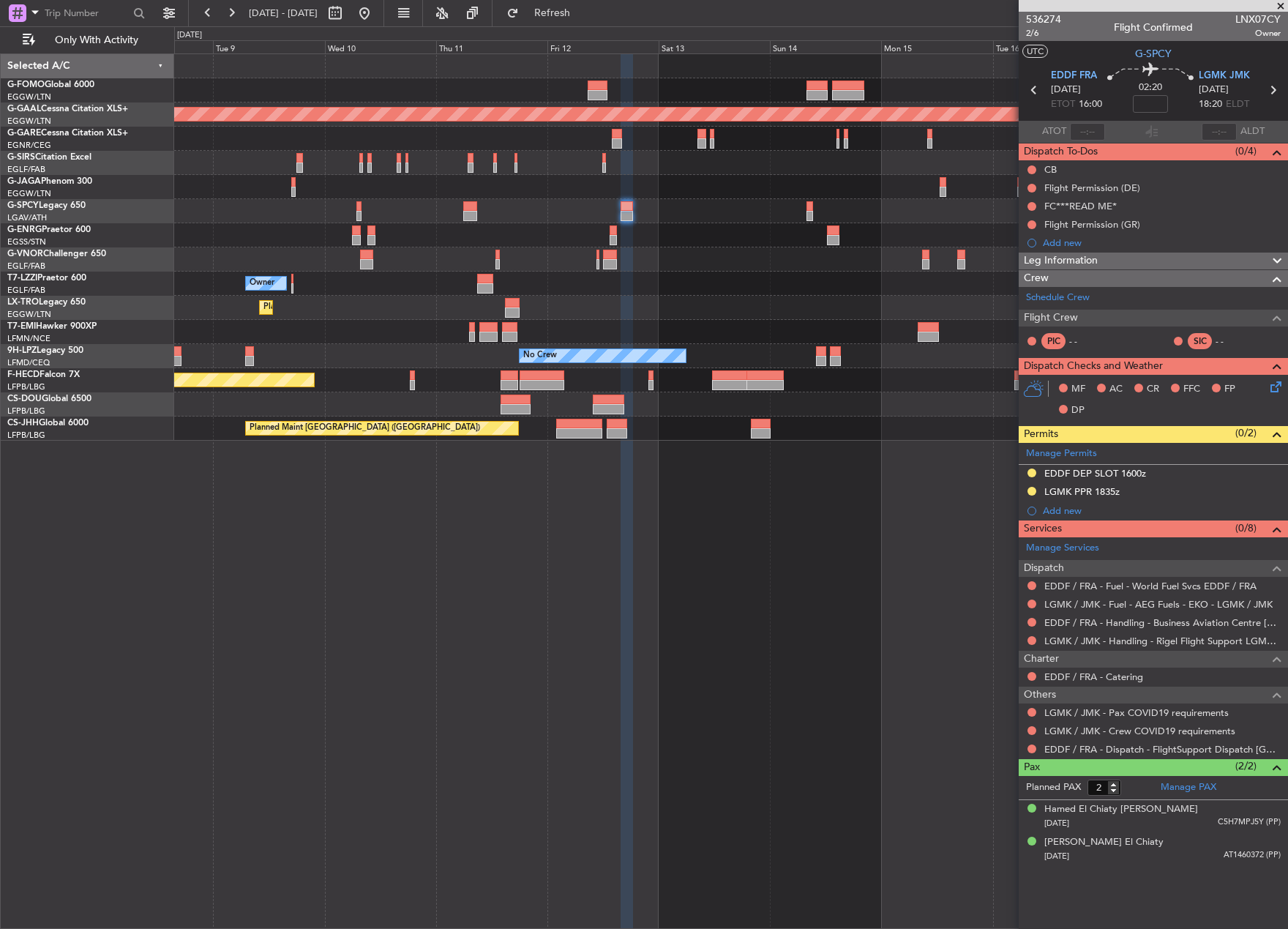
click at [872, 345] on div "Planned Maint London (Luton) Planned Maint Dusseldorf Owner Planned Maint Dusse…" at bounding box center [730, 248] width 1113 height 387
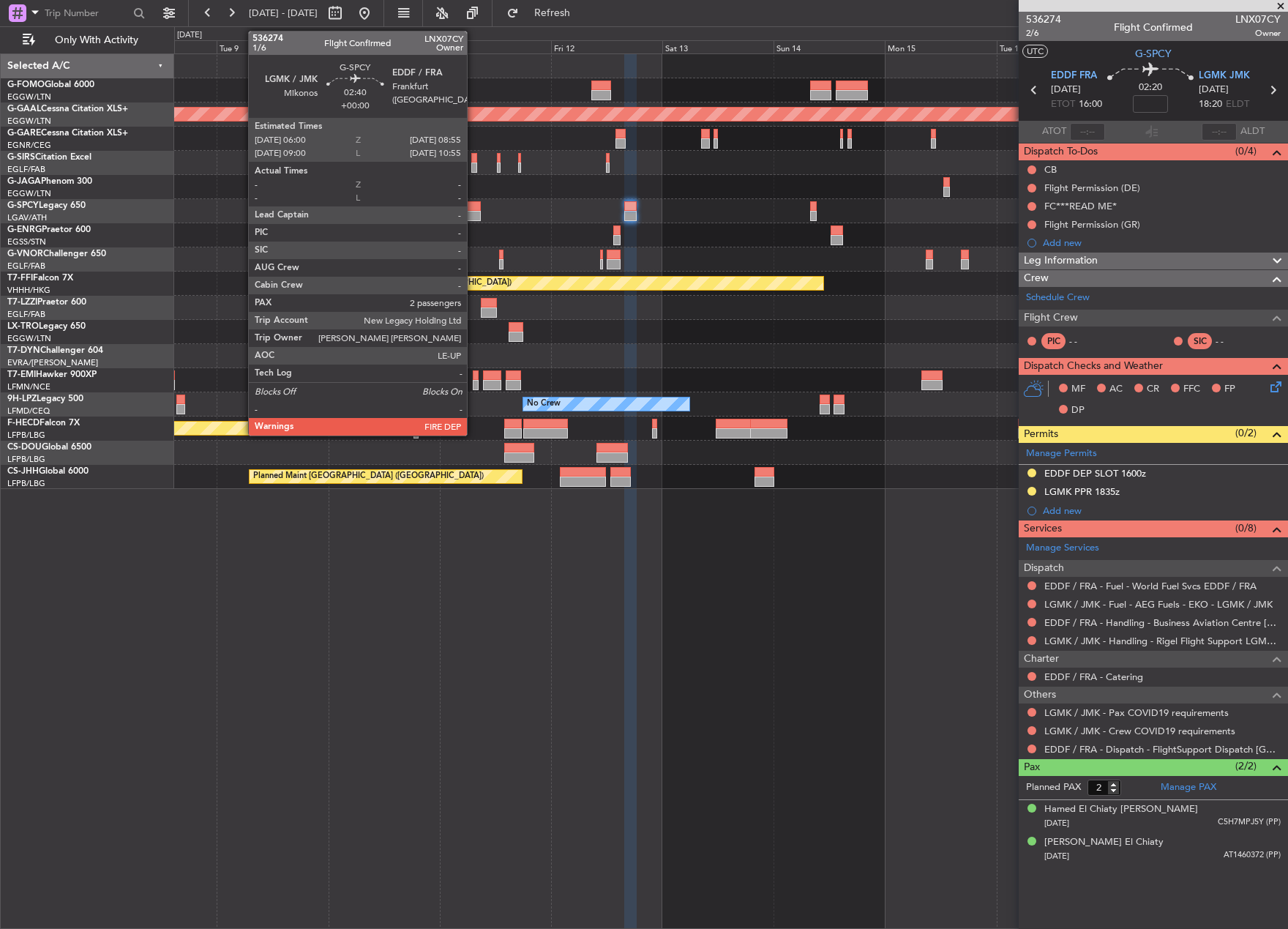
click at [474, 210] on div at bounding box center [474, 206] width 14 height 10
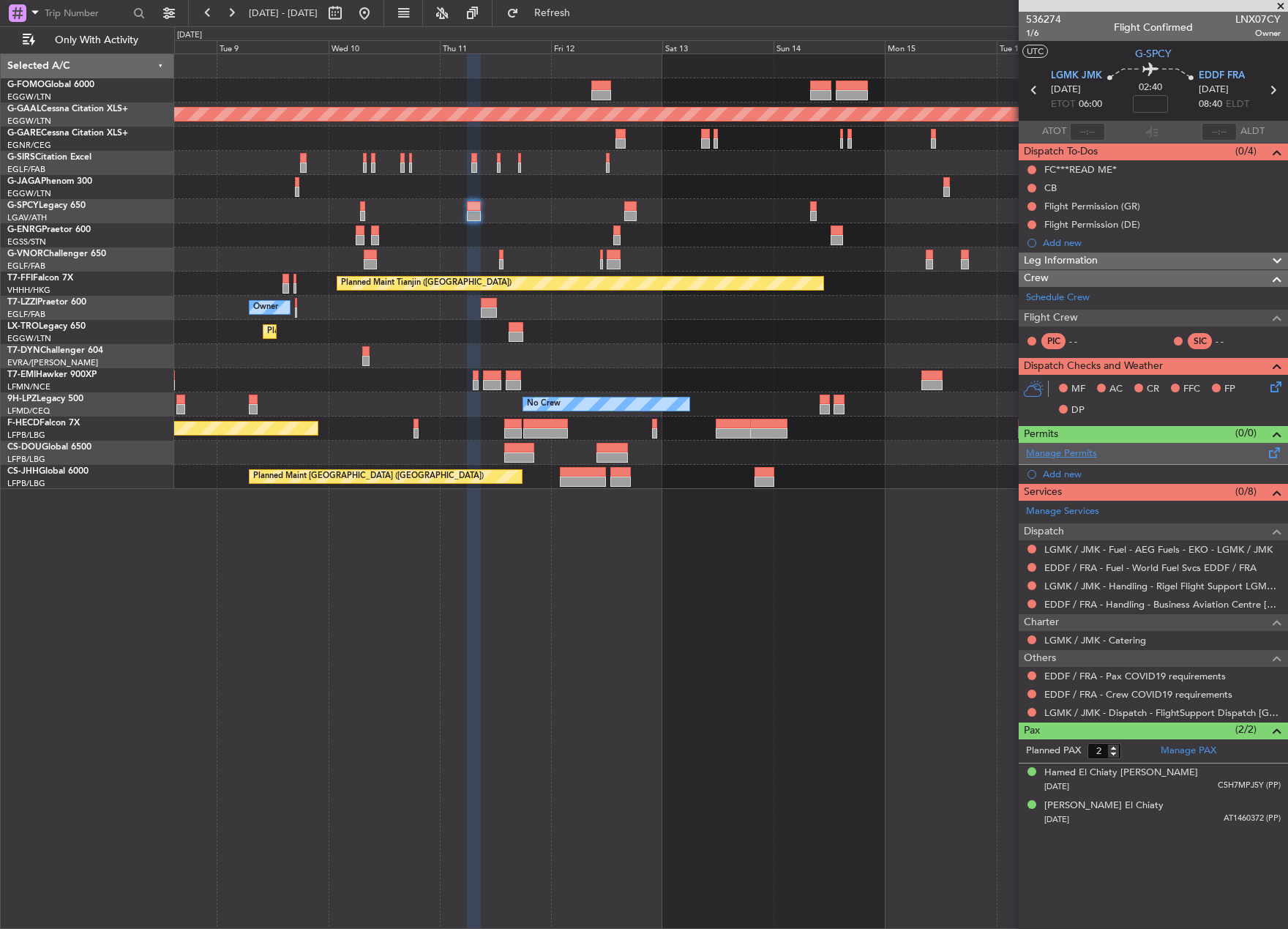
click at [1080, 455] on link "Manage Permits" at bounding box center [1061, 454] width 71 height 15
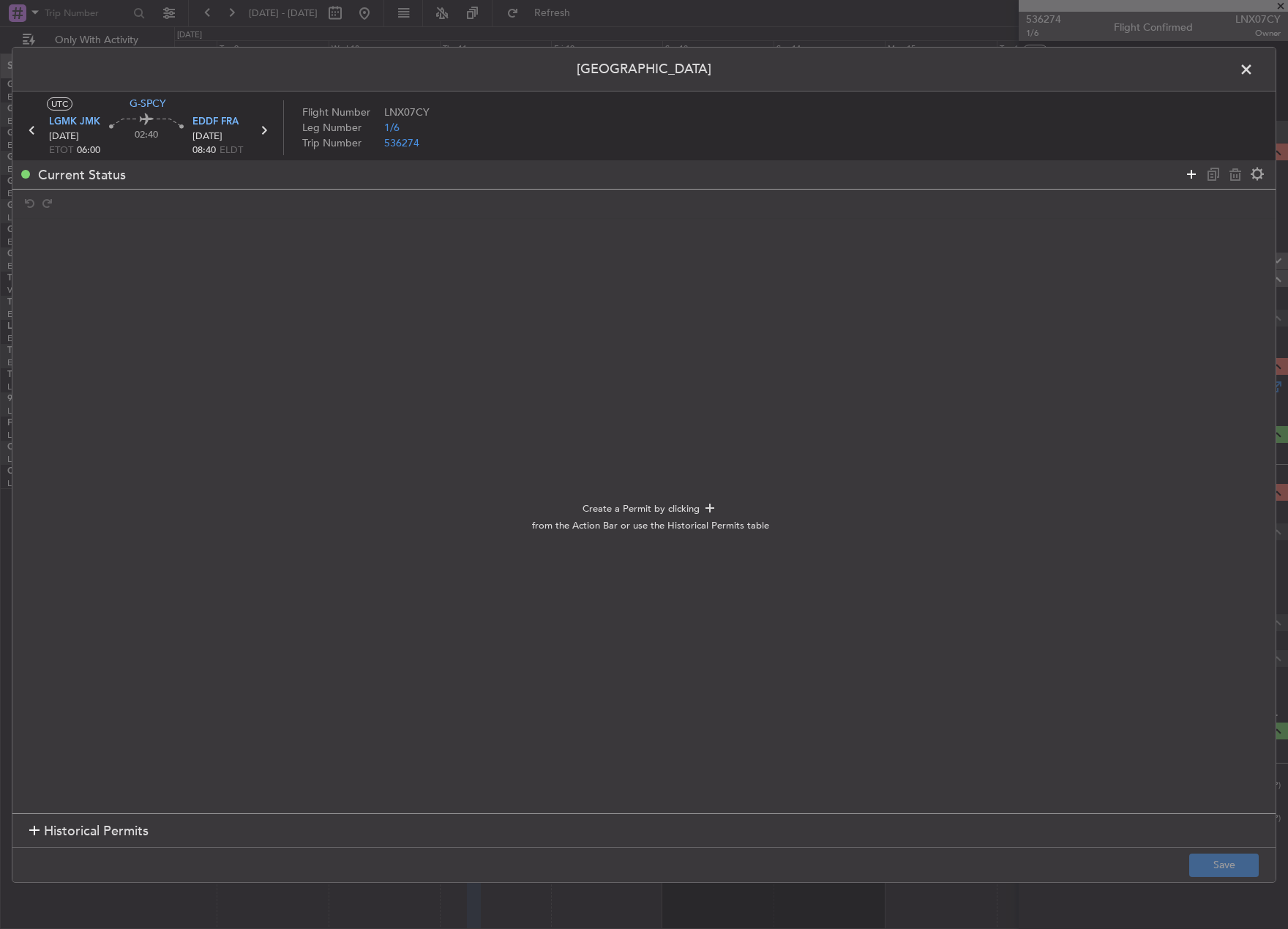
click at [1190, 173] on icon at bounding box center [1191, 173] width 18 height 18
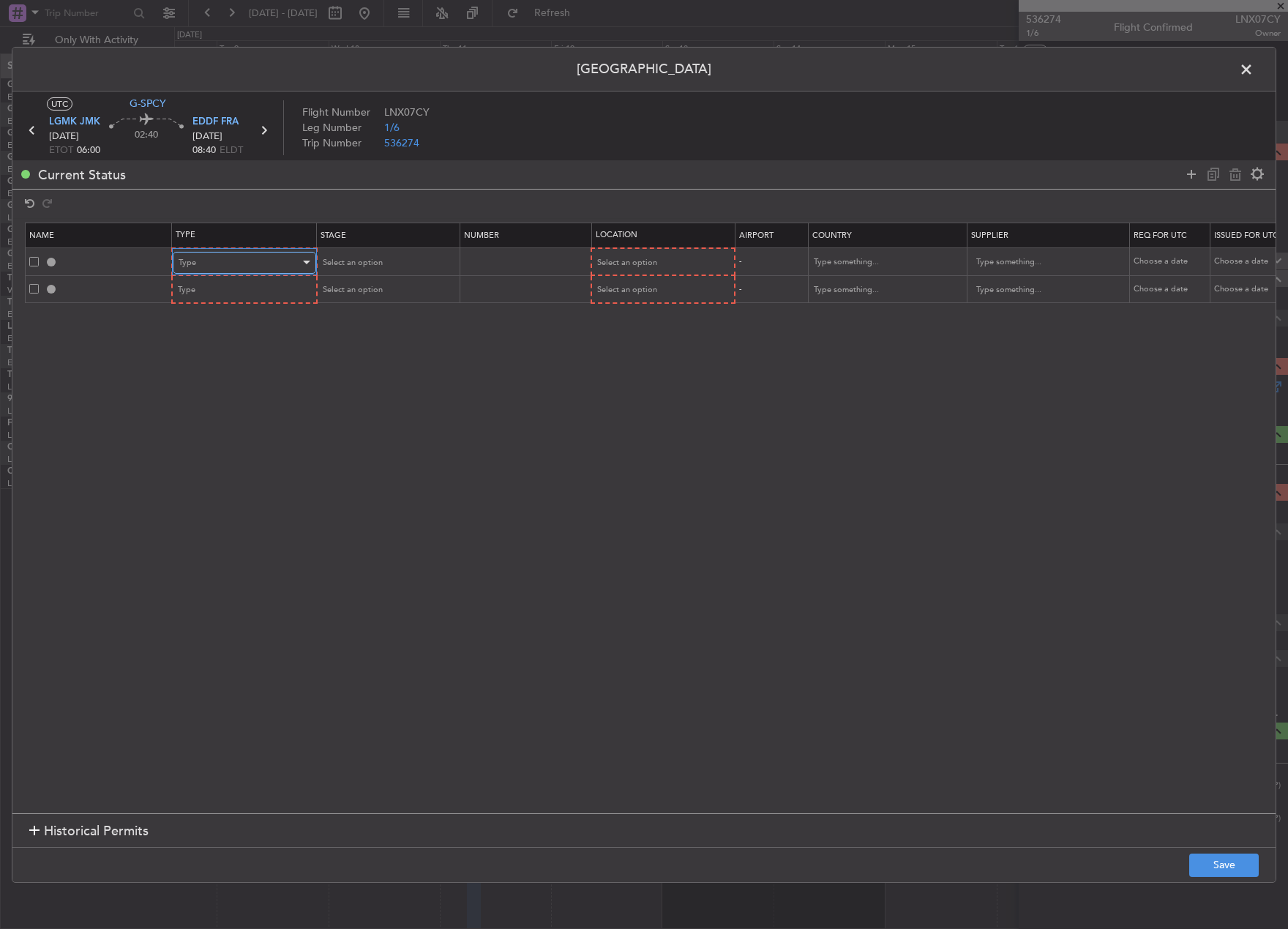
click at [237, 260] on div "Type" at bounding box center [239, 263] width 122 height 22
click at [216, 407] on span "PPR" at bounding box center [244, 408] width 130 height 22
click at [208, 283] on div "Type" at bounding box center [239, 290] width 122 height 22
click at [230, 429] on span "Slot" at bounding box center [244, 429] width 130 height 22
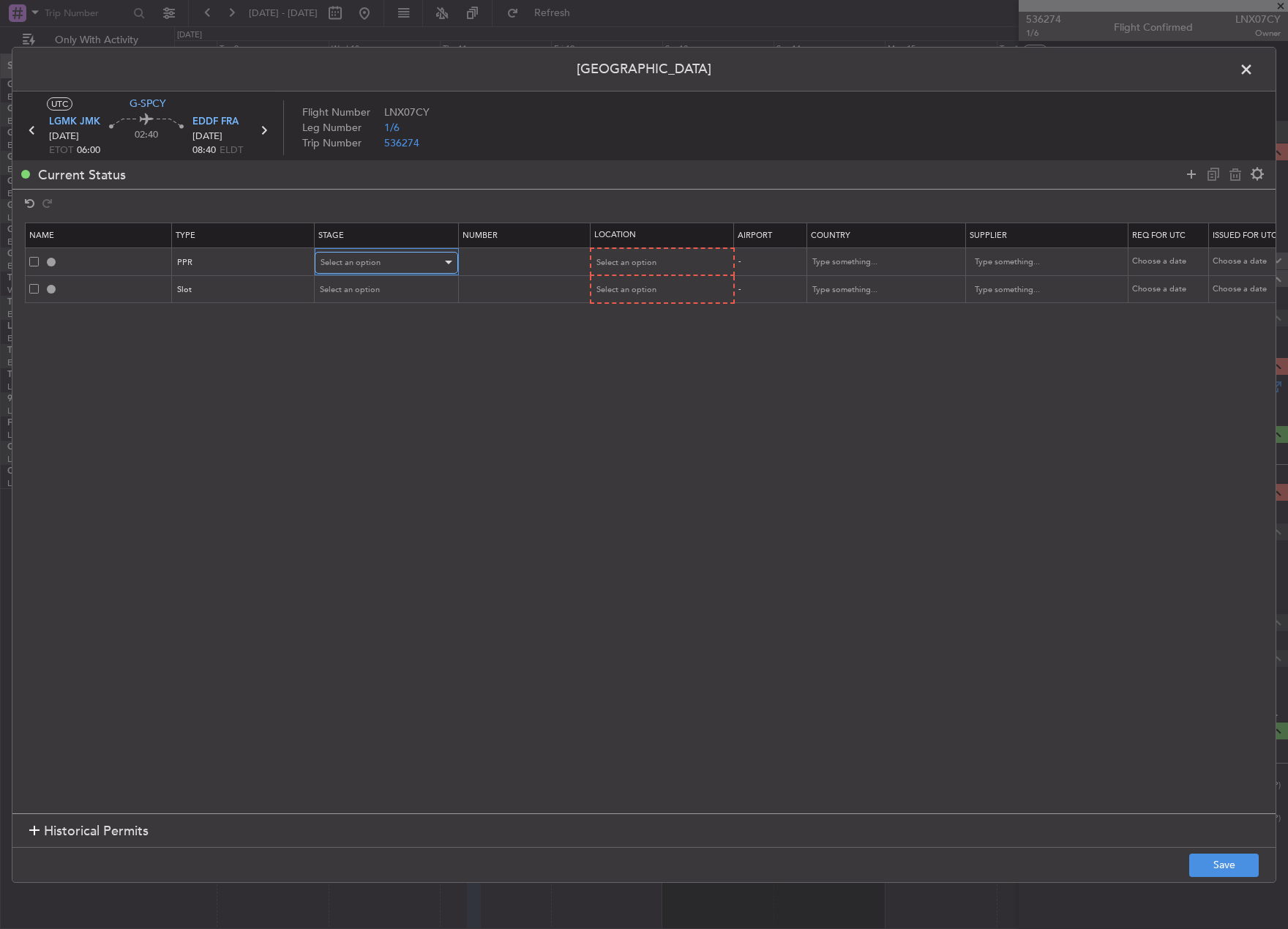
click at [356, 258] on span "Select an option" at bounding box center [351, 262] width 60 height 11
click at [392, 357] on span "Requested" at bounding box center [386, 359] width 130 height 22
click at [395, 289] on div "Select an option" at bounding box center [382, 290] width 122 height 22
drag, startPoint x: 401, startPoint y: 347, endPoint x: 519, endPoint y: 309, distance: 124.0
click at [399, 346] on span "Not Requested" at bounding box center [386, 343] width 130 height 22
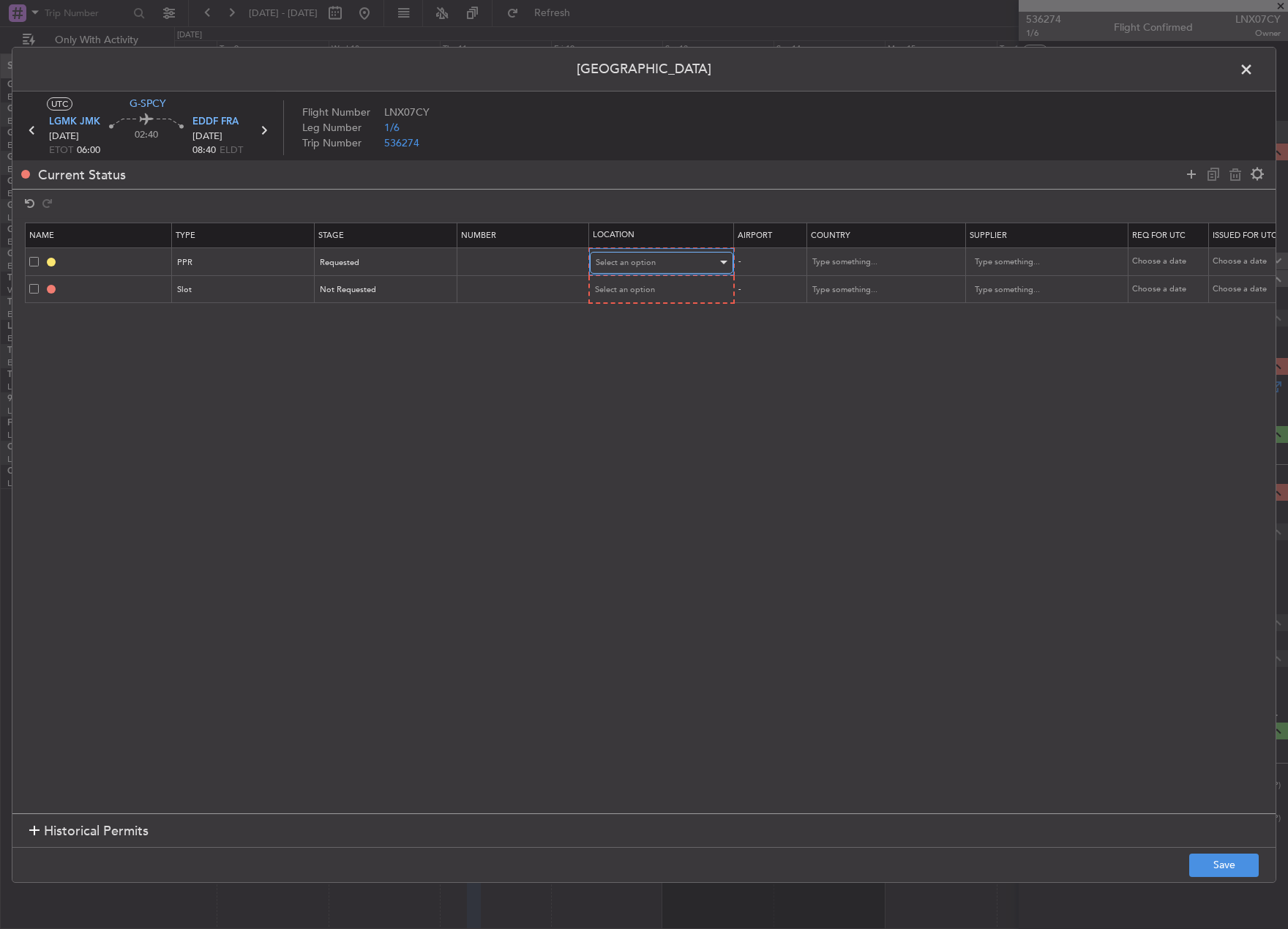
click at [682, 261] on div "Select an option" at bounding box center [657, 263] width 122 height 22
click at [684, 295] on span "Departure" at bounding box center [662, 293] width 130 height 22
click at [683, 295] on div "Select an option" at bounding box center [657, 290] width 122 height 22
click at [683, 369] on span "Arrival" at bounding box center [662, 364] width 130 height 22
click at [1213, 861] on button "Save" at bounding box center [1224, 866] width 69 height 23
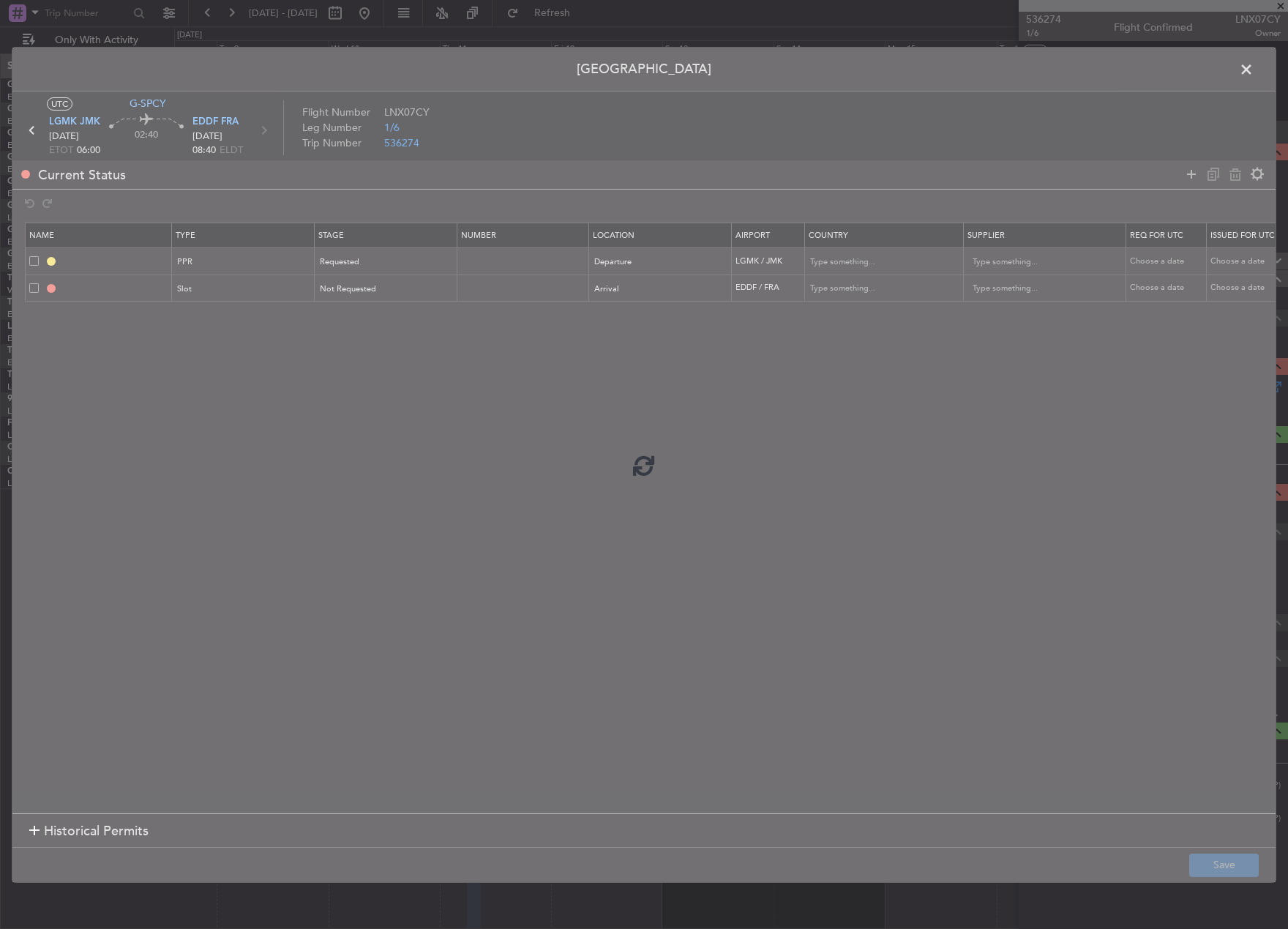
type input "LGMK PPR"
type input "[GEOGRAPHIC_DATA]"
type input "NNN"
type input "EDDF ARR SLOT"
type input "Germany"
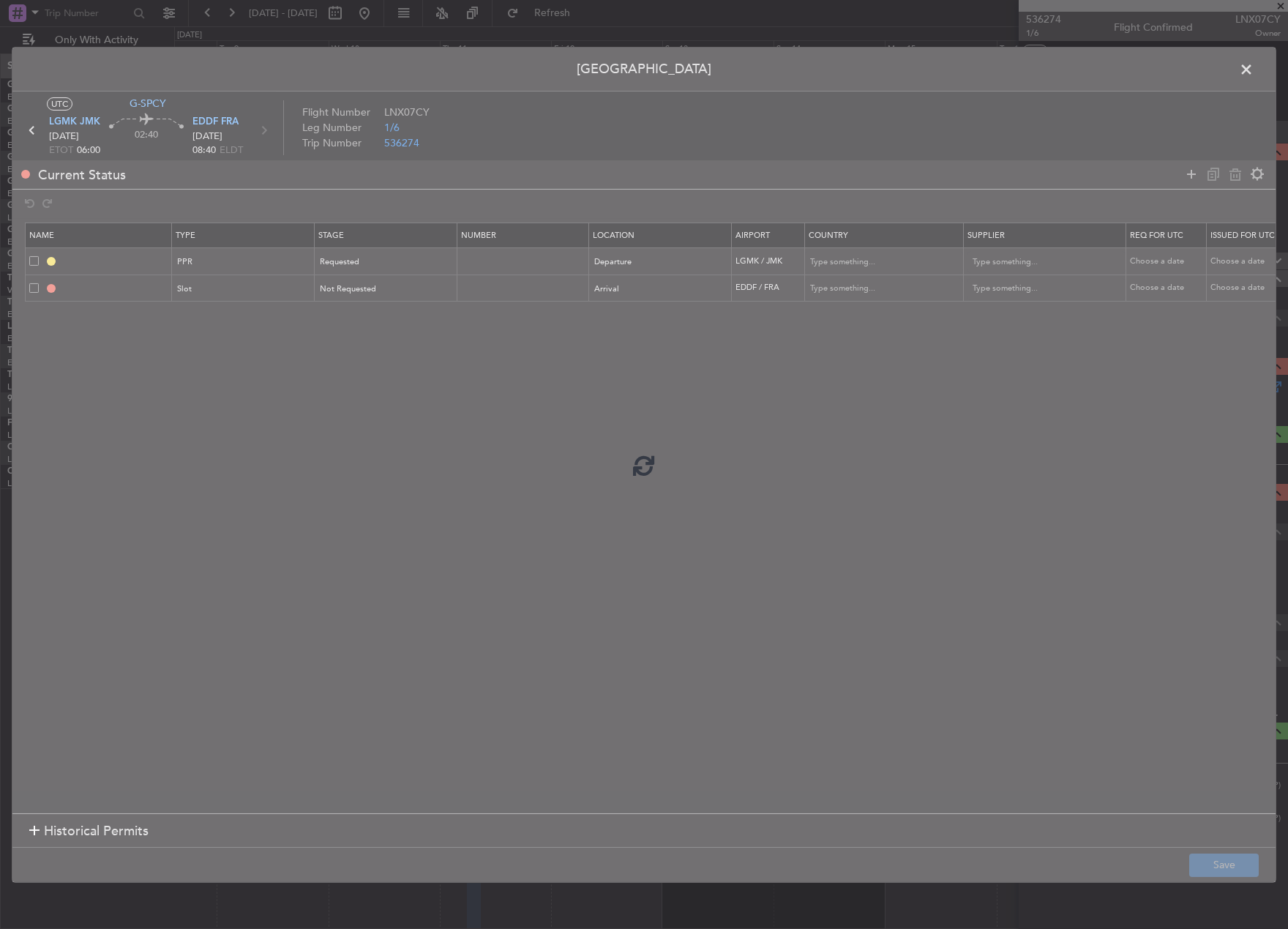
type input "NNN"
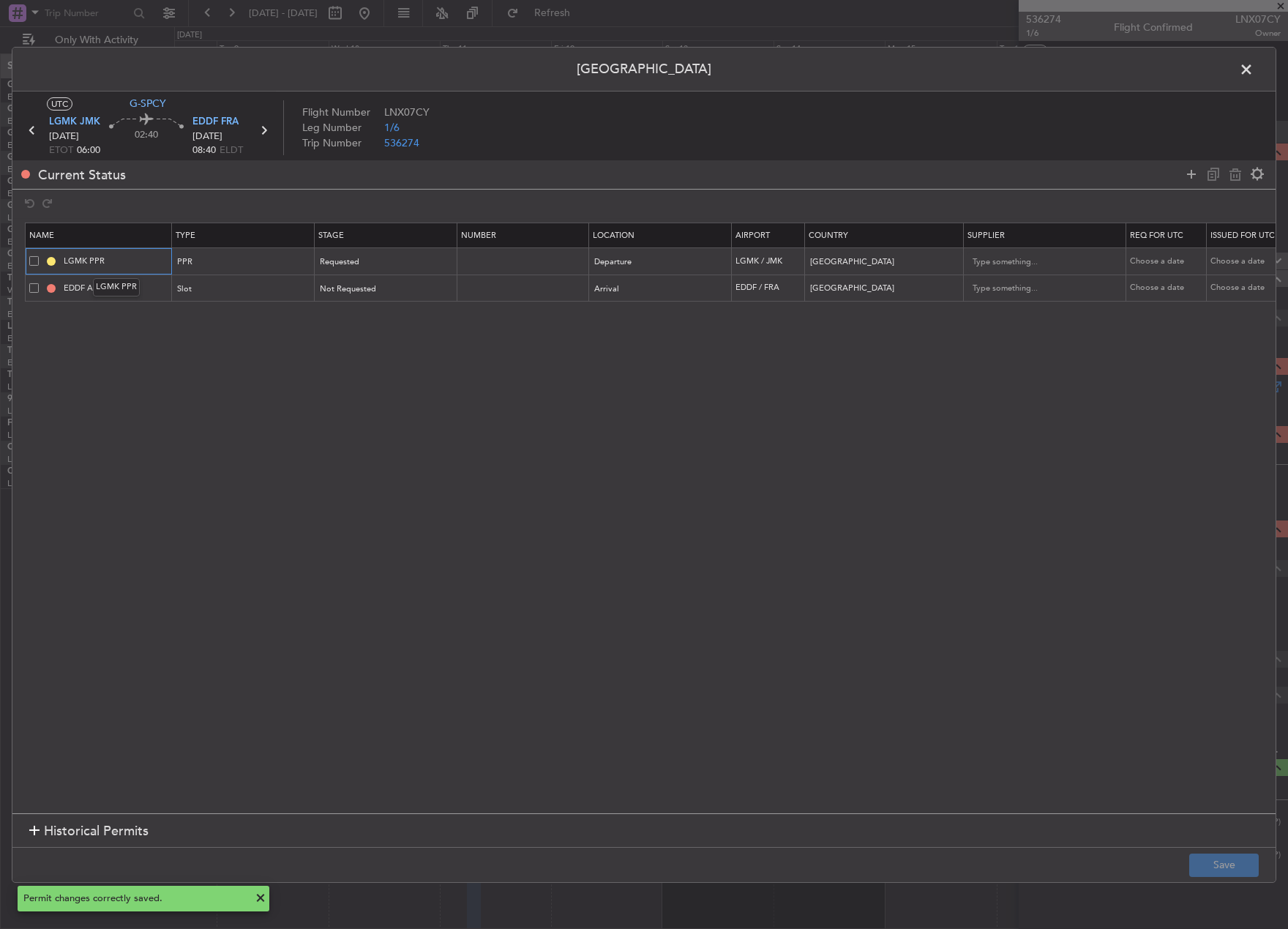
click at [128, 255] on input "LGMK PPR" at bounding box center [116, 261] width 110 height 13
type input "LGMK PPR 0600z"
click at [149, 289] on input "EDDF ARR SLOT" at bounding box center [116, 288] width 110 height 13
type input "EDDF ARR SLOT 0855z"
click at [1226, 866] on button "Save" at bounding box center [1224, 866] width 69 height 23
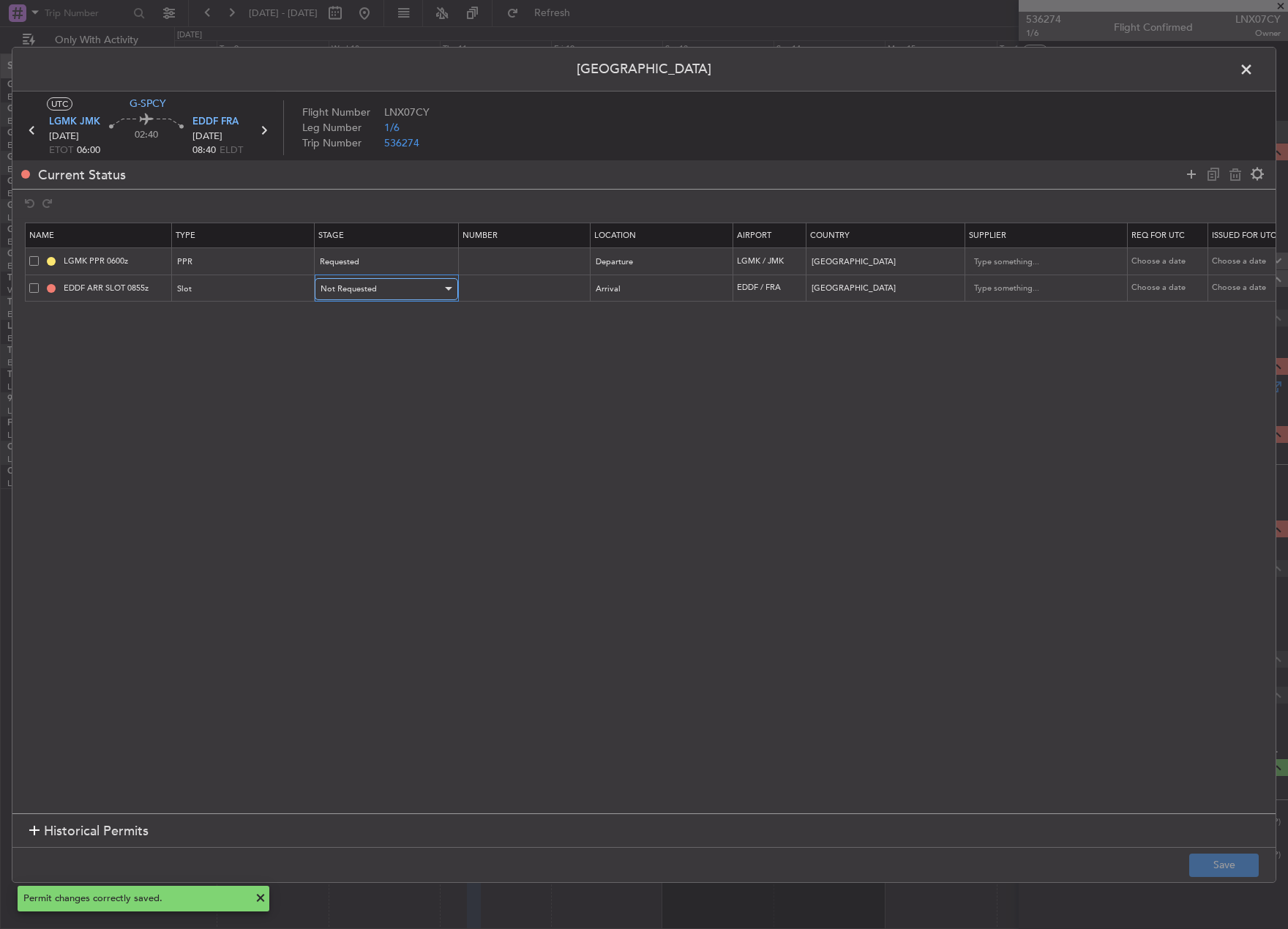
click at [389, 286] on div "Not Requested" at bounding box center [382, 289] width 122 height 22
click at [390, 391] on span "Requested" at bounding box center [386, 385] width 130 height 22
click at [1239, 861] on button "Save" at bounding box center [1224, 866] width 69 height 23
click at [33, 128] on icon at bounding box center [32, 130] width 19 height 19
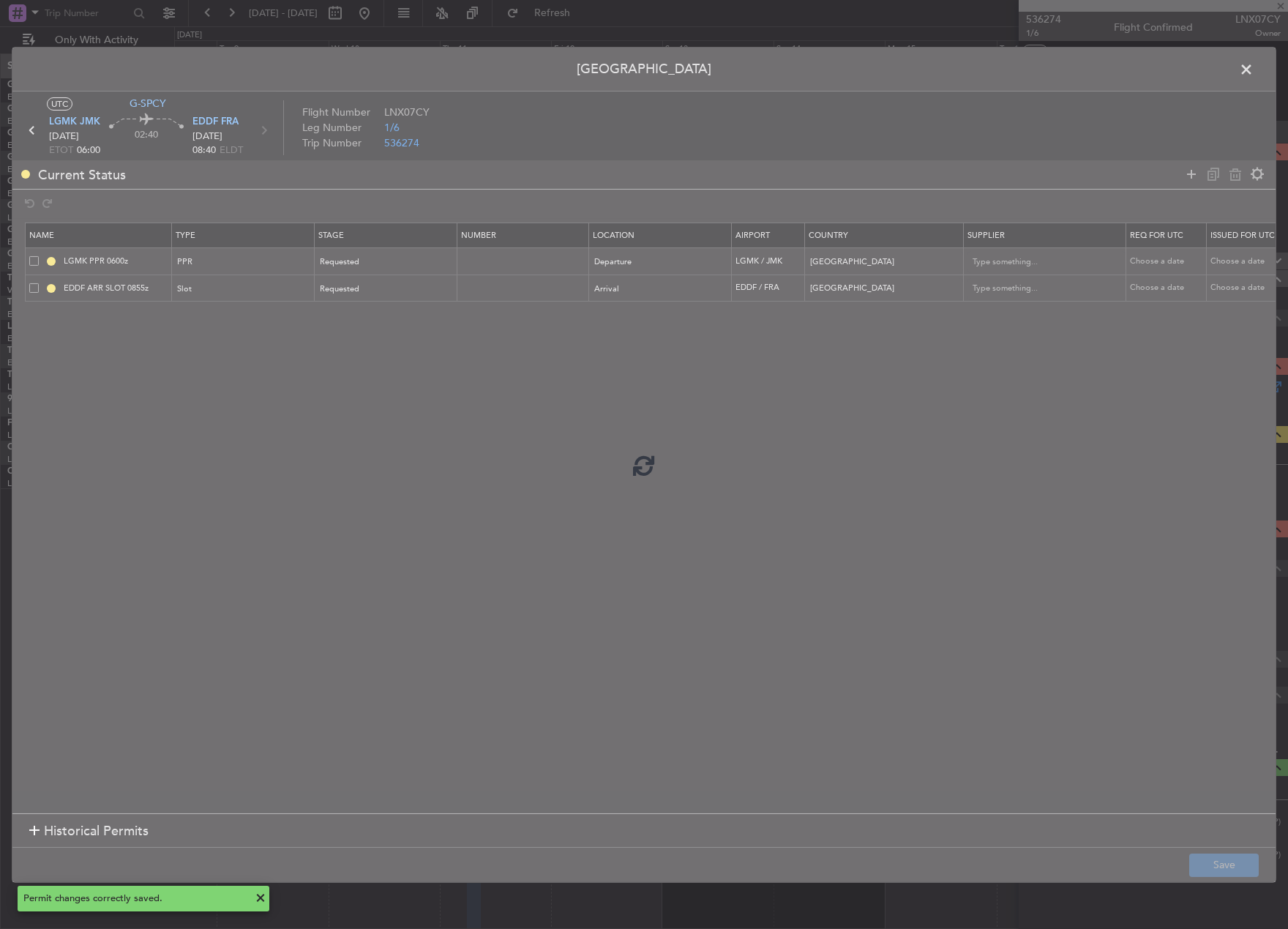
type input "0"
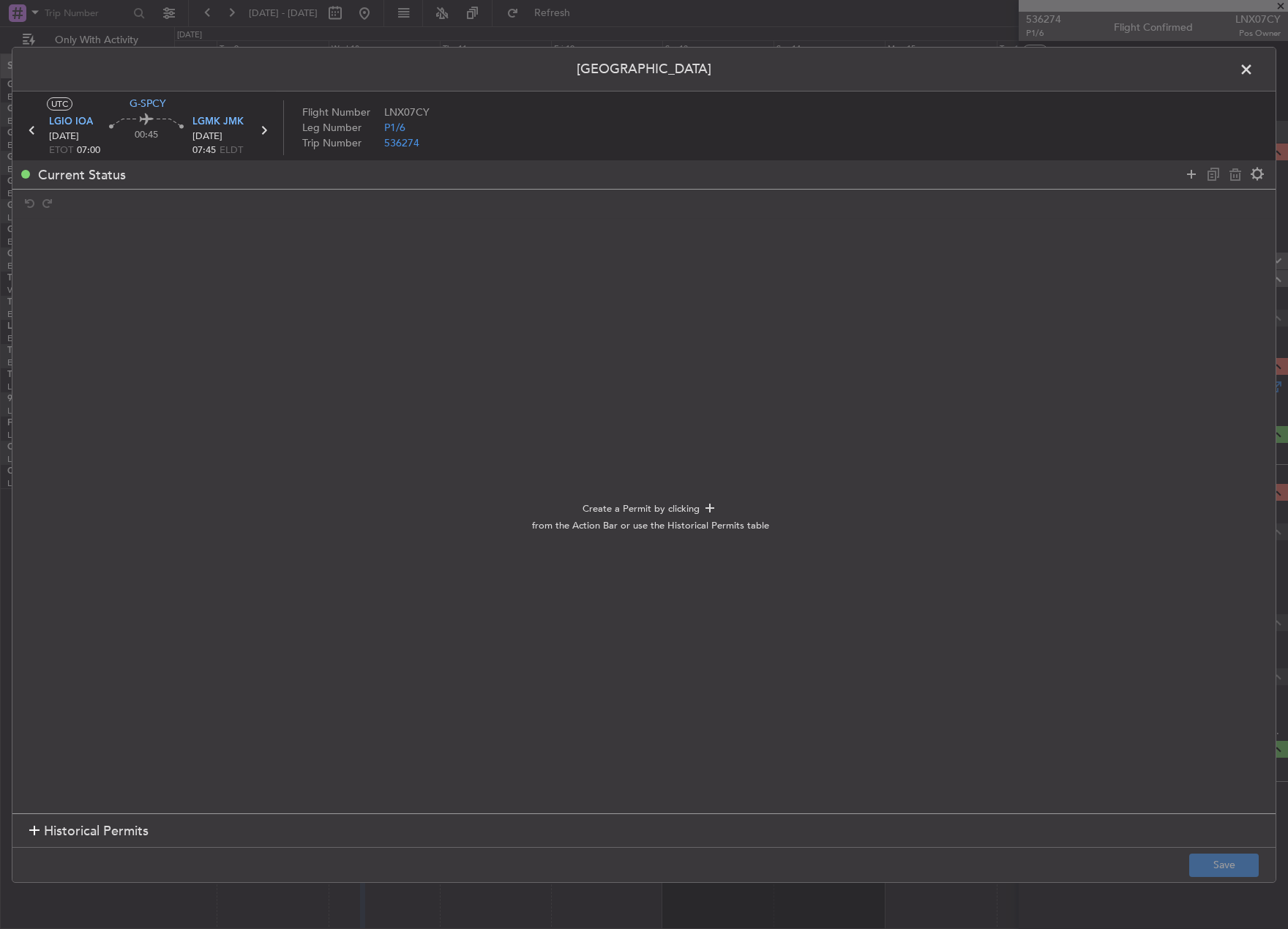
click at [1181, 178] on div at bounding box center [1224, 173] width 88 height 21
click at [1185, 171] on icon at bounding box center [1191, 173] width 18 height 18
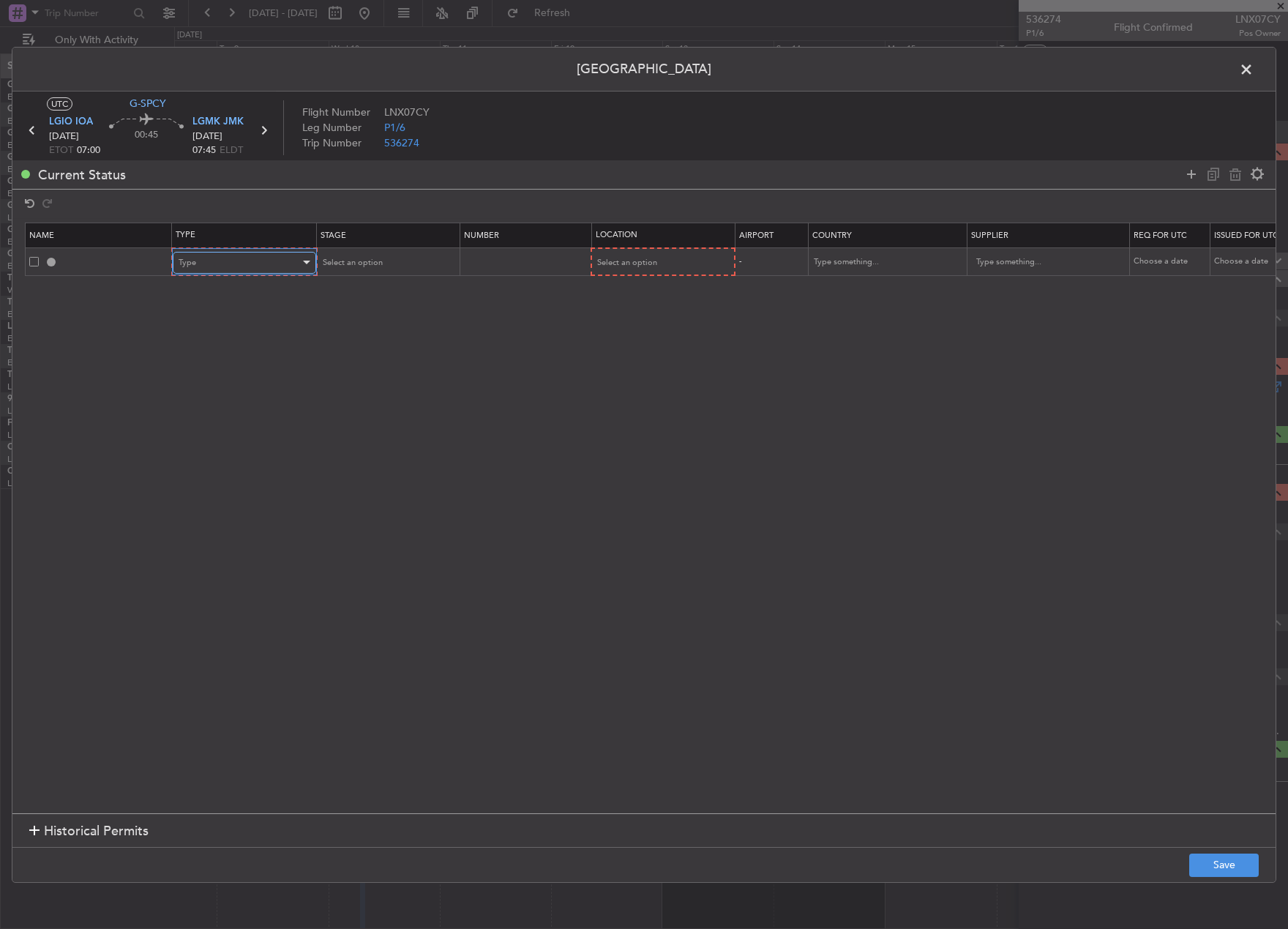
click at [297, 260] on div "Type" at bounding box center [239, 263] width 122 height 22
click at [255, 408] on span "PPR" at bounding box center [244, 408] width 130 height 22
click at [369, 249] on mat-form-field "Select an option" at bounding box center [386, 263] width 142 height 27
click at [368, 266] on span "Select an option" at bounding box center [351, 262] width 60 height 11
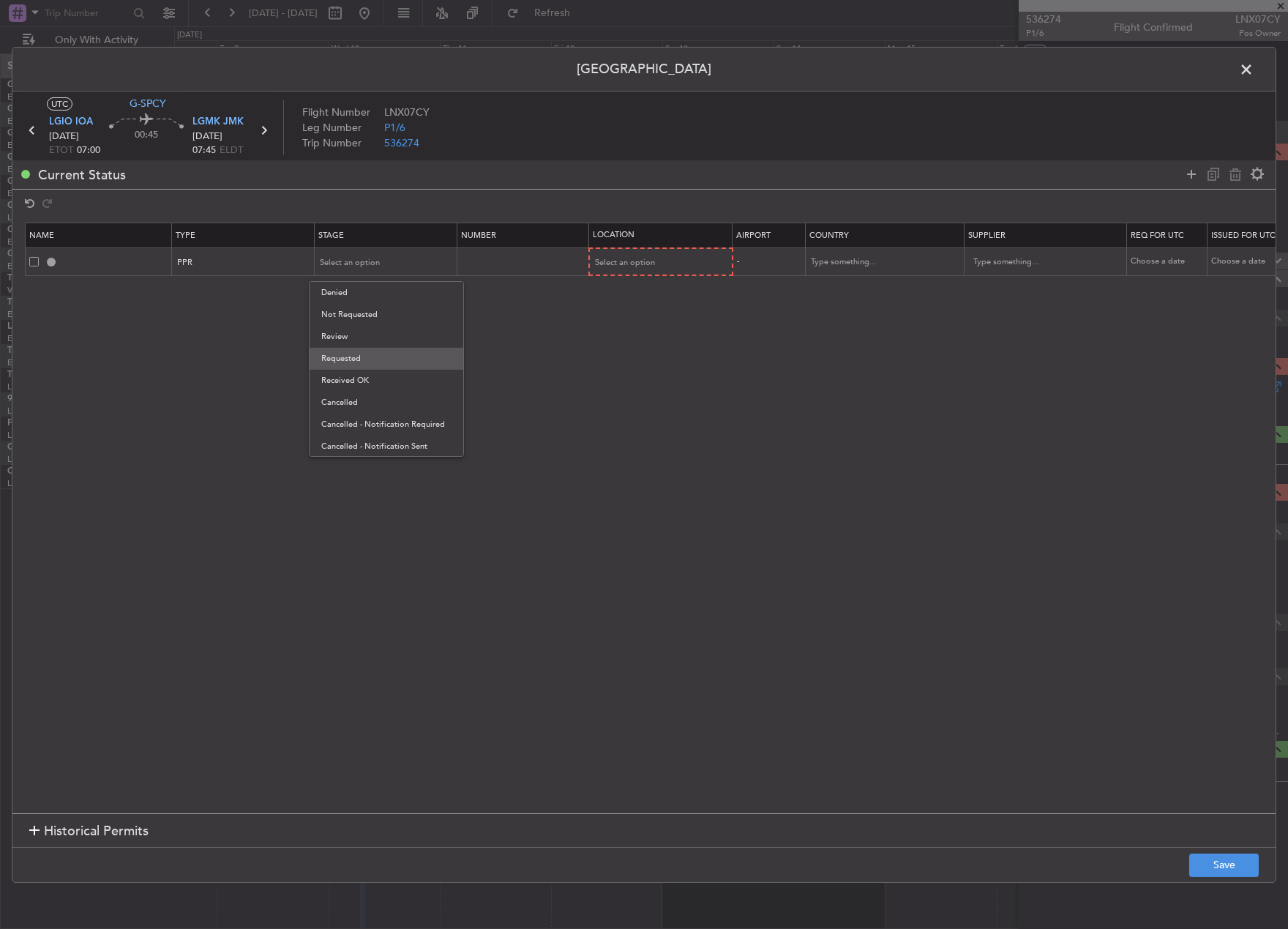
click at [373, 360] on span "Requested" at bounding box center [386, 359] width 130 height 22
click at [654, 258] on span "Select an option" at bounding box center [626, 262] width 60 height 11
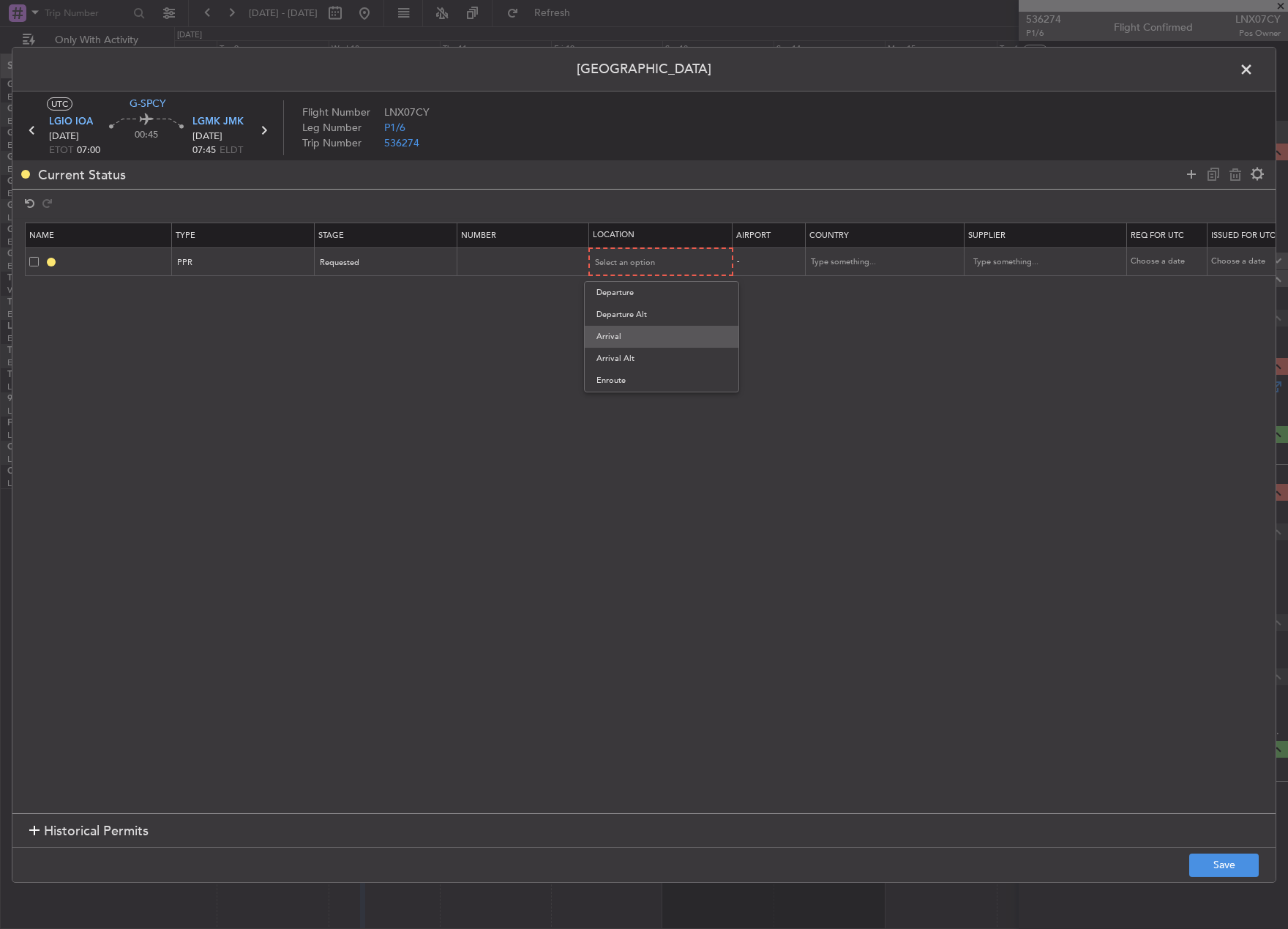
click at [660, 329] on span "Arrival" at bounding box center [662, 337] width 130 height 22
click at [1228, 861] on button "Save" at bounding box center [1224, 866] width 69 height 23
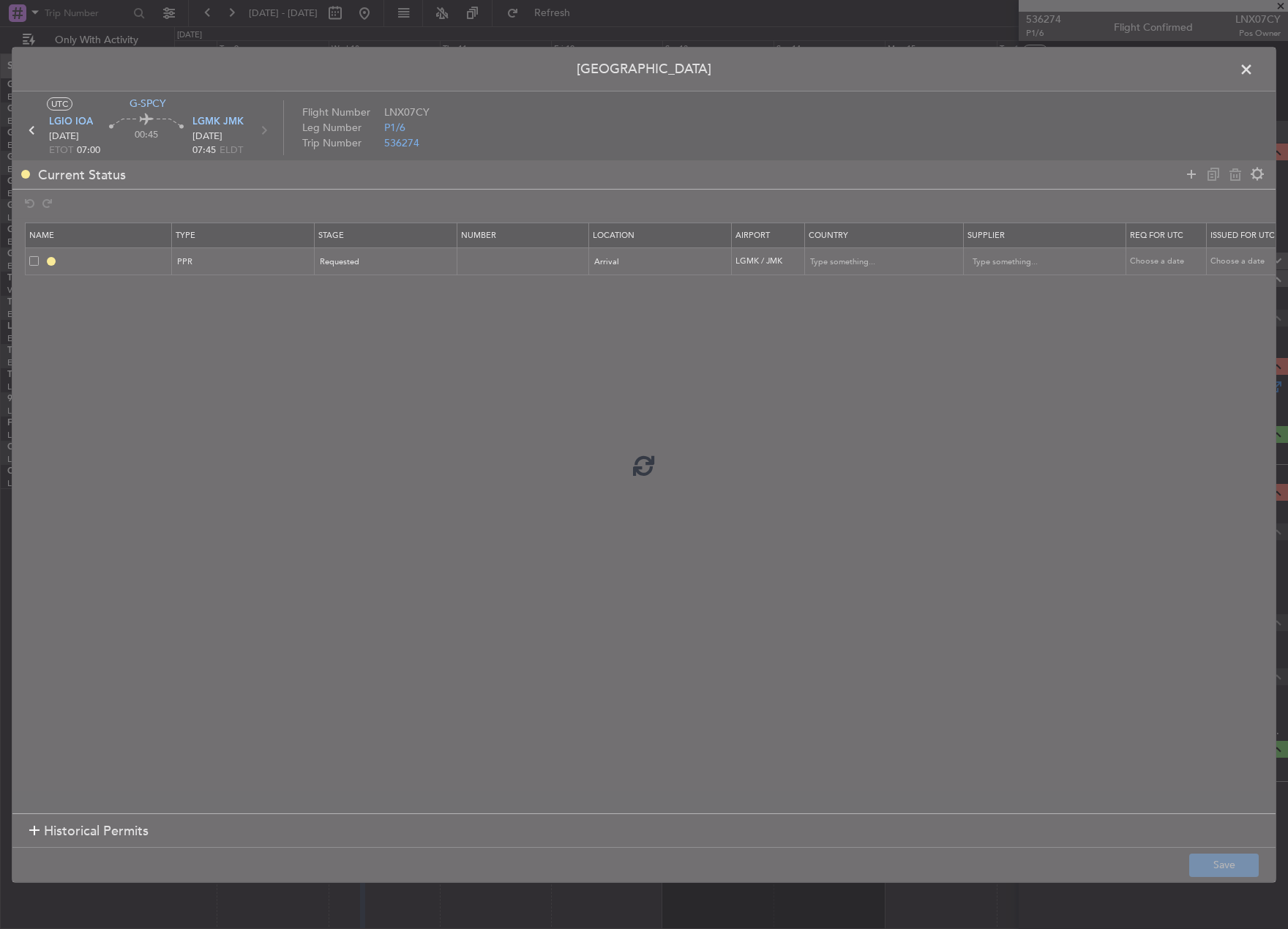
type input "LGMK PPR"
type input "[GEOGRAPHIC_DATA]"
type input "NNN"
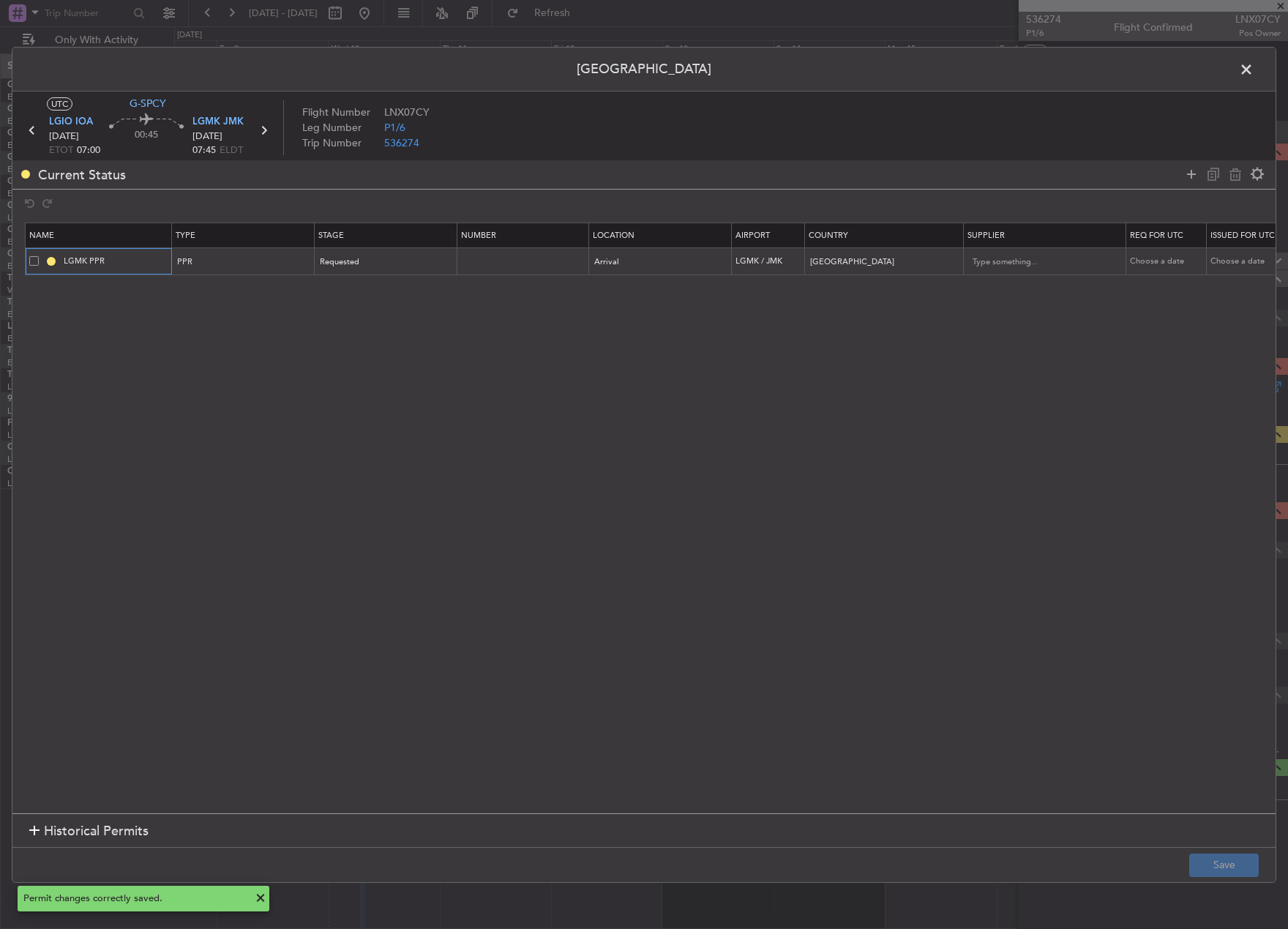
click at [133, 260] on input "LGMK PPR" at bounding box center [116, 261] width 110 height 13
type input "LGMK PPR 0800z"
click at [1205, 863] on button "Save" at bounding box center [1224, 866] width 69 height 23
